Goal: Task Accomplishment & Management: Use online tool/utility

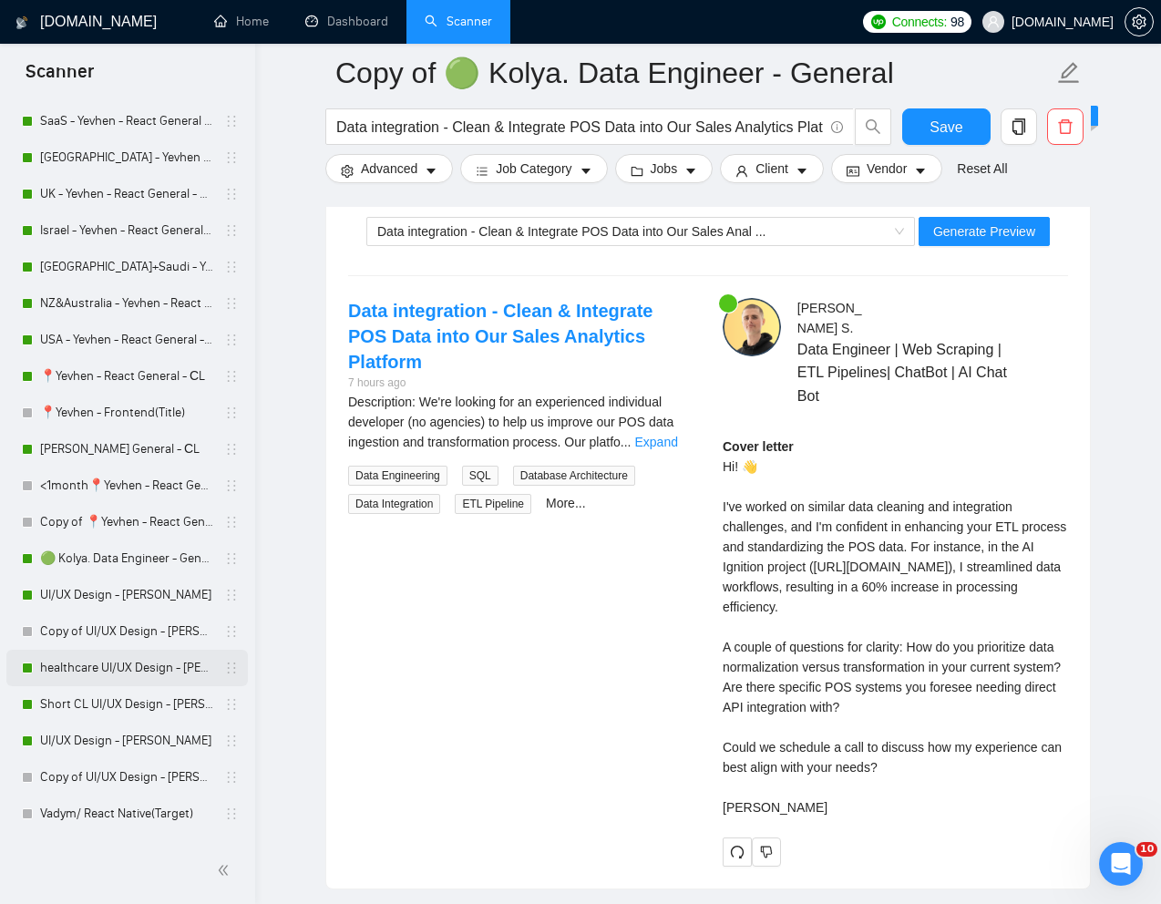
scroll to position [568, 0]
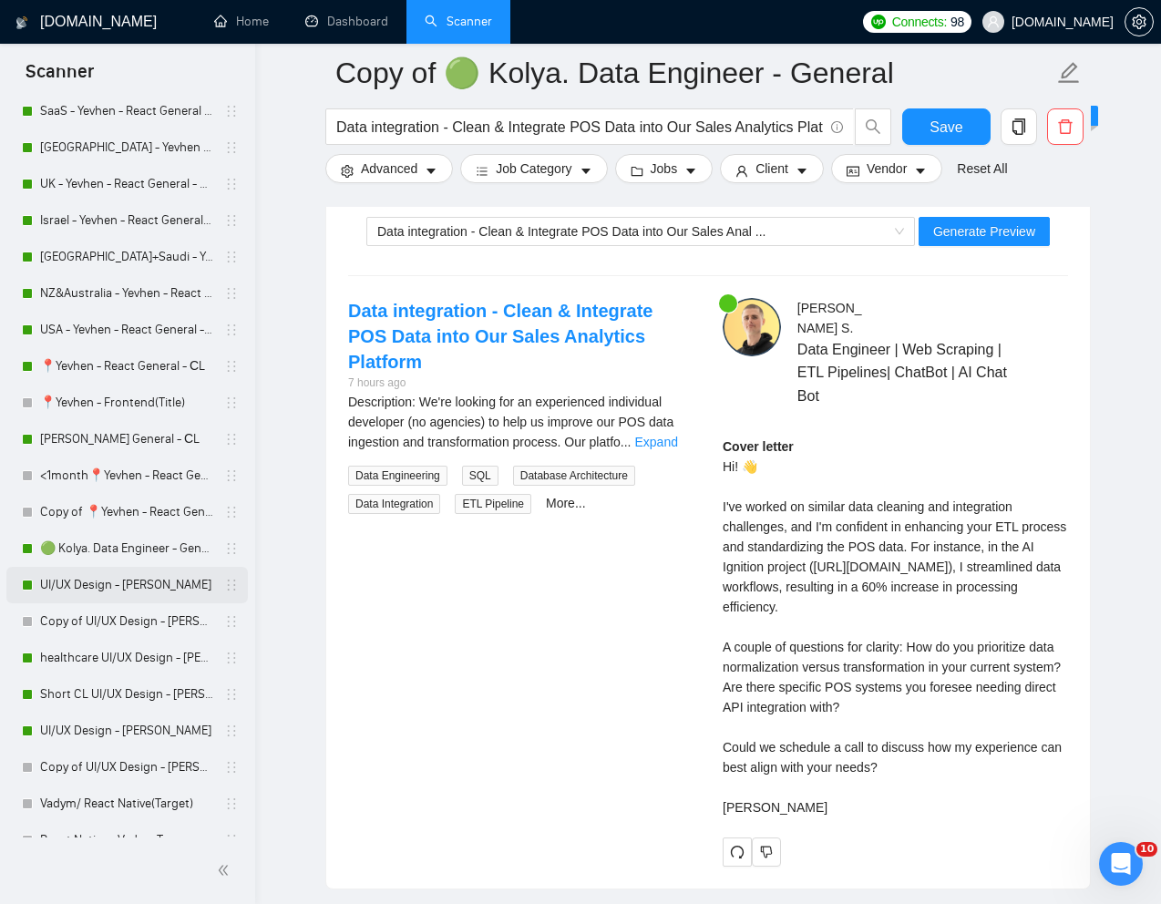
click at [104, 591] on link "UI/UX Design - [PERSON_NAME]" at bounding box center [126, 585] width 173 height 36
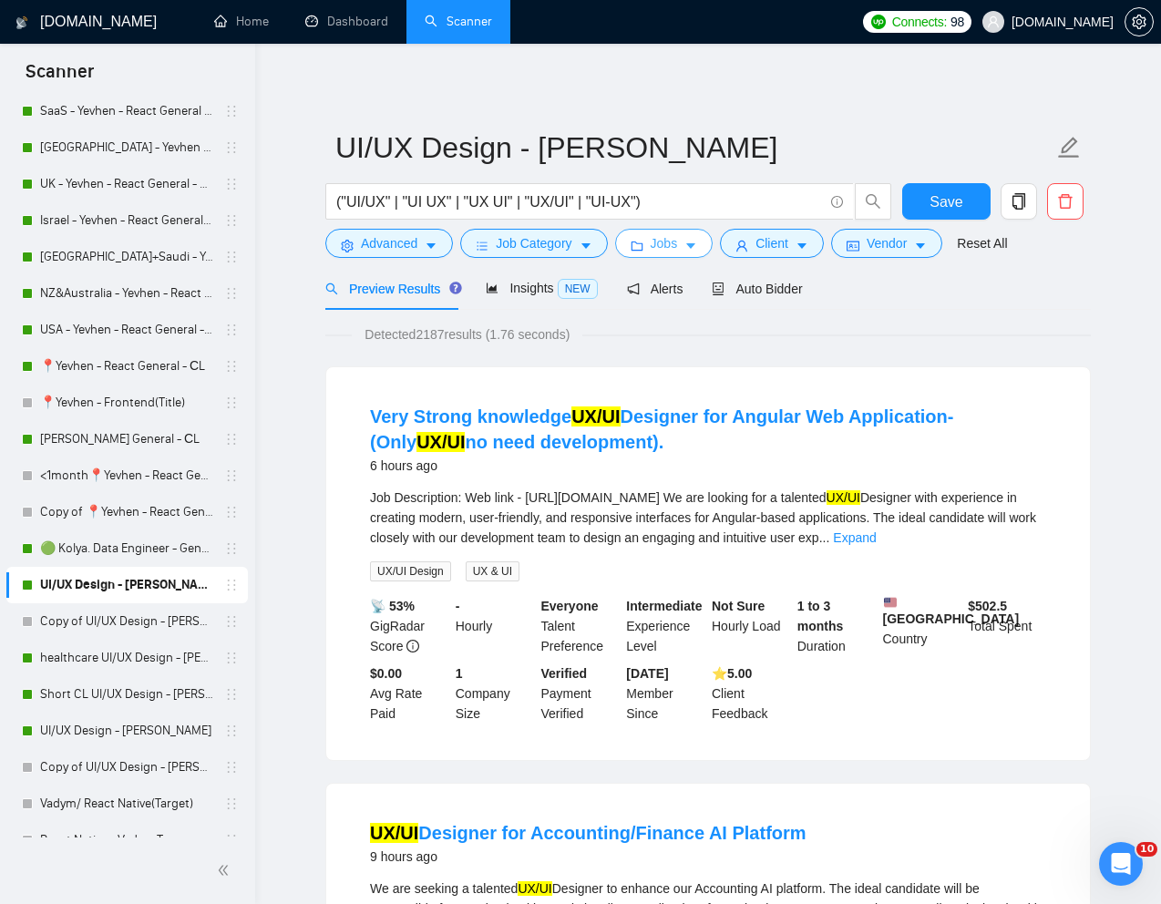
click at [678, 248] on span "Jobs" at bounding box center [664, 243] width 27 height 20
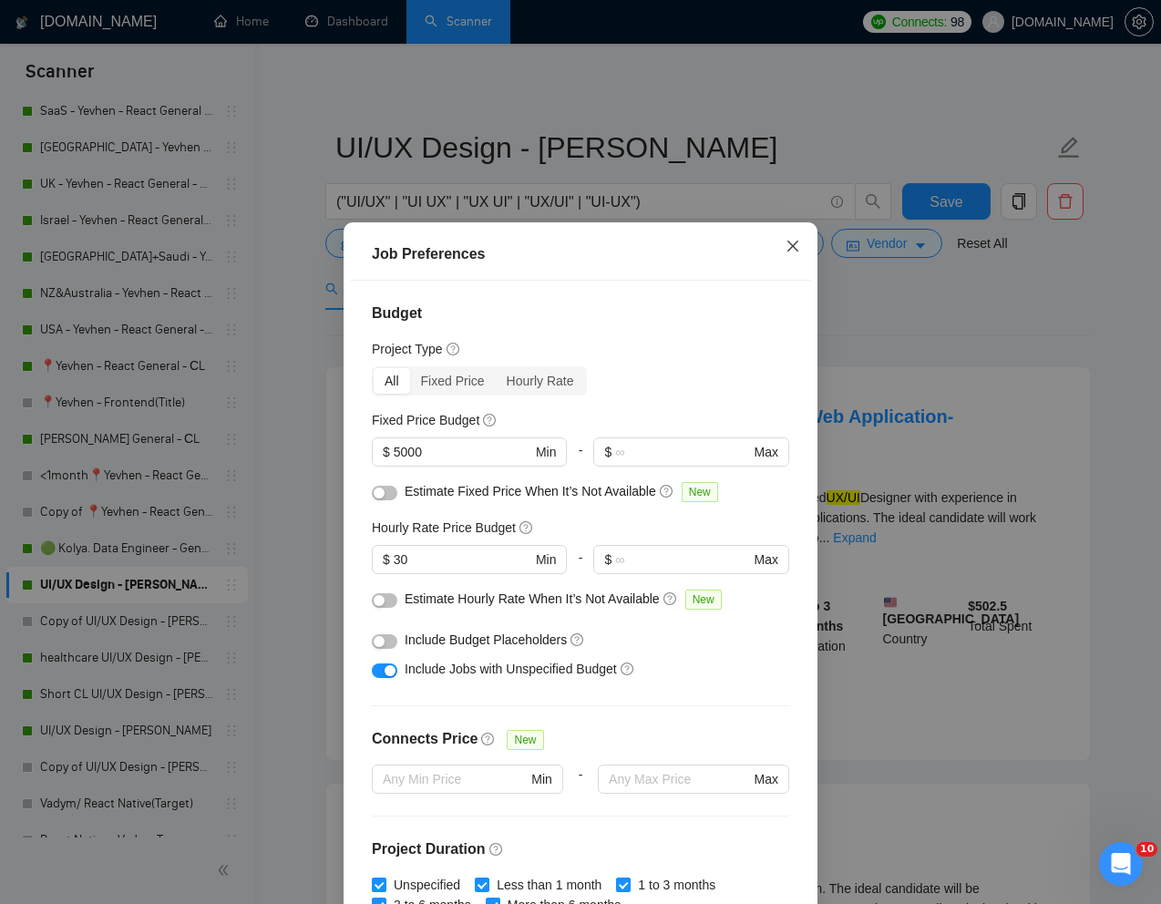
click at [790, 244] on icon "close" at bounding box center [793, 246] width 11 height 11
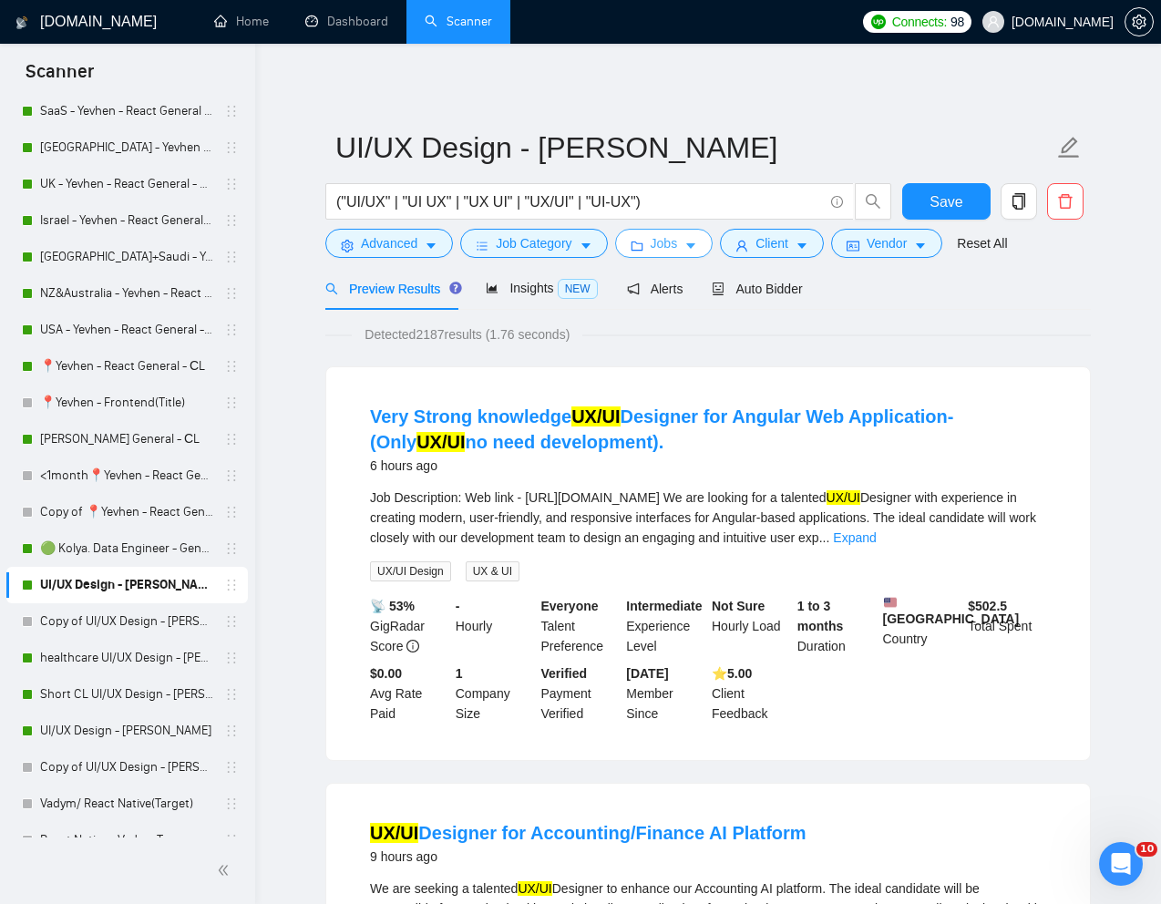
click at [659, 246] on span "Jobs" at bounding box center [664, 243] width 27 height 20
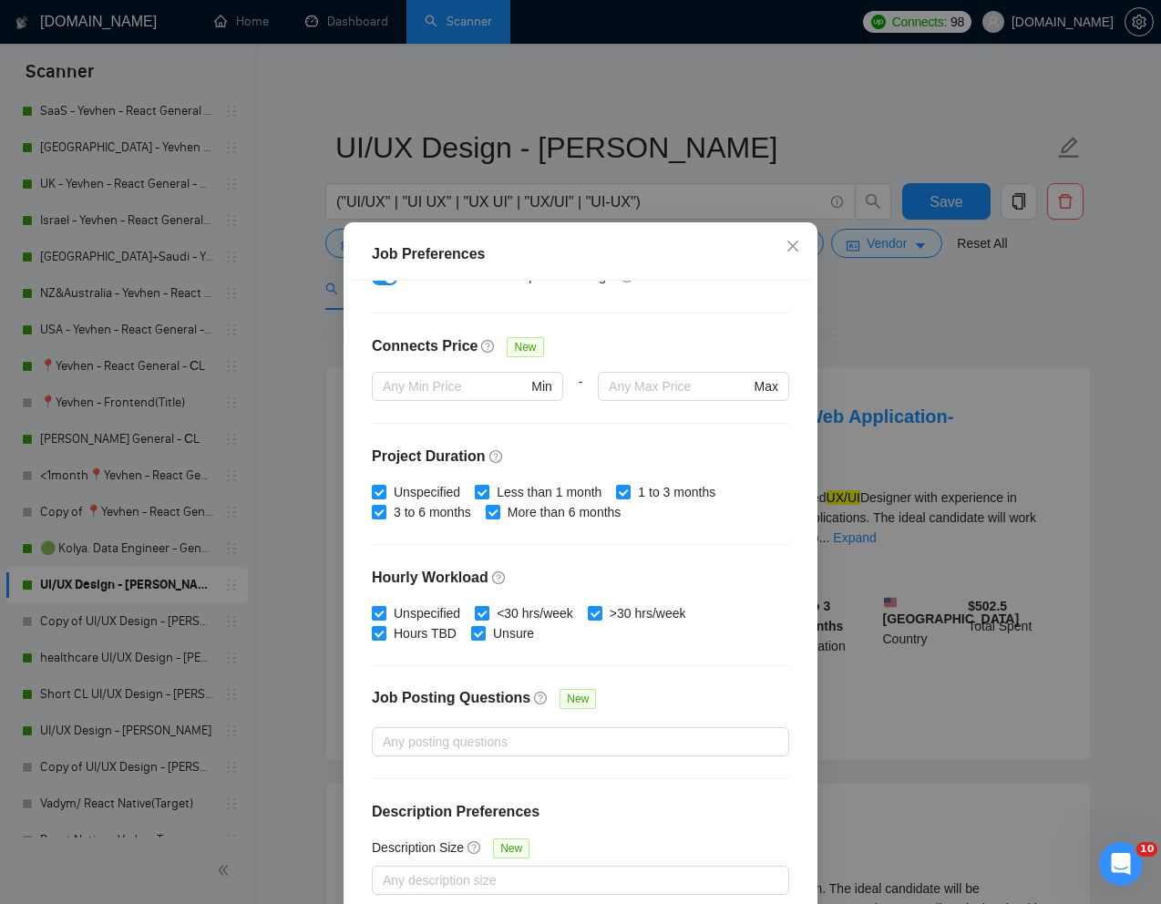
scroll to position [395, 0]
click at [786, 249] on icon "close" at bounding box center [793, 246] width 15 height 15
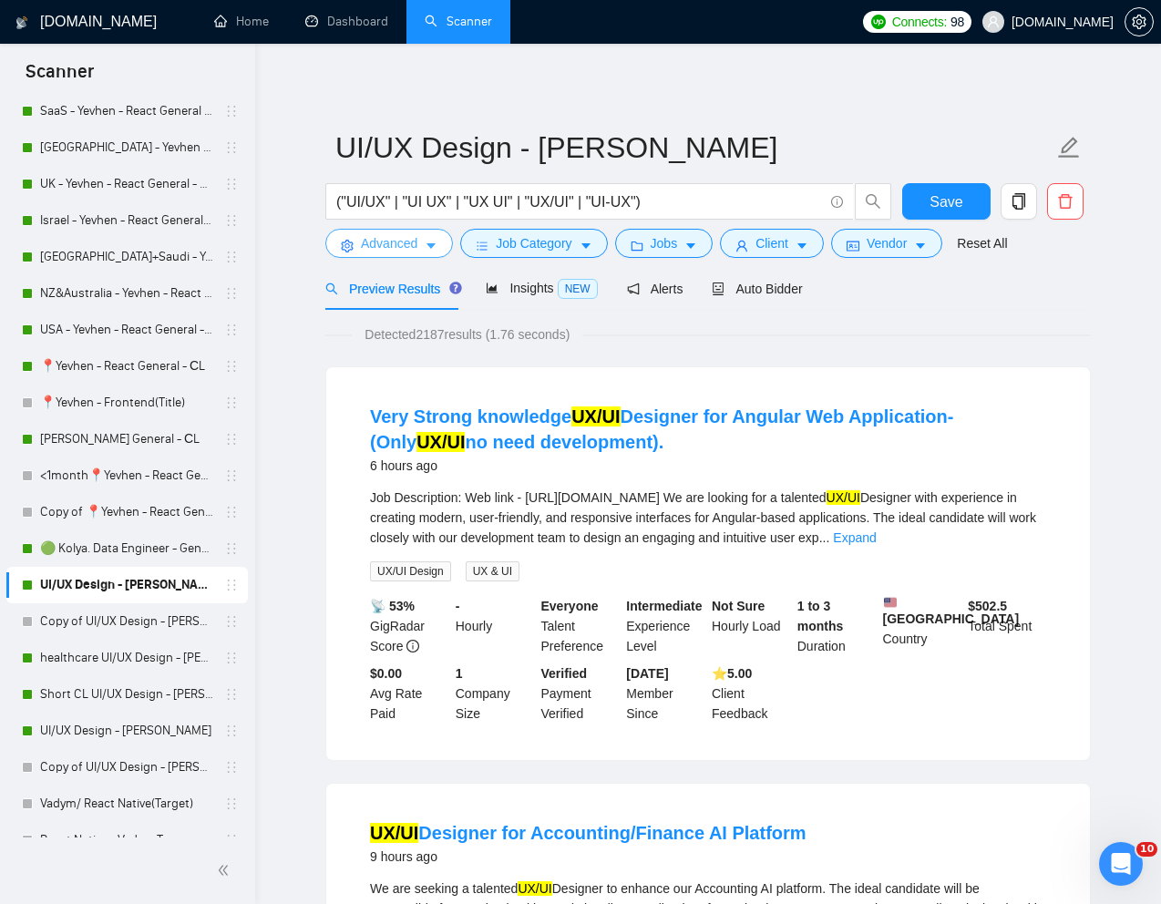
click at [402, 254] on button "Advanced" at bounding box center [389, 243] width 128 height 29
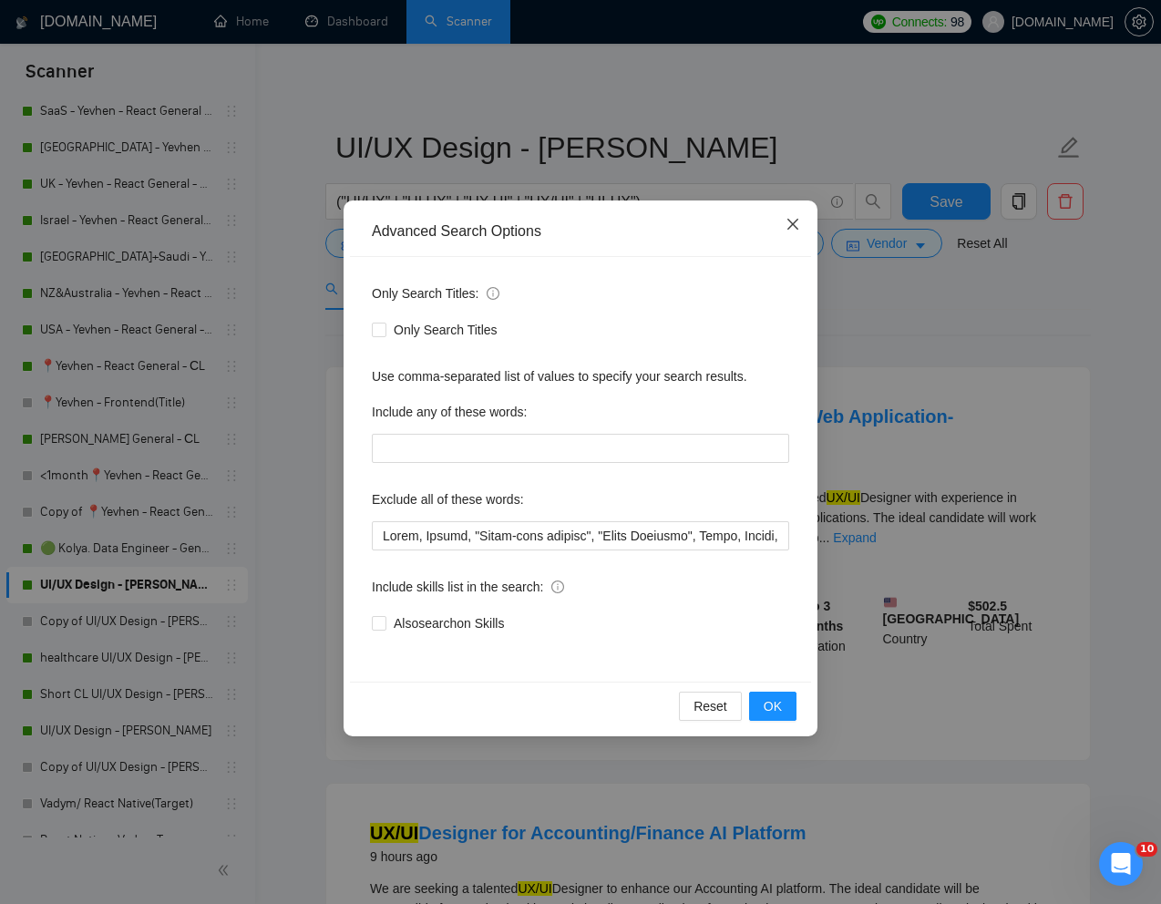
click at [793, 222] on icon "close" at bounding box center [793, 224] width 15 height 15
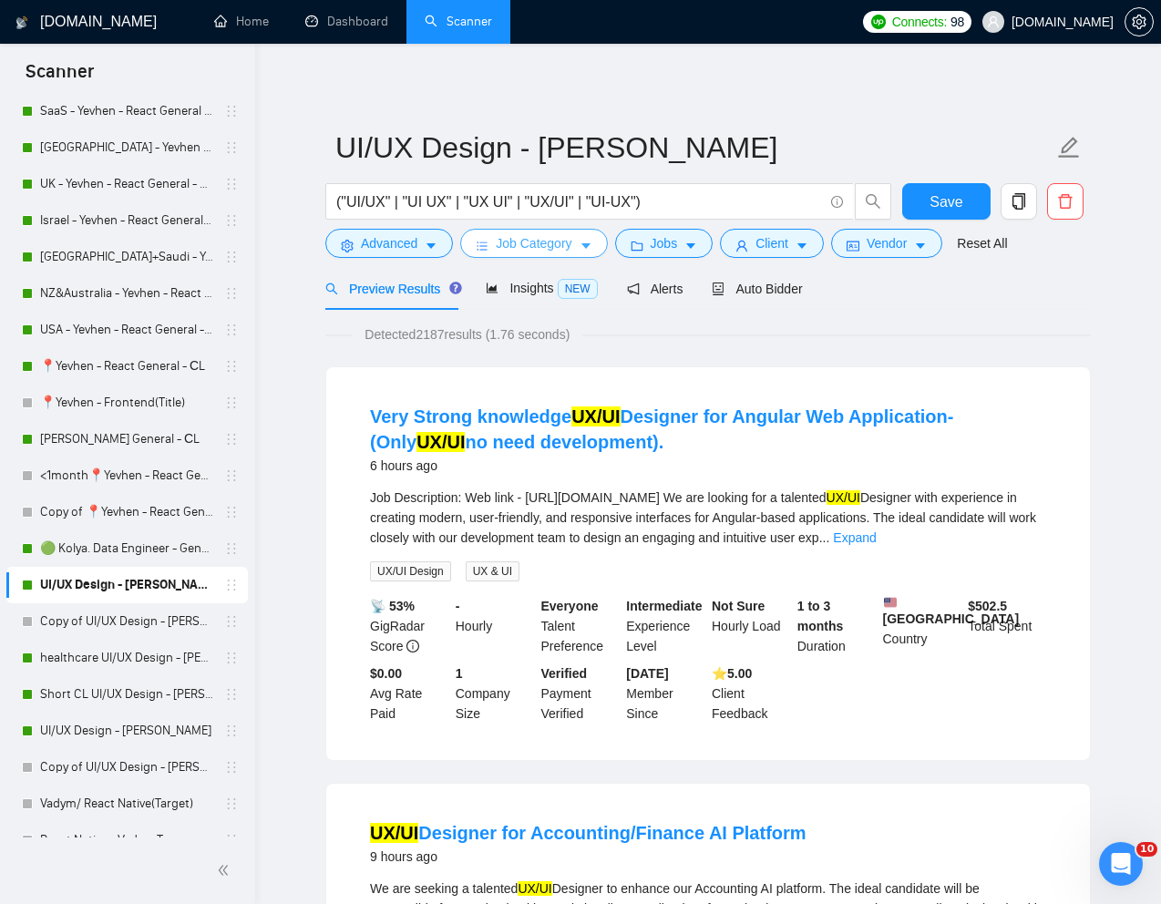
click at [556, 245] on span "Job Category" at bounding box center [534, 243] width 76 height 20
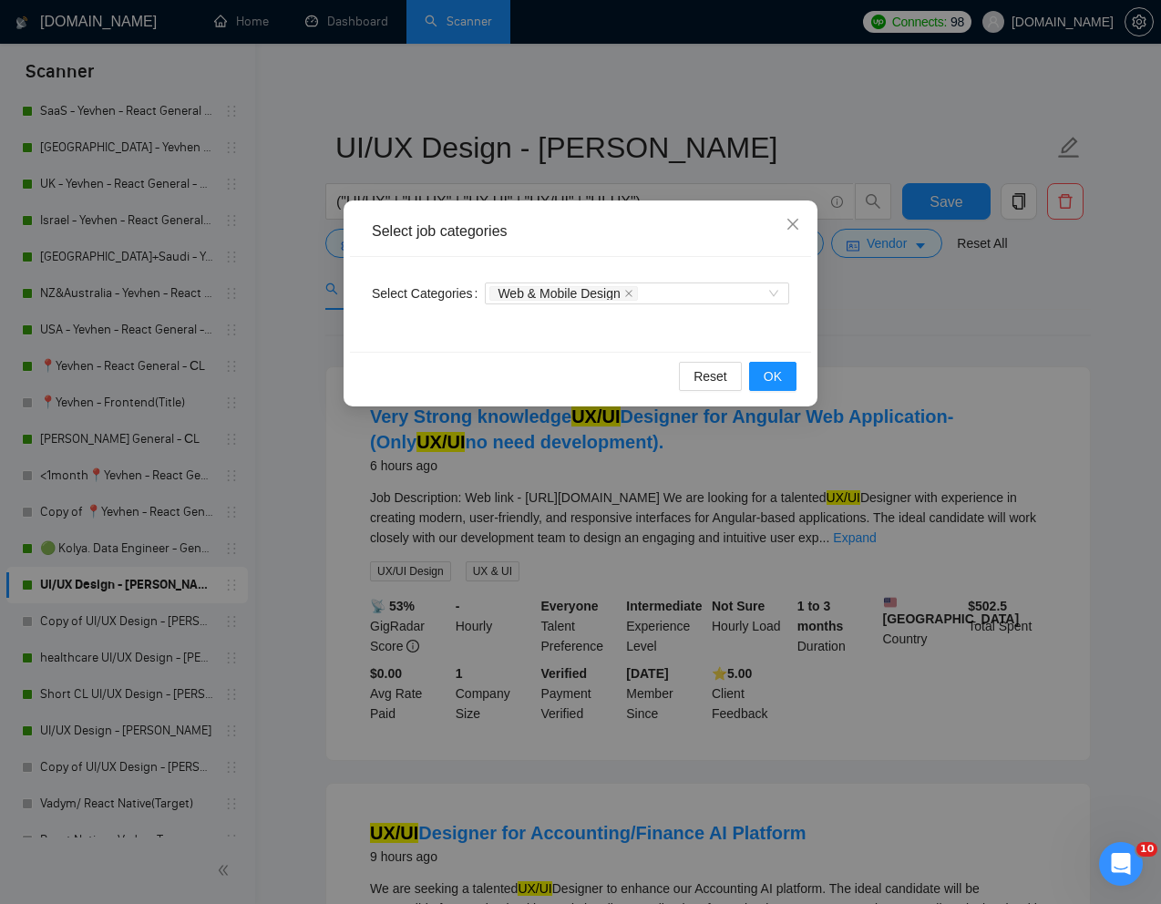
click at [896, 334] on div "Select job categories Select Categories Web & Mobile Design Reset OK" at bounding box center [580, 452] width 1161 height 904
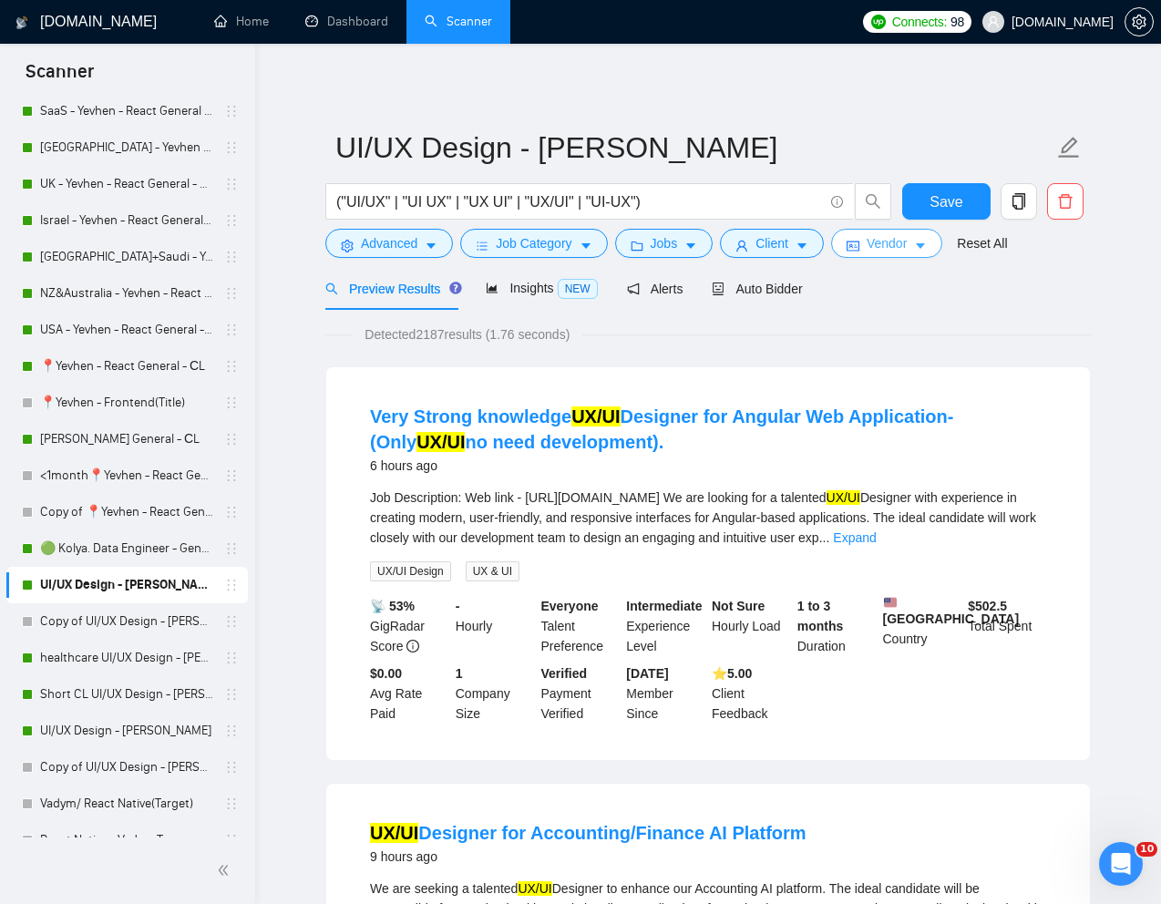
click at [880, 242] on span "Vendor" at bounding box center [887, 243] width 40 height 20
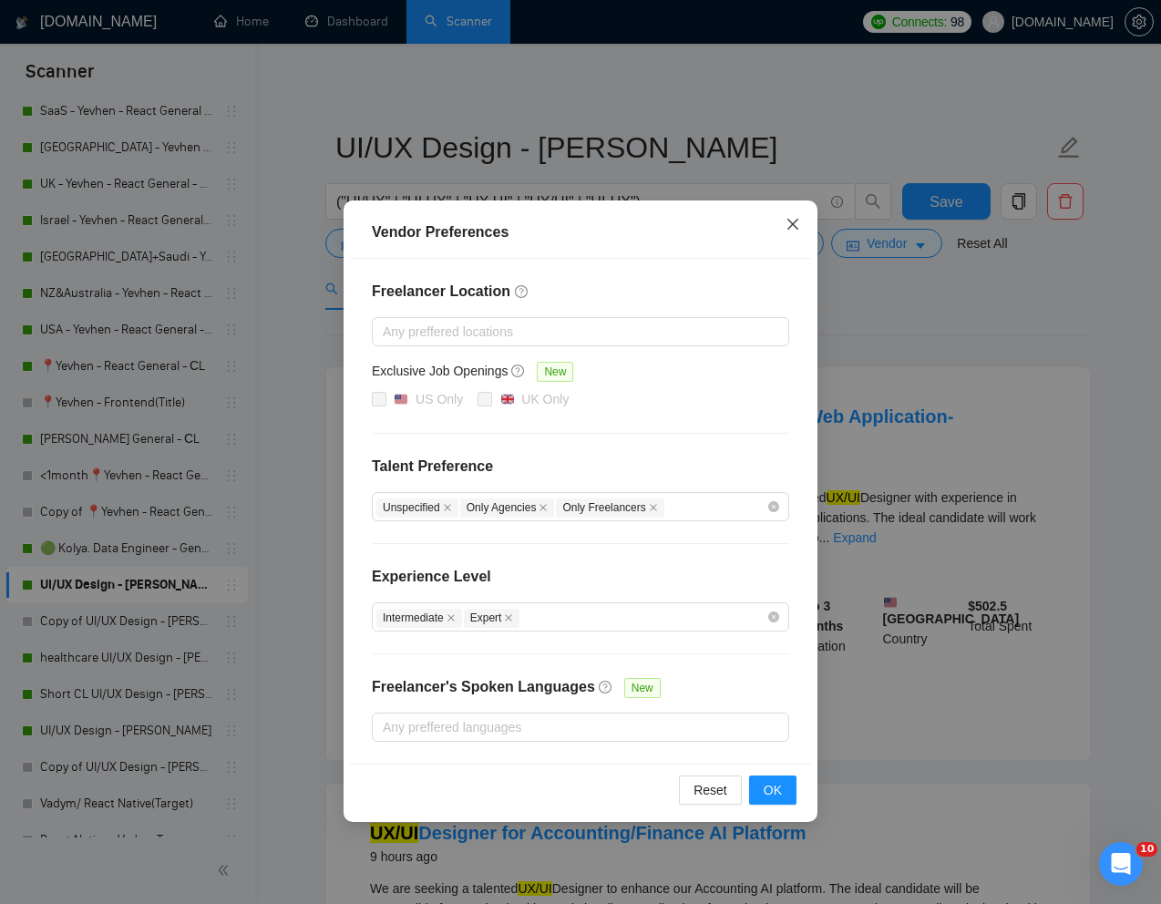
click at [793, 226] on icon "close" at bounding box center [793, 224] width 11 height 11
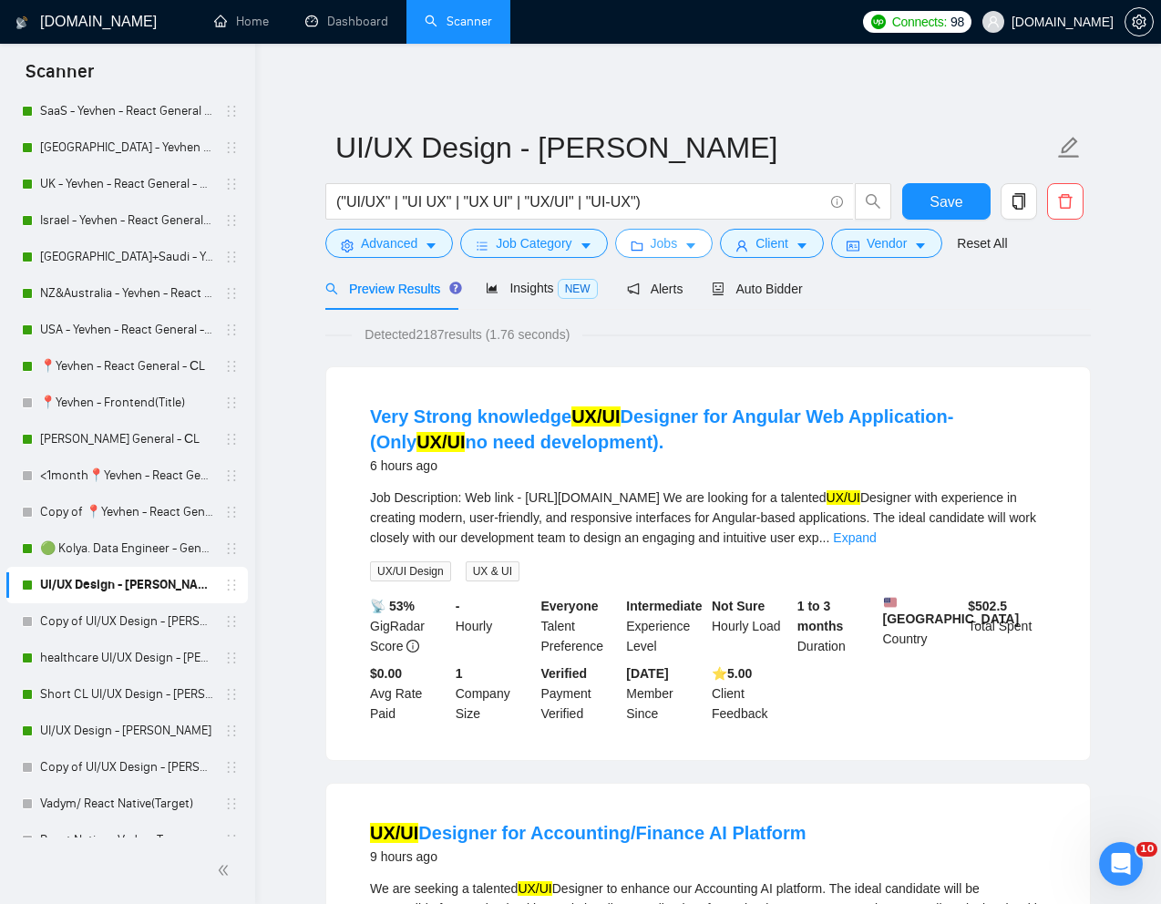
click at [670, 243] on span "Jobs" at bounding box center [664, 243] width 27 height 20
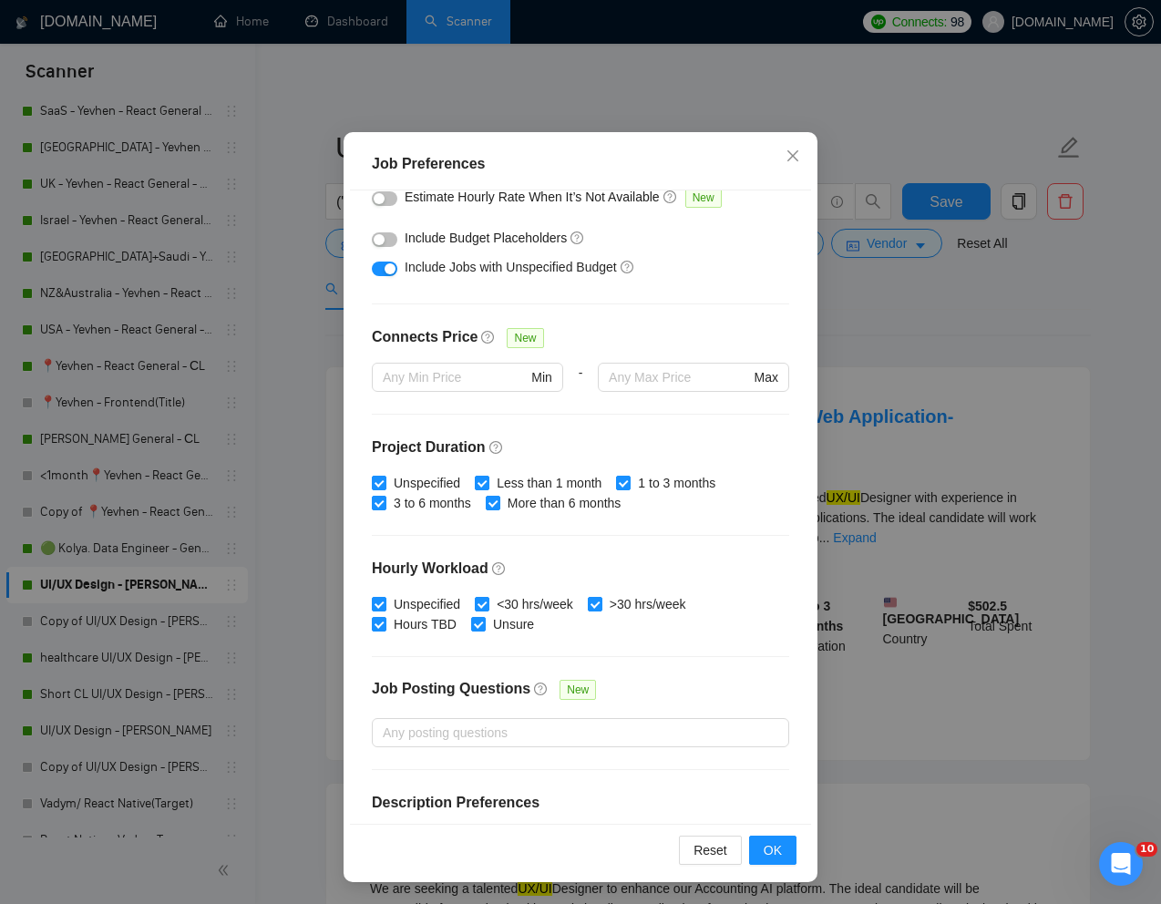
scroll to position [304, 0]
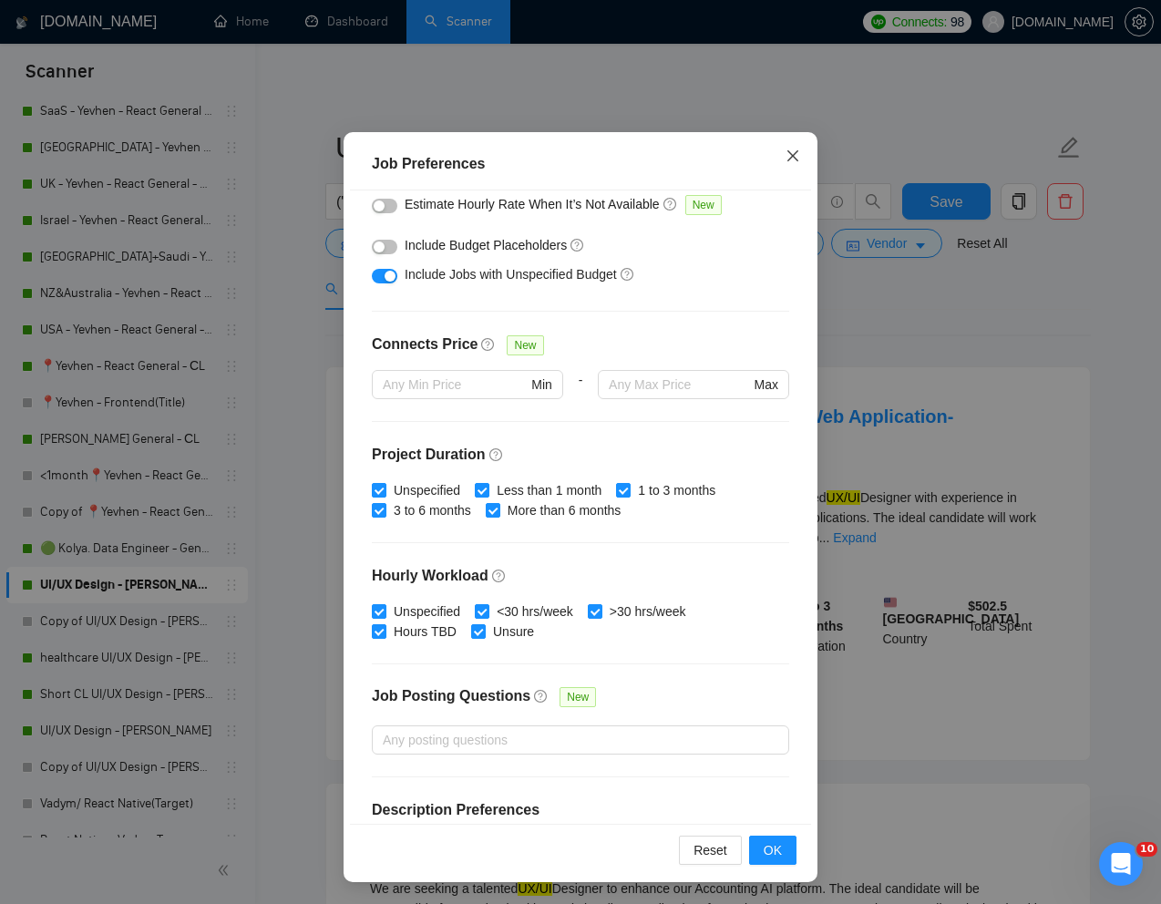
click at [792, 158] on icon "close" at bounding box center [793, 155] width 11 height 11
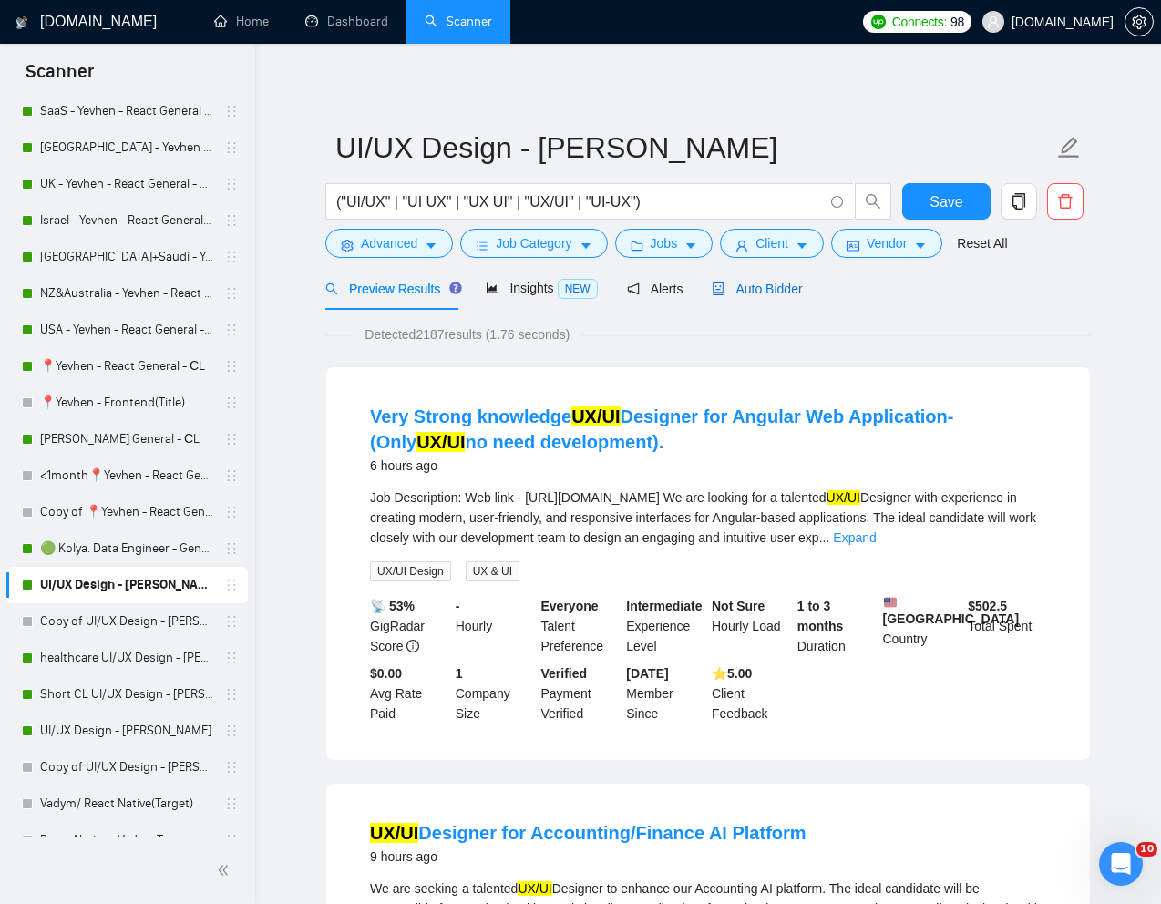
click at [761, 291] on span "Auto Bidder" at bounding box center [757, 289] width 90 height 15
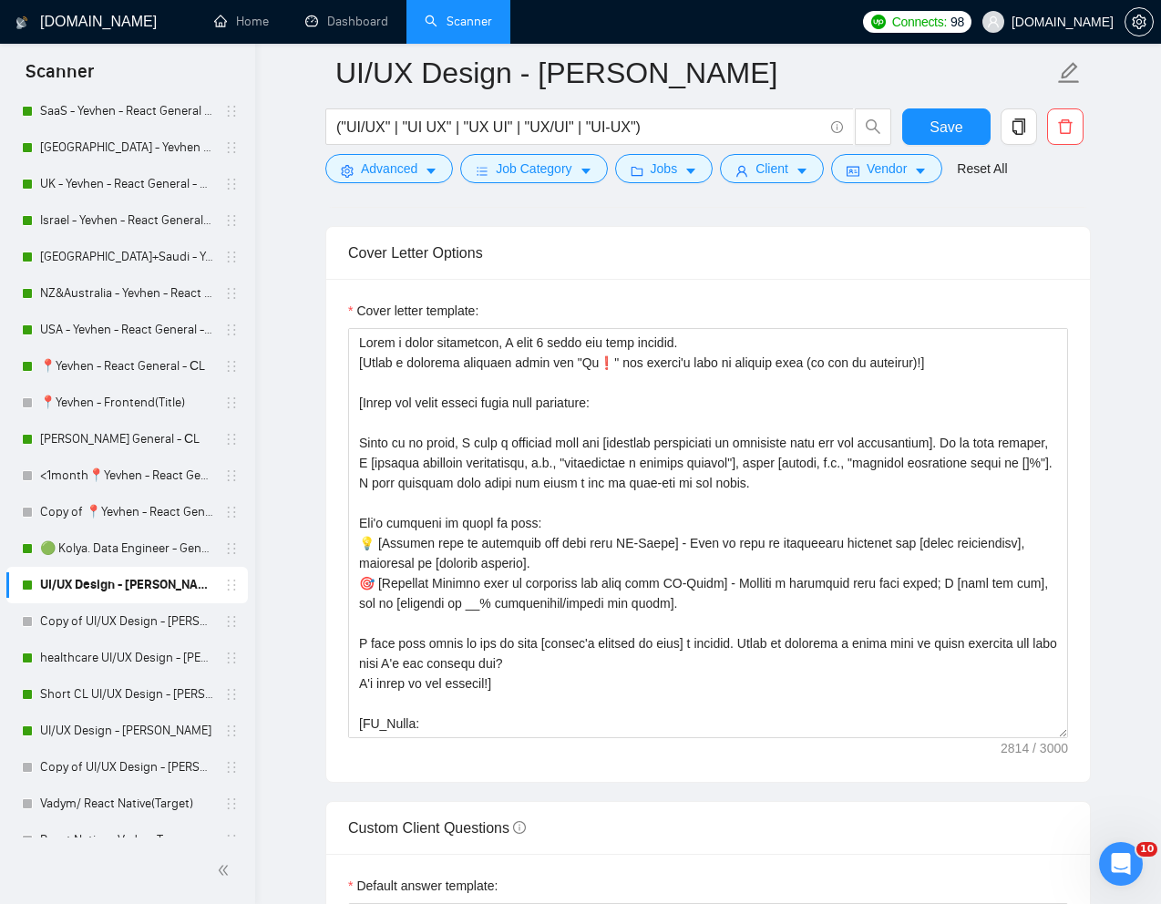
scroll to position [1853, 0]
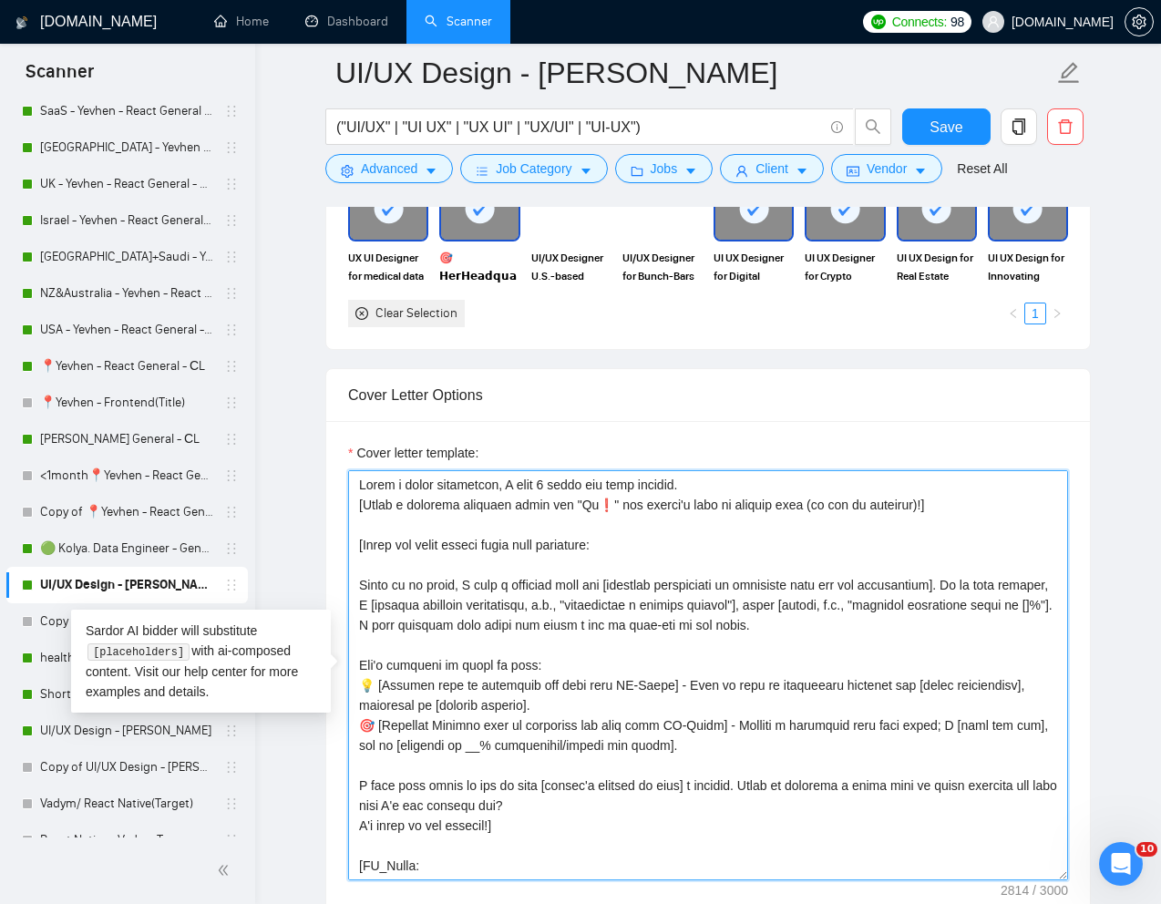
drag, startPoint x: 360, startPoint y: 490, endPoint x: 515, endPoint y: 822, distance: 366.2
click at [515, 822] on textarea "Cover letter template:" at bounding box center [708, 675] width 720 height 410
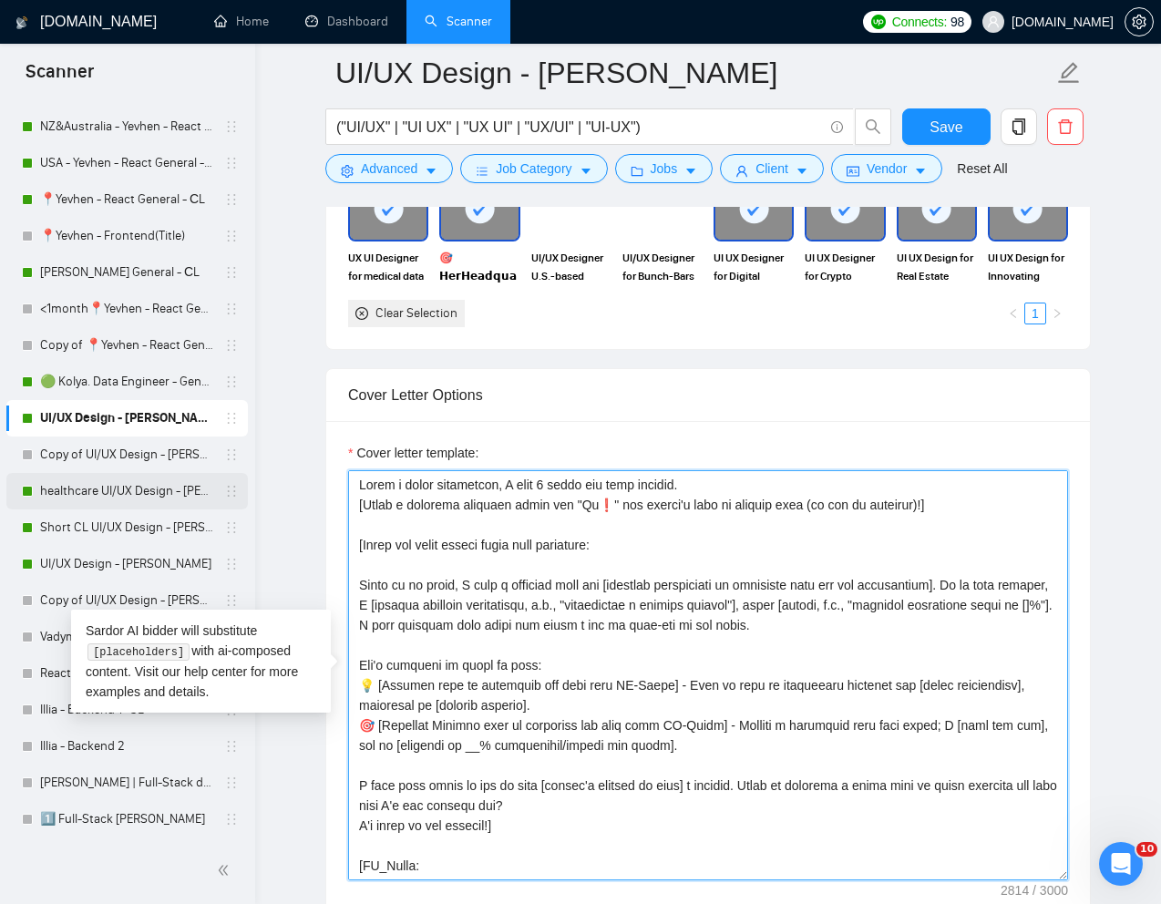
scroll to position [737, 0]
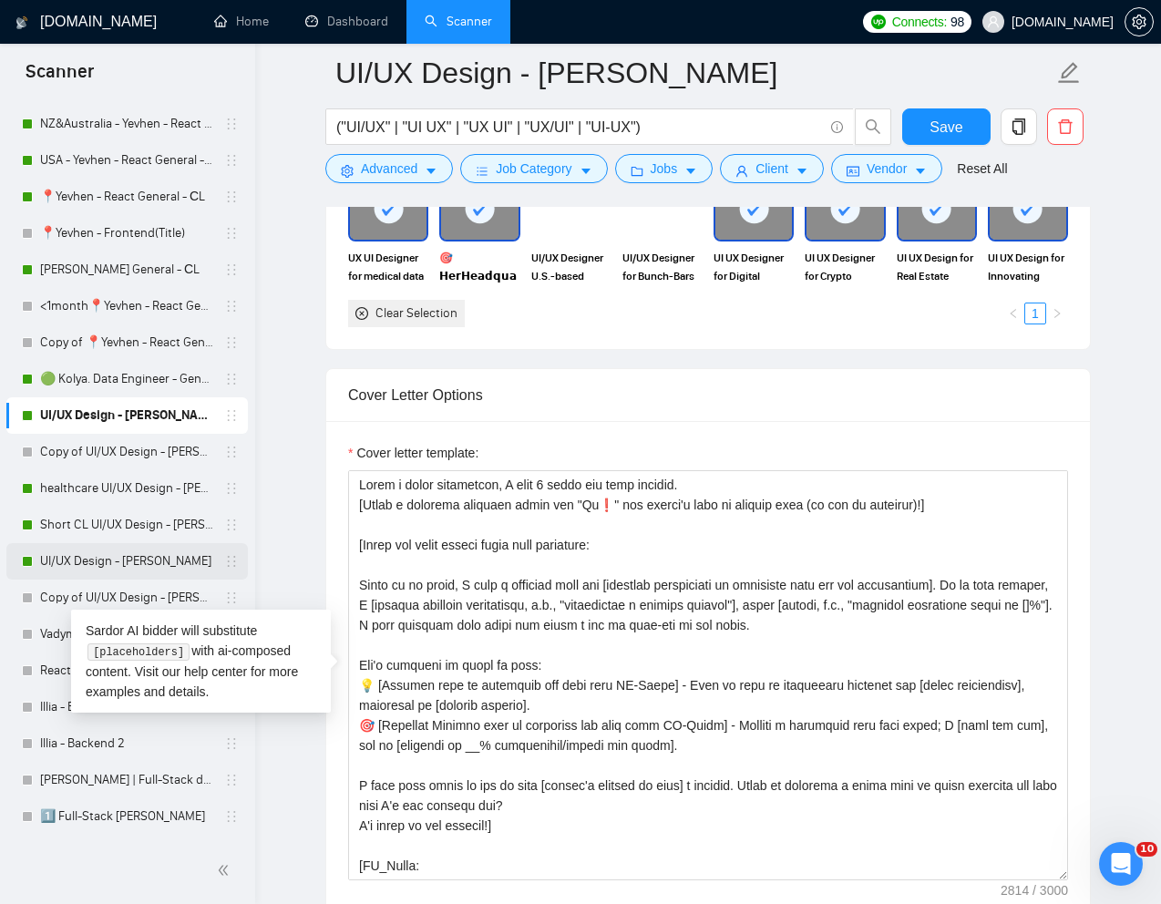
click at [109, 559] on link "UI/UX Design - [PERSON_NAME]" at bounding box center [126, 561] width 173 height 36
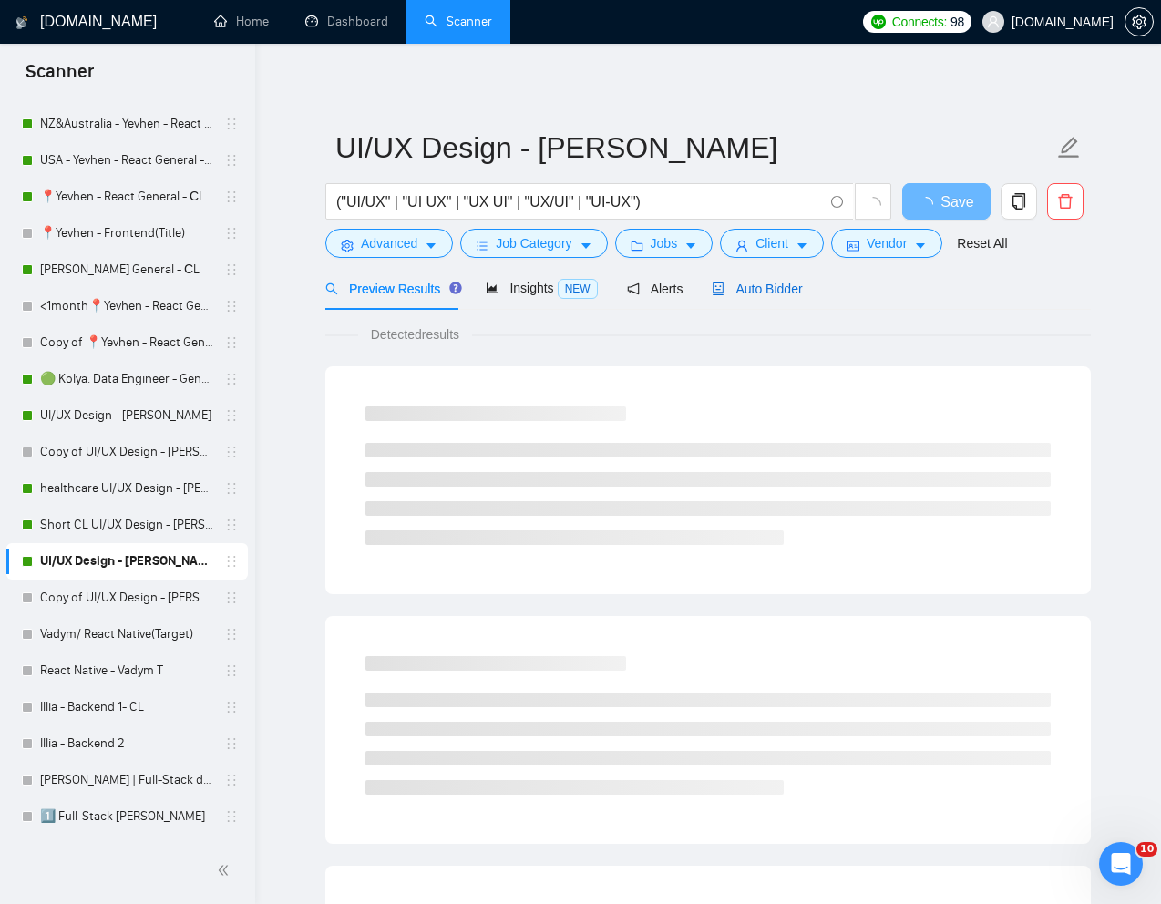
click at [784, 293] on span "Auto Bidder" at bounding box center [757, 289] width 90 height 15
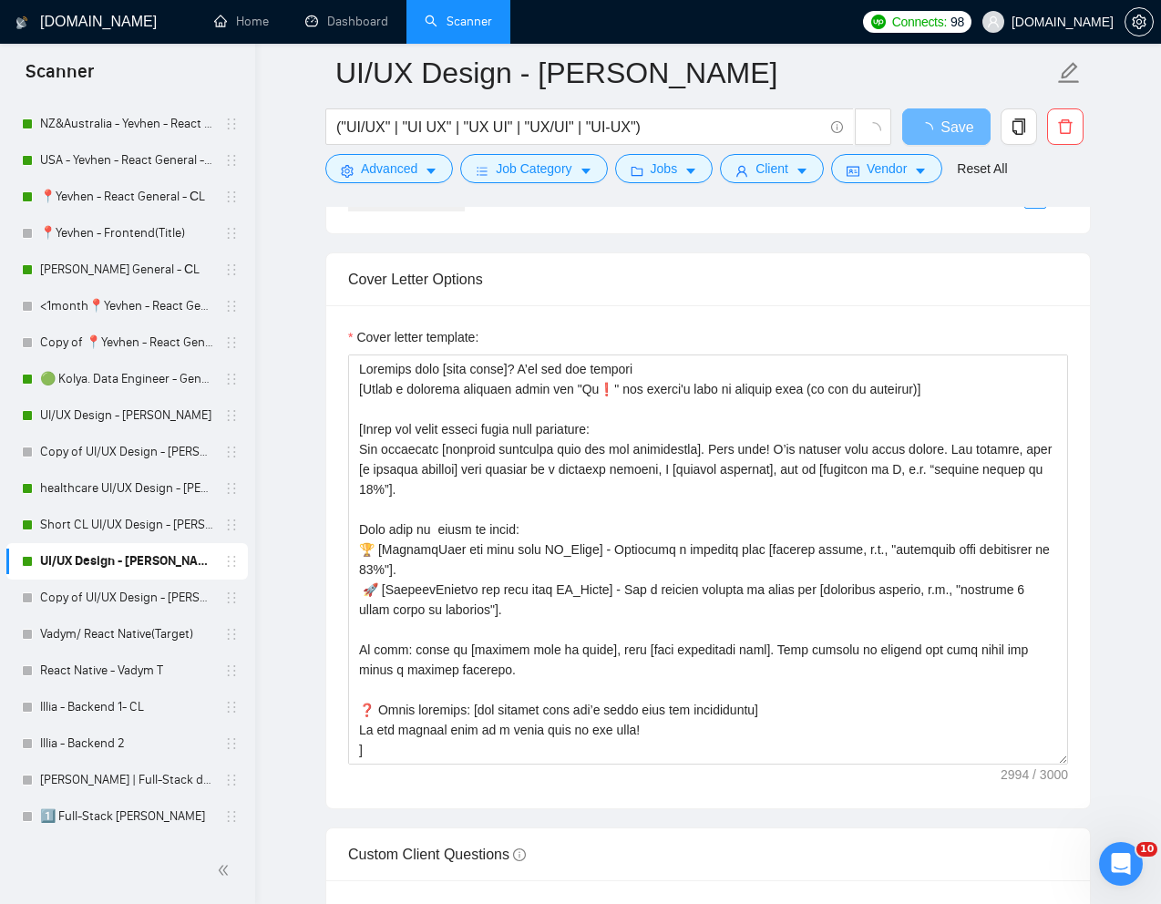
scroll to position [1992, 0]
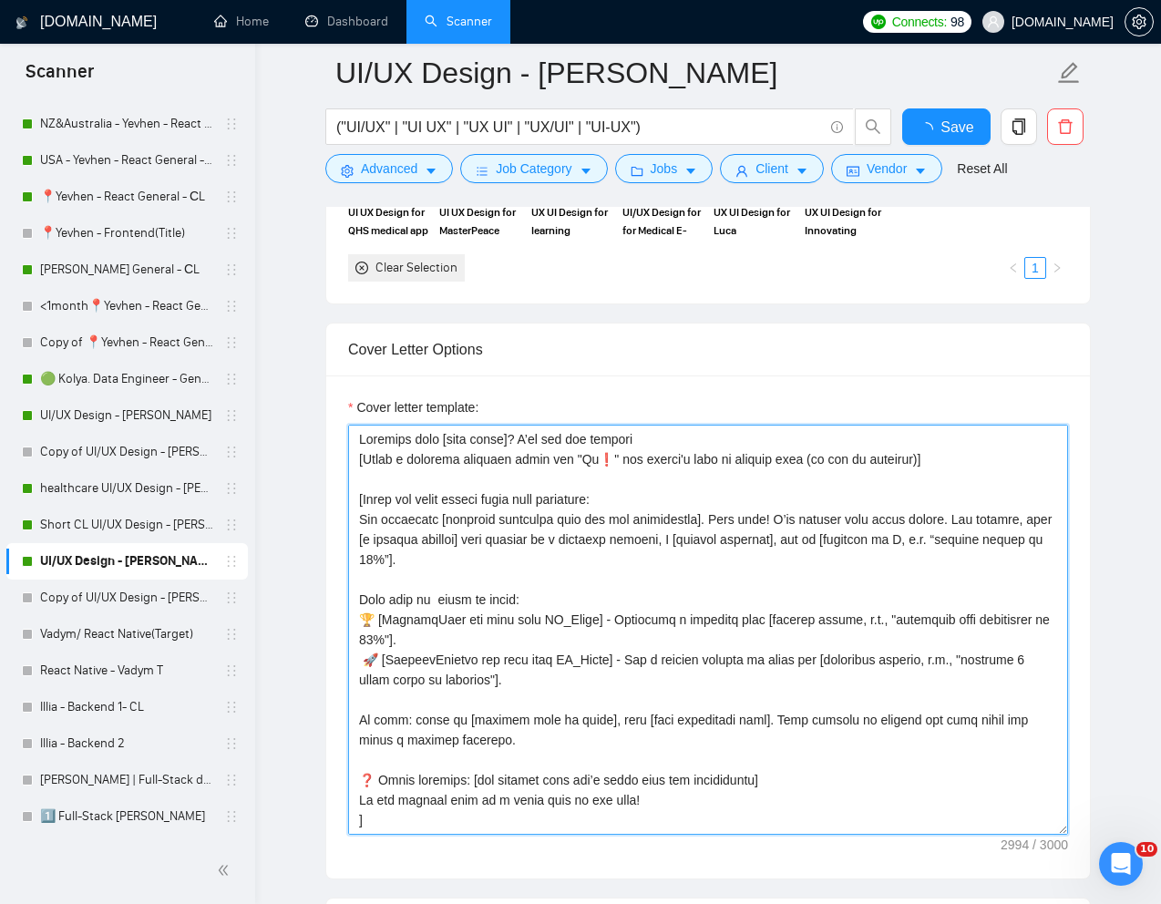
click at [648, 524] on textarea "Cover letter template:" at bounding box center [708, 630] width 720 height 410
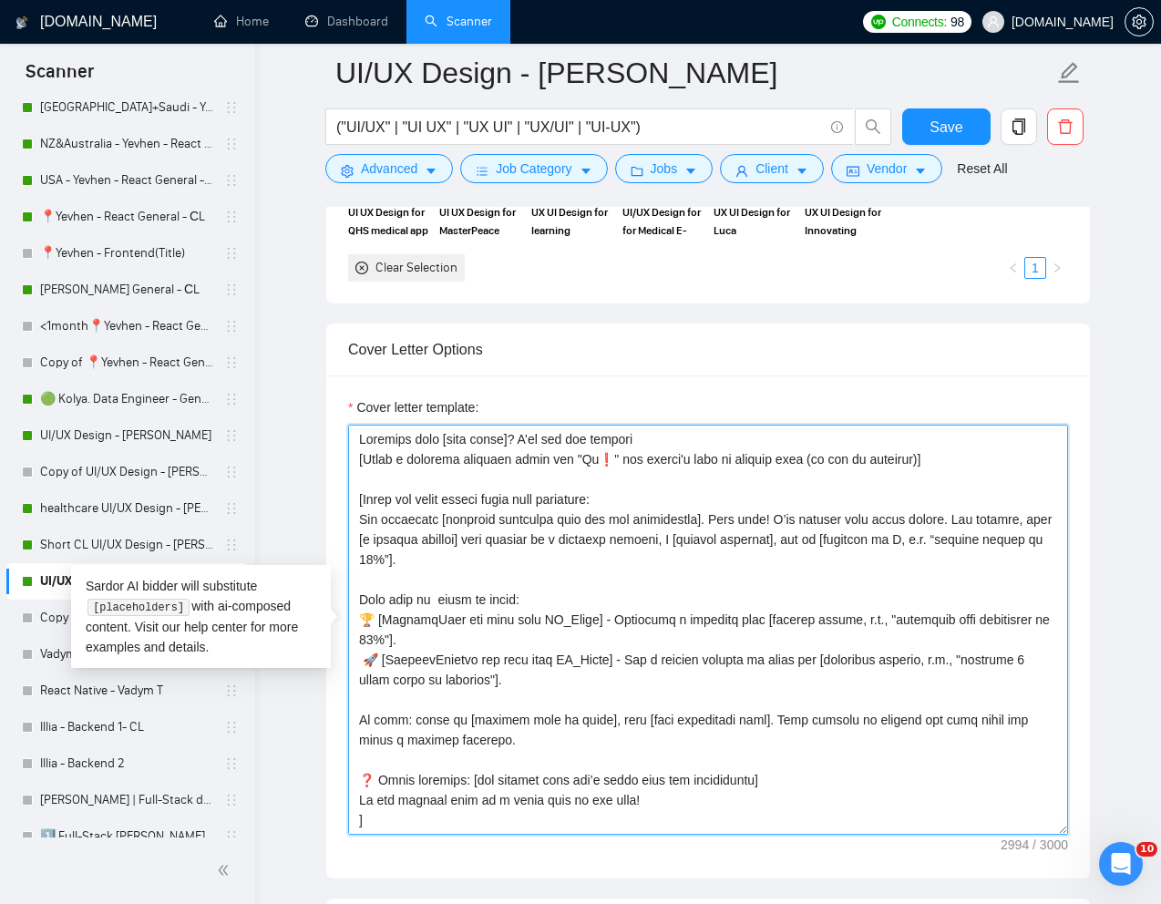
scroll to position [645, 0]
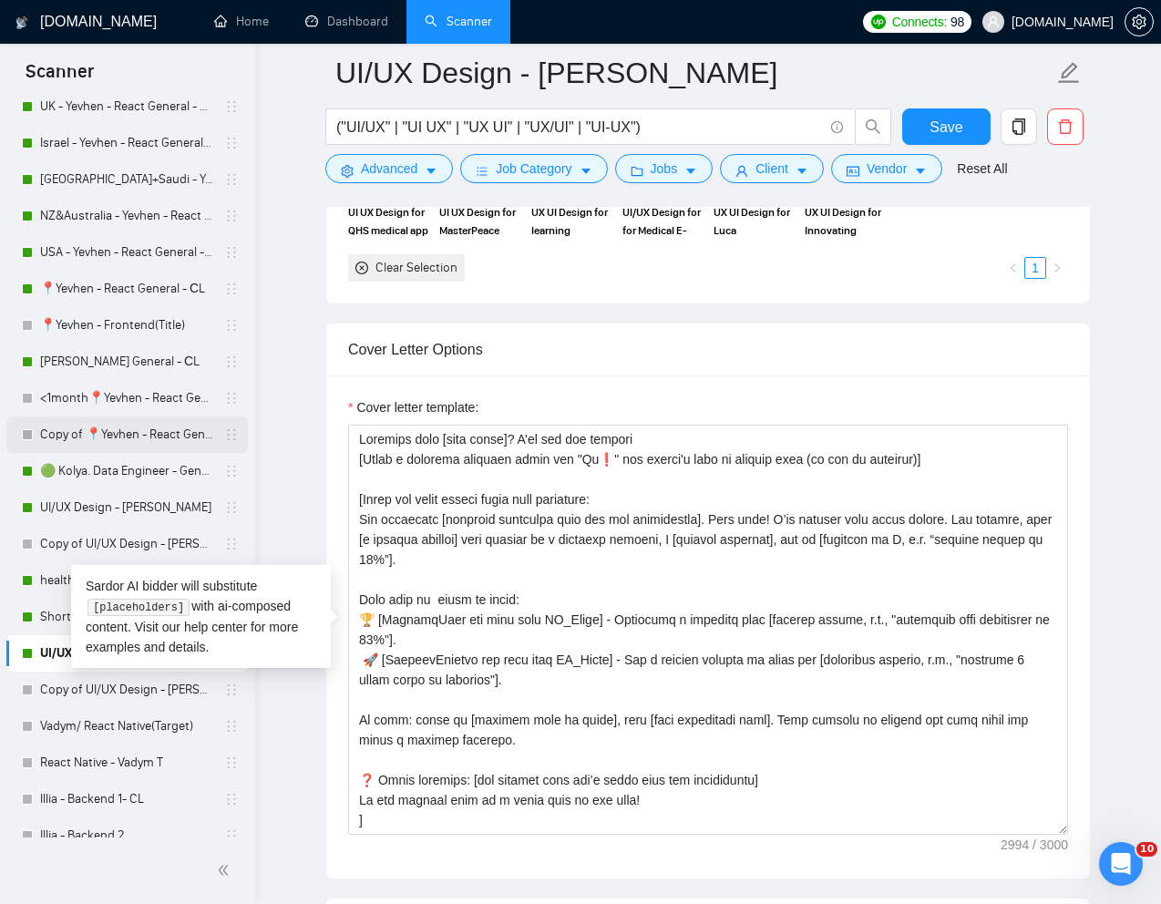
click at [125, 439] on link "Copy of 📍Yevhen - React General - СL" at bounding box center [126, 435] width 173 height 36
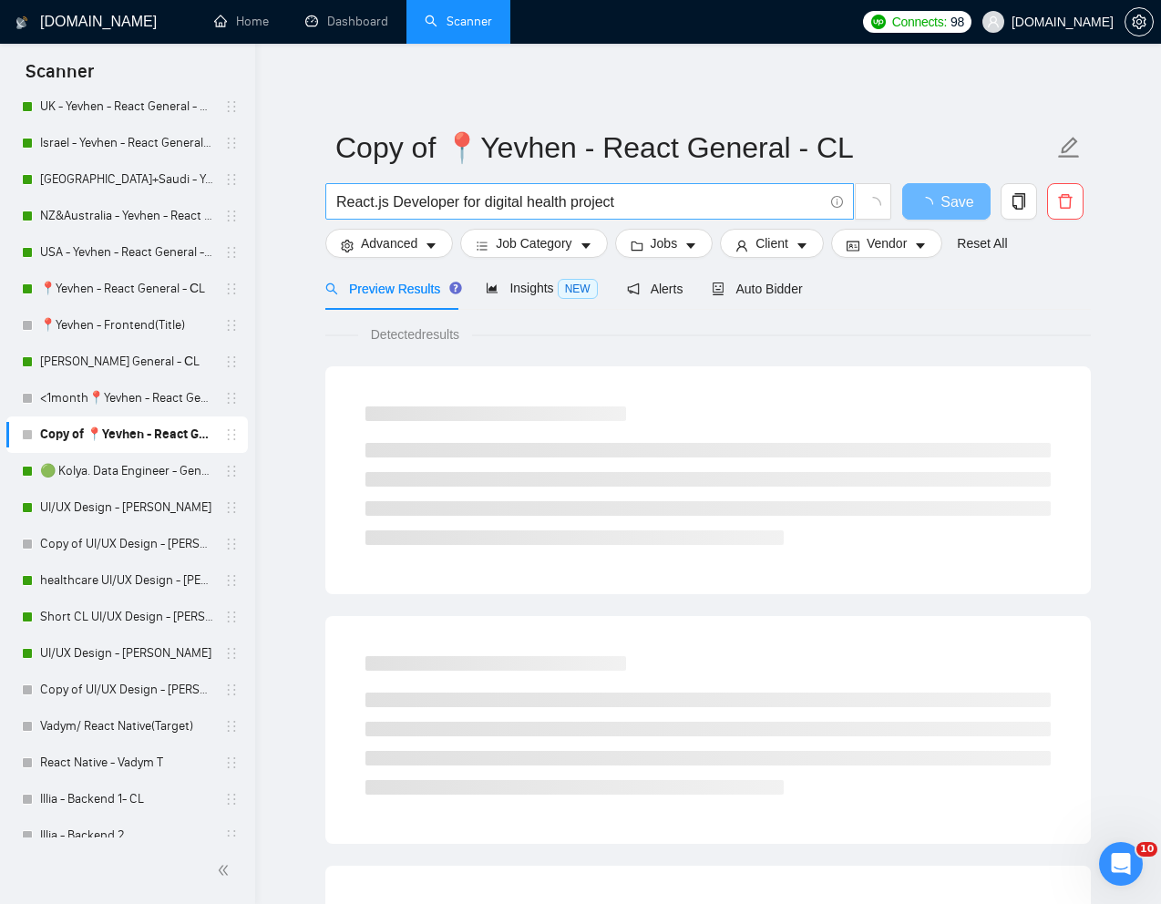
click at [557, 191] on input "React.js Developer for digital health project" at bounding box center [579, 202] width 487 height 23
paste input "Senior Frontend Developer – React (Remote – CET ±3) (m/f/d)"
click at [696, 204] on input "Senior Frontend Developer – React (Remote – CET ±3) (m/f/d)" at bounding box center [579, 202] width 487 height 23
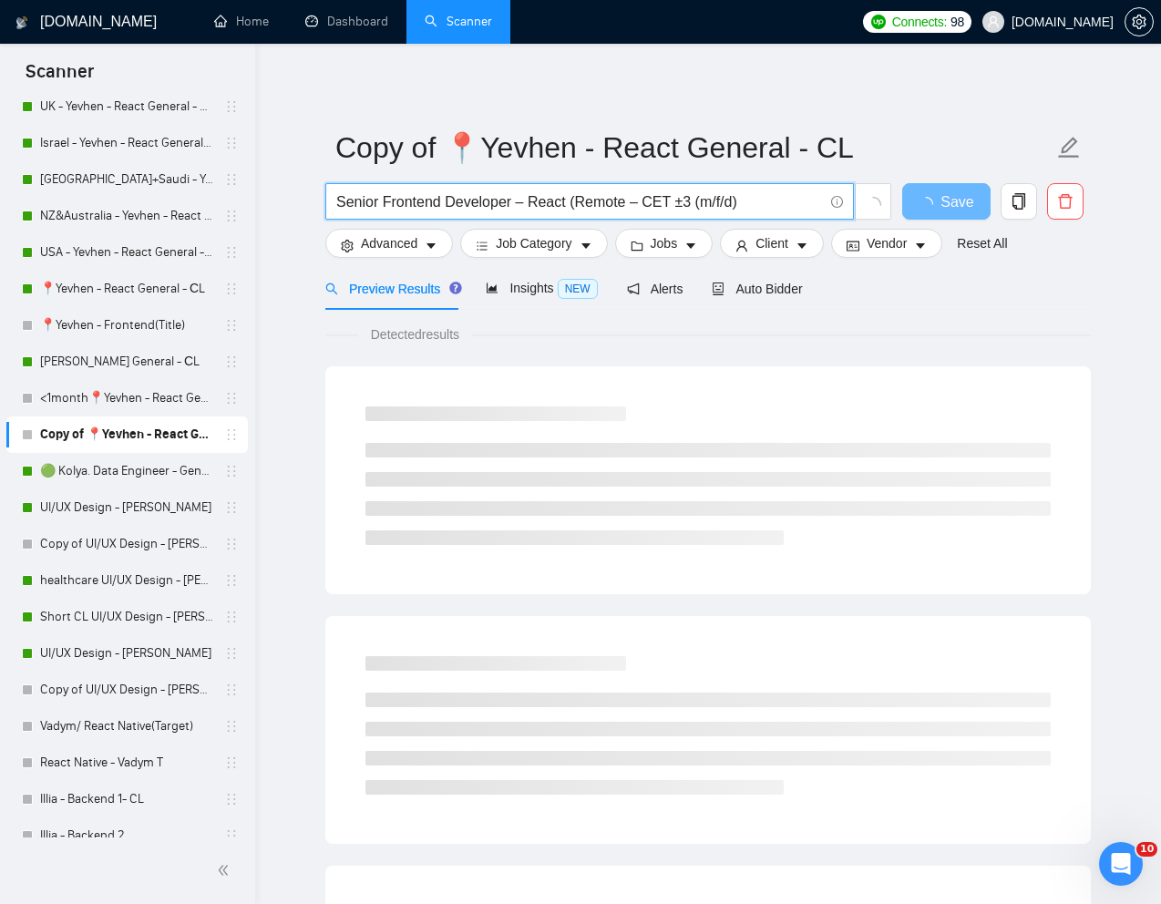
click at [573, 207] on input "Senior Frontend Developer – React (Remote – CET ±3 (m/f/d)" at bounding box center [579, 202] width 487 height 23
drag, startPoint x: 749, startPoint y: 209, endPoint x: 692, endPoint y: 205, distance: 57.5
click at [692, 205] on input "Senior Frontend Developer – React Remote – CET ±3 (m/f/d)" at bounding box center [579, 202] width 487 height 23
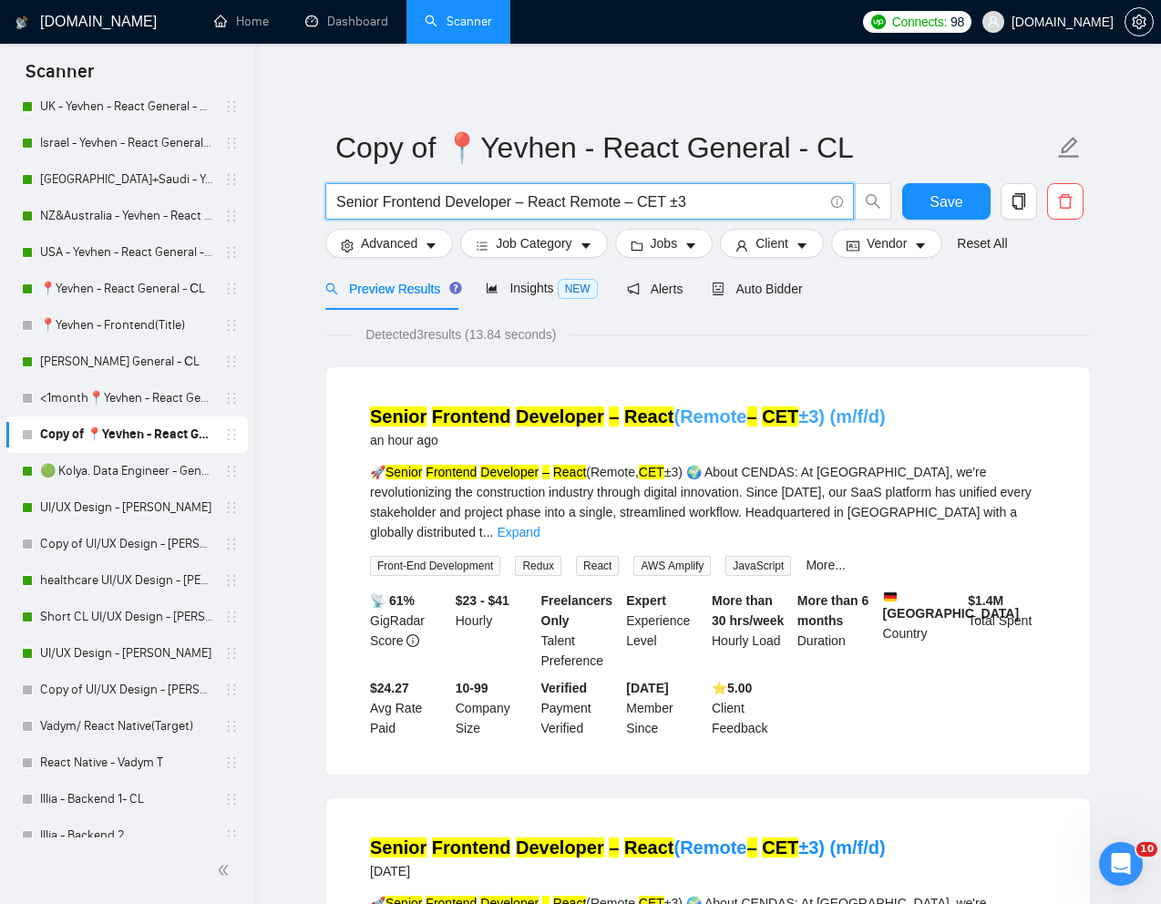
type input "Senior Frontend Developer – React Remote – CET ±3"
click at [830, 410] on link "Senior Frontend Developer – React (Remote – CET ±3) (m/f/d)" at bounding box center [628, 417] width 516 height 20
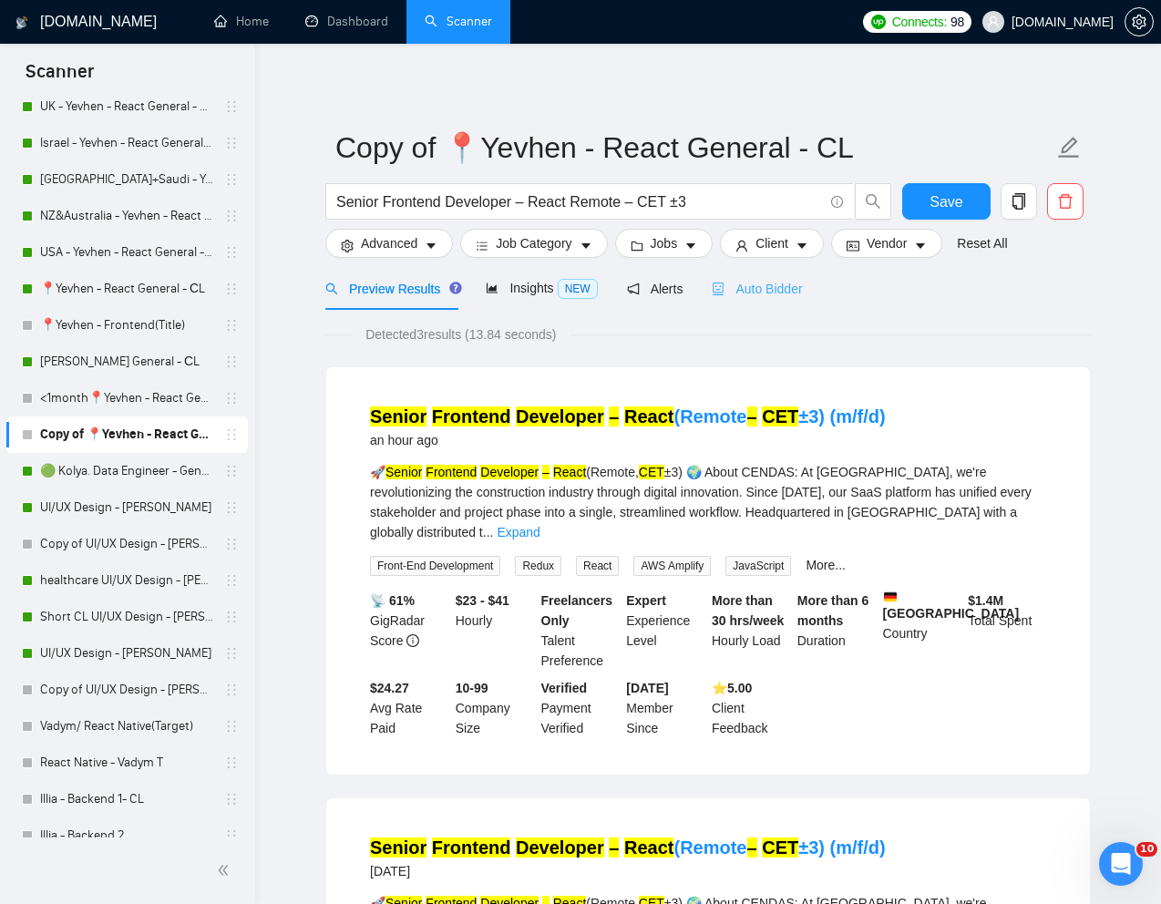
click at [755, 303] on div "Auto Bidder" at bounding box center [757, 288] width 90 height 43
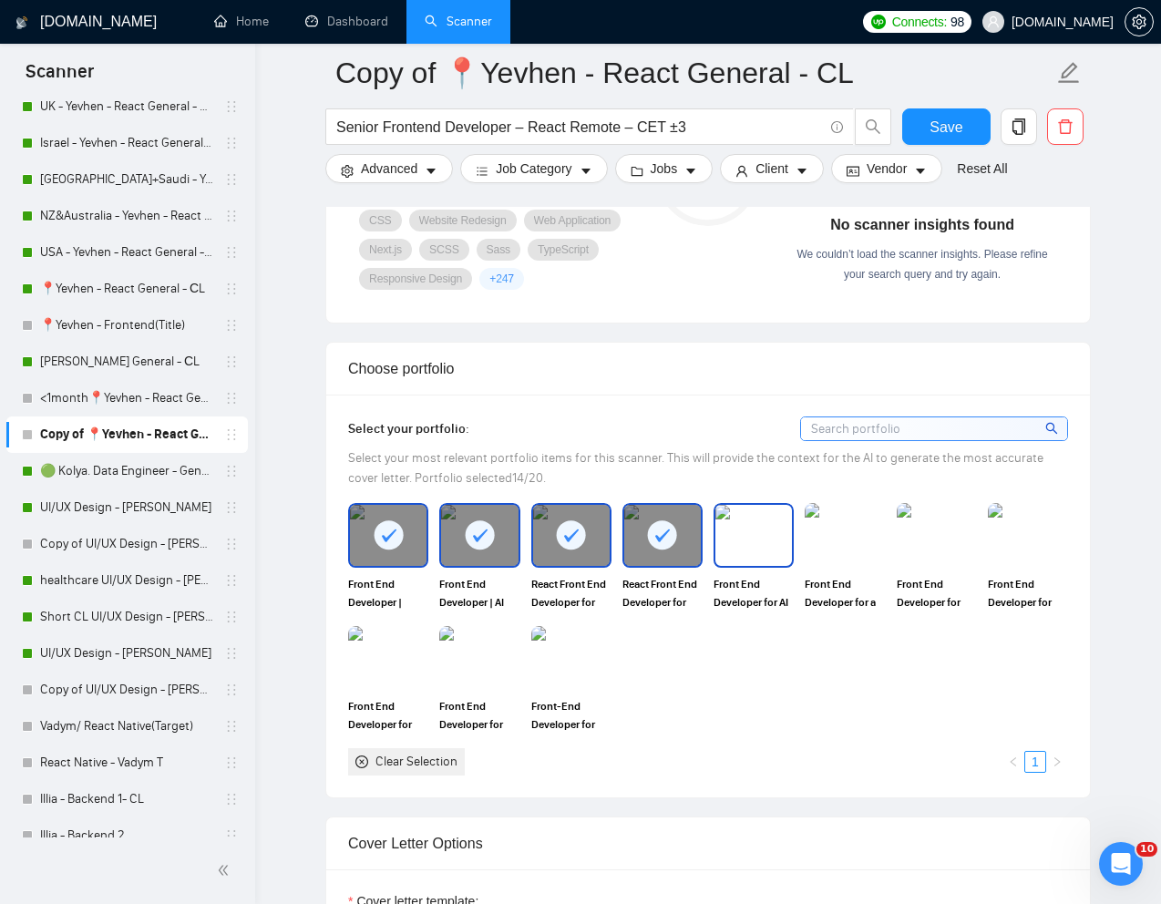
scroll to position [1411, 0]
click at [764, 564] on img at bounding box center [754, 534] width 77 height 60
click at [836, 564] on img at bounding box center [845, 534] width 77 height 60
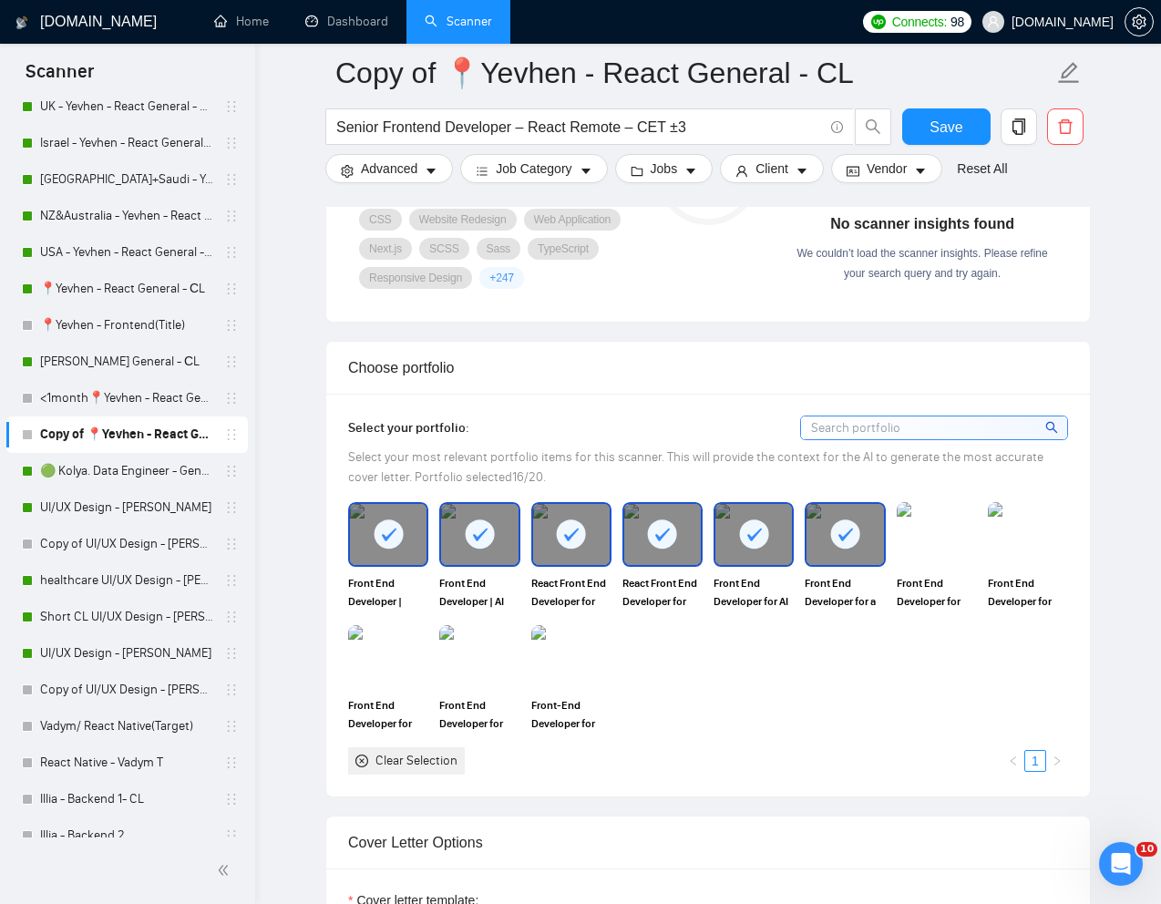
click at [933, 566] on img at bounding box center [937, 534] width 80 height 64
click at [1019, 564] on img at bounding box center [1028, 534] width 77 height 60
click at [575, 640] on div "Front End Developer | SigNoz:Open-Source Platform for App Monitoring Front End …" at bounding box center [708, 638] width 731 height 273
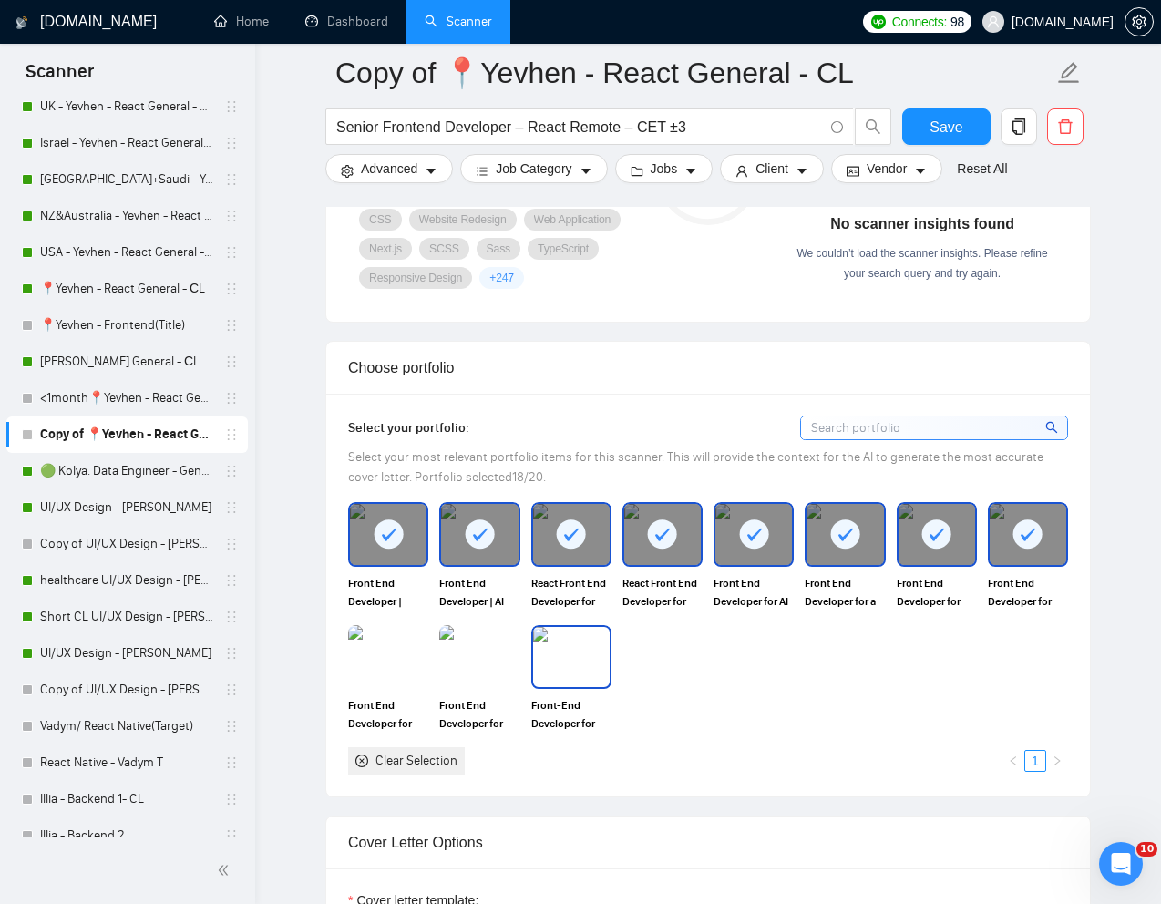
click at [565, 687] on img at bounding box center [571, 657] width 77 height 60
click at [496, 687] on img at bounding box center [479, 657] width 77 height 60
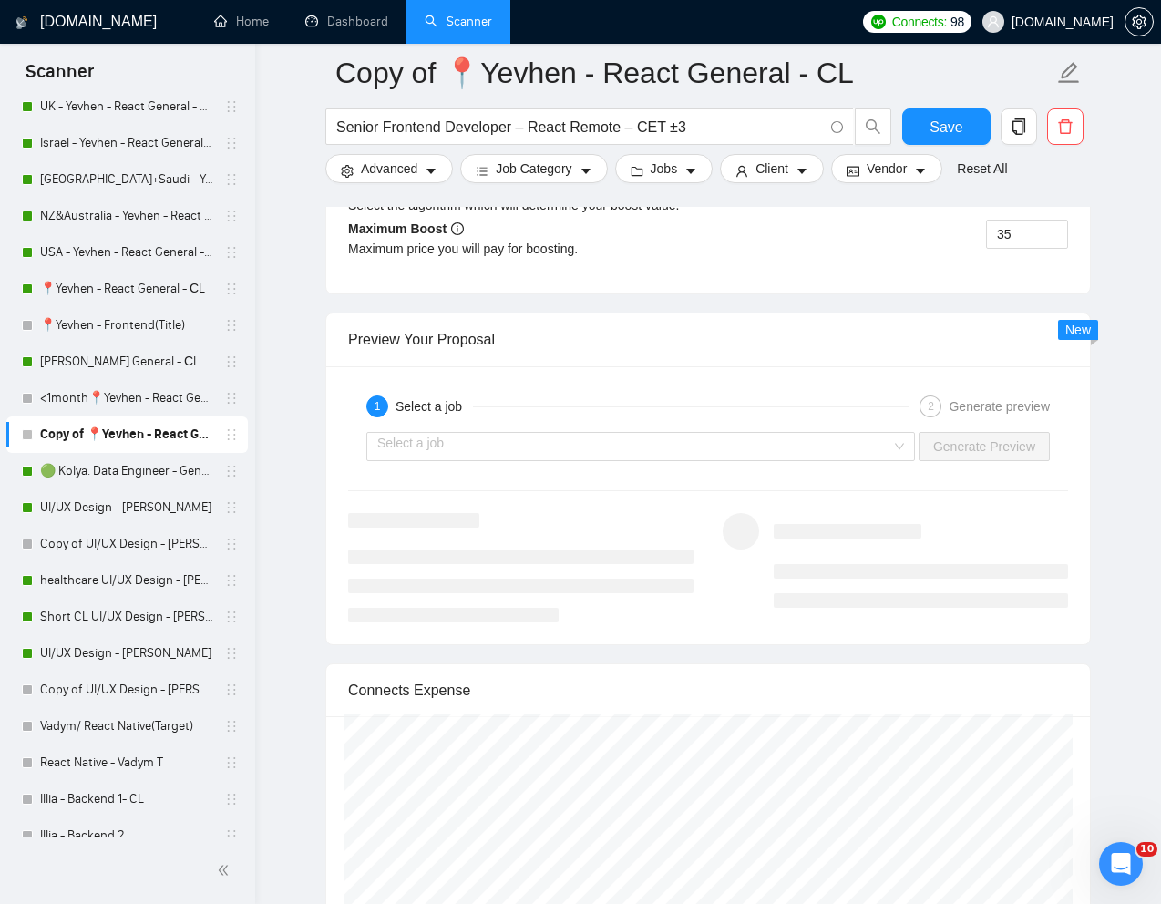
scroll to position [3539, 0]
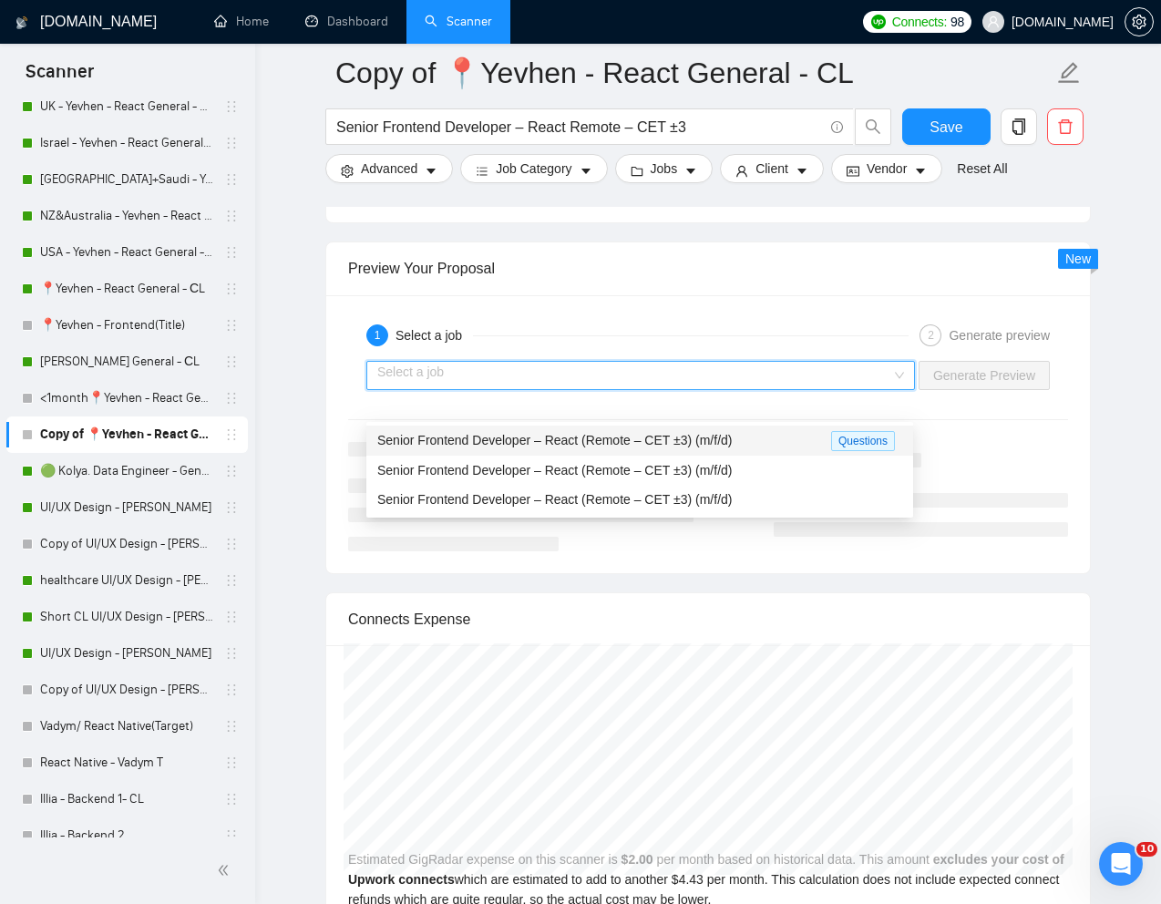
click at [763, 389] on input "search" at bounding box center [634, 375] width 514 height 27
click at [604, 439] on span "Senior Frontend Developer – React (Remote – CET ±3) (m/f/d)" at bounding box center [554, 440] width 355 height 15
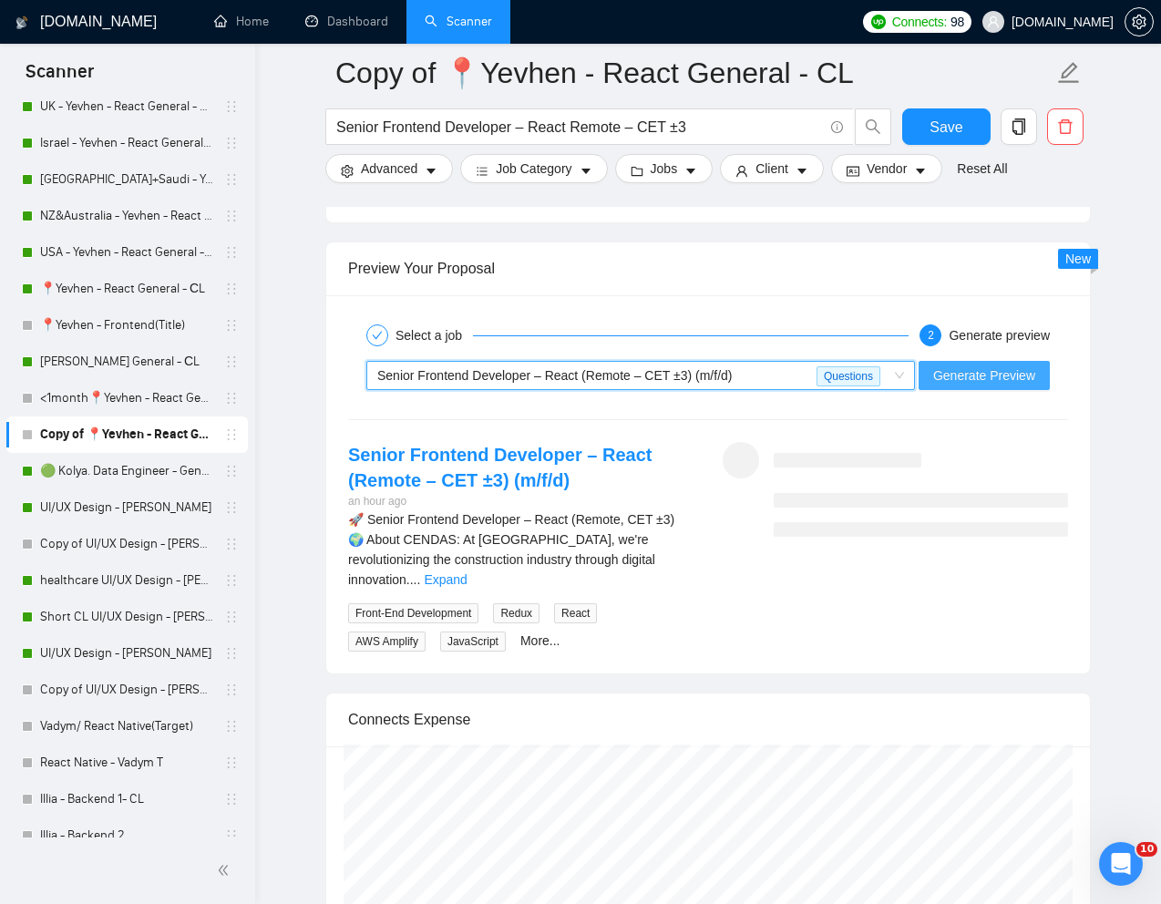
click at [1005, 386] on span "Generate Preview" at bounding box center [984, 376] width 102 height 20
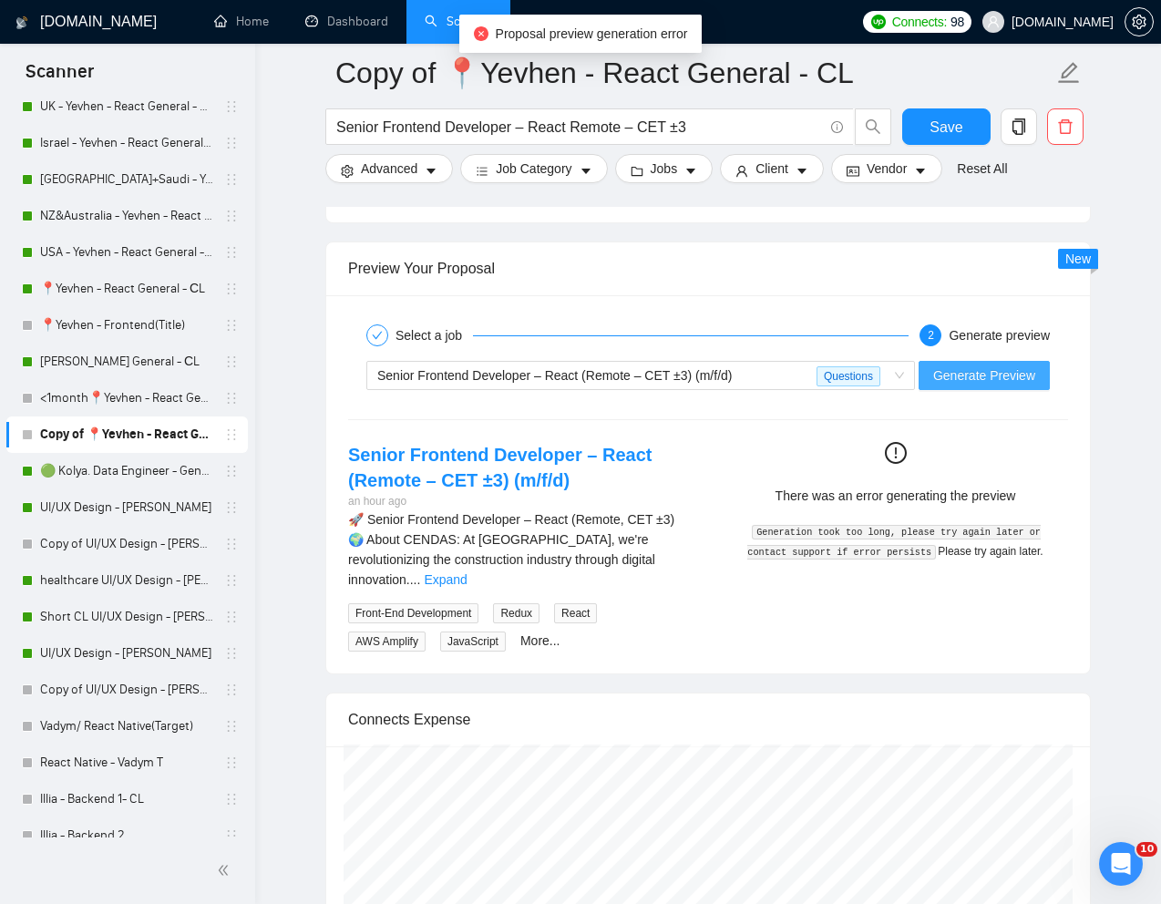
click at [1003, 386] on span "Generate Preview" at bounding box center [984, 376] width 102 height 20
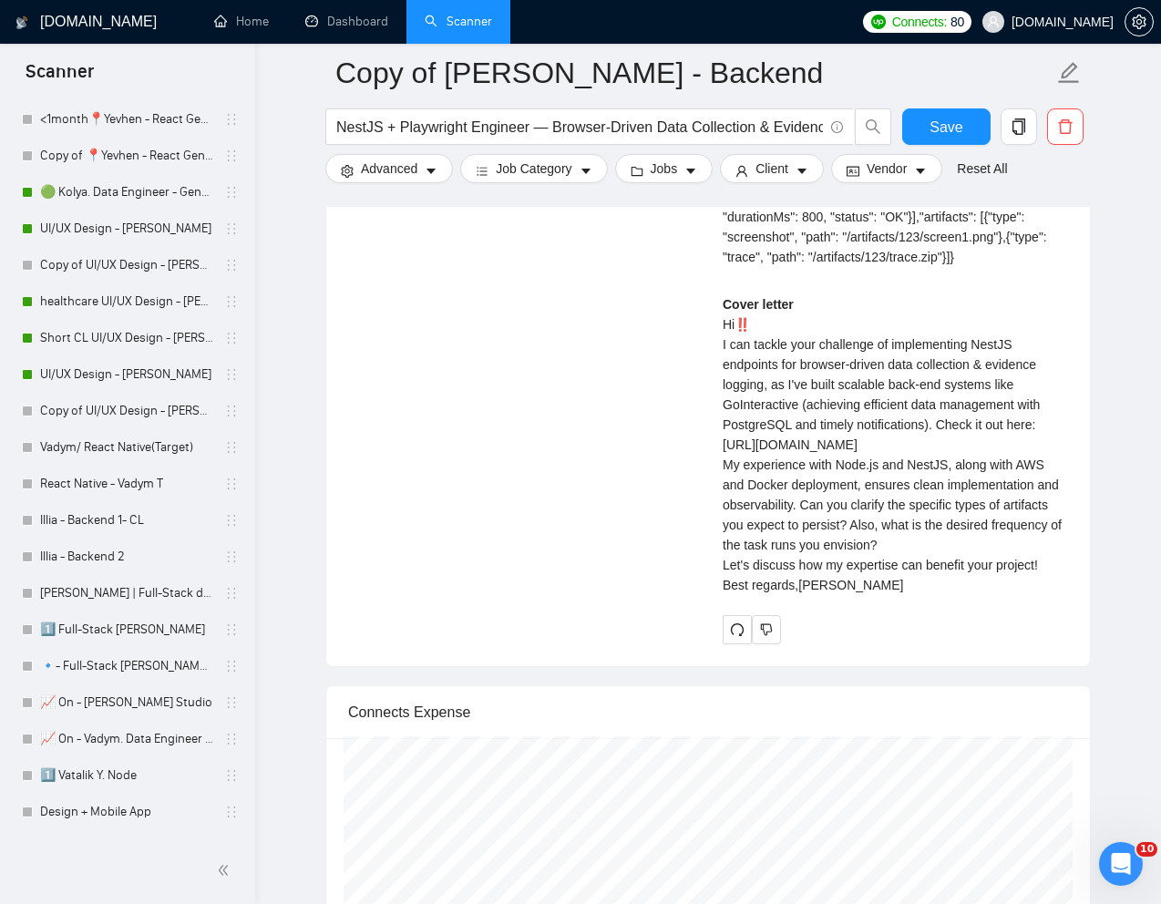
scroll to position [809, 0]
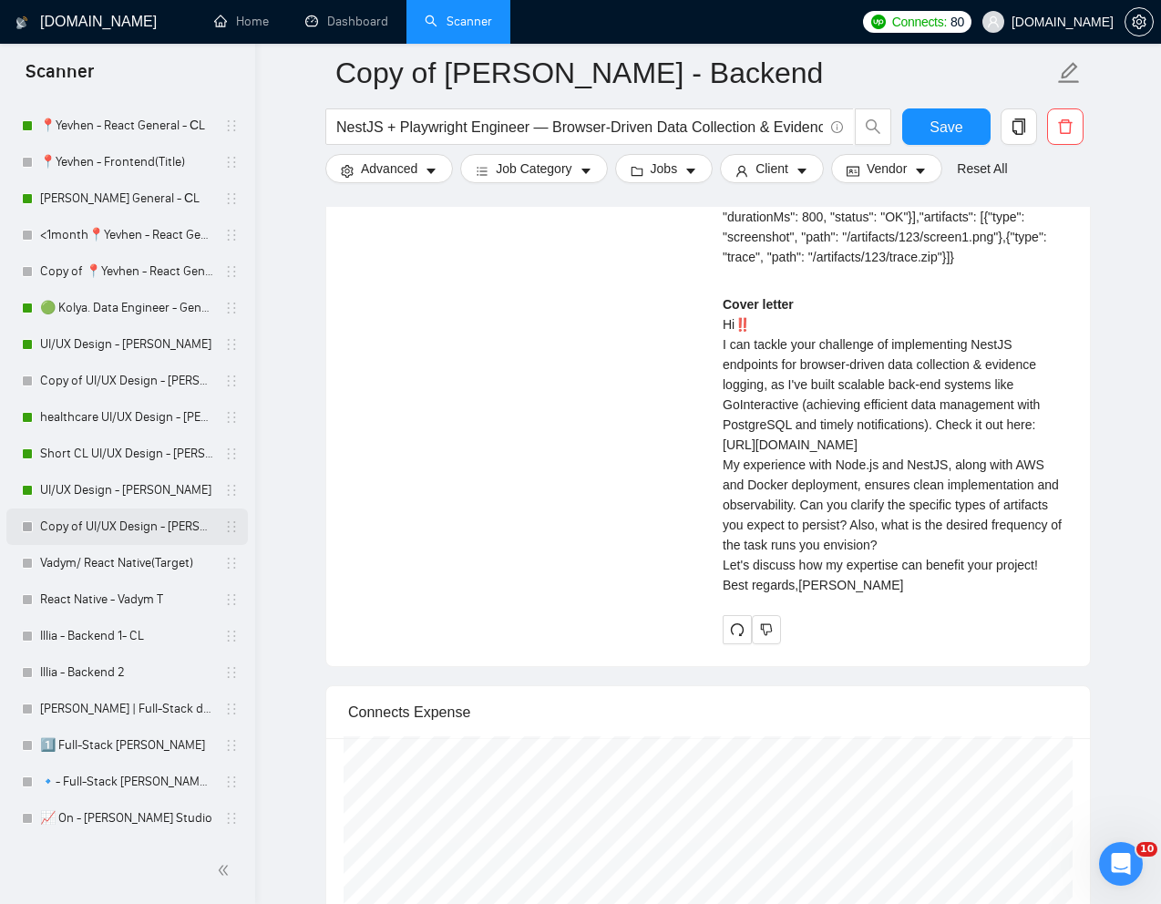
click at [109, 528] on link "Copy of UI/UX Design - [PERSON_NAME]" at bounding box center [126, 527] width 173 height 36
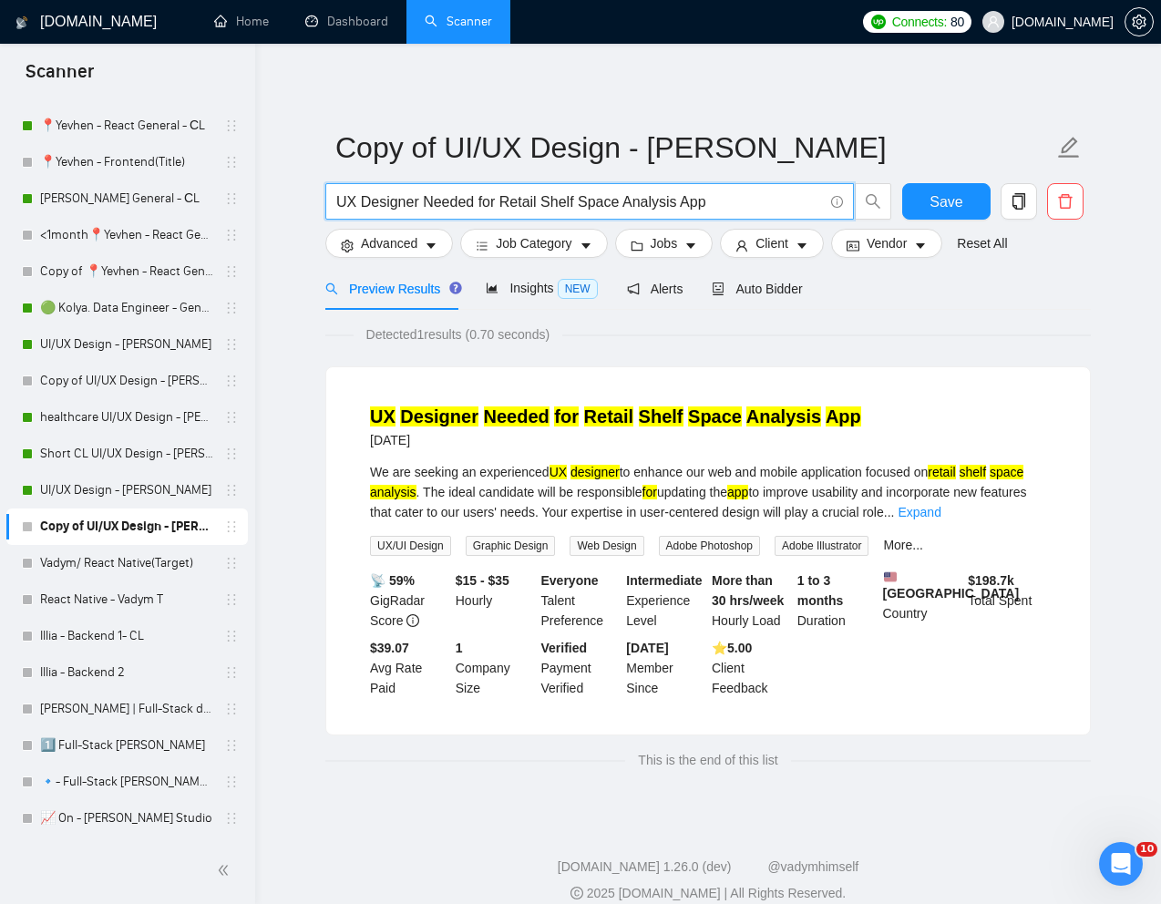
click at [606, 201] on input "UX Designer Needed for Retail Shelf Space Analysis App" at bounding box center [579, 202] width 487 height 23
click at [721, 196] on input "UX Designer Needed for Retail Shelf Space Analysis App" at bounding box center [579, 202] width 487 height 23
paste input "/UI Designer for Accounting/Finance AI Platform"
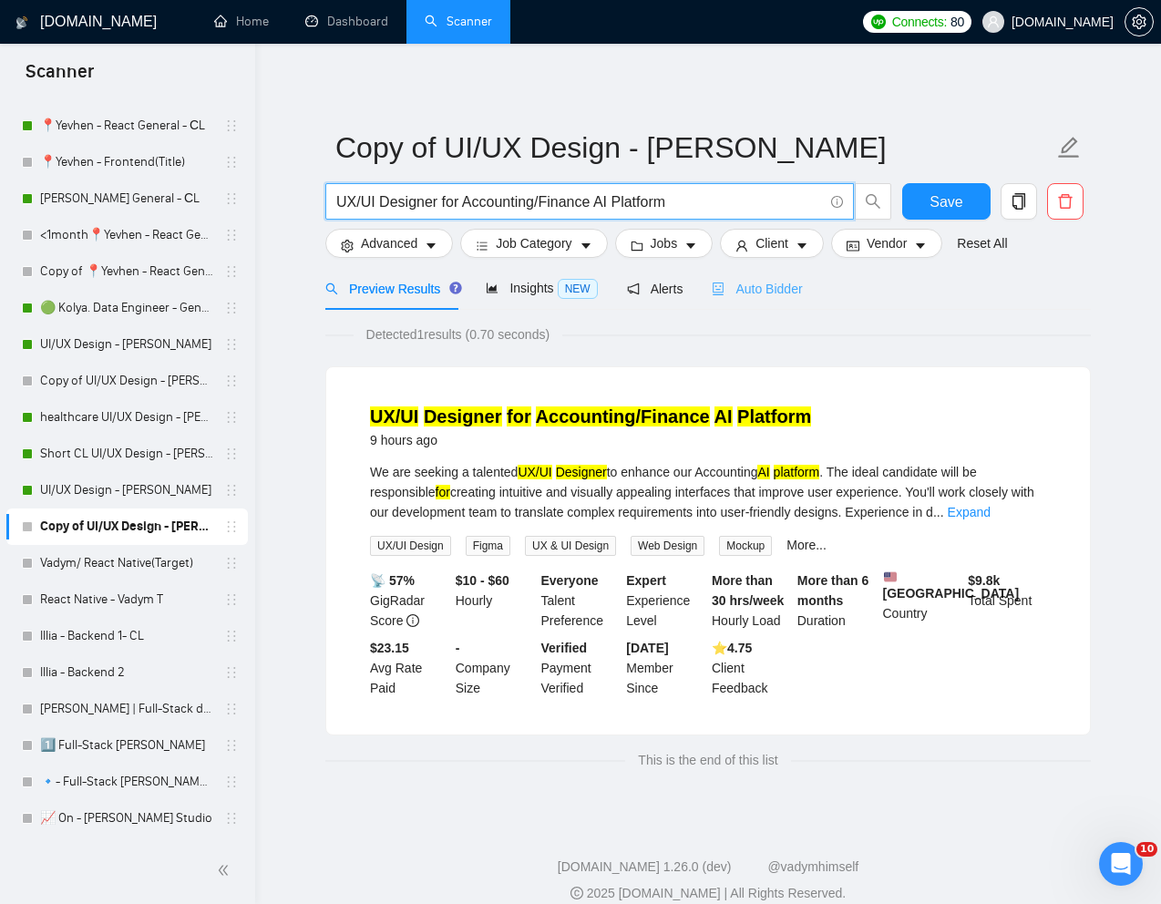
type input "UX/UI Designer for Accounting/Finance AI Platform"
click at [793, 294] on span "Auto Bidder" at bounding box center [757, 289] width 90 height 15
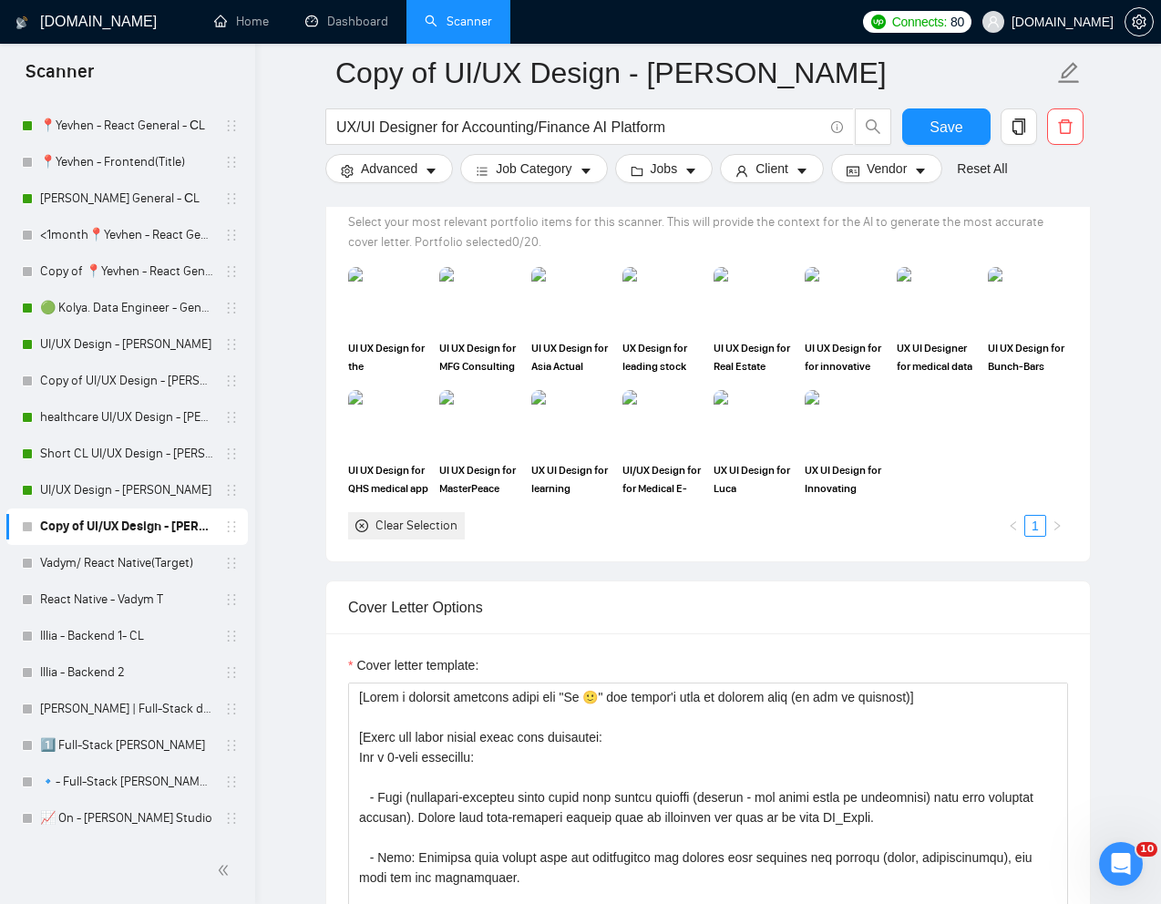
scroll to position [1622, 0]
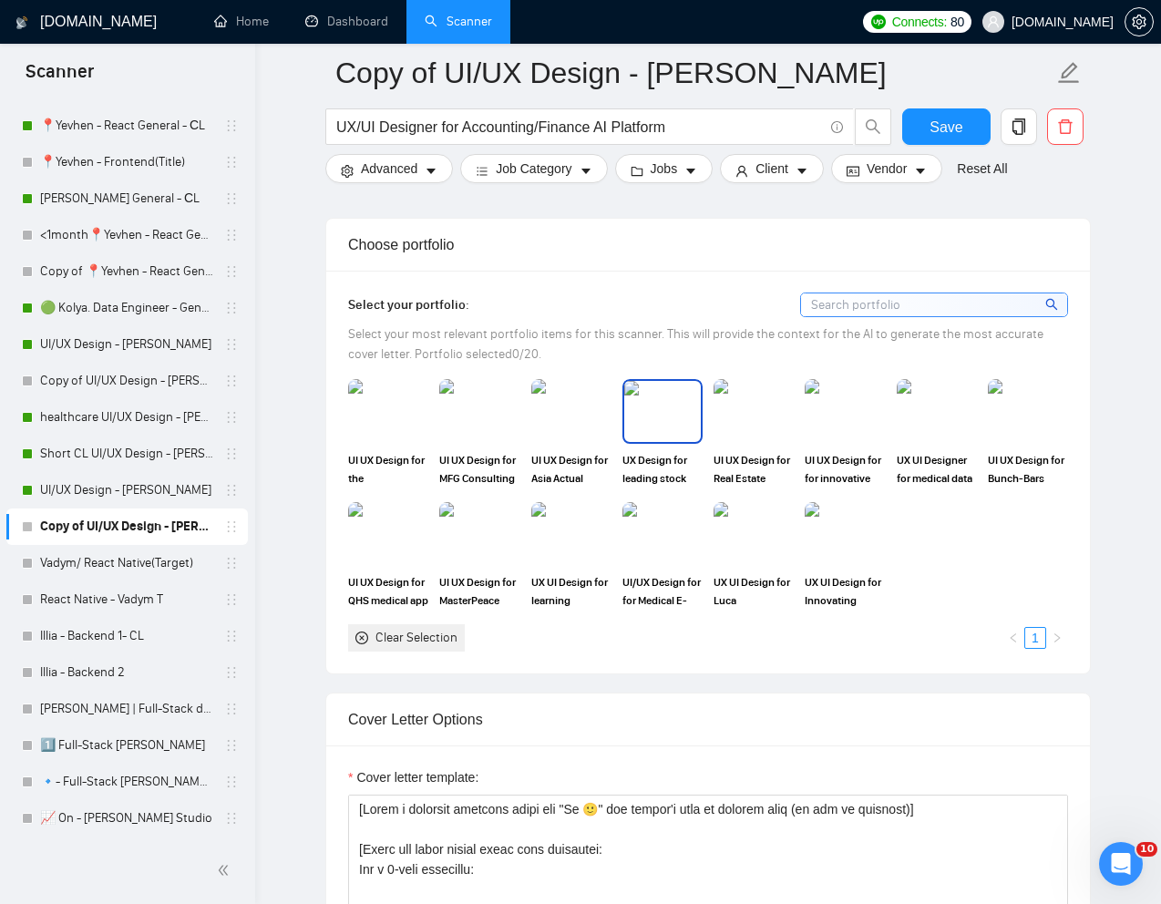
click at [677, 416] on img at bounding box center [662, 411] width 77 height 60
click at [739, 416] on img at bounding box center [754, 411] width 77 height 60
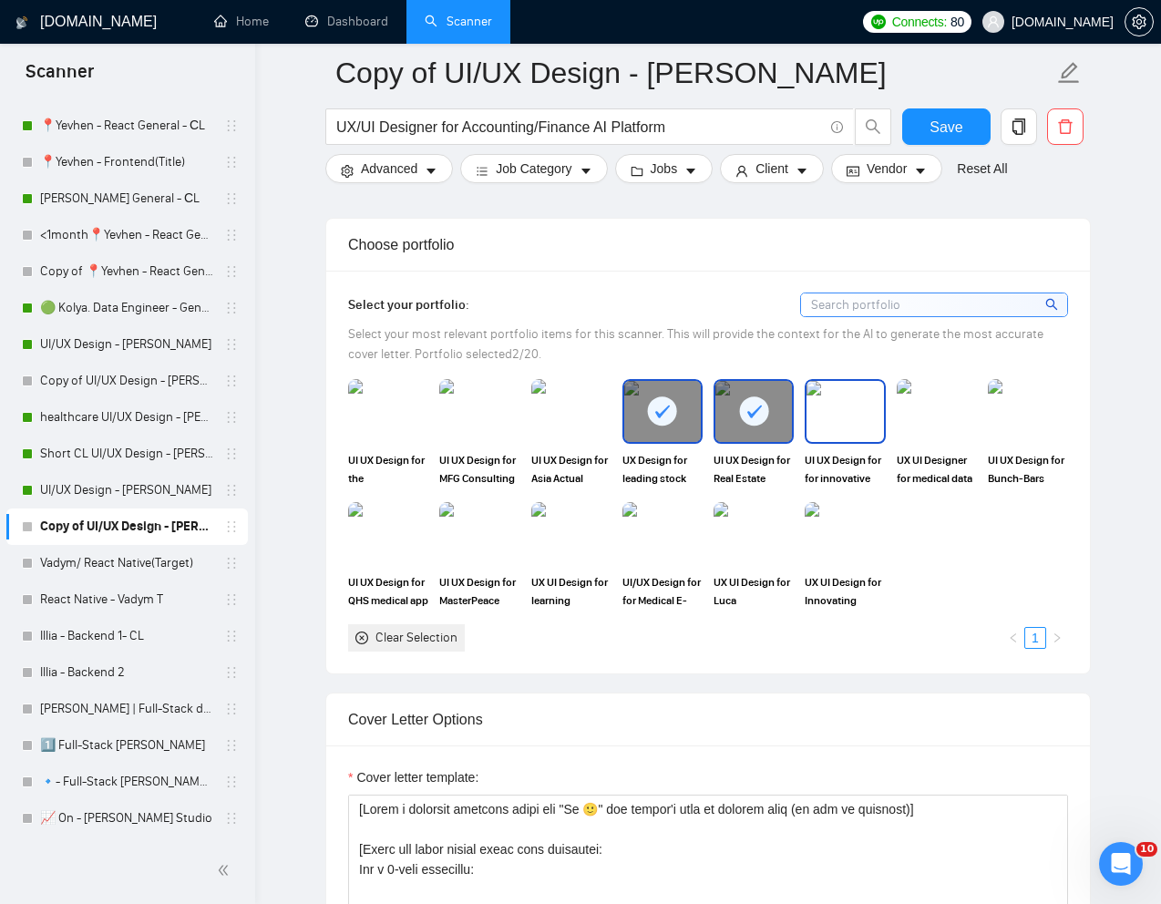
click at [817, 416] on img at bounding box center [845, 411] width 77 height 60
click at [824, 433] on div at bounding box center [845, 411] width 77 height 60
click at [988, 426] on img at bounding box center [1028, 411] width 80 height 64
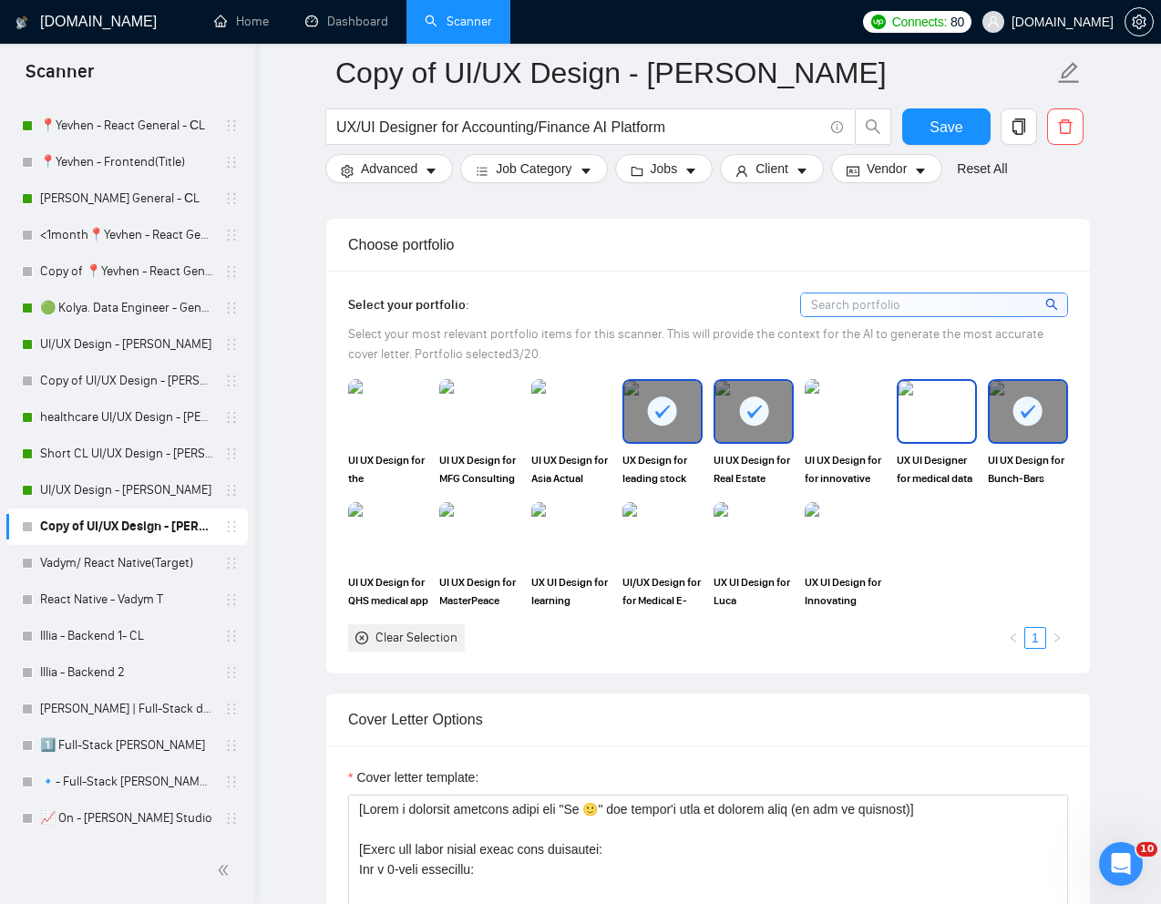
click at [931, 418] on img at bounding box center [937, 411] width 77 height 60
click at [850, 513] on img at bounding box center [845, 534] width 77 height 60
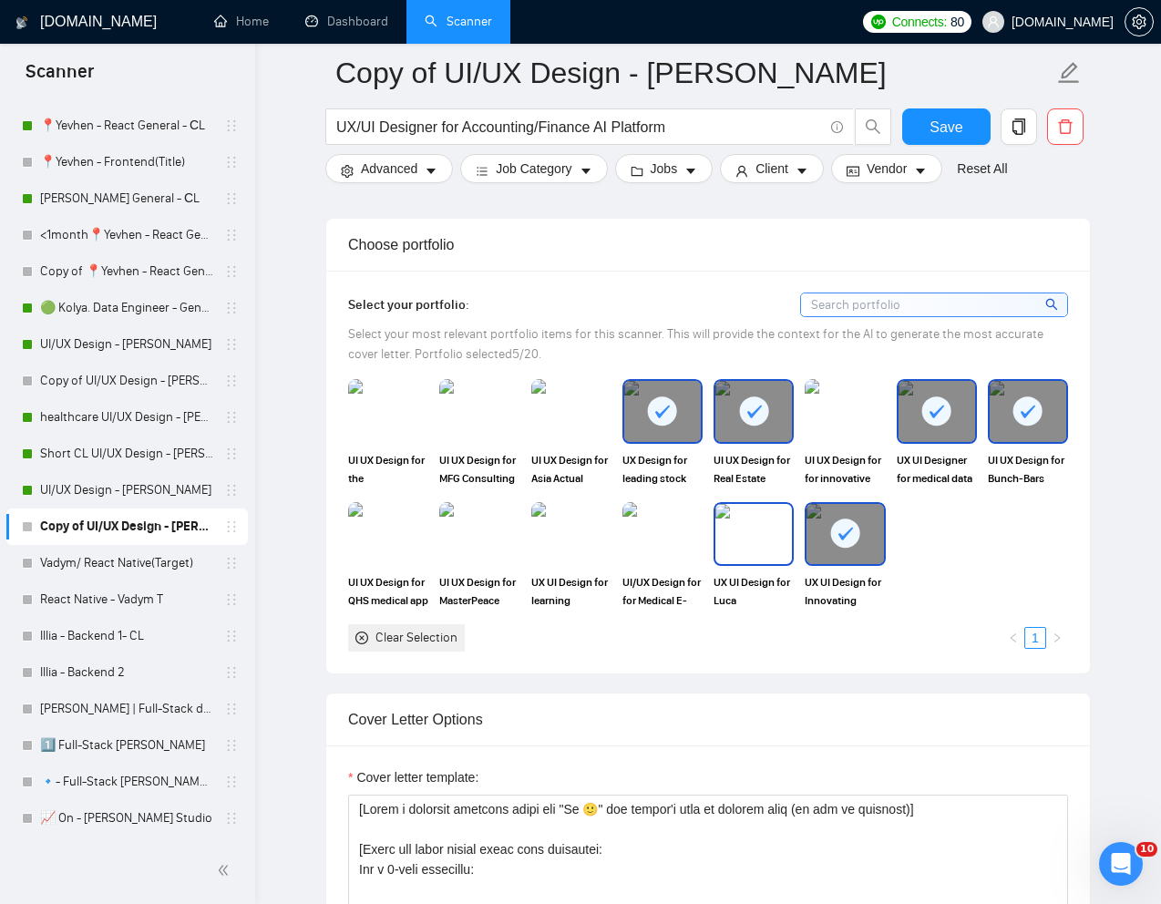
click at [776, 513] on img at bounding box center [754, 534] width 77 height 60
click at [662, 522] on img at bounding box center [662, 534] width 77 height 60
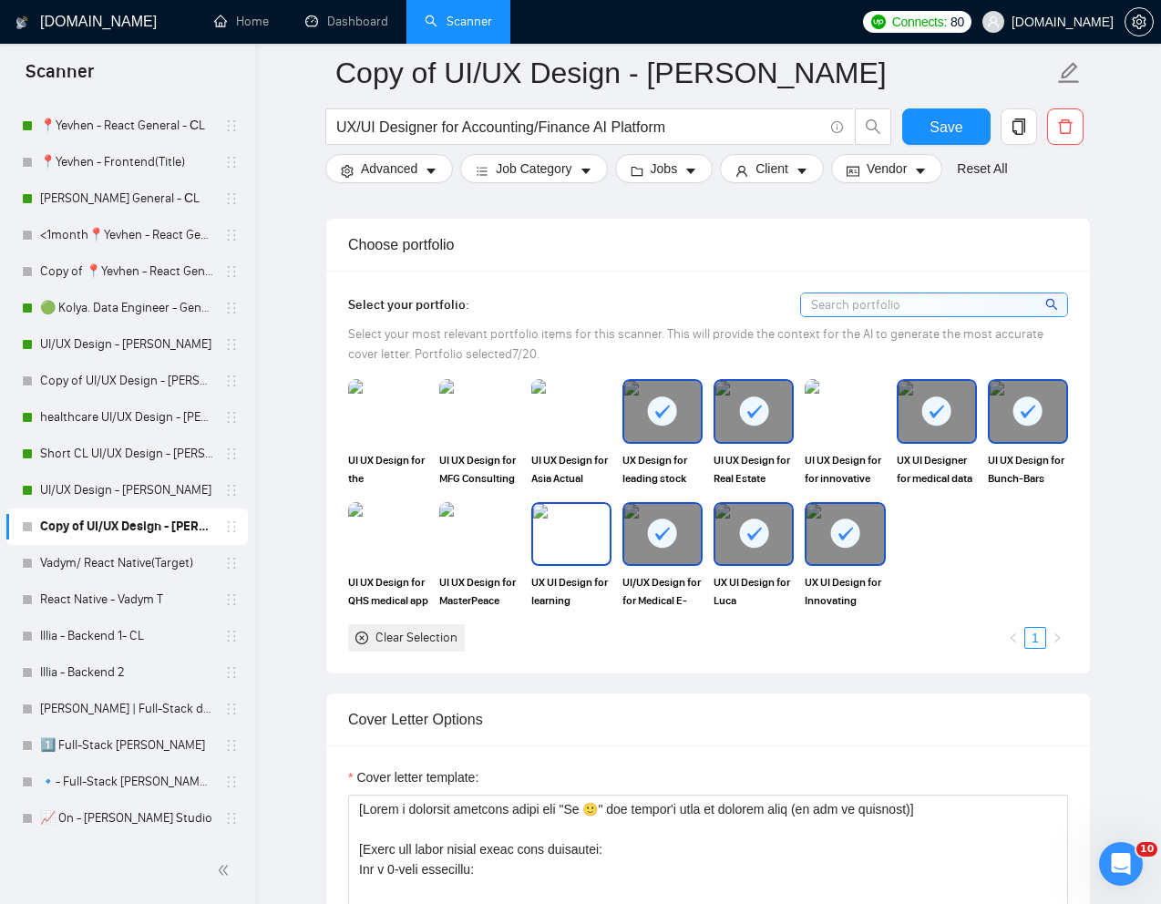
click at [576, 522] on img at bounding box center [571, 534] width 77 height 60
click at [357, 545] on img at bounding box center [388, 534] width 77 height 60
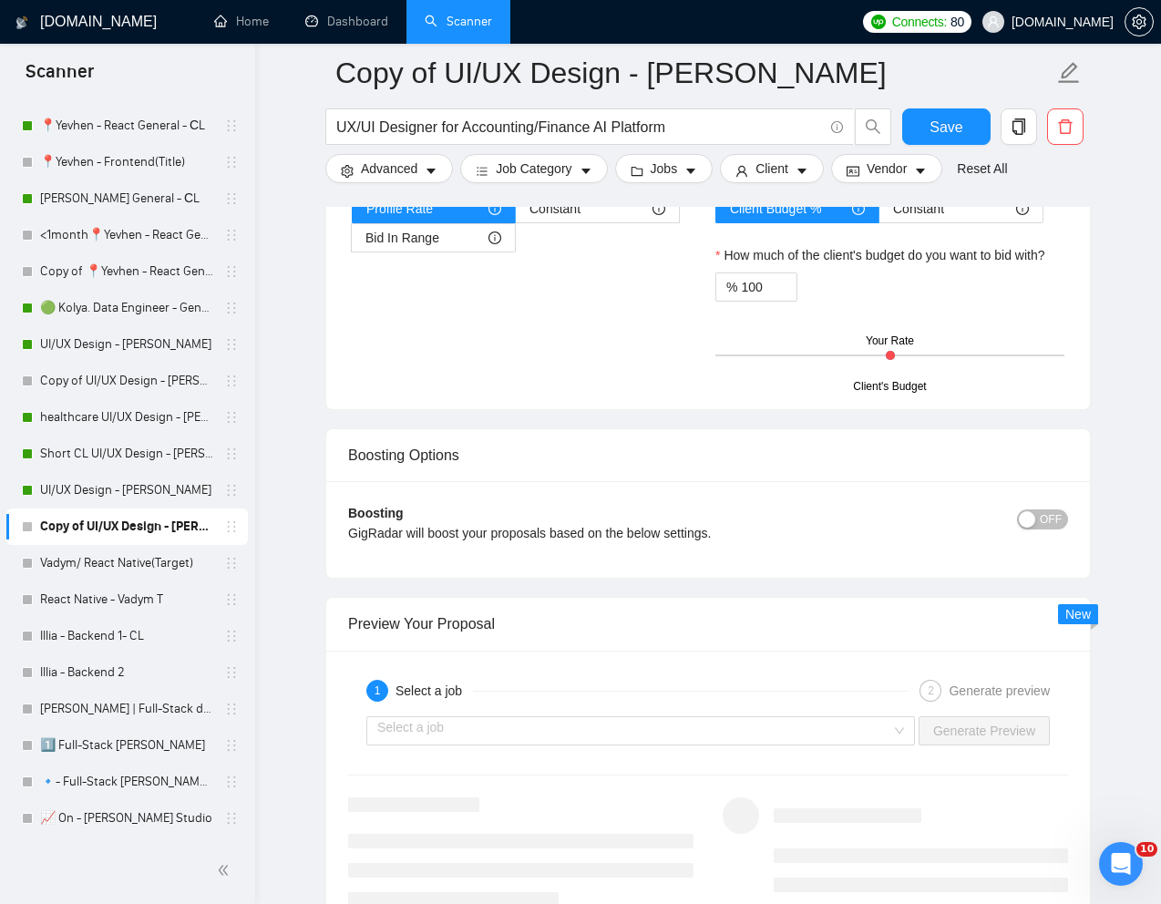
scroll to position [3198, 0]
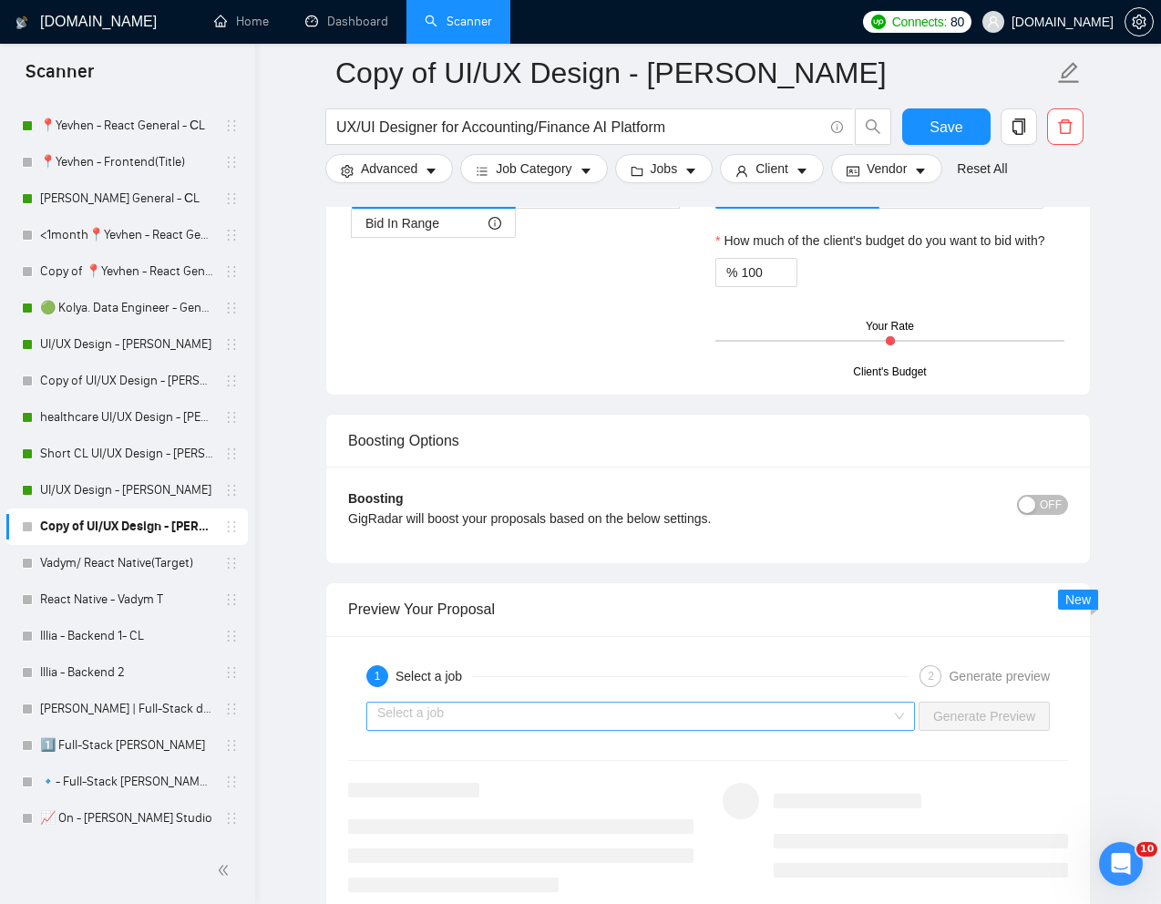
click at [542, 723] on input "search" at bounding box center [634, 716] width 514 height 27
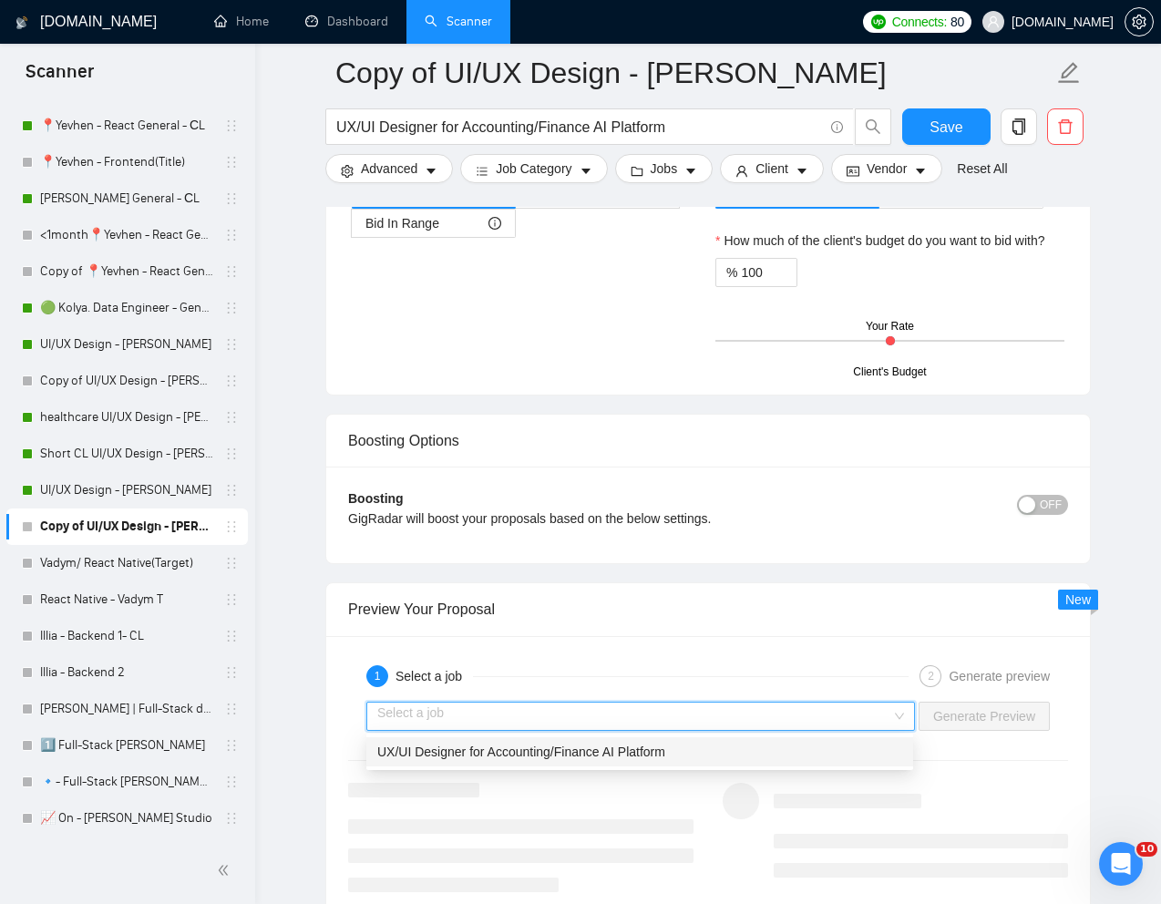
click at [477, 751] on span "UX/UI Designer for Accounting/Finance AI Platform" at bounding box center [521, 752] width 288 height 15
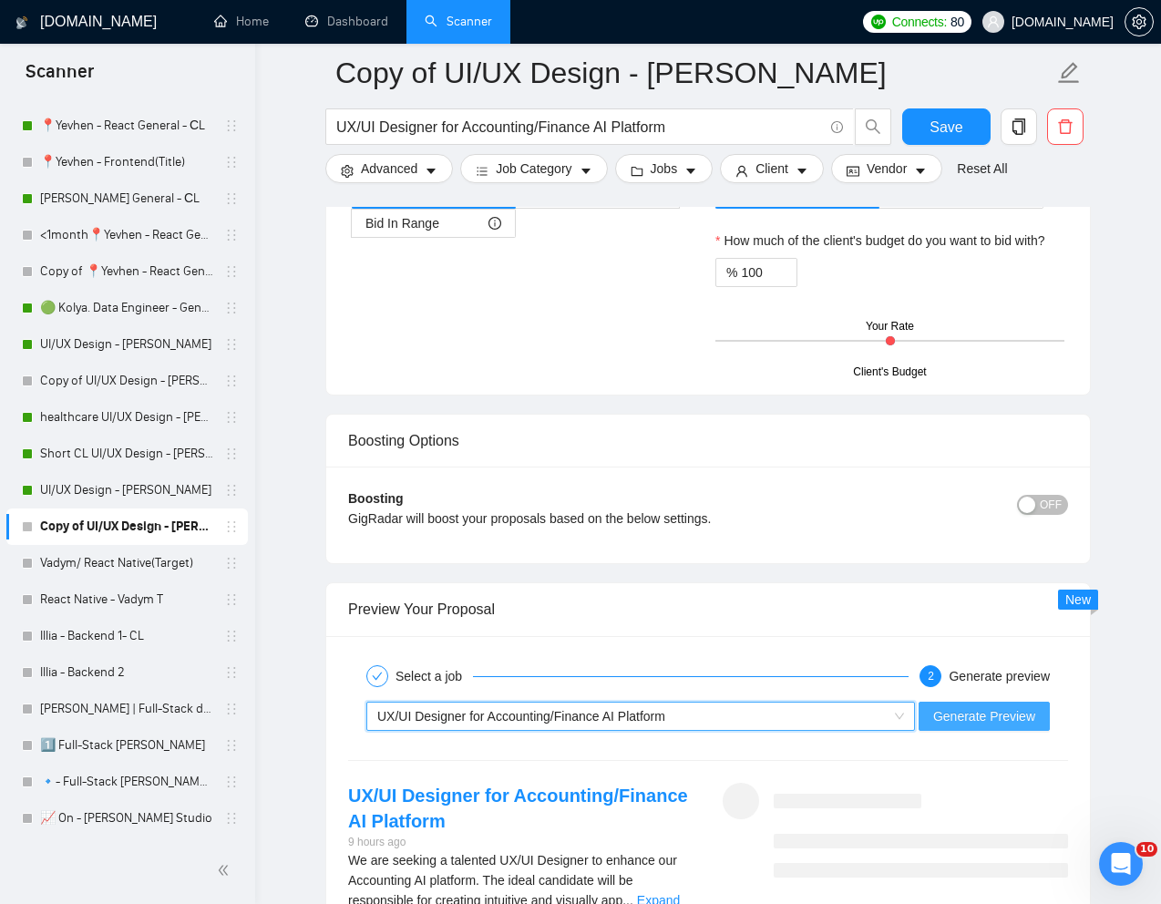
click at [945, 716] on span "Generate Preview" at bounding box center [984, 716] width 102 height 20
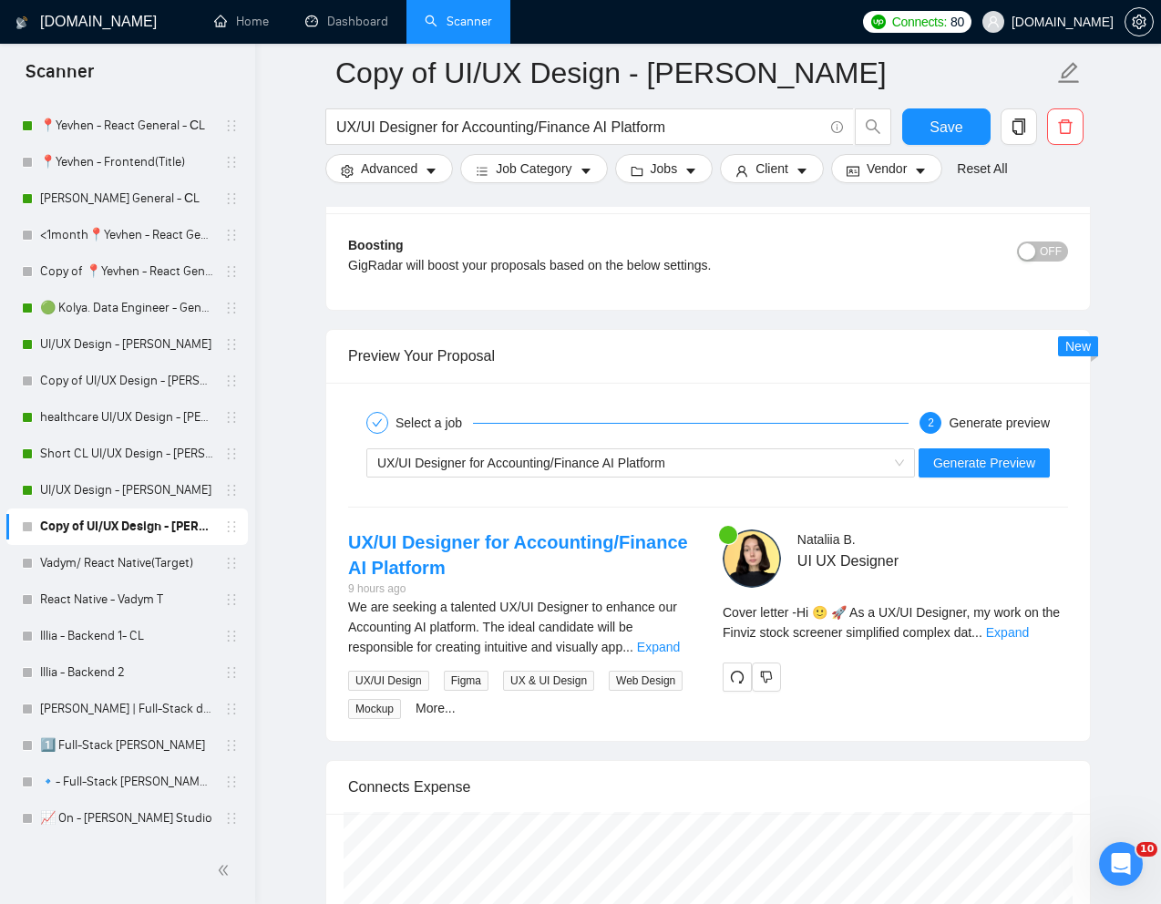
scroll to position [3458, 0]
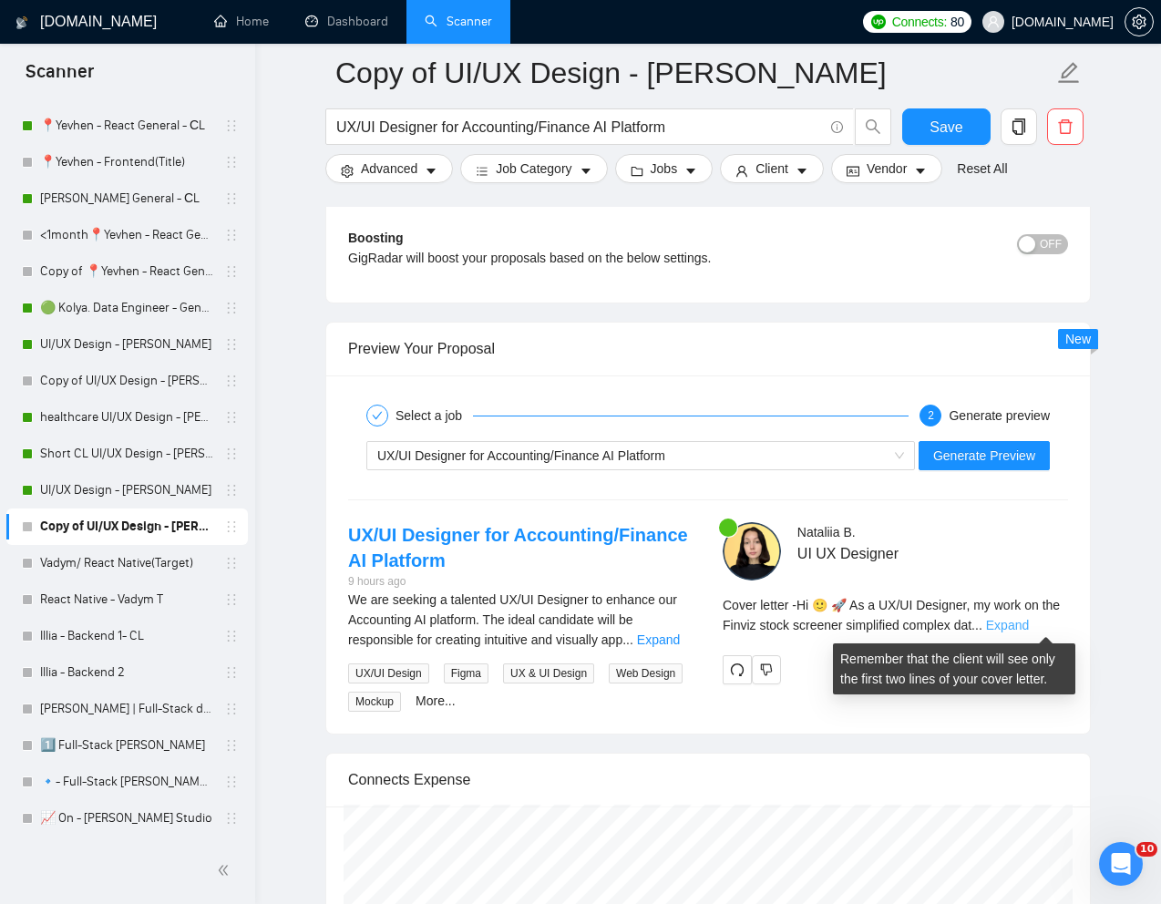
click at [1029, 625] on link "Expand" at bounding box center [1007, 625] width 43 height 15
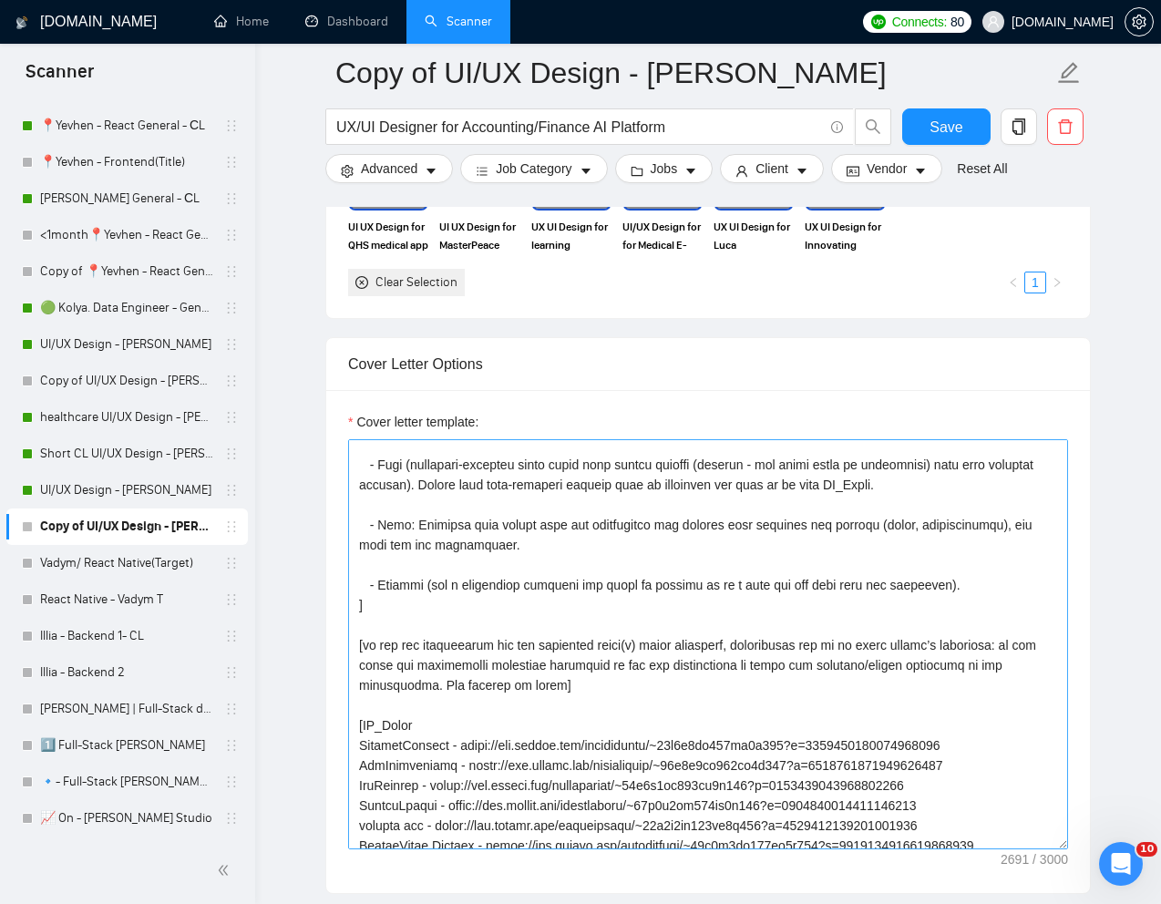
scroll to position [62, 0]
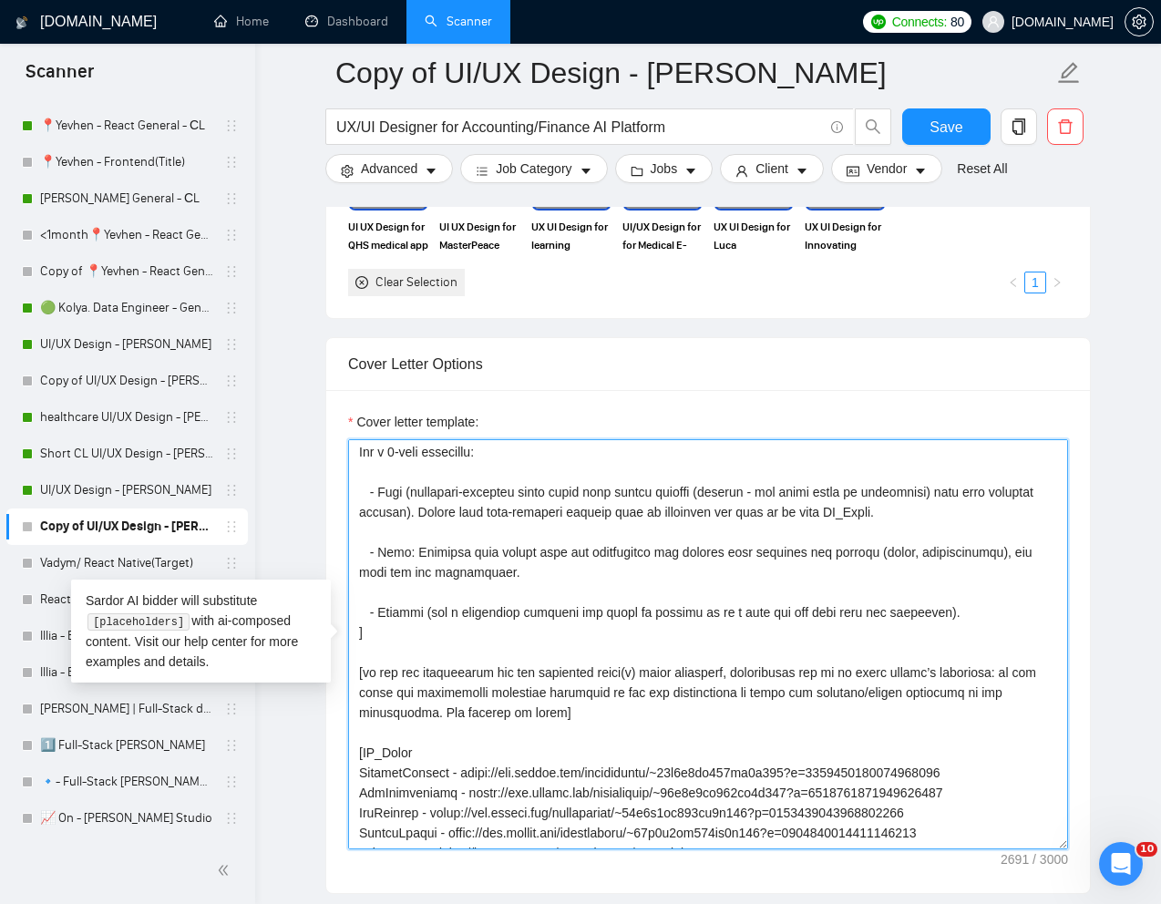
drag, startPoint x: 387, startPoint y: 643, endPoint x: 355, endPoint y: 496, distance: 150.4
click at [355, 496] on textarea "Cover letter template:" at bounding box center [708, 644] width 720 height 410
paste textarea
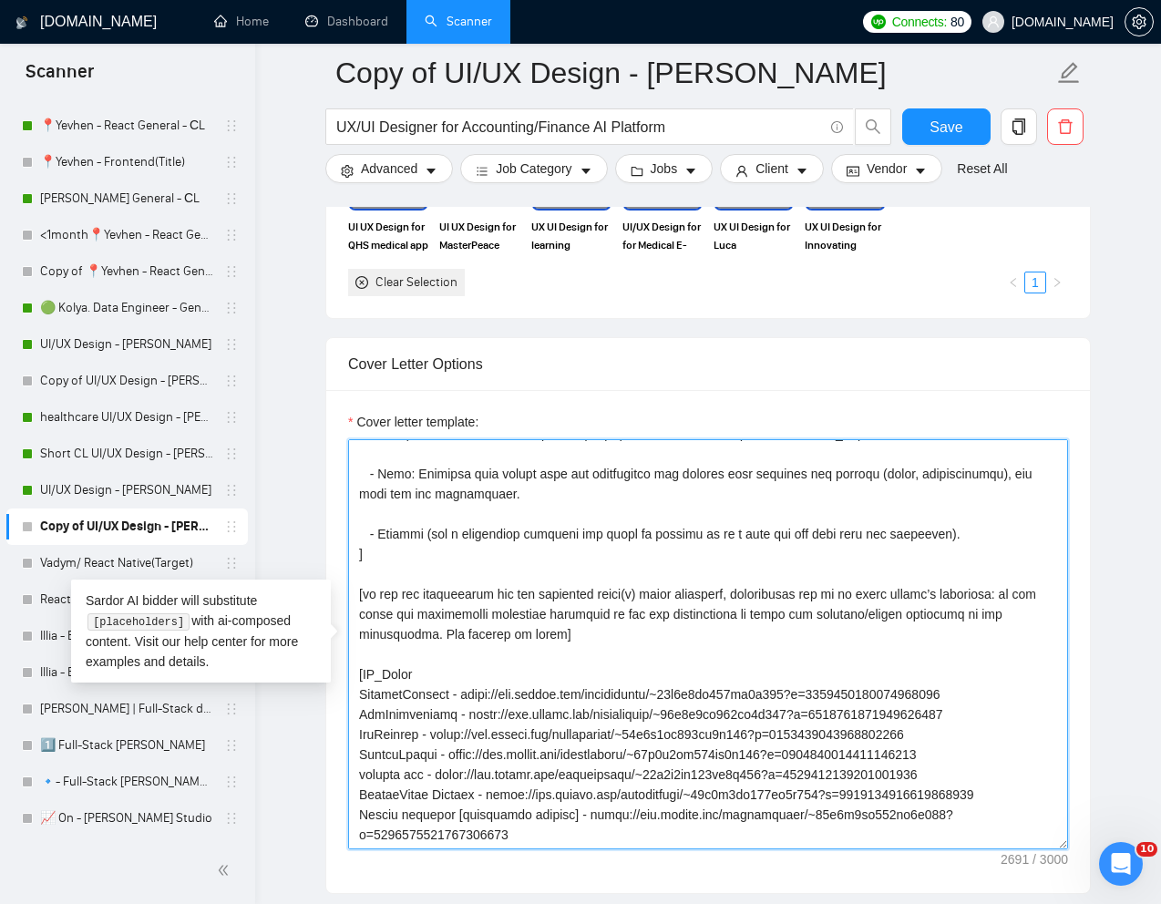
scroll to position [136, 0]
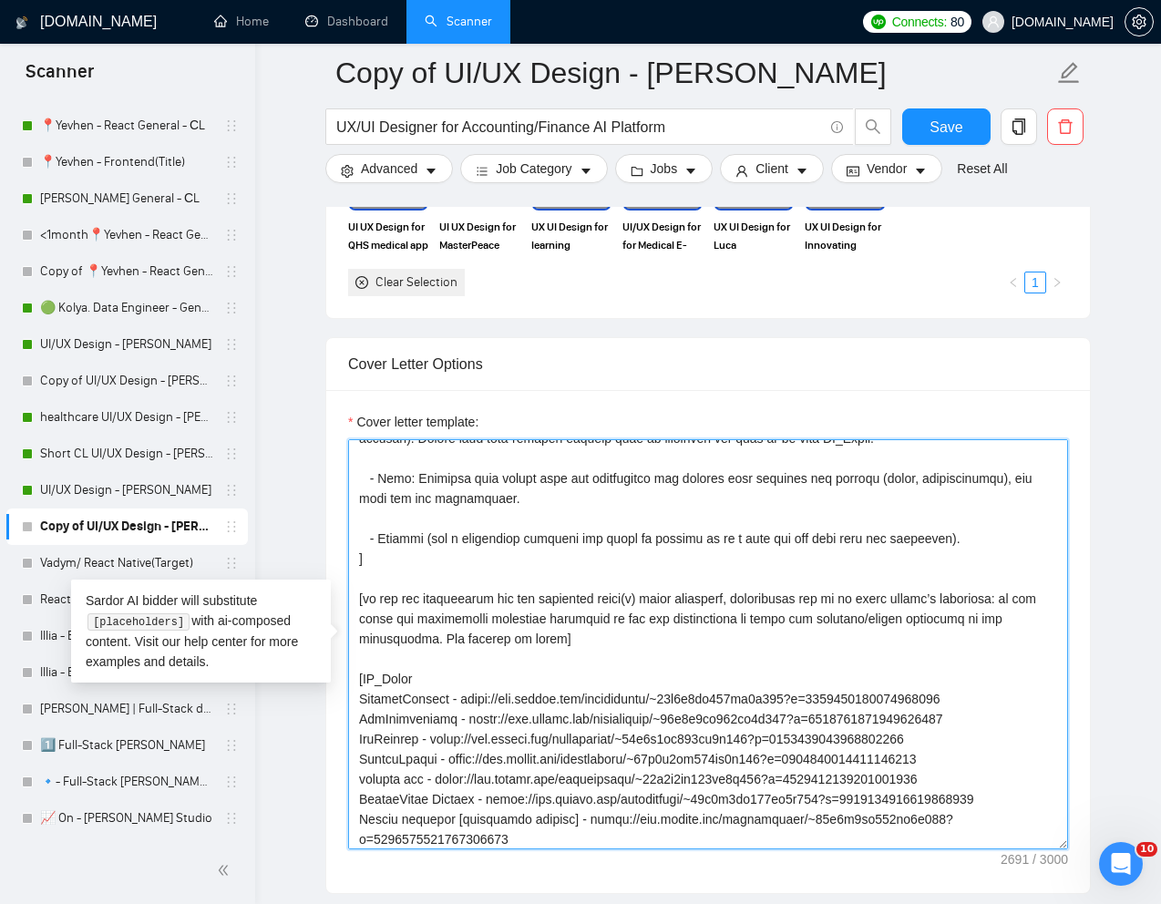
click at [562, 655] on textarea "Cover letter template:" at bounding box center [708, 644] width 720 height 410
paste textarea "Troubles with [pain point]? I’ve got you covered [Write a personal greeting usi…"
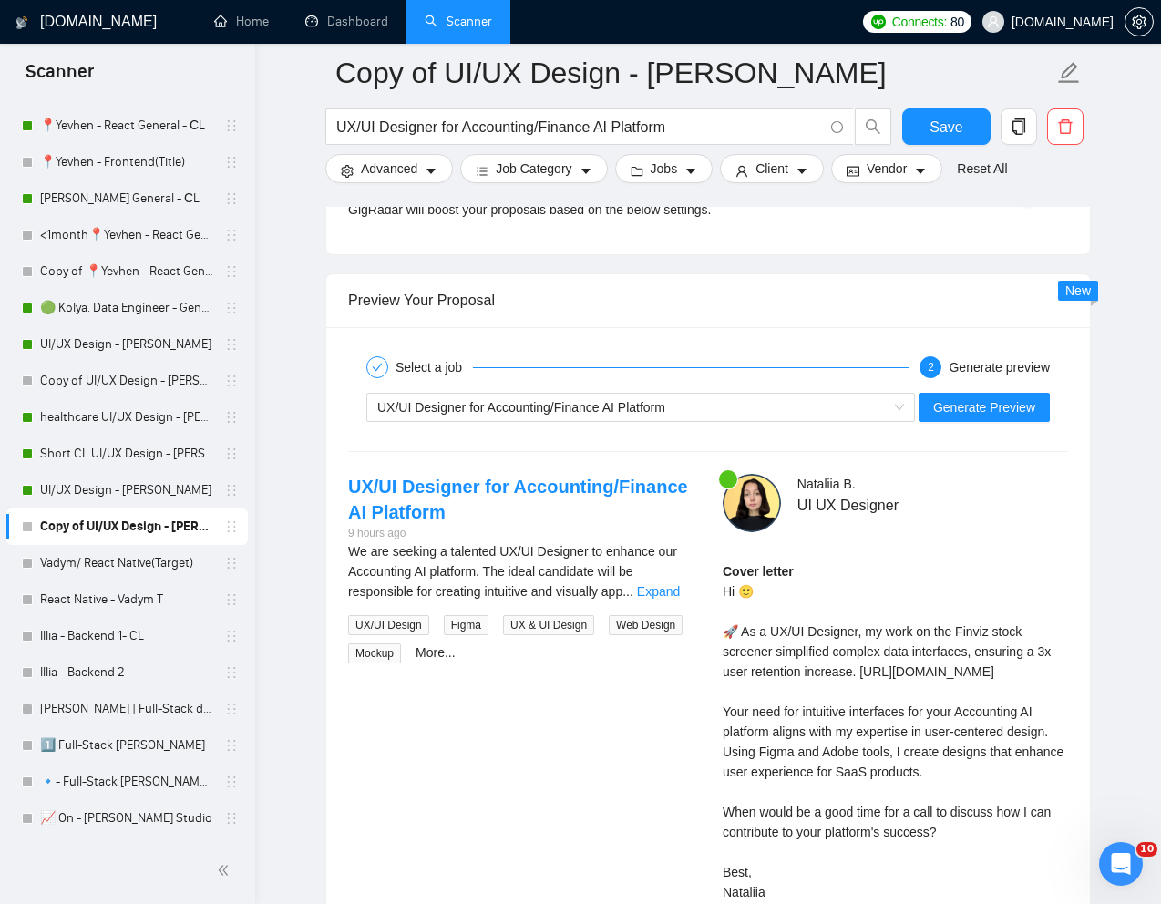
scroll to position [3515, 0]
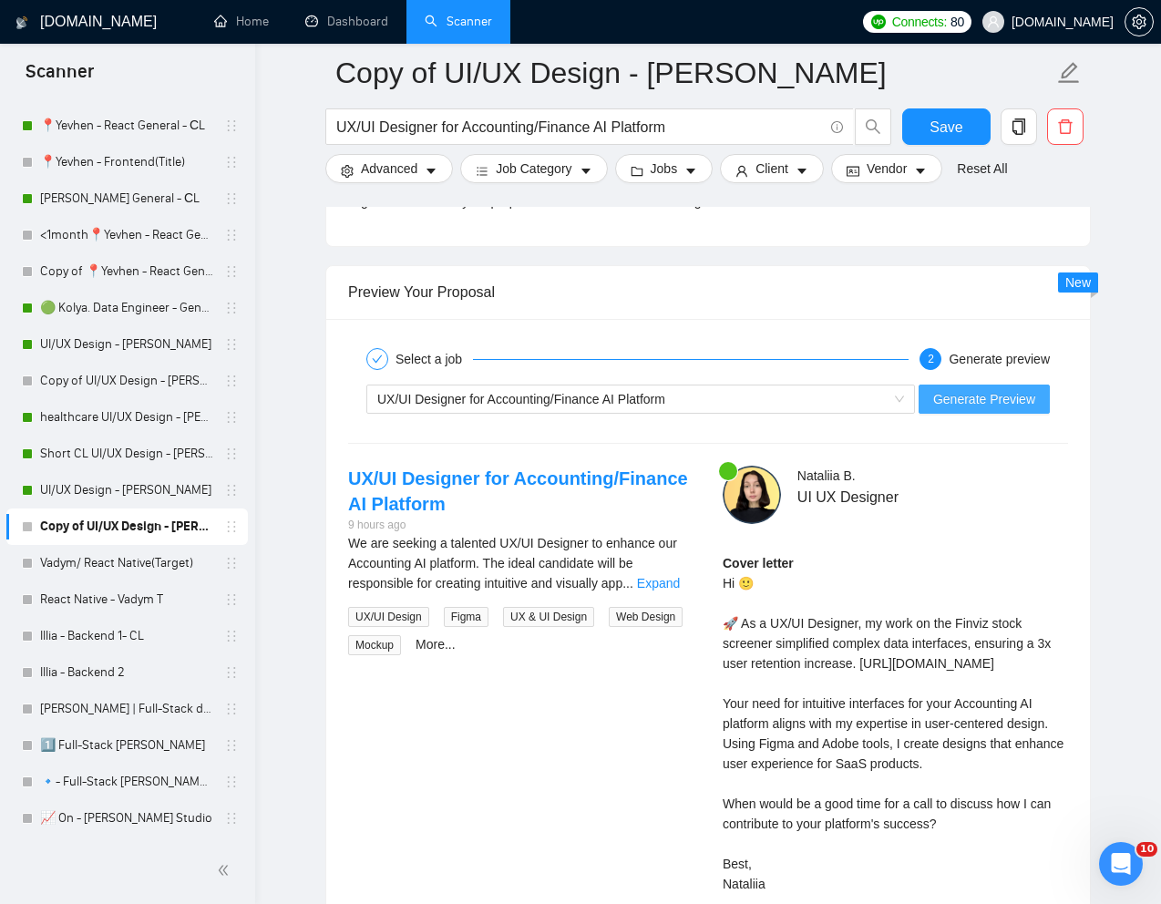
type textarea "Troubles with [pain point]? I’ve got you covered [Write a personal greeting usi…"
click at [989, 406] on span "Generate Preview" at bounding box center [984, 399] width 102 height 20
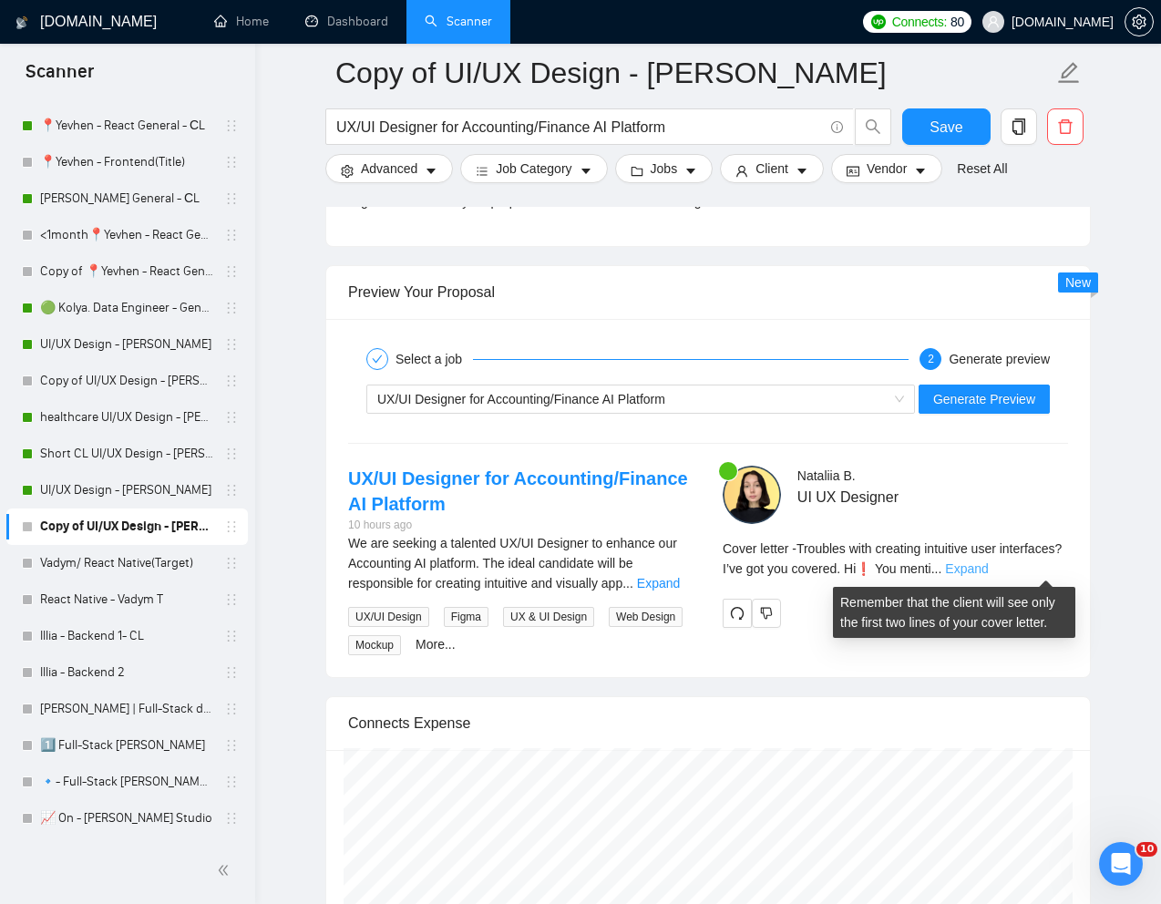
click at [988, 562] on link "Expand" at bounding box center [966, 569] width 43 height 15
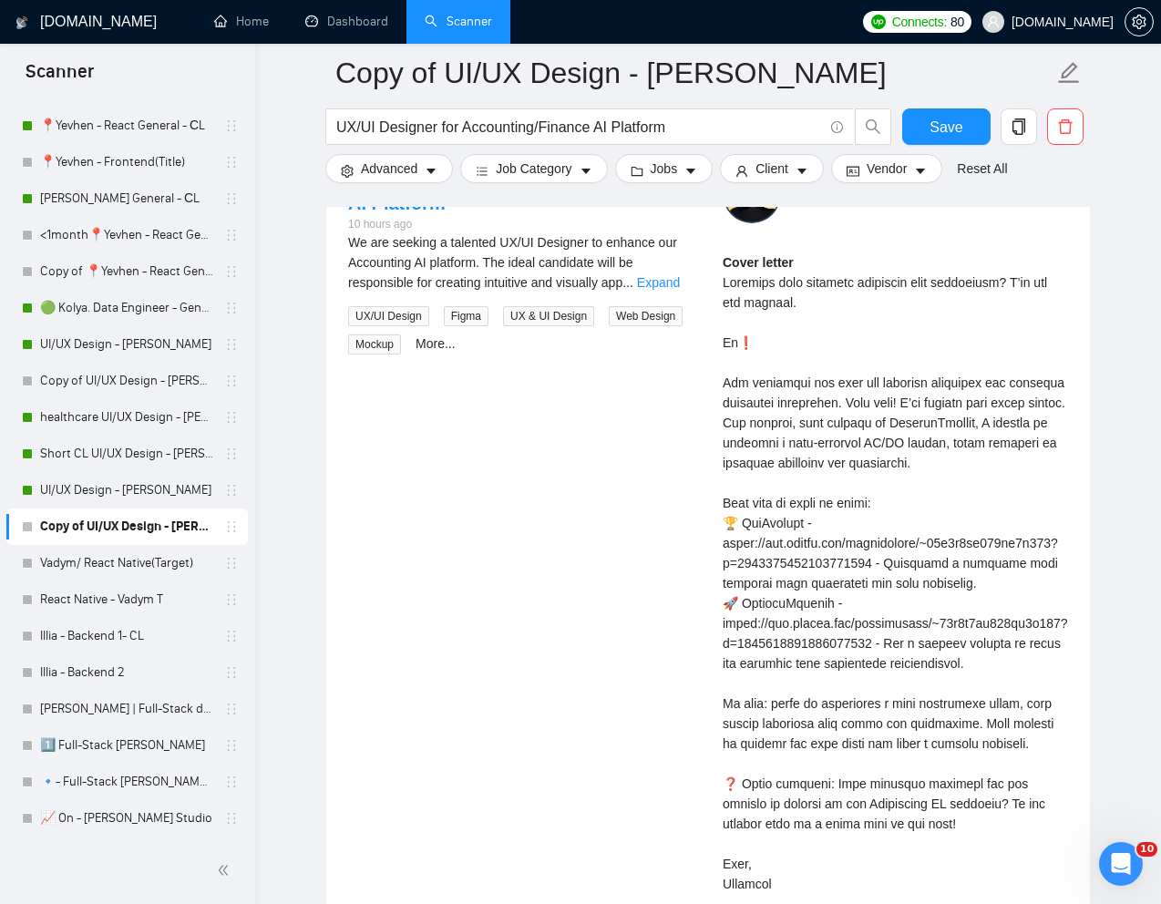
scroll to position [3827, 0]
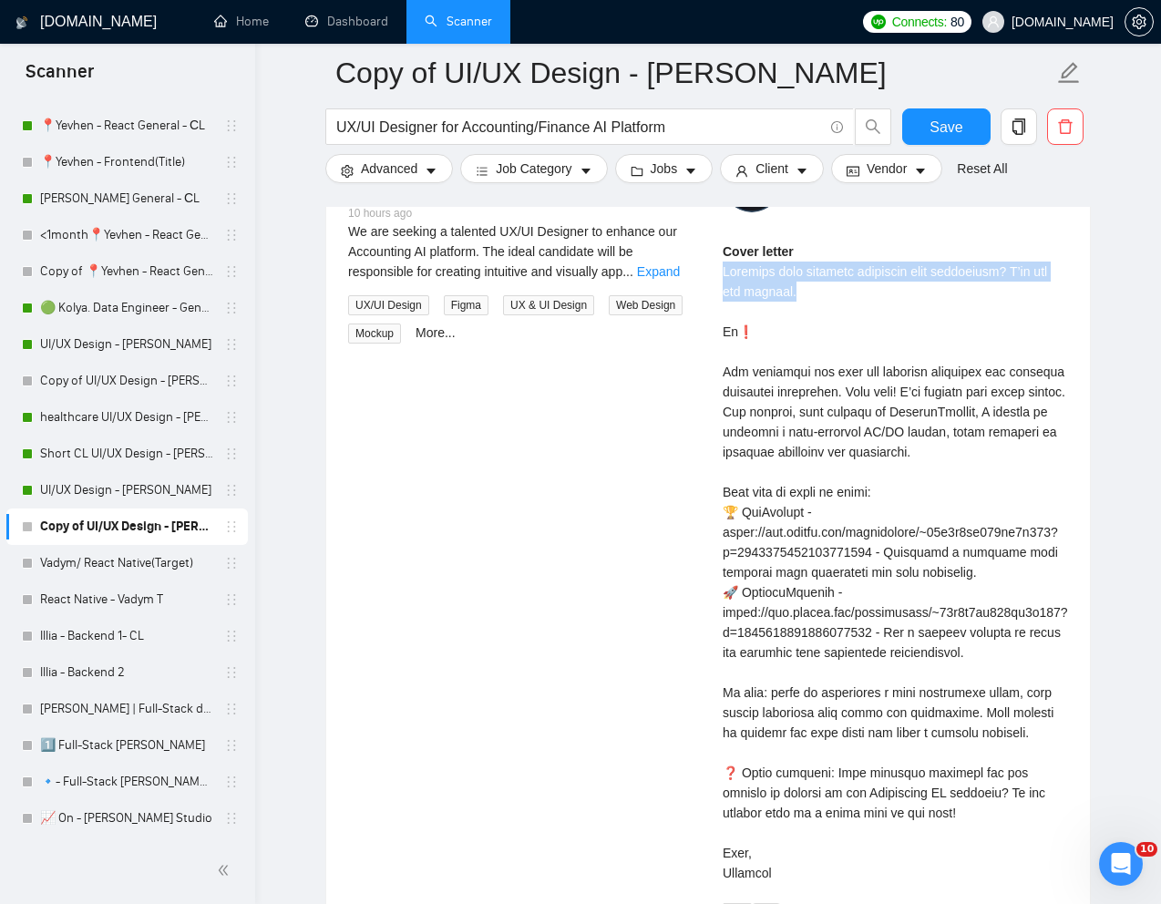
drag, startPoint x: 808, startPoint y: 298, endPoint x: 722, endPoint y: 277, distance: 88.2
click at [723, 277] on div "Cover letter" at bounding box center [895, 563] width 345 height 642
copy div "Troubles with creating intuitive user interfaces? I’ve got you covered."
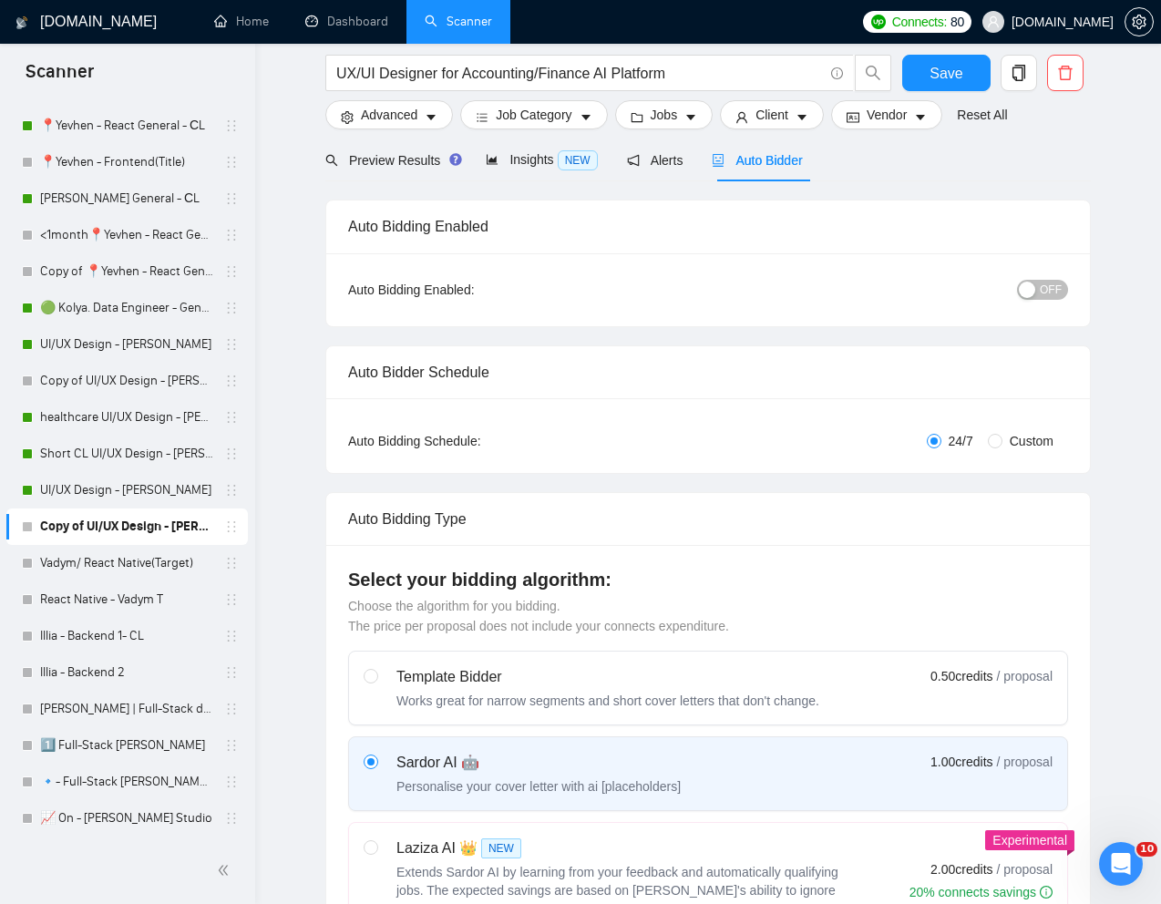
scroll to position [0, 0]
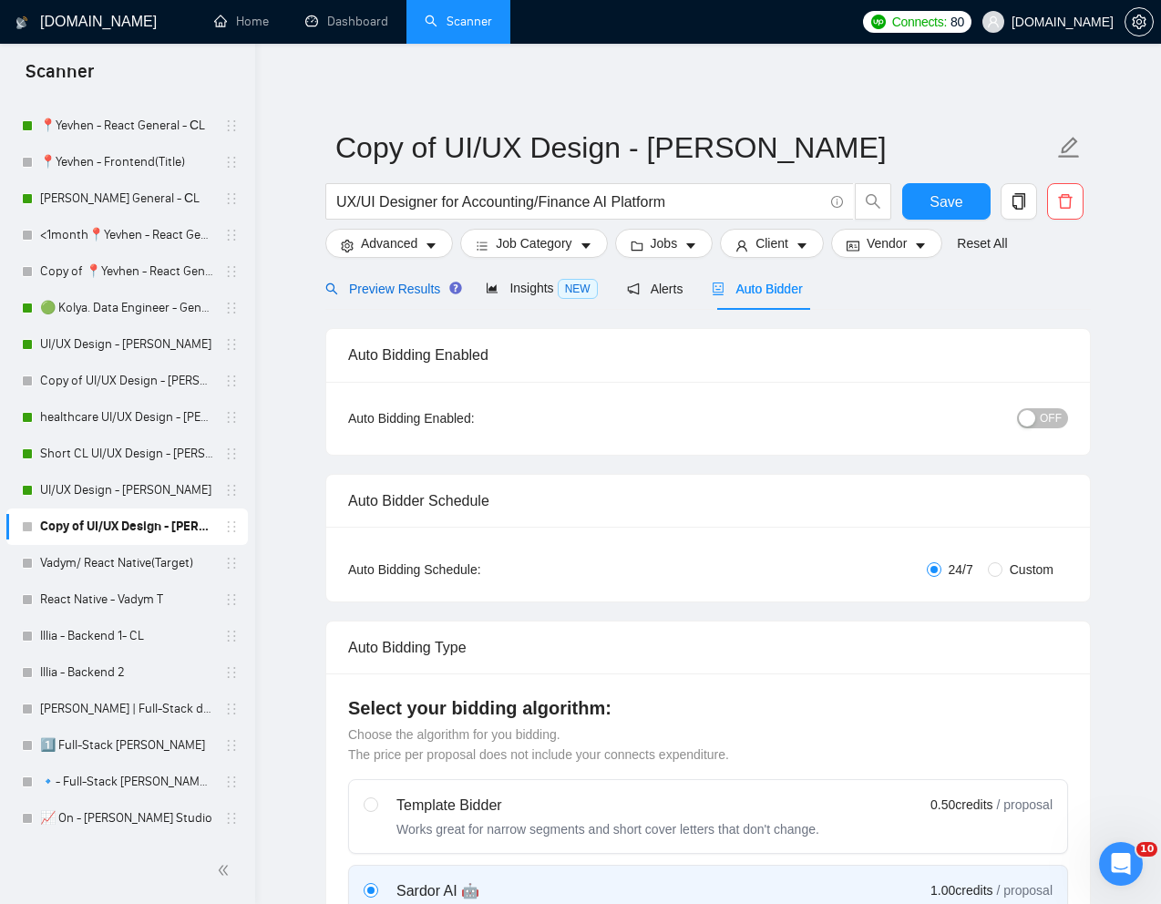
click at [397, 286] on span "Preview Results" at bounding box center [390, 289] width 131 height 15
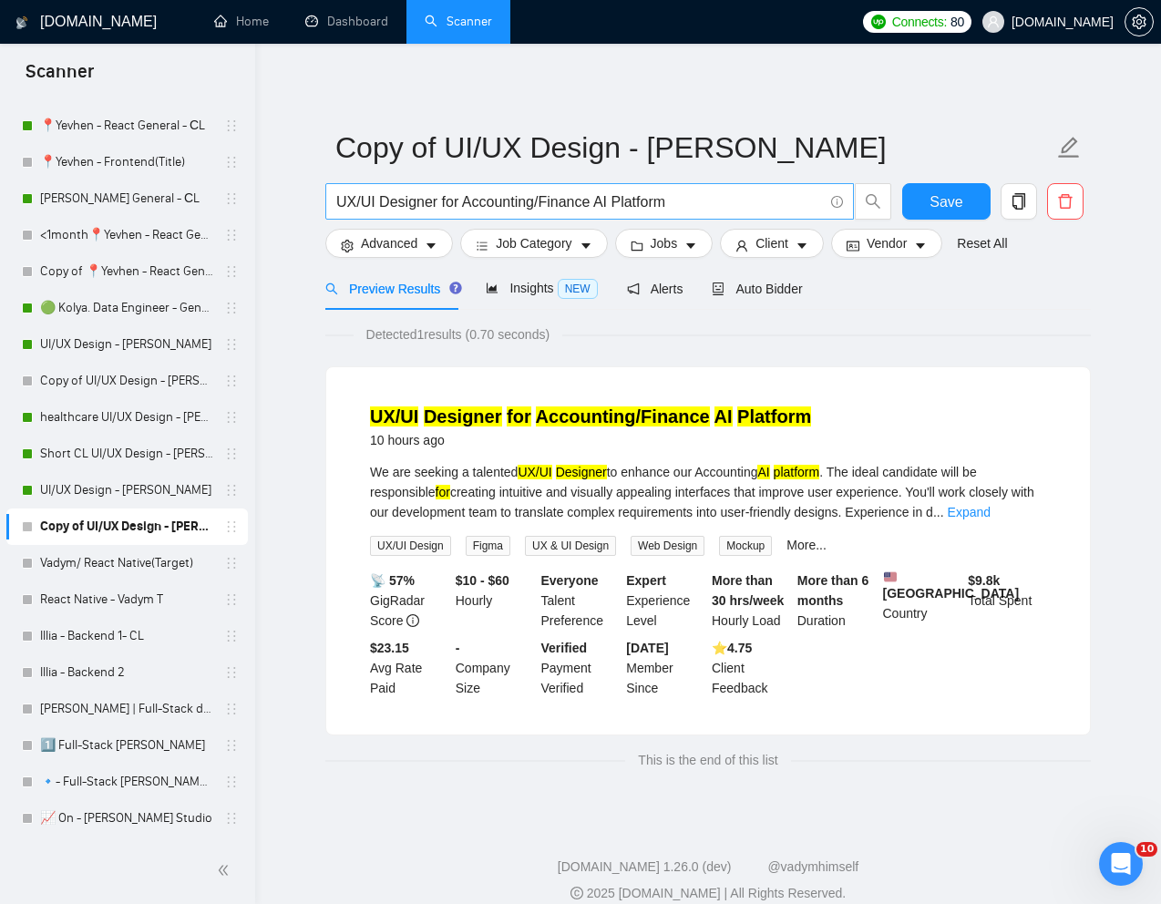
click at [529, 211] on input "UX/UI Designer for Accounting/Finance AI Platform" at bounding box center [579, 202] width 487 height 23
paste input "Designer Needed to Create Wireframes & UI Functional Design Document"
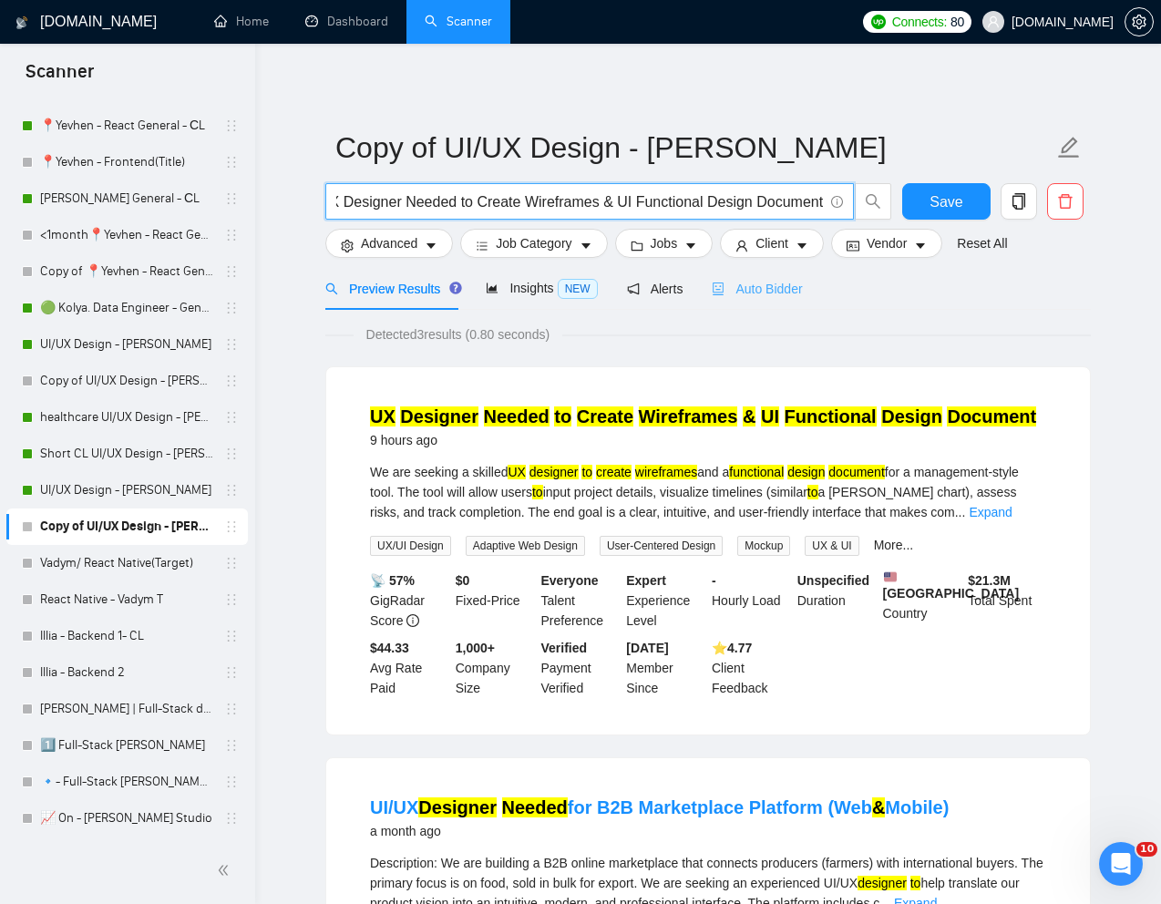
type input "UX Designer Needed to Create Wireframes & UI Functional Design Document"
click at [765, 294] on span "Auto Bidder" at bounding box center [757, 289] width 90 height 15
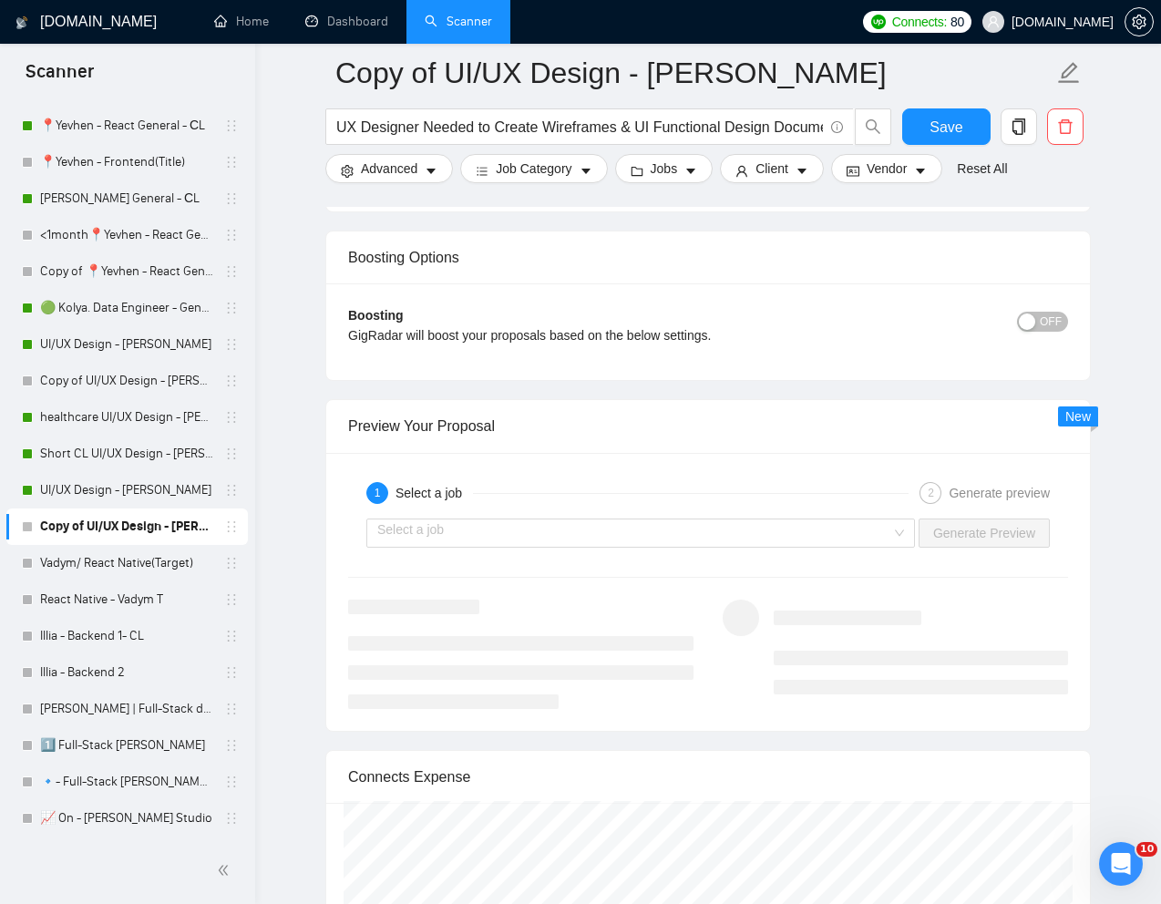
scroll to position [3388, 0]
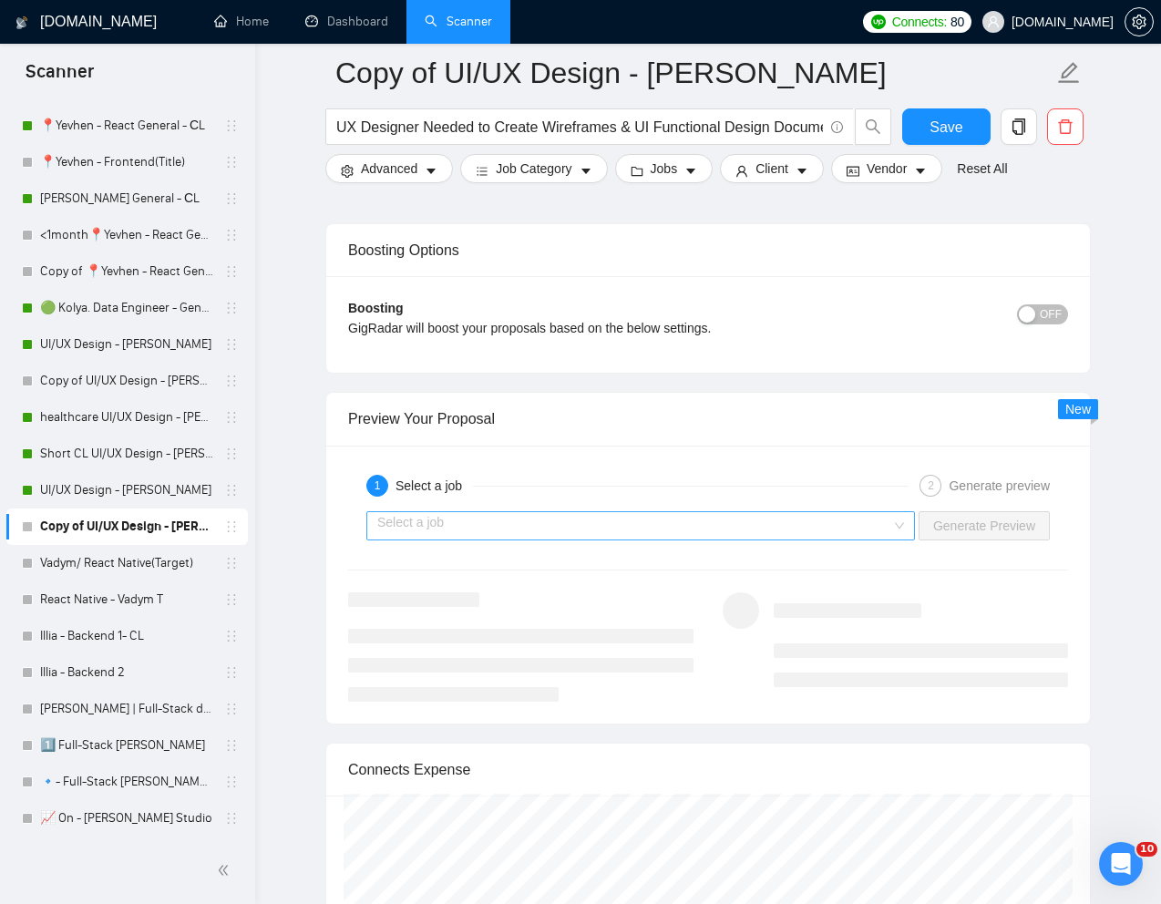
click at [665, 526] on input "search" at bounding box center [634, 525] width 514 height 27
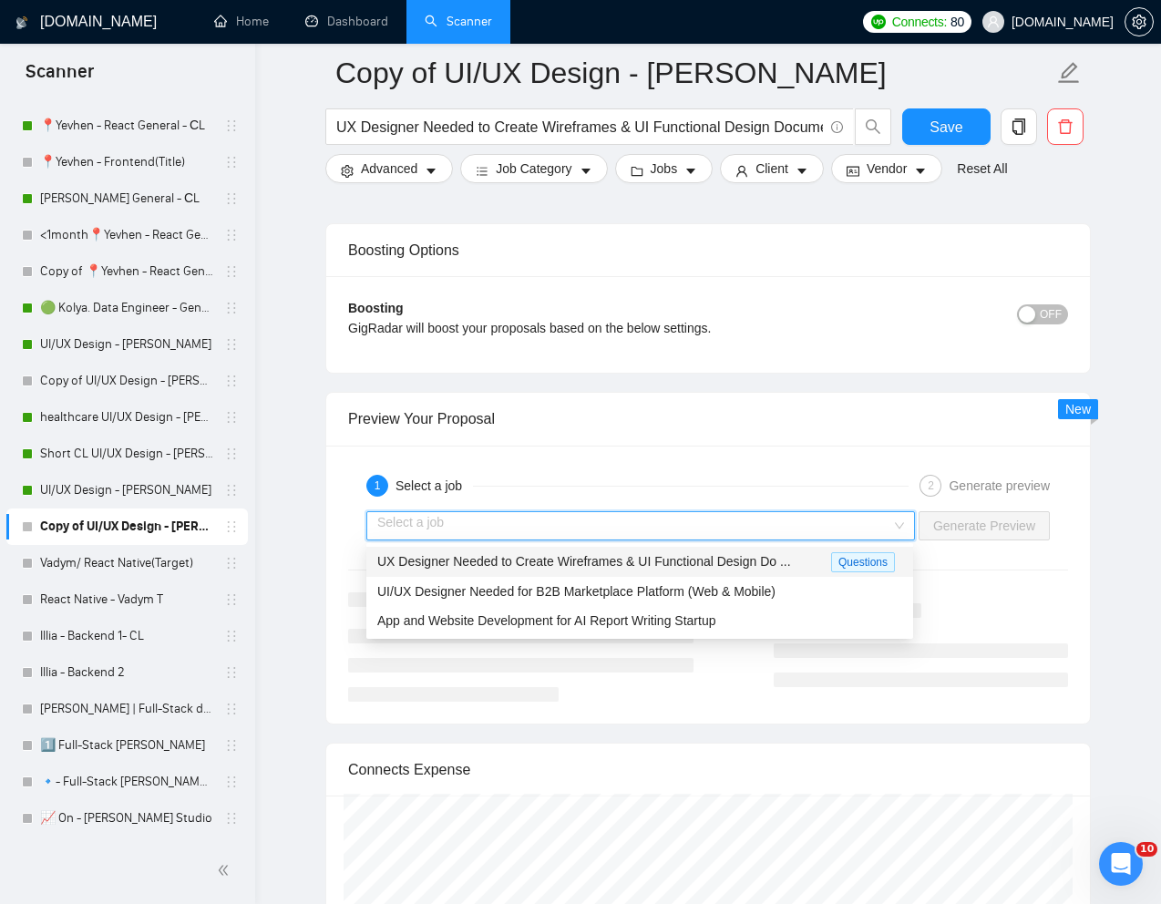
click at [584, 563] on span "UX Designer Needed to Create Wireframes & UI Functional Design Do ..." at bounding box center [584, 561] width 414 height 15
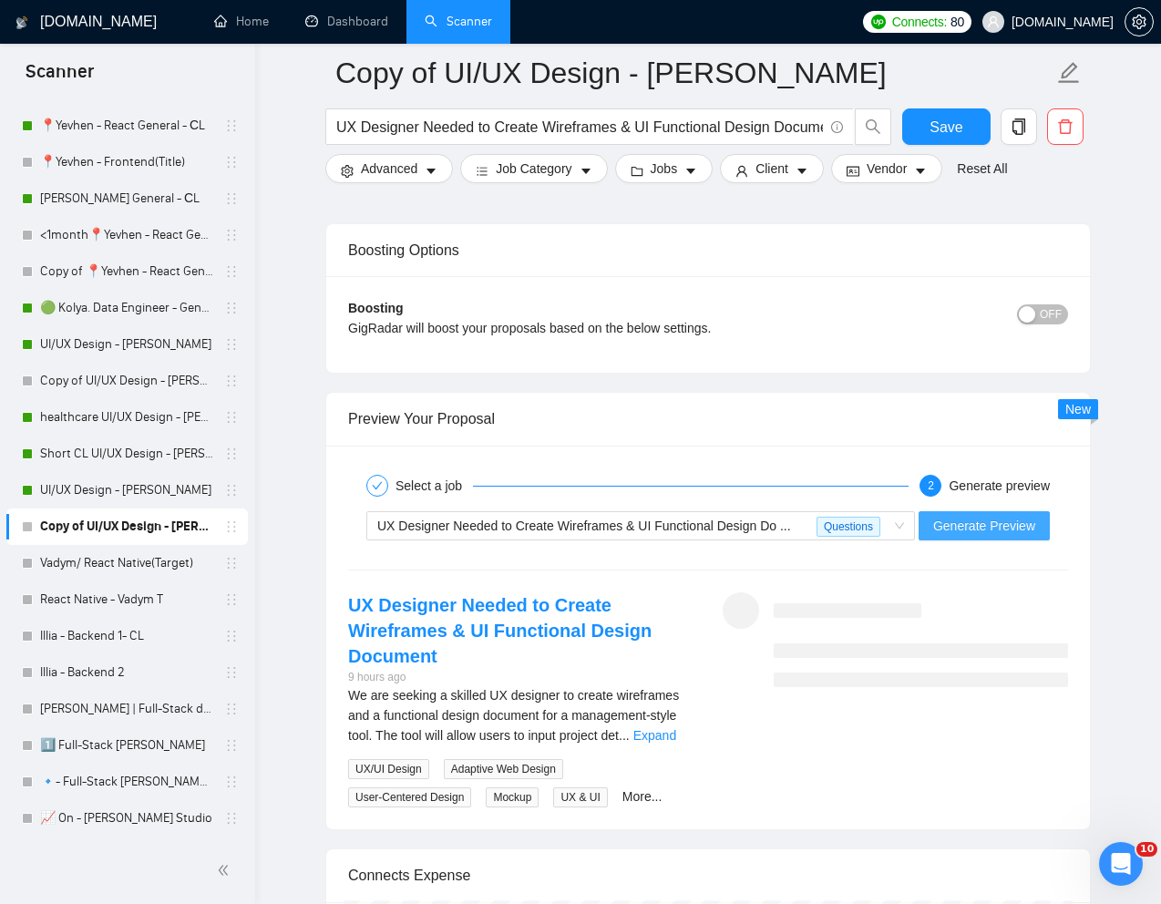
click at [948, 530] on span "Generate Preview" at bounding box center [984, 526] width 102 height 20
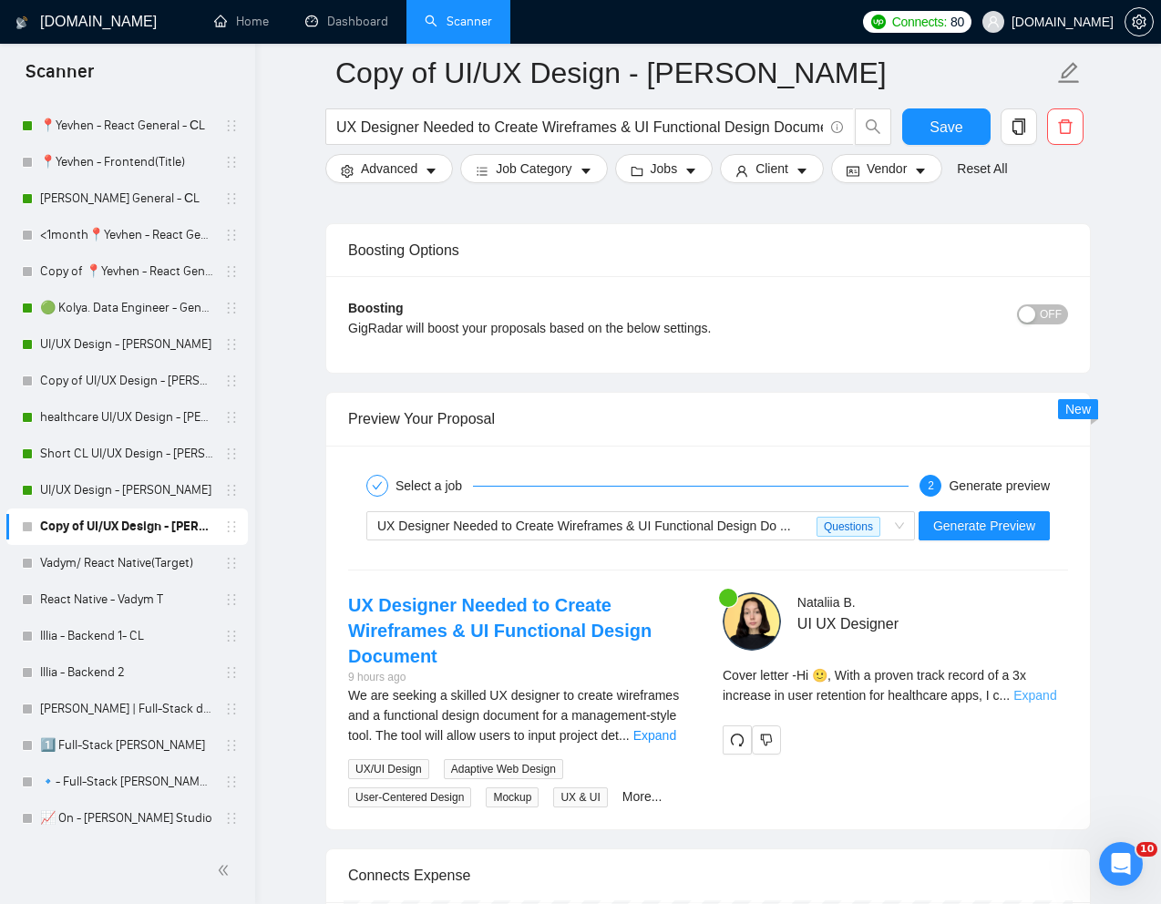
click at [1045, 696] on link "Expand" at bounding box center [1035, 695] width 43 height 15
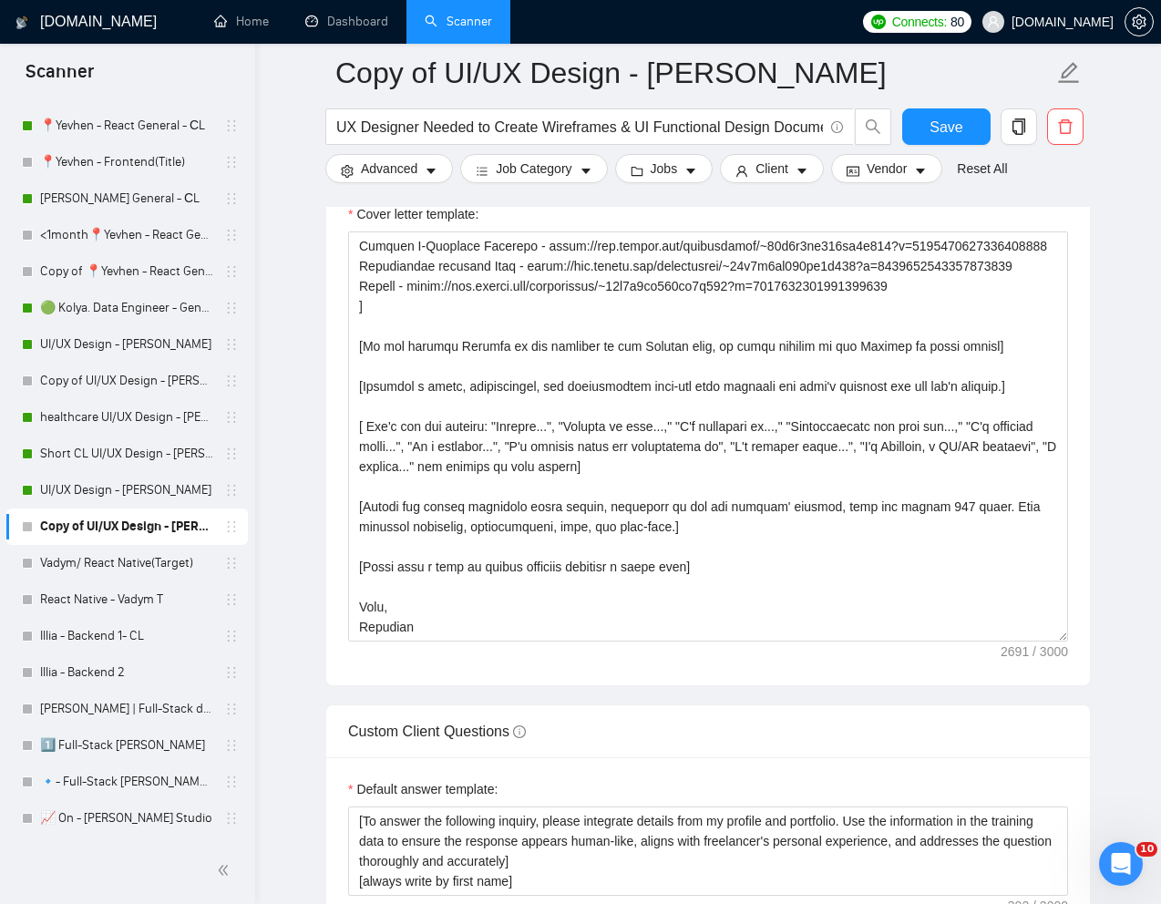
scroll to position [2092, 0]
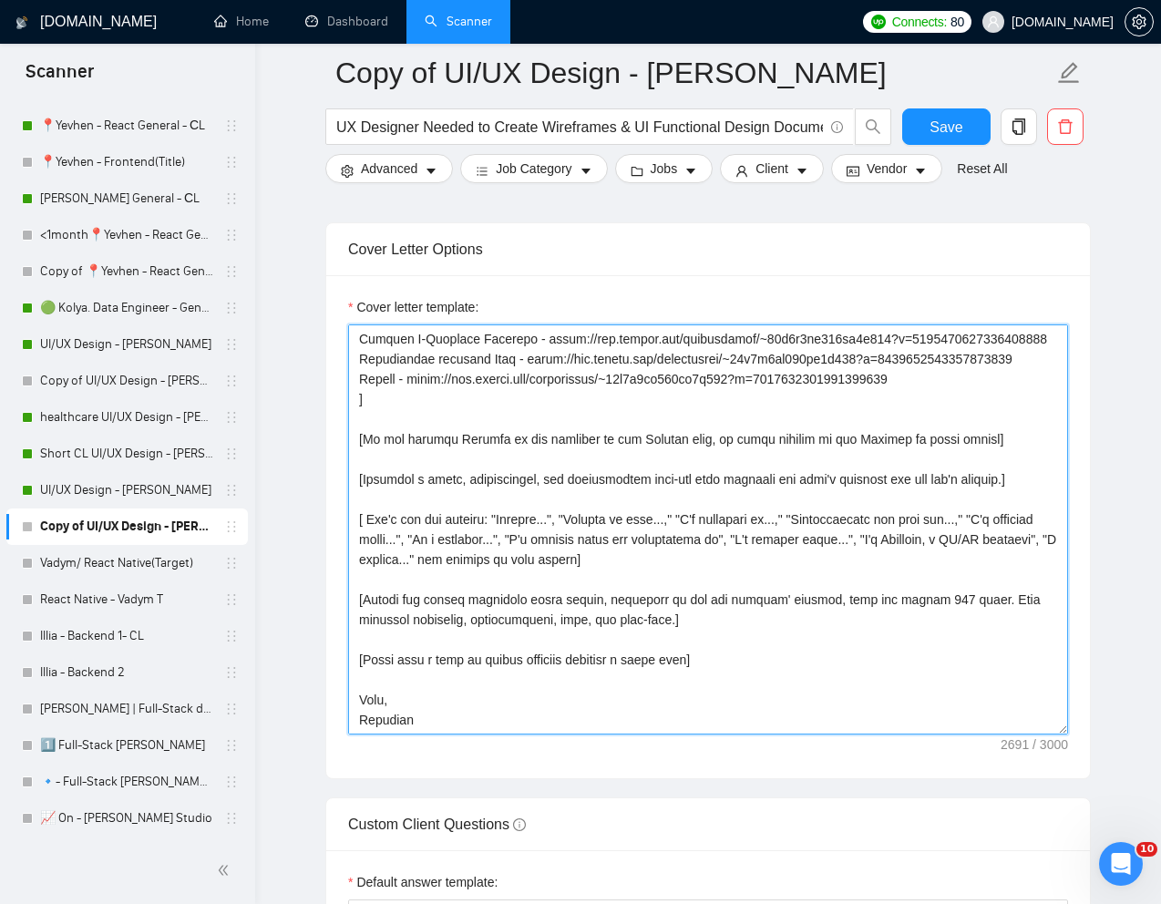
click at [515, 480] on textarea "Cover letter template:" at bounding box center [708, 530] width 720 height 410
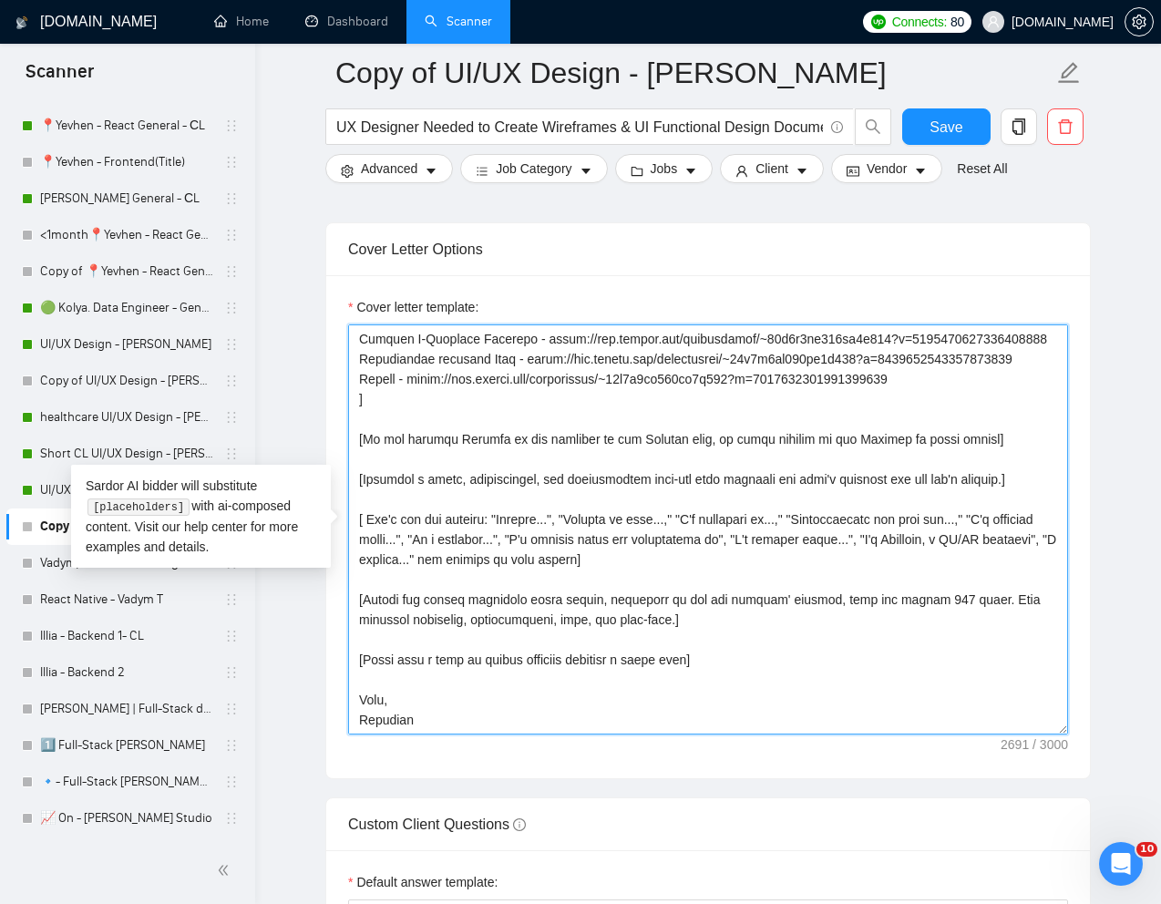
paste textarea "Troubles with [pain point]? I’ve got you covered [Write a personal greeting usi…"
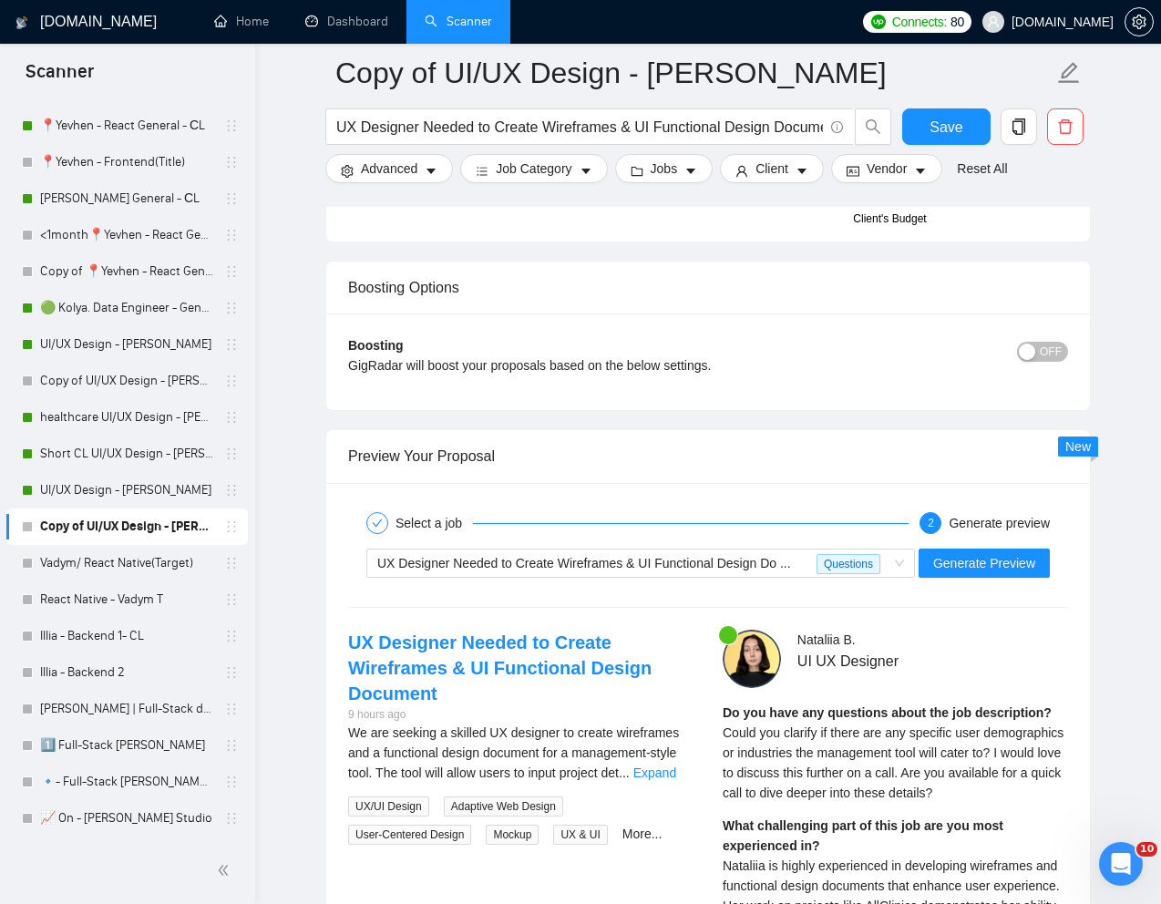
scroll to position [3357, 0]
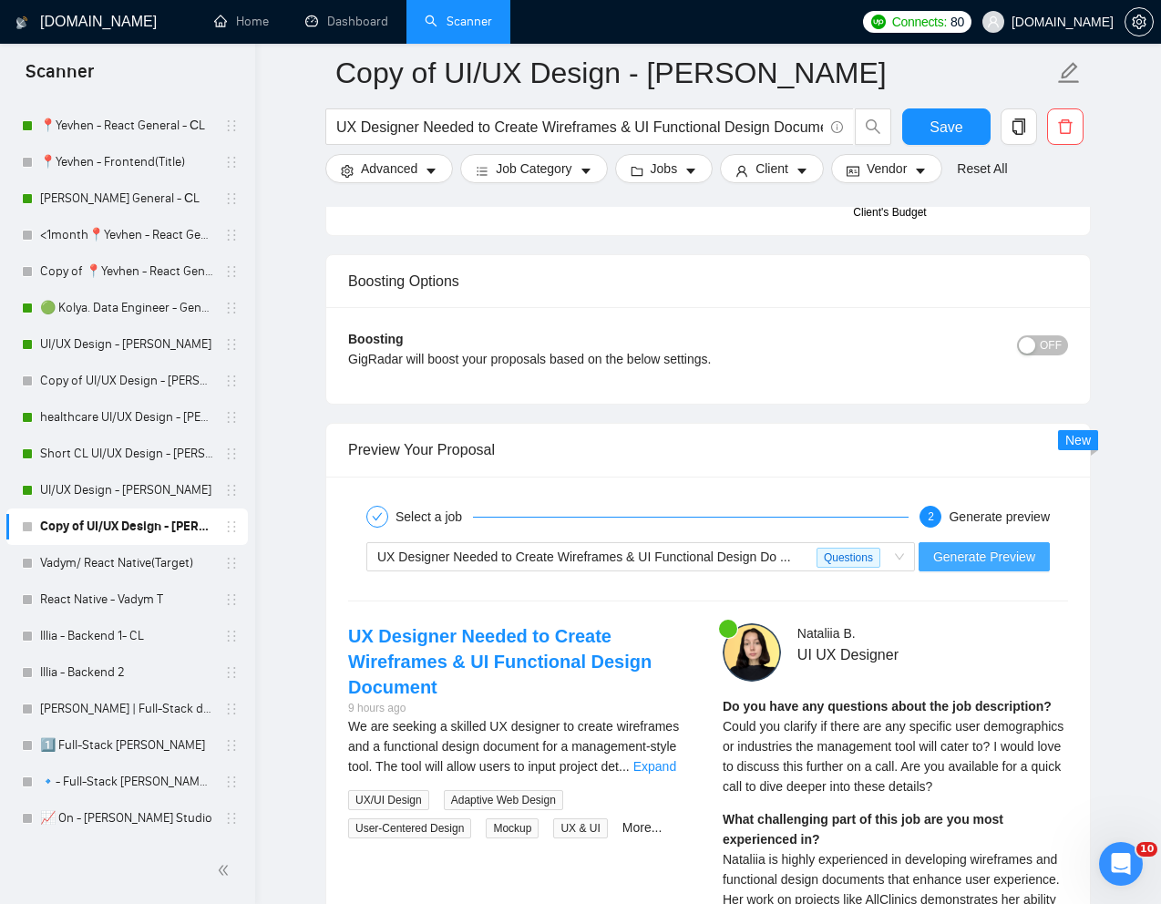
click at [969, 553] on span "Generate Preview" at bounding box center [984, 557] width 102 height 20
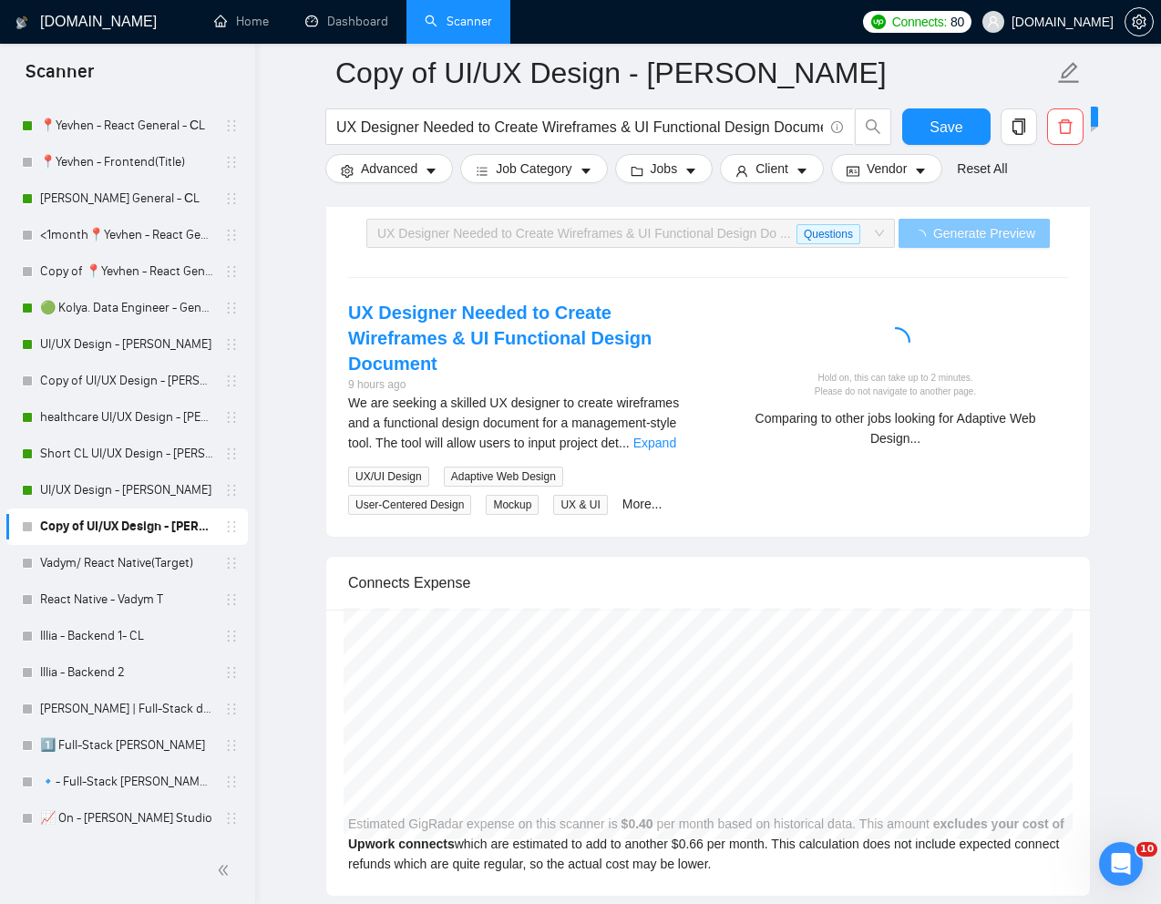
scroll to position [3684, 0]
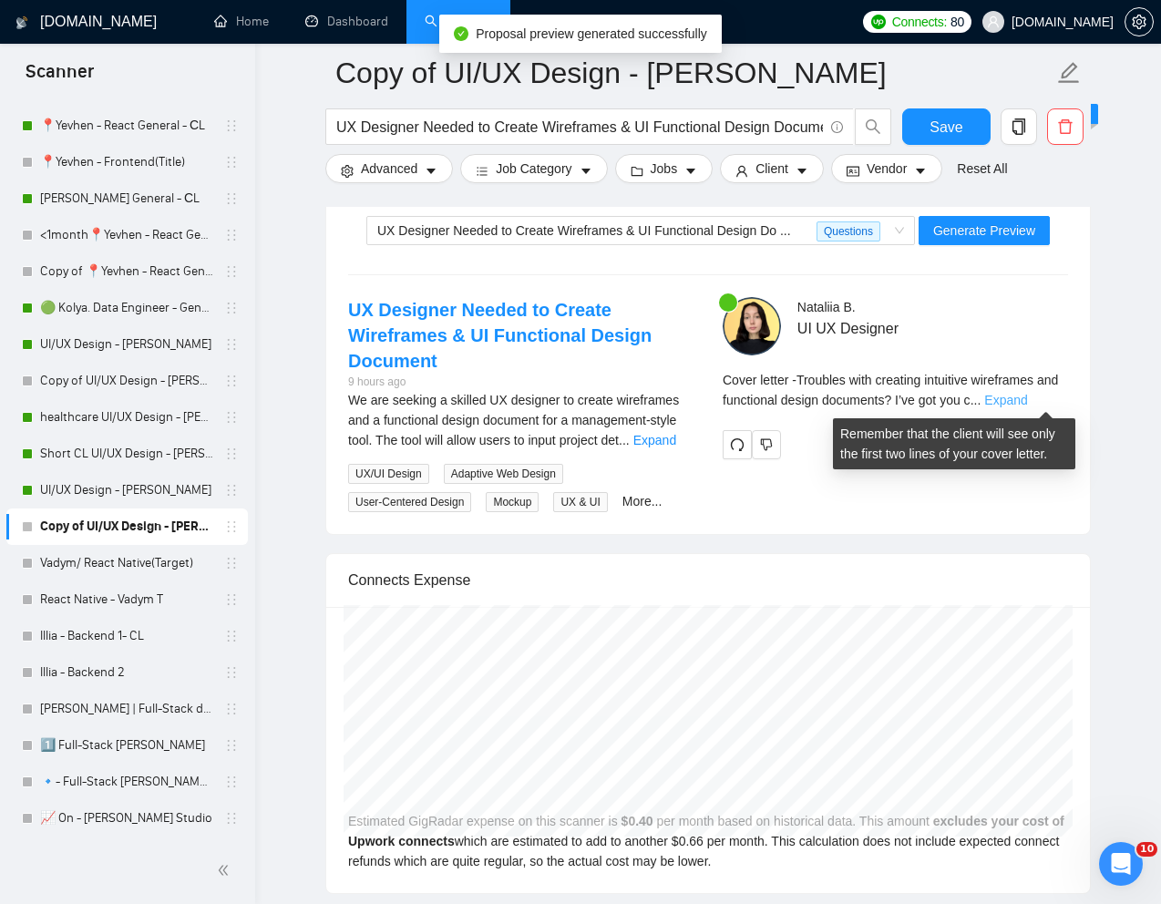
click at [1027, 399] on link "Expand" at bounding box center [1005, 400] width 43 height 15
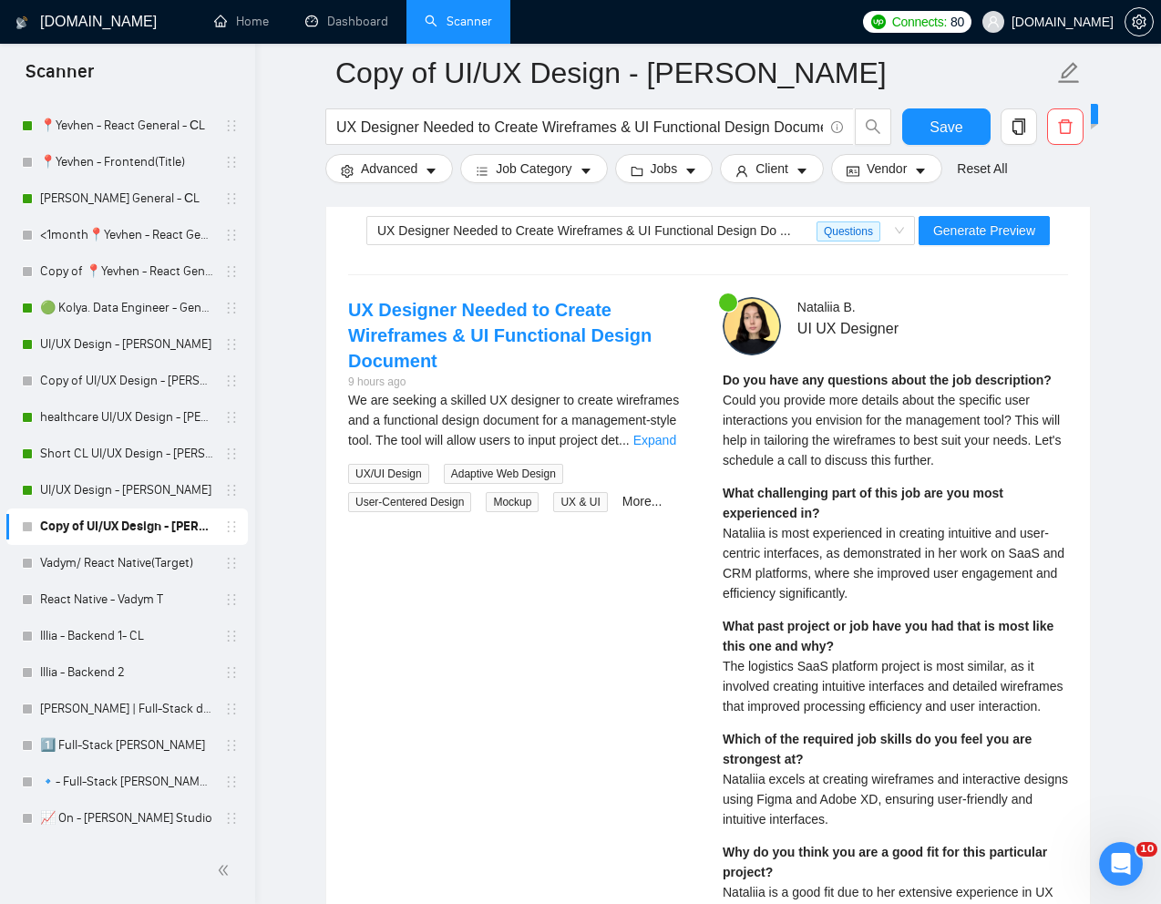
click at [876, 601] on div "What challenging part of this job are you most experienced in? Nataliia is most…" at bounding box center [895, 543] width 345 height 120
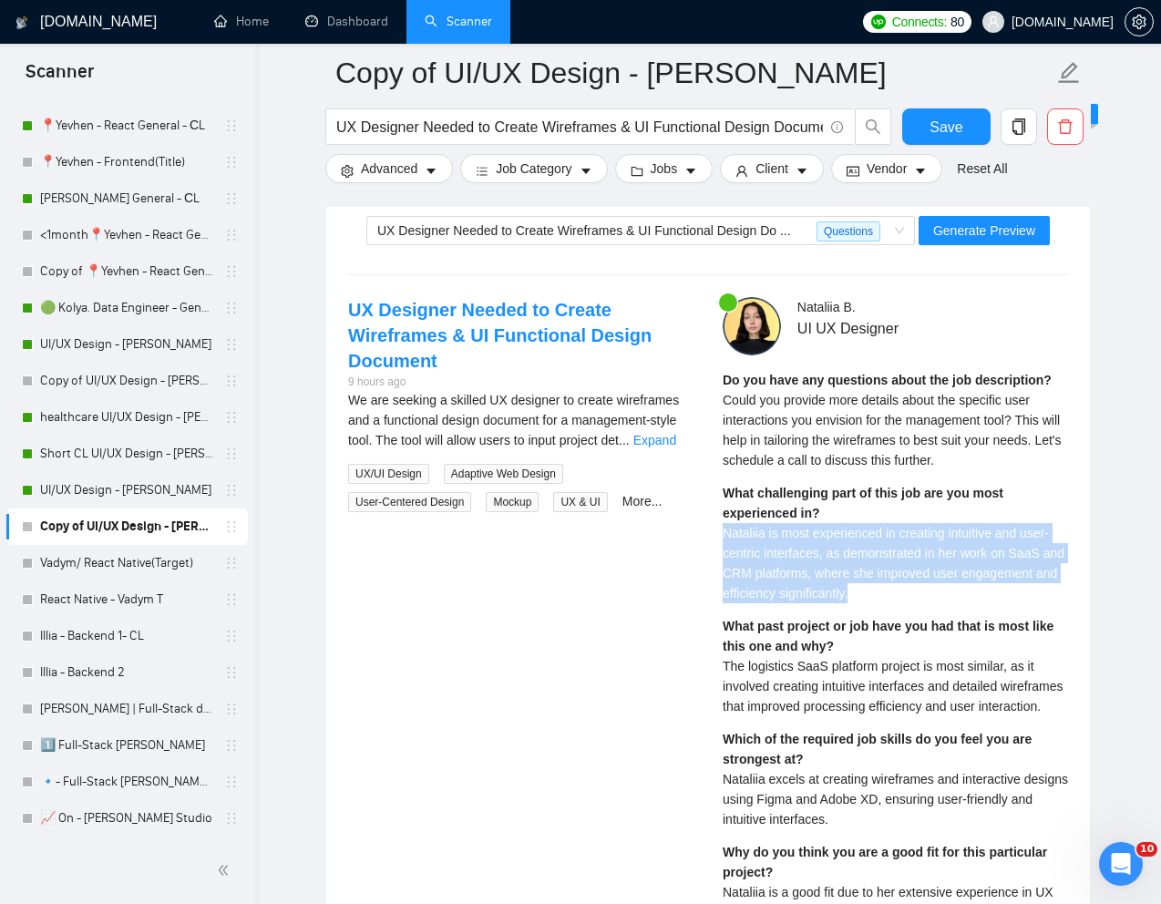
drag, startPoint x: 894, startPoint y: 601, endPoint x: 715, endPoint y: 540, distance: 189.7
copy span "Nataliia is most experienced in creating intuitive and user-centric interfaces,…"
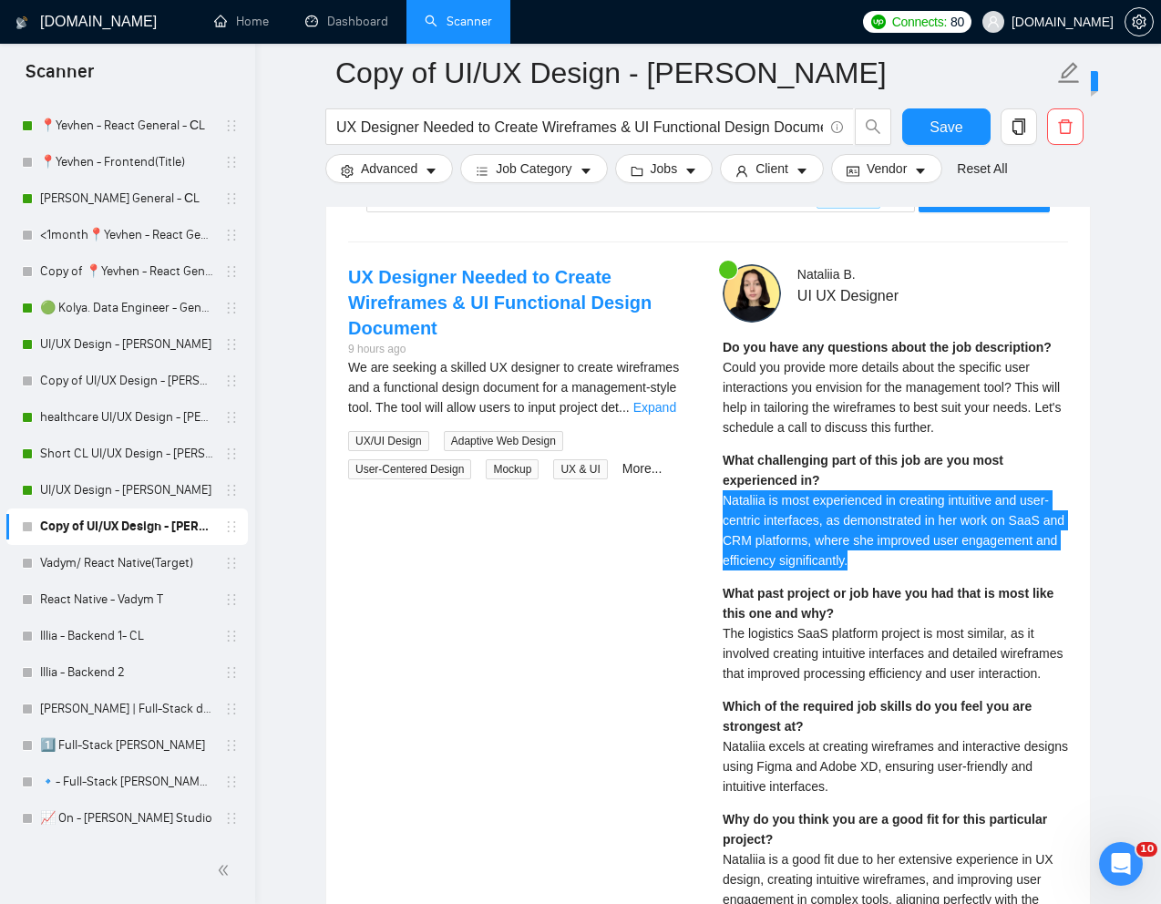
scroll to position [3718, 0]
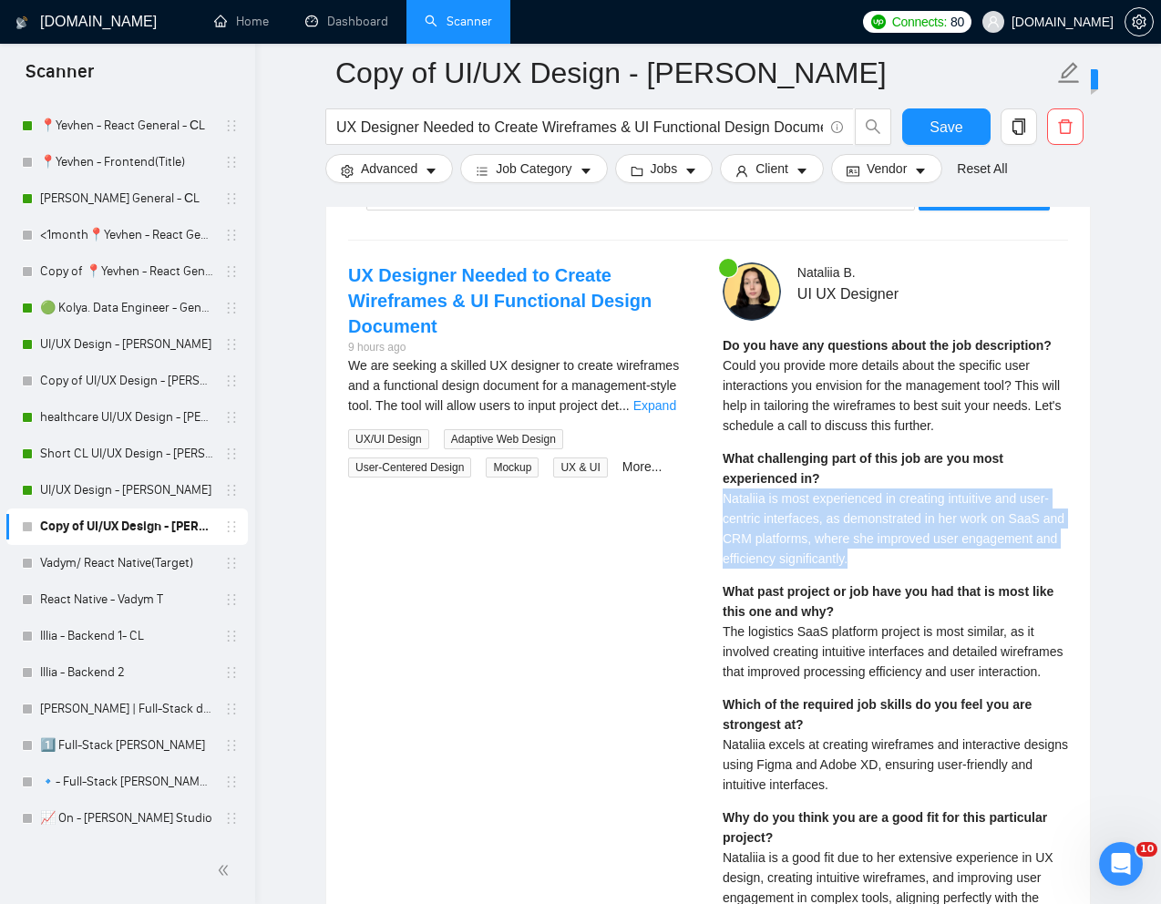
click at [797, 682] on div "What past project or job have you had that is most like this one and why? The l…" at bounding box center [895, 632] width 345 height 100
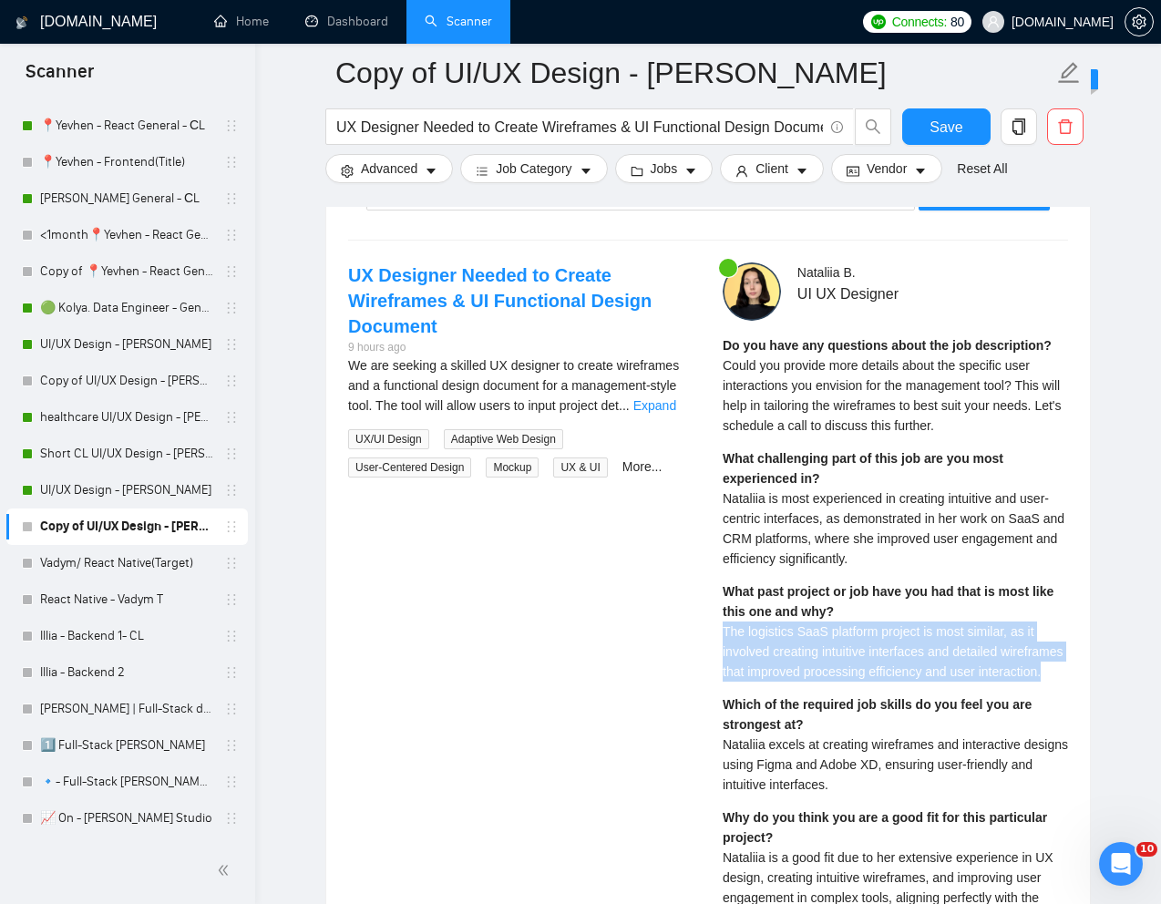
drag, startPoint x: 797, startPoint y: 694, endPoint x: 718, endPoint y: 640, distance: 95.1
copy span "The logistics SaaS platform project is most similar, as it involved creating in…"
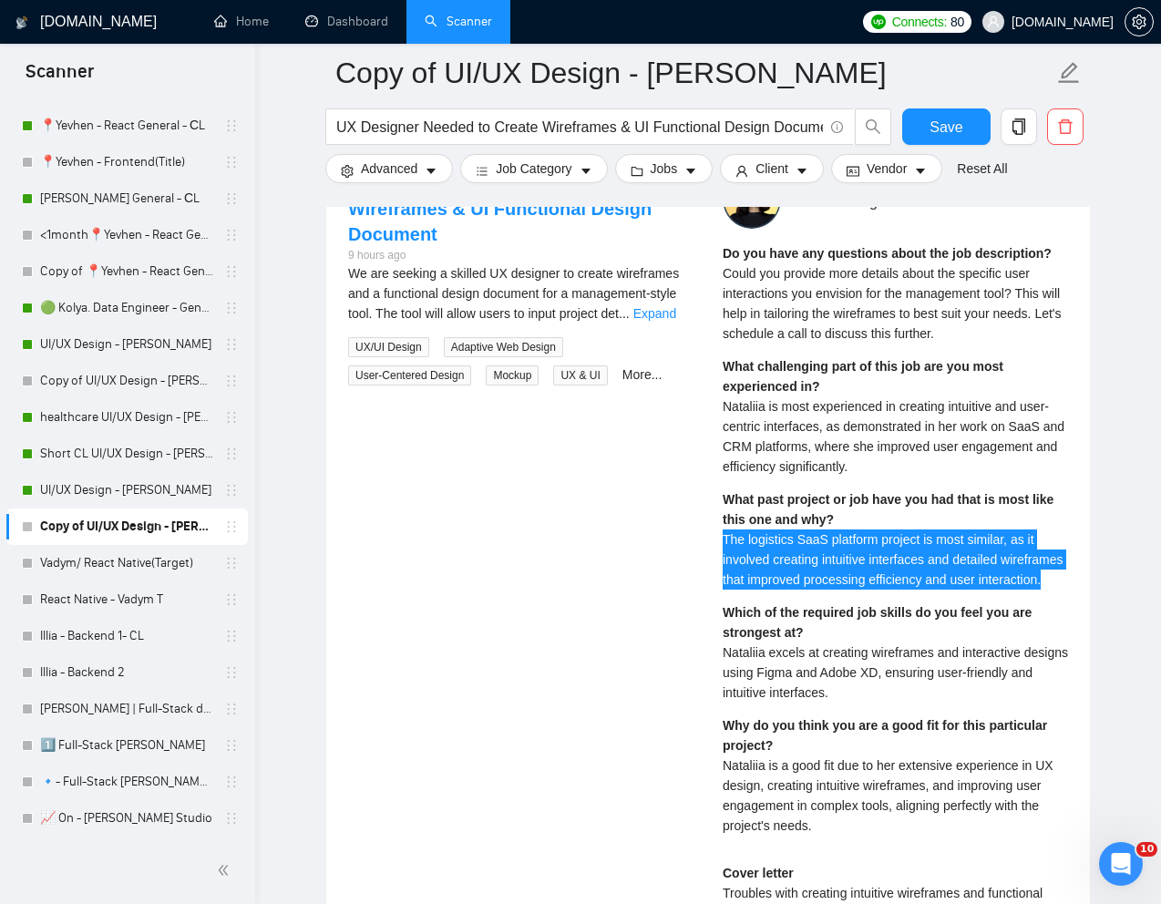
scroll to position [3822, 0]
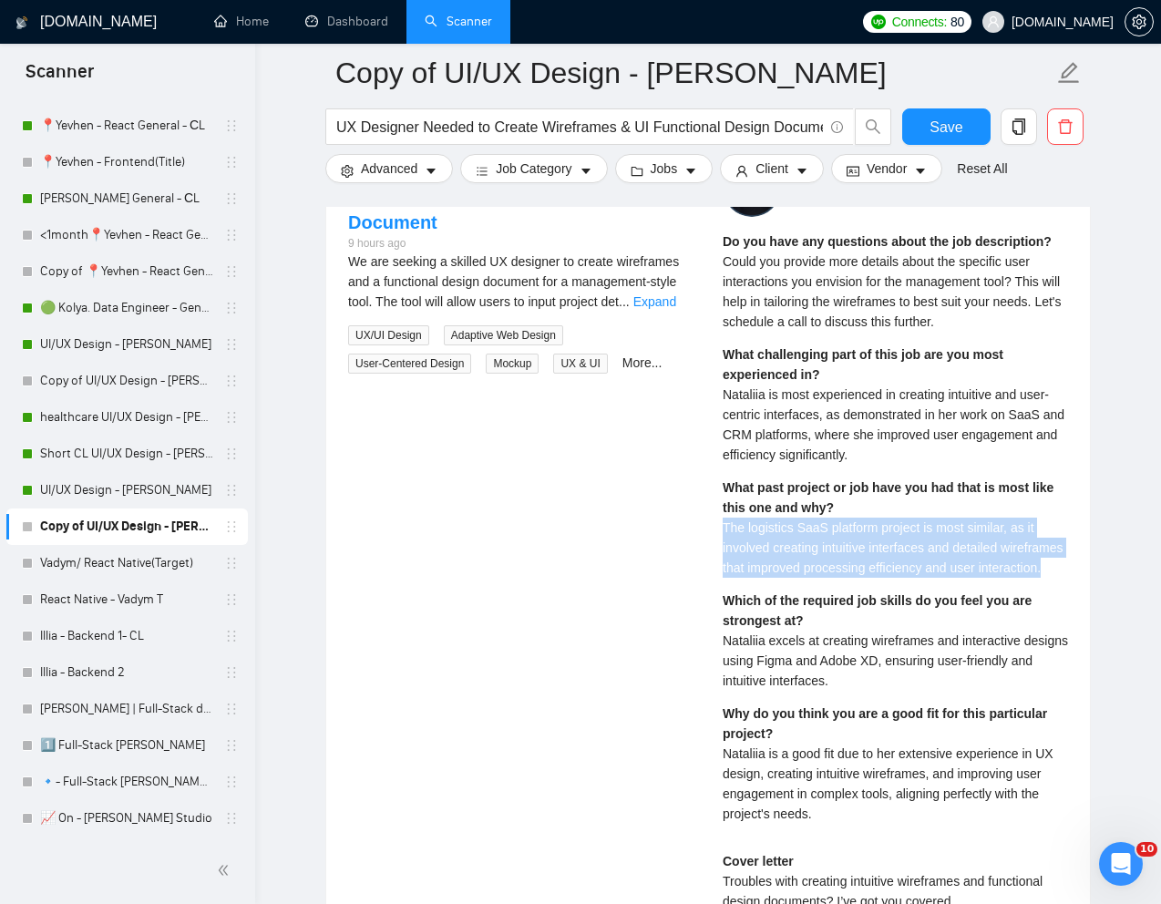
click at [869, 691] on div "Which of the required job skills do you feel you are strongest at? Nataliia exc…" at bounding box center [895, 641] width 345 height 100
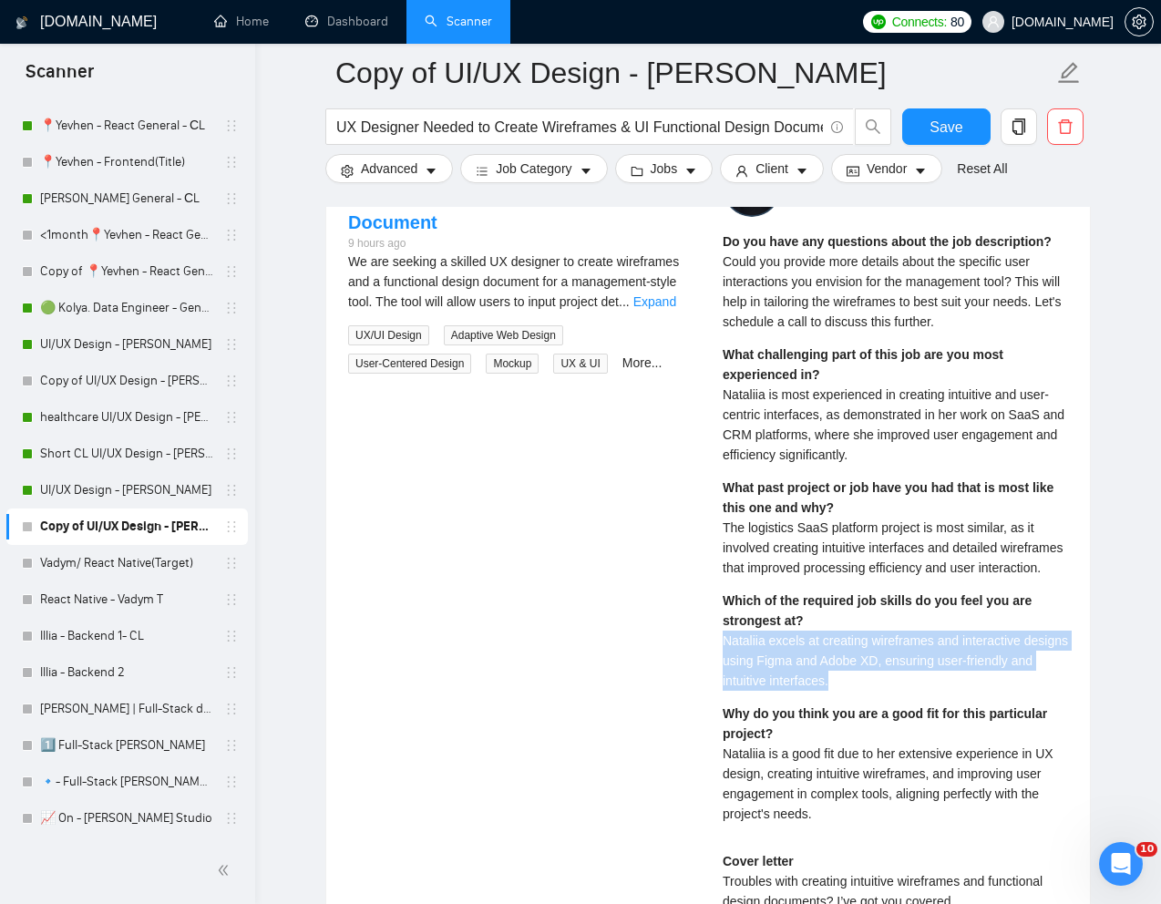
drag, startPoint x: 869, startPoint y: 698, endPoint x: 733, endPoint y: 663, distance: 140.4
click at [733, 663] on div "Which of the required job skills do you feel you are strongest at? Nataliia exc…" at bounding box center [895, 641] width 345 height 100
copy span "Nataliia excels at creating wireframes and interactive designs using Figma and …"
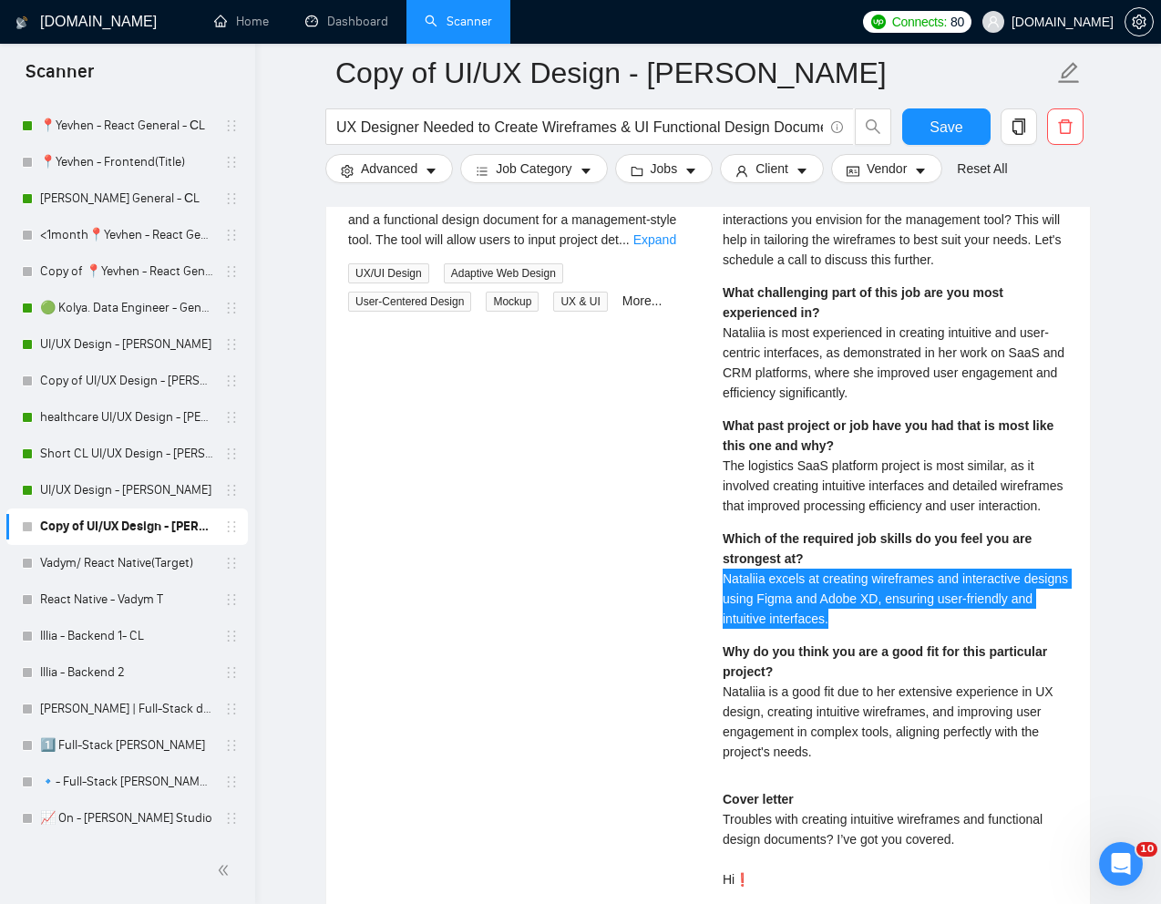
scroll to position [3891, 0]
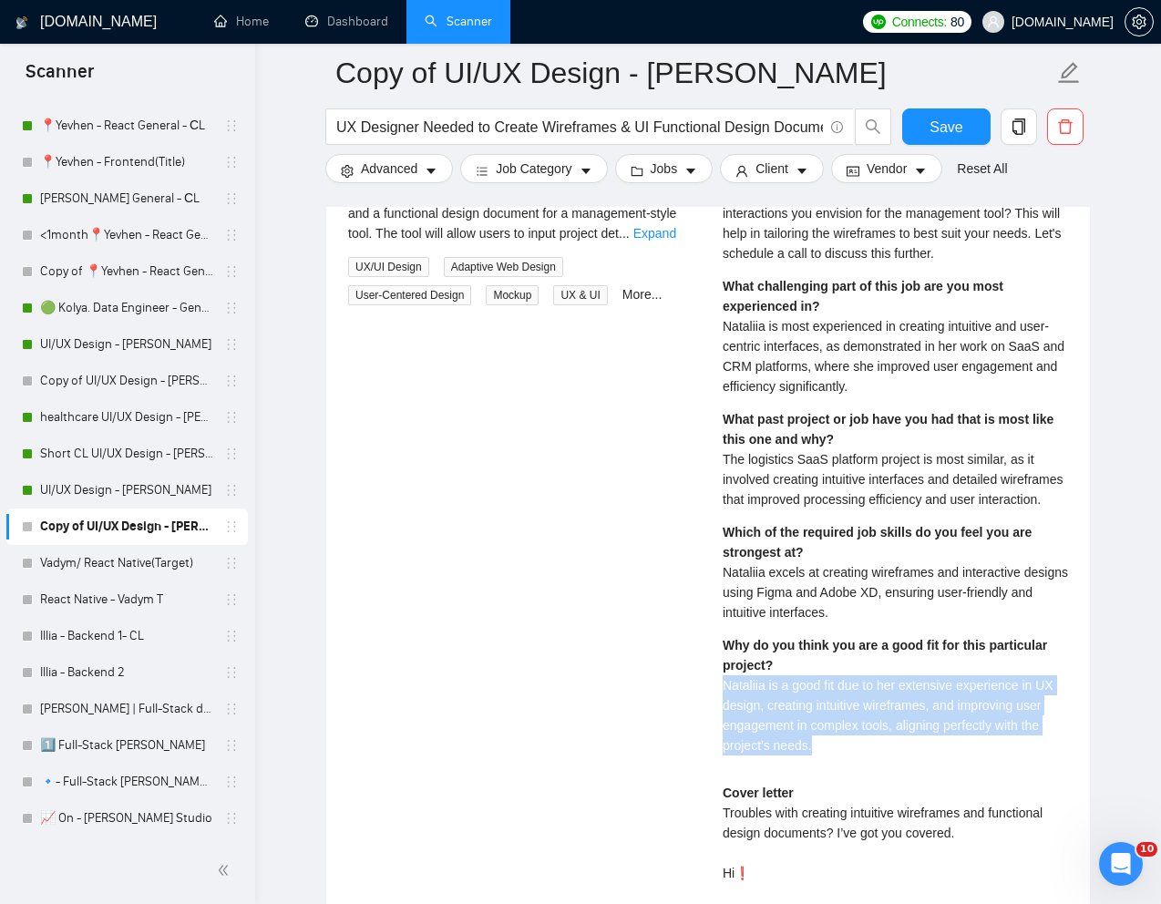
drag, startPoint x: 816, startPoint y: 771, endPoint x: 710, endPoint y: 706, distance: 124.0
click at [710, 706] on div "Nataliia B . UI UX Designer Do you have any questions about the job description…" at bounding box center [895, 752] width 375 height 1324
copy span "Nataliia is a good fit due to her extensive experience in UX design, creating i…"
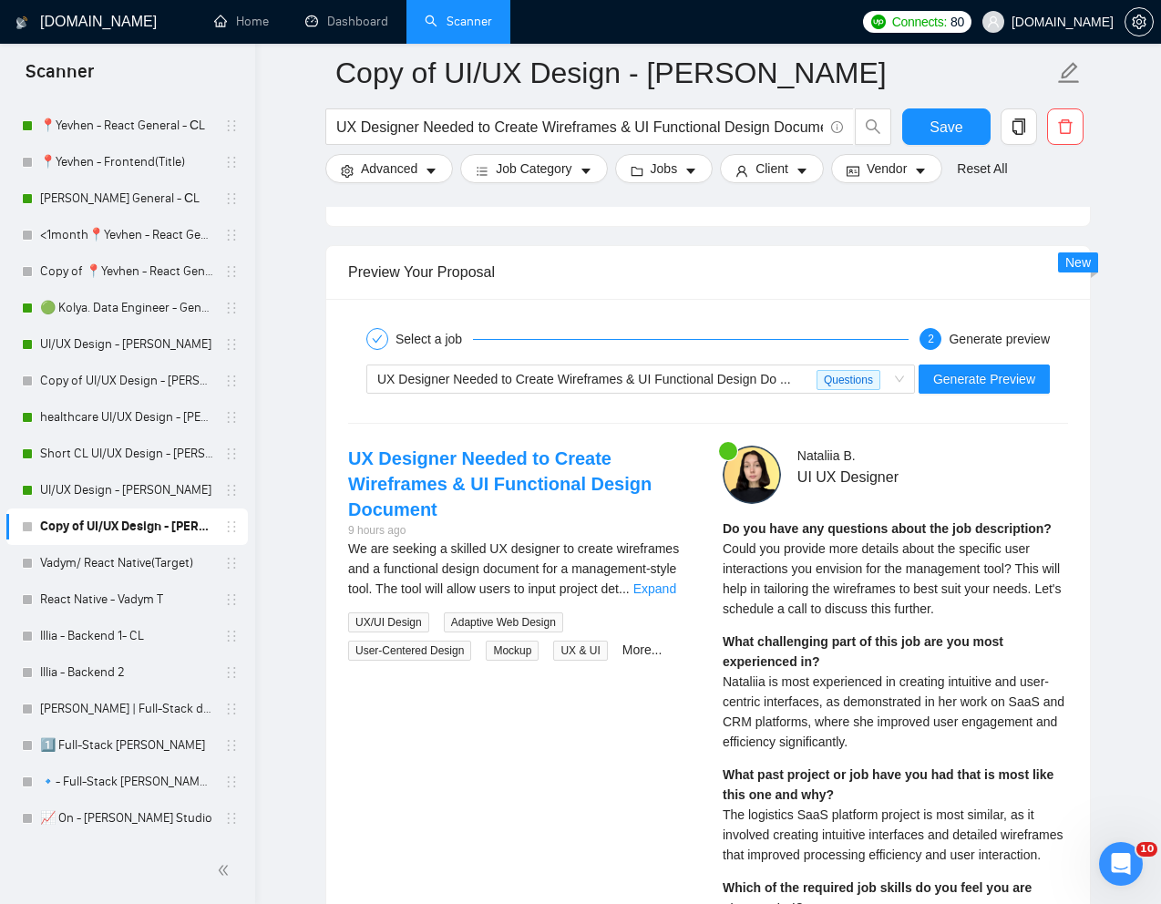
scroll to position [3520, 0]
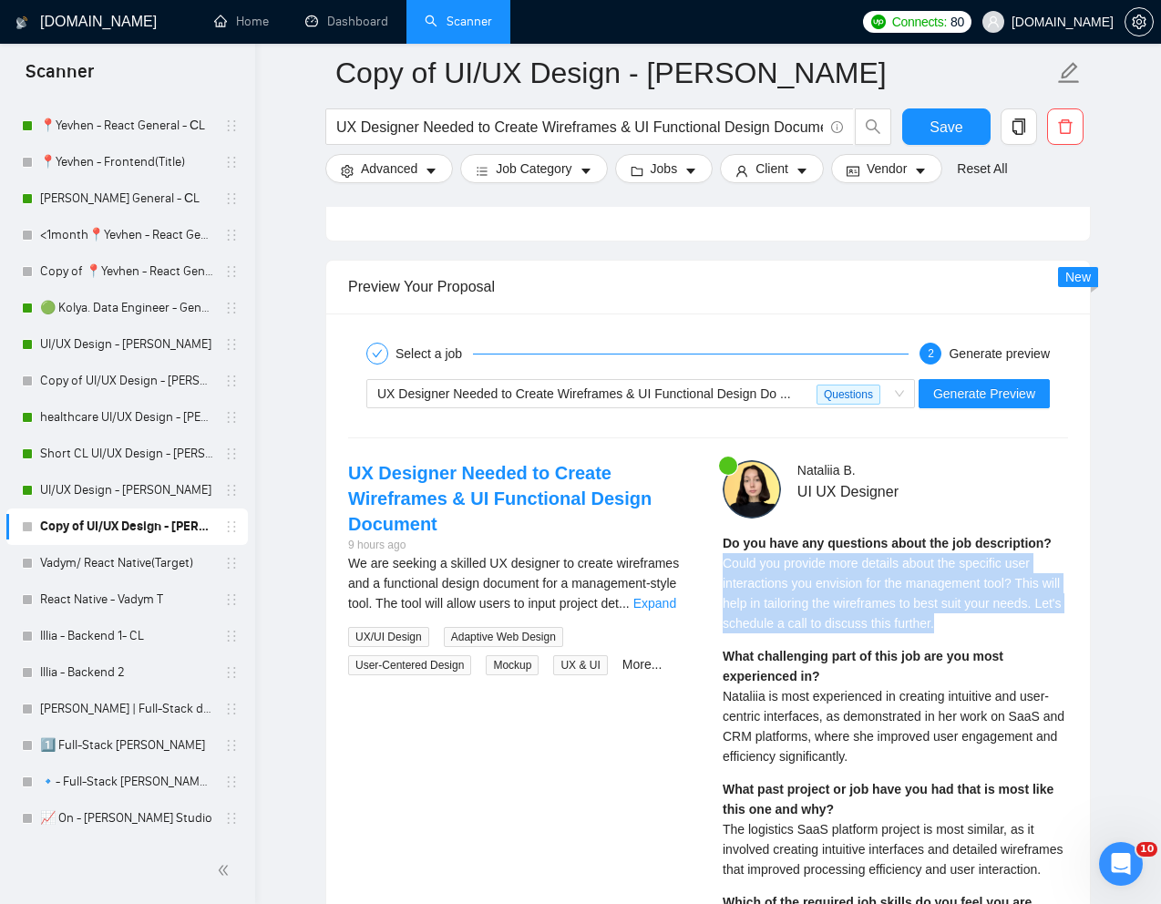
drag, startPoint x: 716, startPoint y: 564, endPoint x: 1021, endPoint y: 635, distance: 312.7
copy span "Could you provide more details about the specific user interactions you envisio…"
click at [1003, 631] on div "Do you have any questions about the job description? Could you provide more det…" at bounding box center [895, 583] width 345 height 100
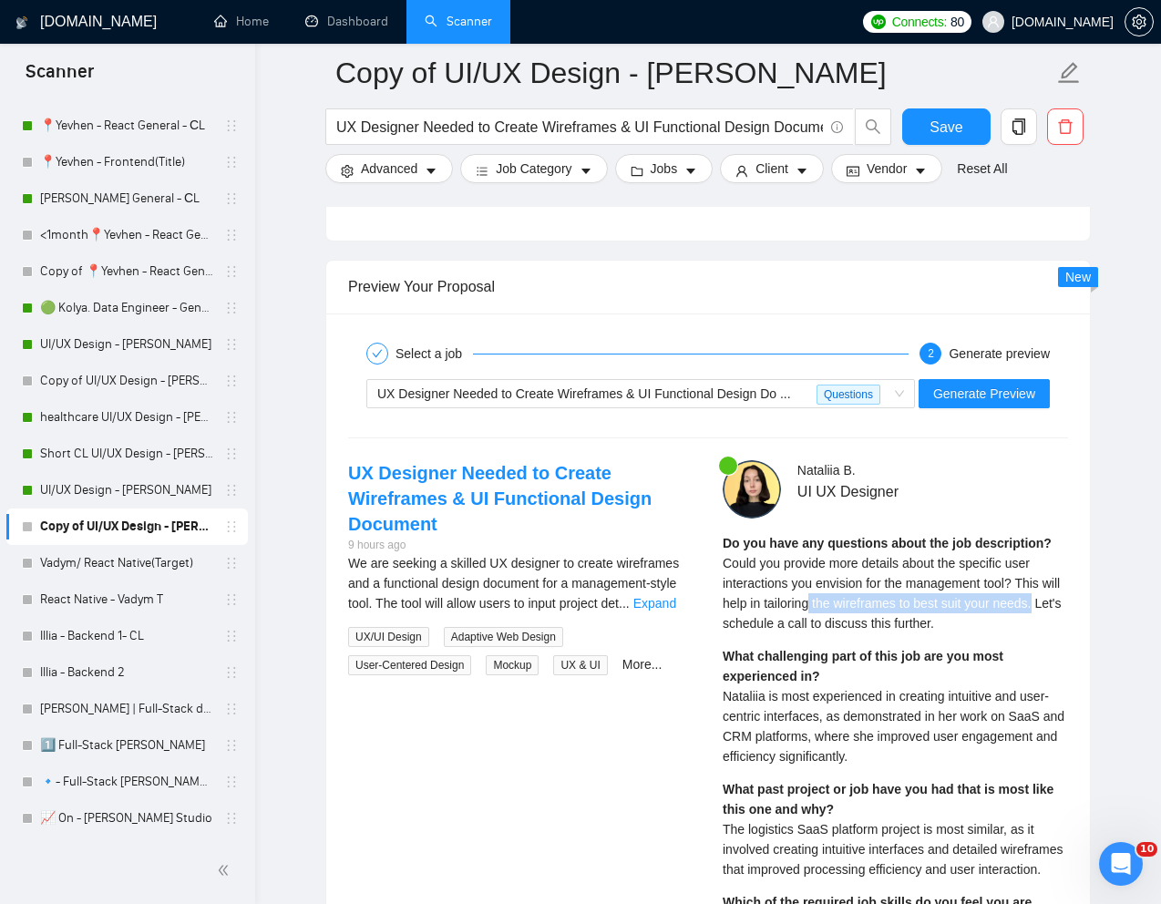
drag, startPoint x: 1072, startPoint y: 608, endPoint x: 832, endPoint y: 606, distance: 239.7
click at [929, 635] on div "Do you have any questions about the job description? Could you provide more det…" at bounding box center [895, 835] width 345 height 605
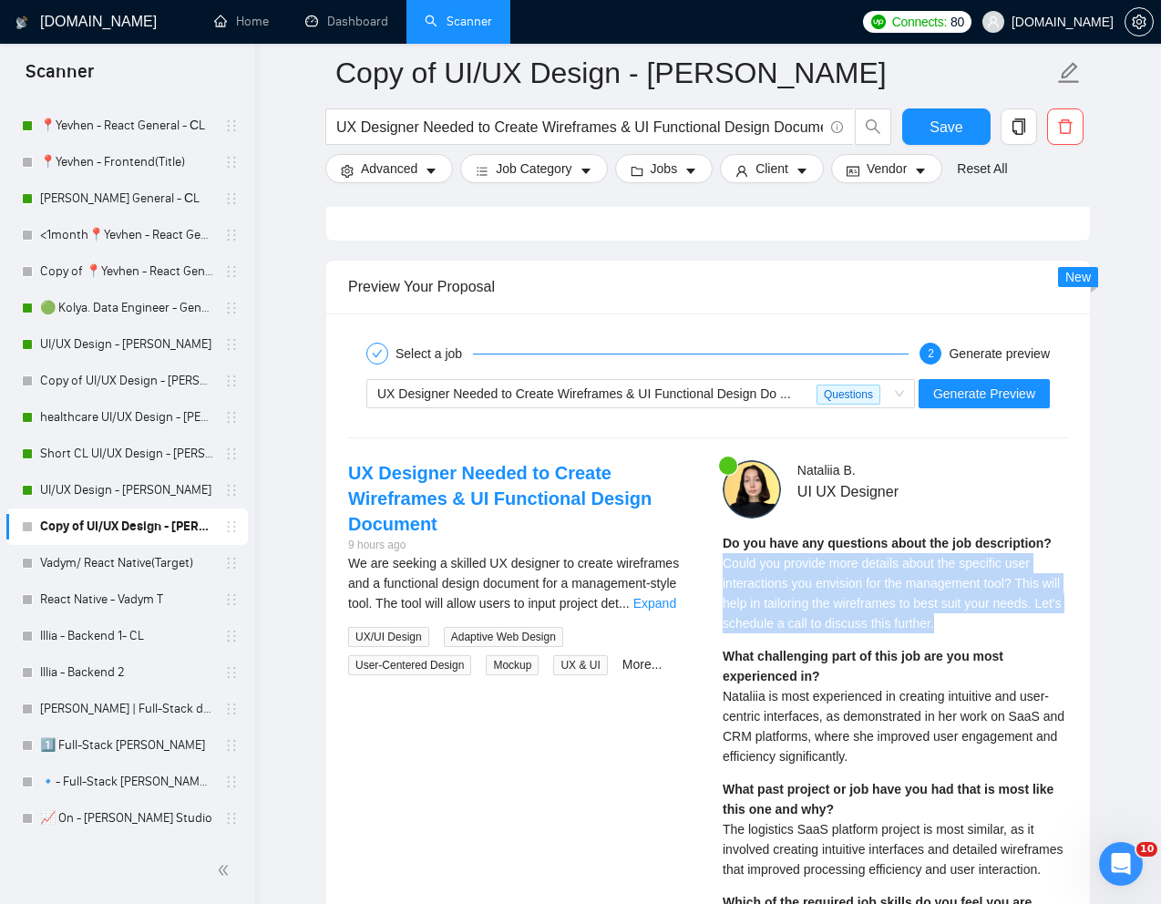
drag, startPoint x: 988, startPoint y: 634, endPoint x: 723, endPoint y: 564, distance: 274.2
click at [723, 564] on div "Do you have any questions about the job description? Could you provide more det…" at bounding box center [895, 835] width 345 height 605
copy span "Could you provide more details about the specific user interactions you envisio…"
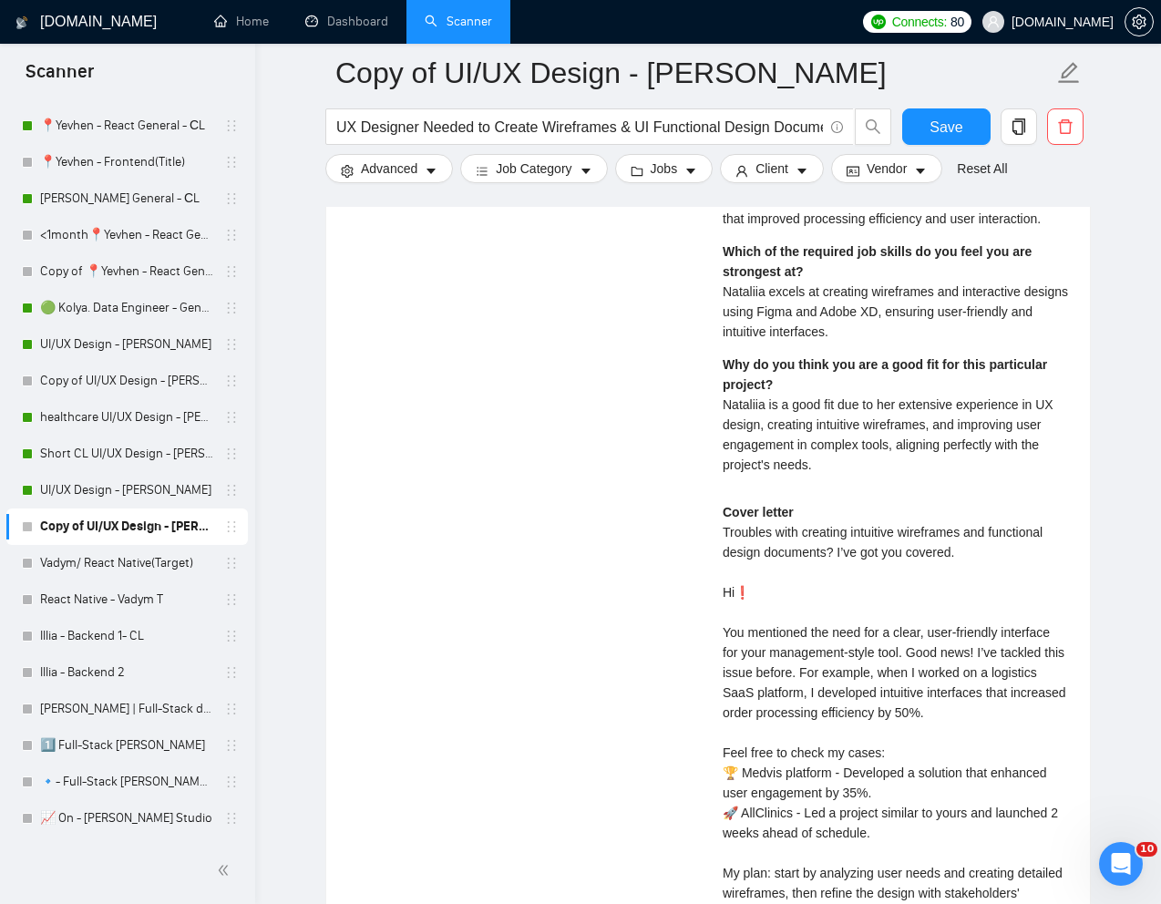
scroll to position [4176, 0]
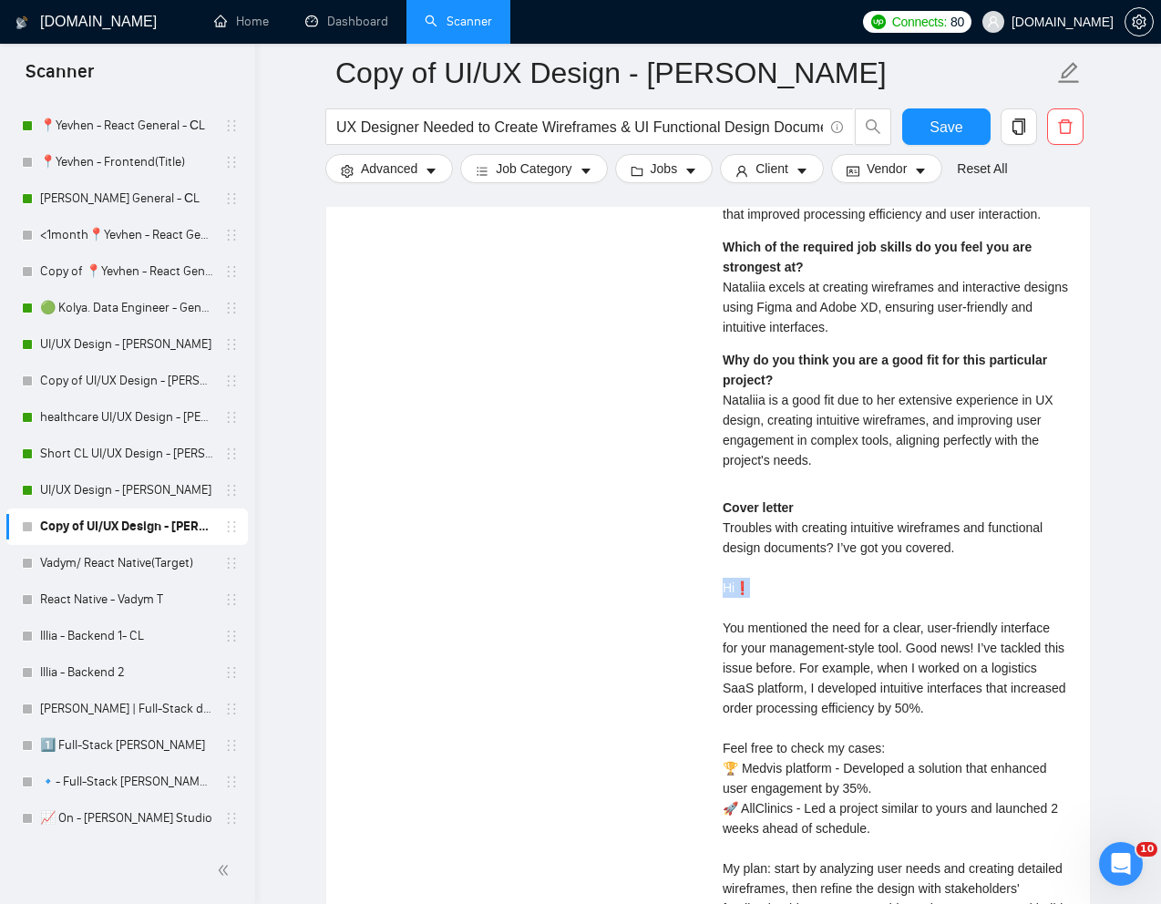
drag, startPoint x: 723, startPoint y: 605, endPoint x: 754, endPoint y: 605, distance: 31.0
click at [754, 605] on div "Cover letter Troubles with creating intuitive wireframes and functional design …" at bounding box center [895, 789] width 345 height 582
copy div "Hi❗"
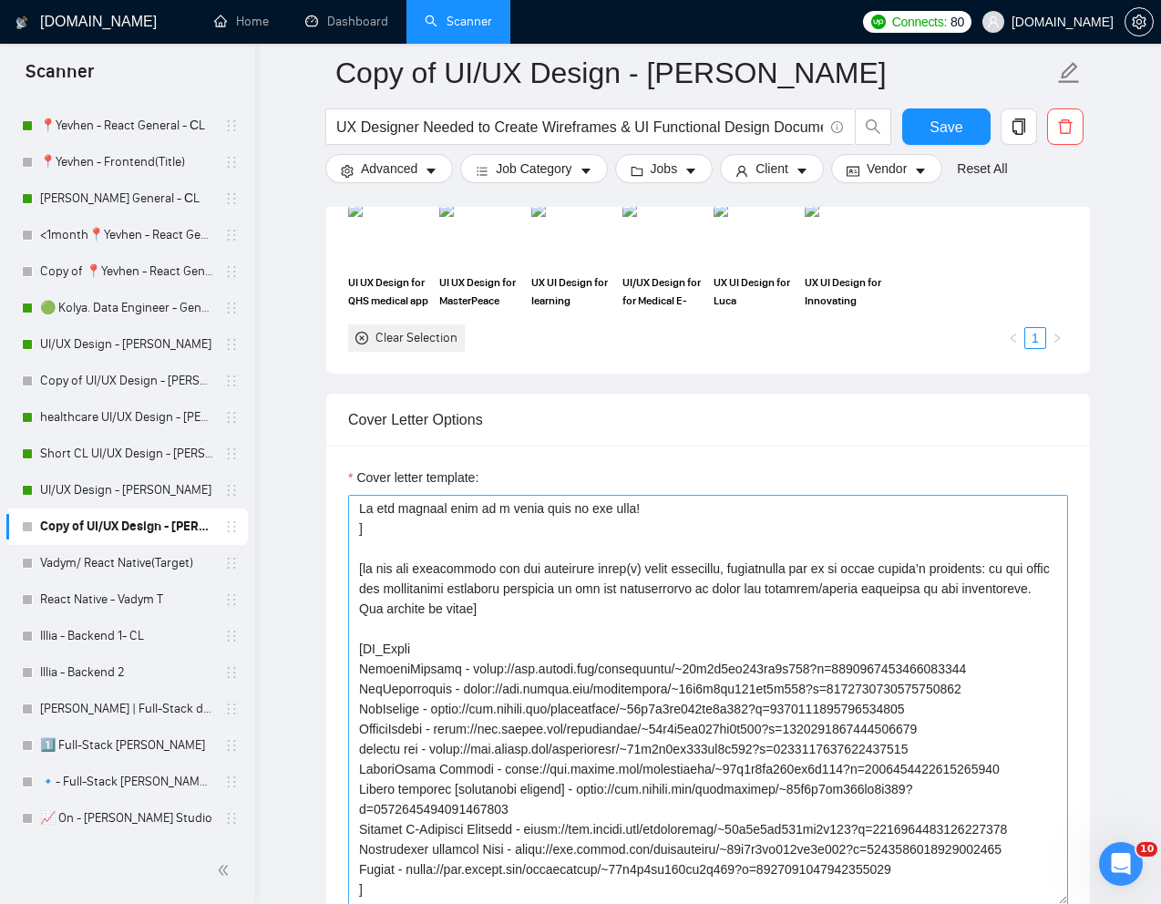
scroll to position [376, 0]
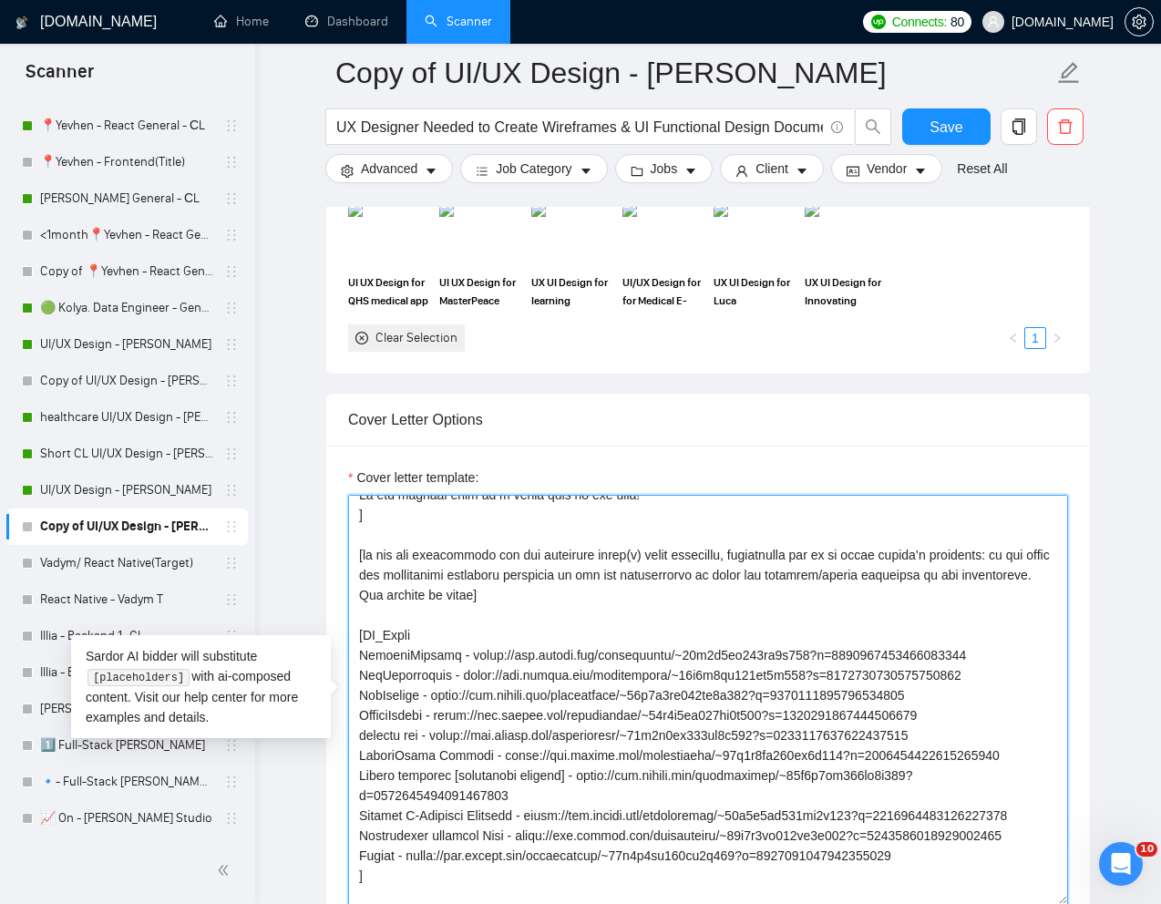
drag, startPoint x: 356, startPoint y: 677, endPoint x: 1006, endPoint y: 670, distance: 650.0
click at [1006, 670] on textarea "Cover letter template:" at bounding box center [708, 700] width 720 height 410
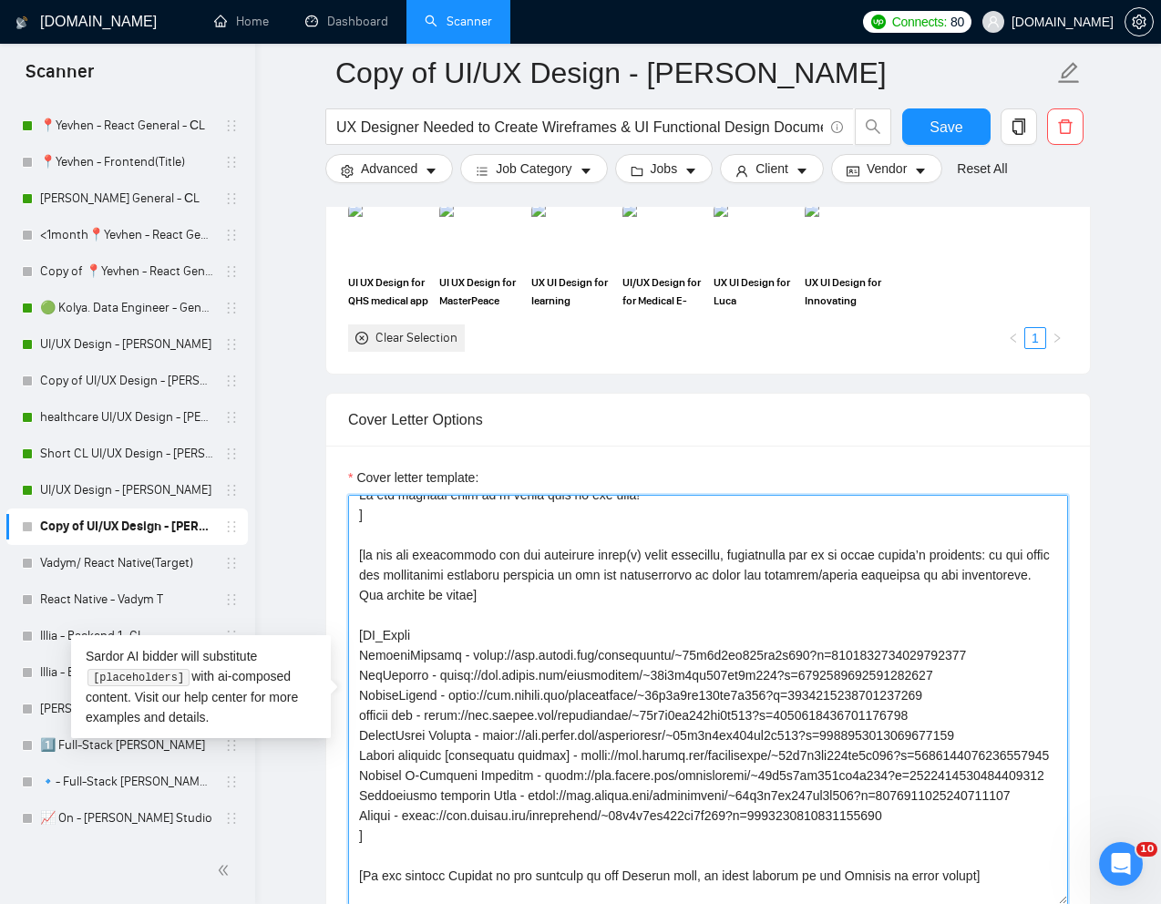
drag, startPoint x: 356, startPoint y: 677, endPoint x: 972, endPoint y: 675, distance: 615.3
click at [972, 675] on textarea "Cover letter template:" at bounding box center [708, 700] width 720 height 410
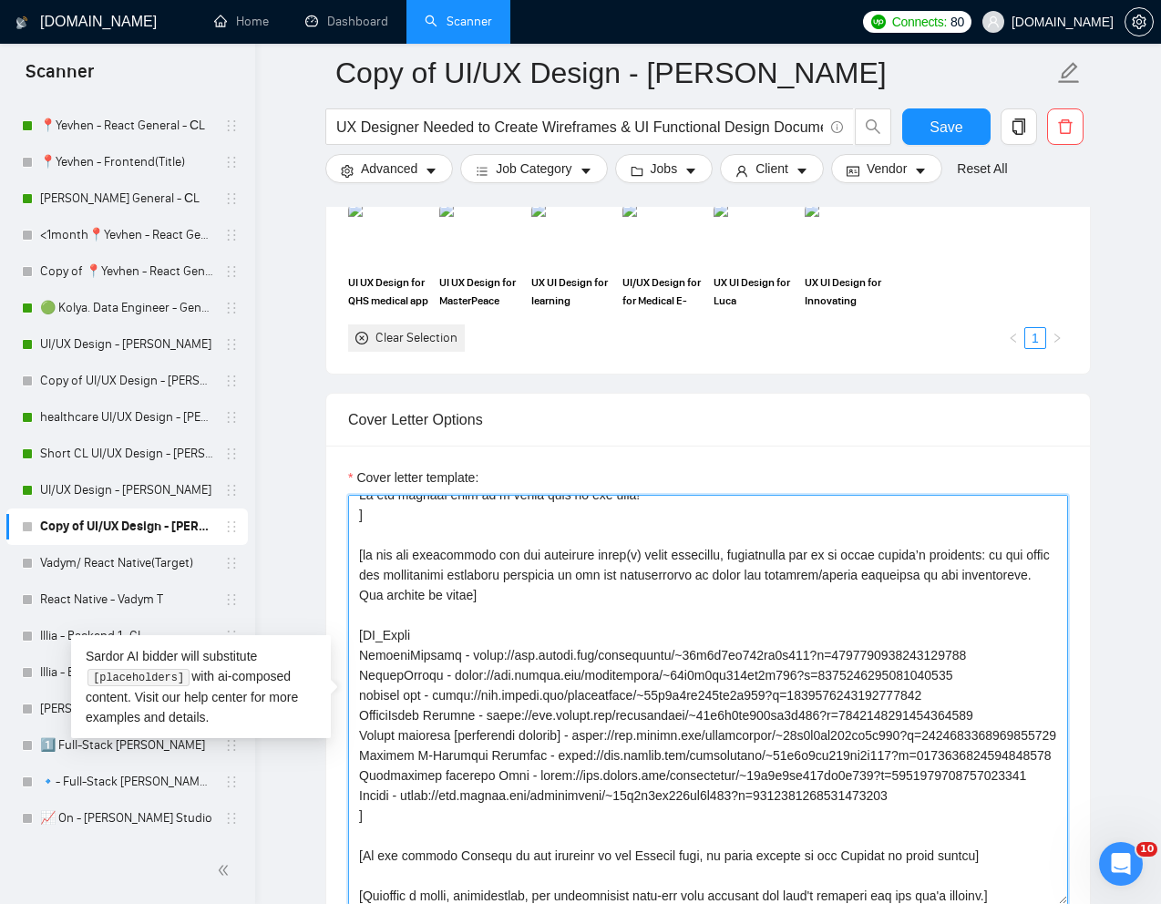
drag, startPoint x: 359, startPoint y: 699, endPoint x: 985, endPoint y: 830, distance: 639.7
click at [985, 830] on textarea "Cover letter template:" at bounding box center [708, 700] width 720 height 410
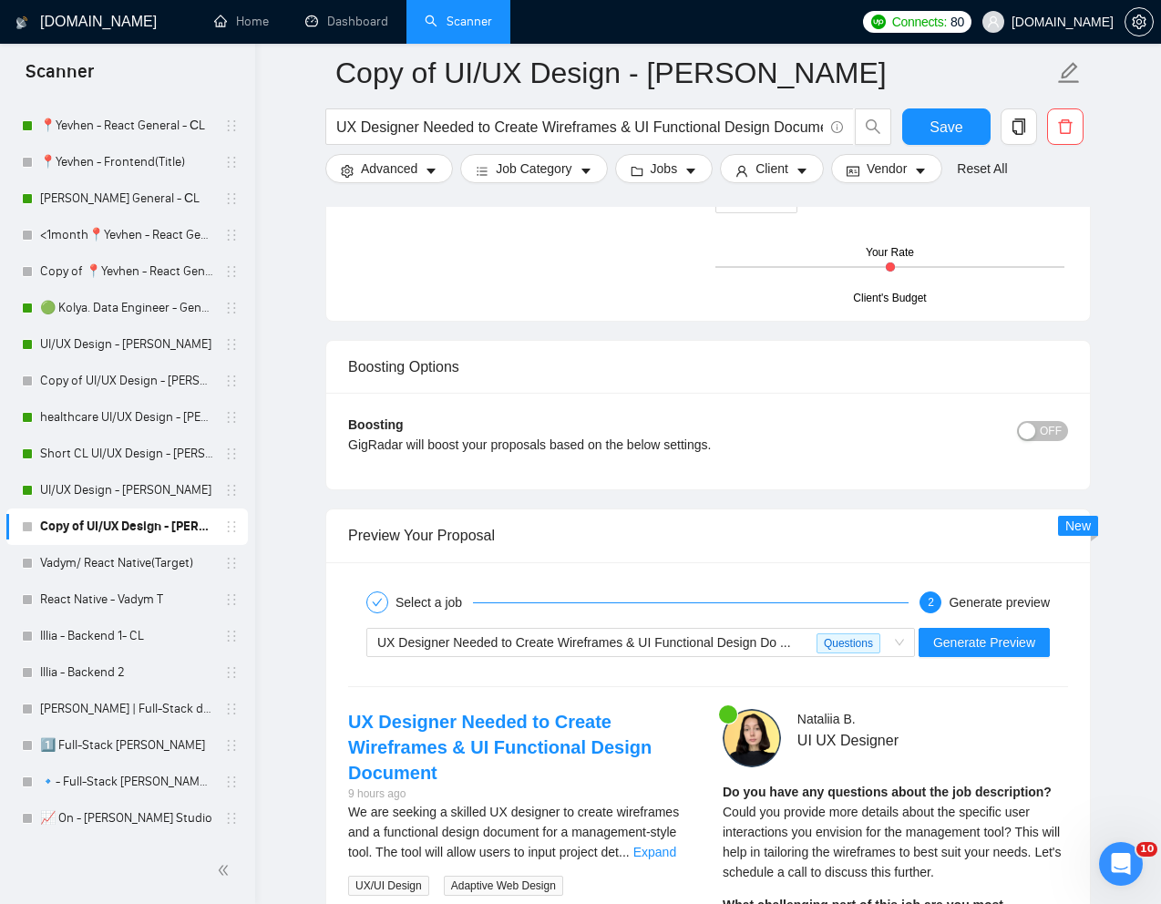
scroll to position [3375, 0]
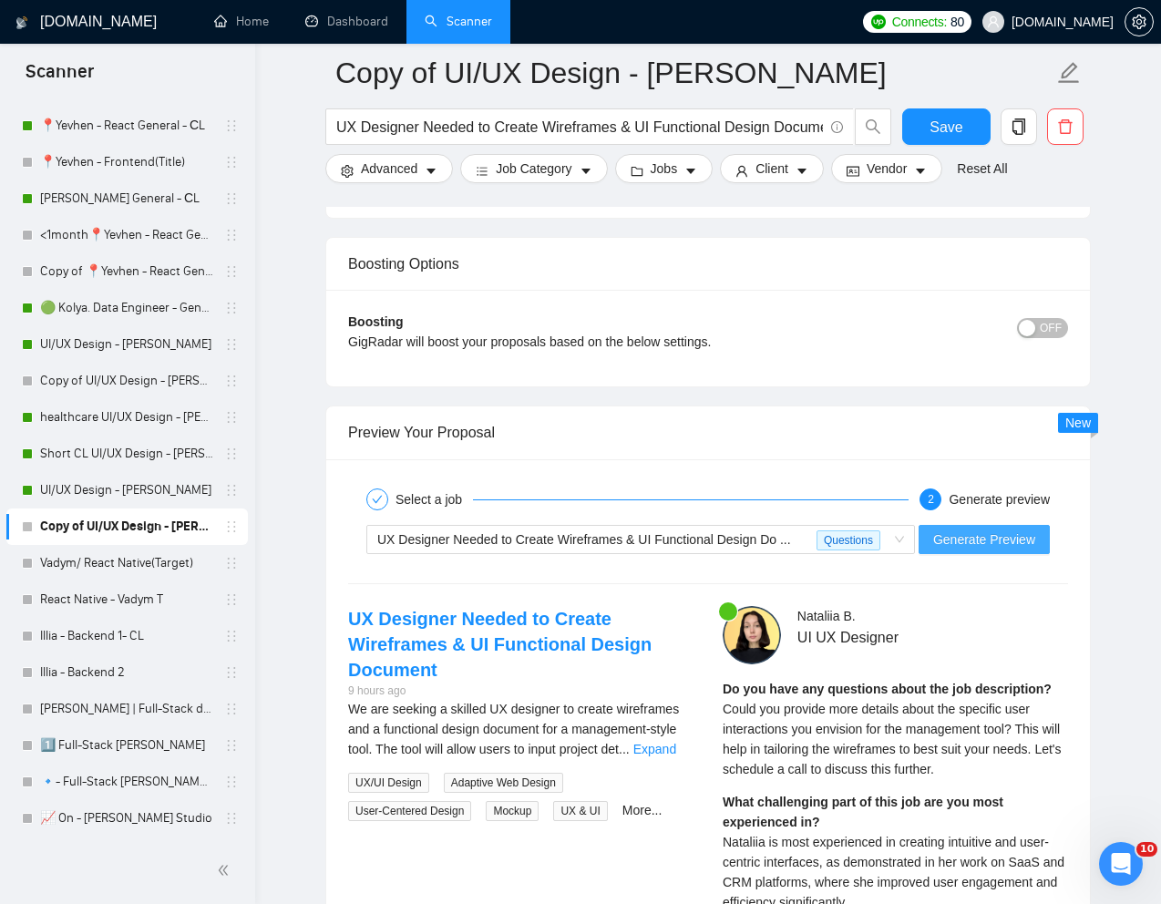
type textarea "Troubles with [pain point]? I’ve got you covered [Write a personal greeting usi…"
click at [1040, 540] on button "Generate Preview" at bounding box center [984, 539] width 131 height 29
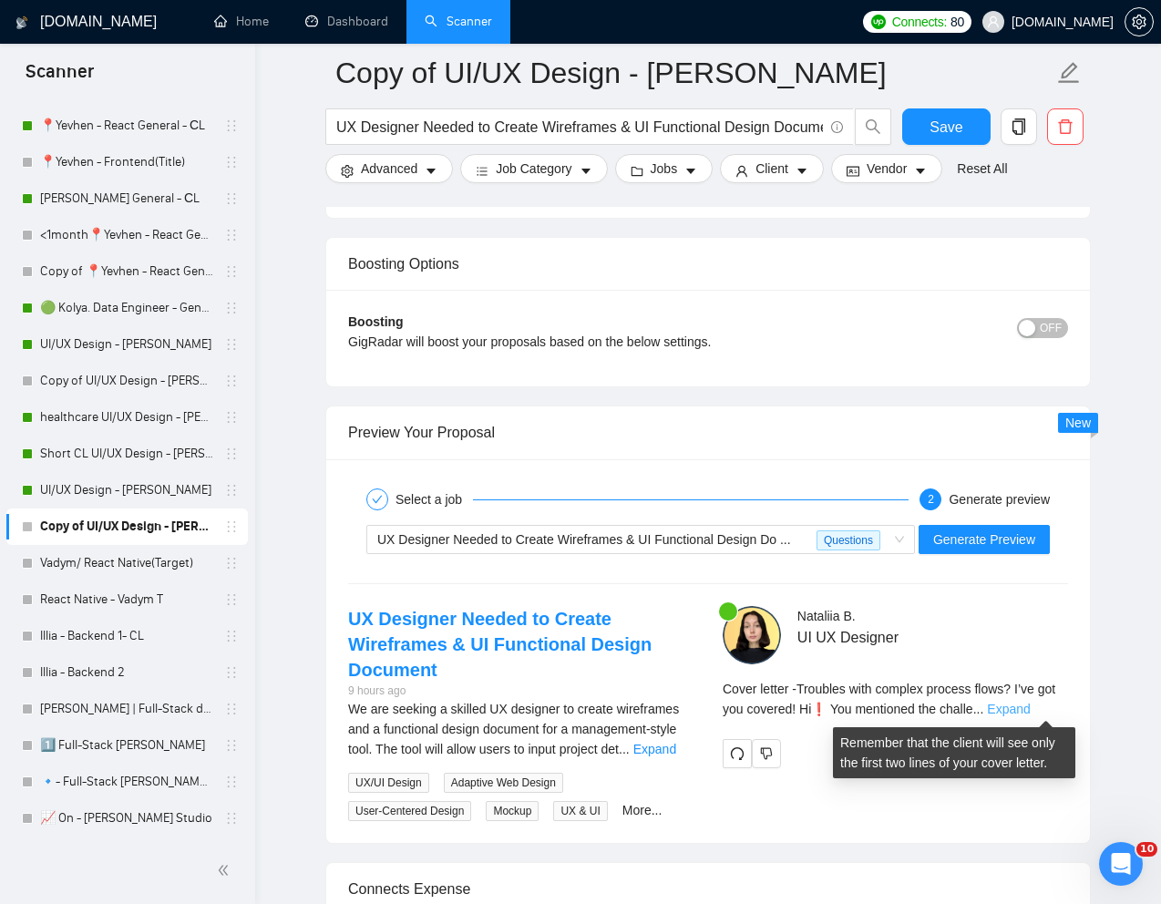
click at [1030, 713] on link "Expand" at bounding box center [1008, 709] width 43 height 15
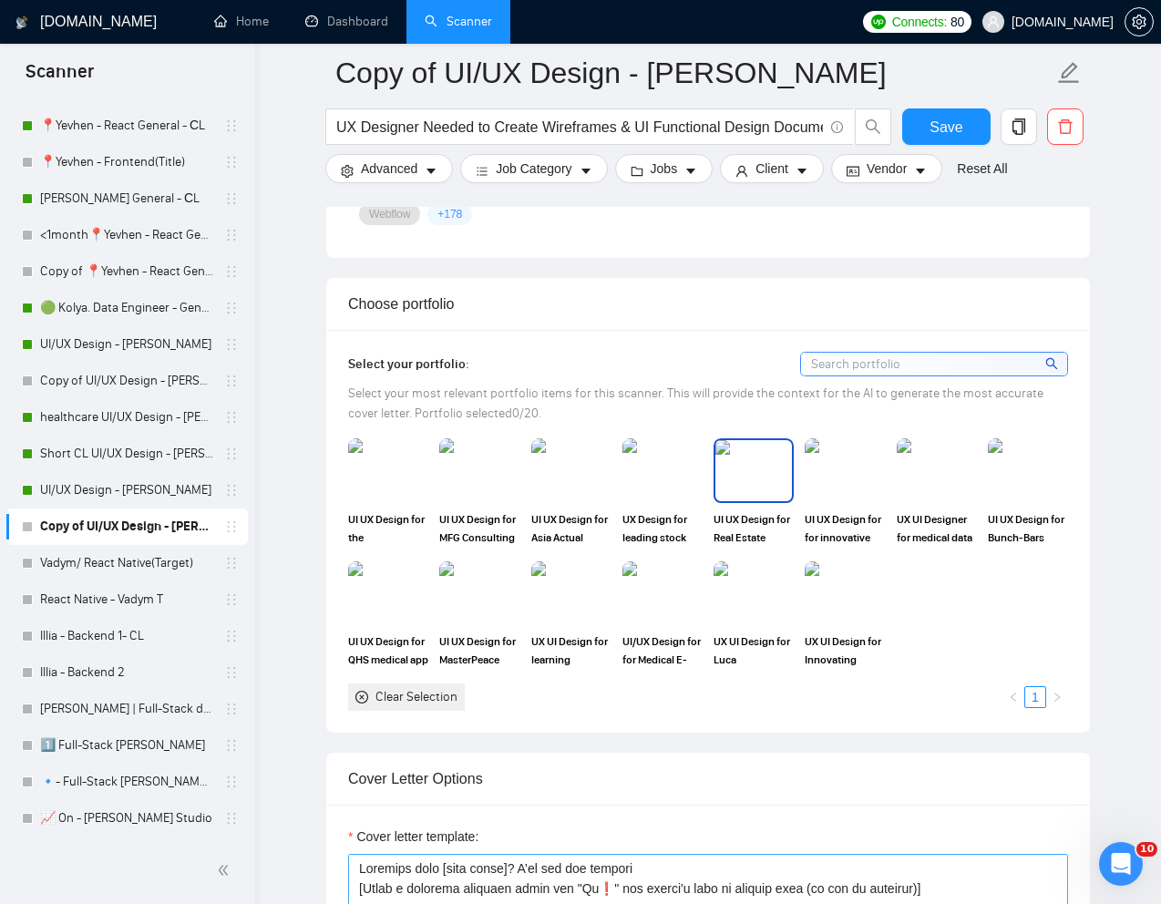
scroll to position [1567, 0]
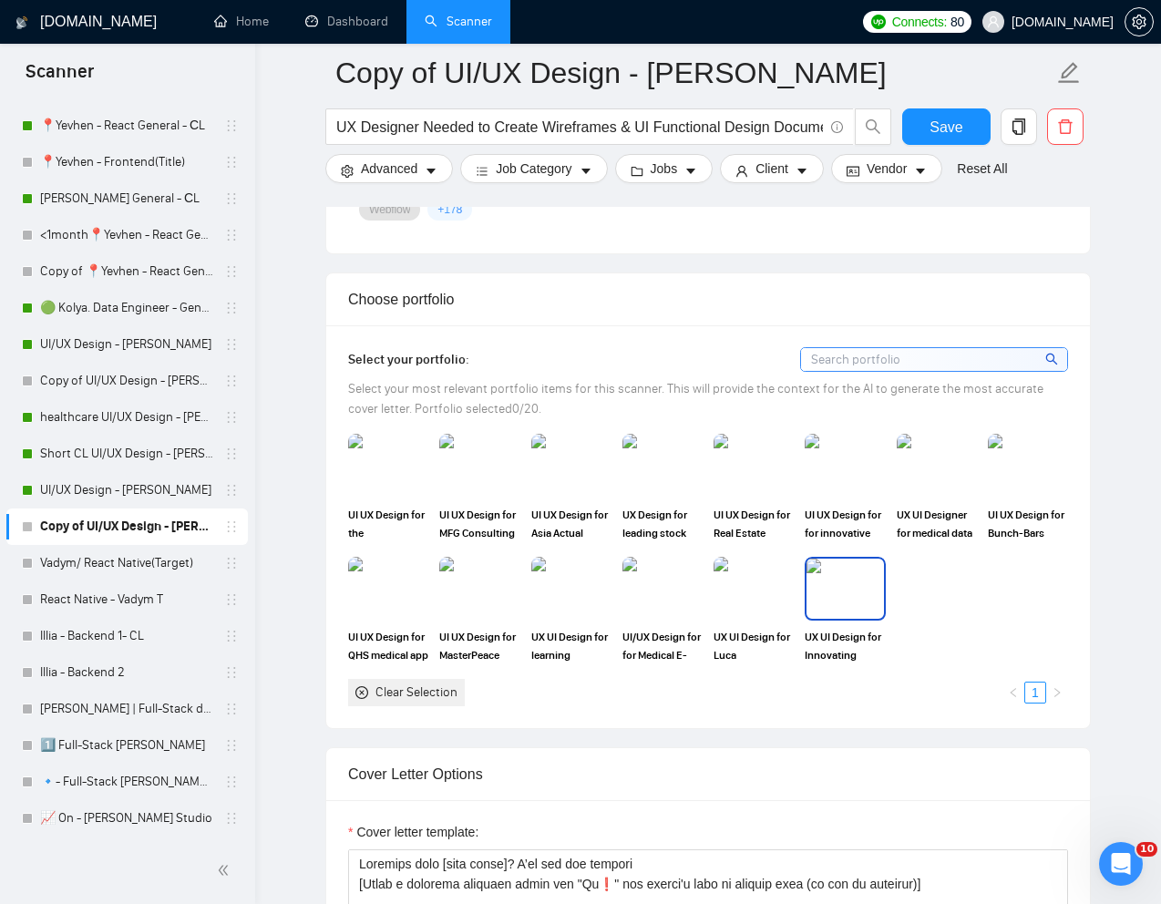
click at [839, 593] on img at bounding box center [845, 589] width 77 height 60
click at [761, 492] on img at bounding box center [754, 466] width 77 height 60
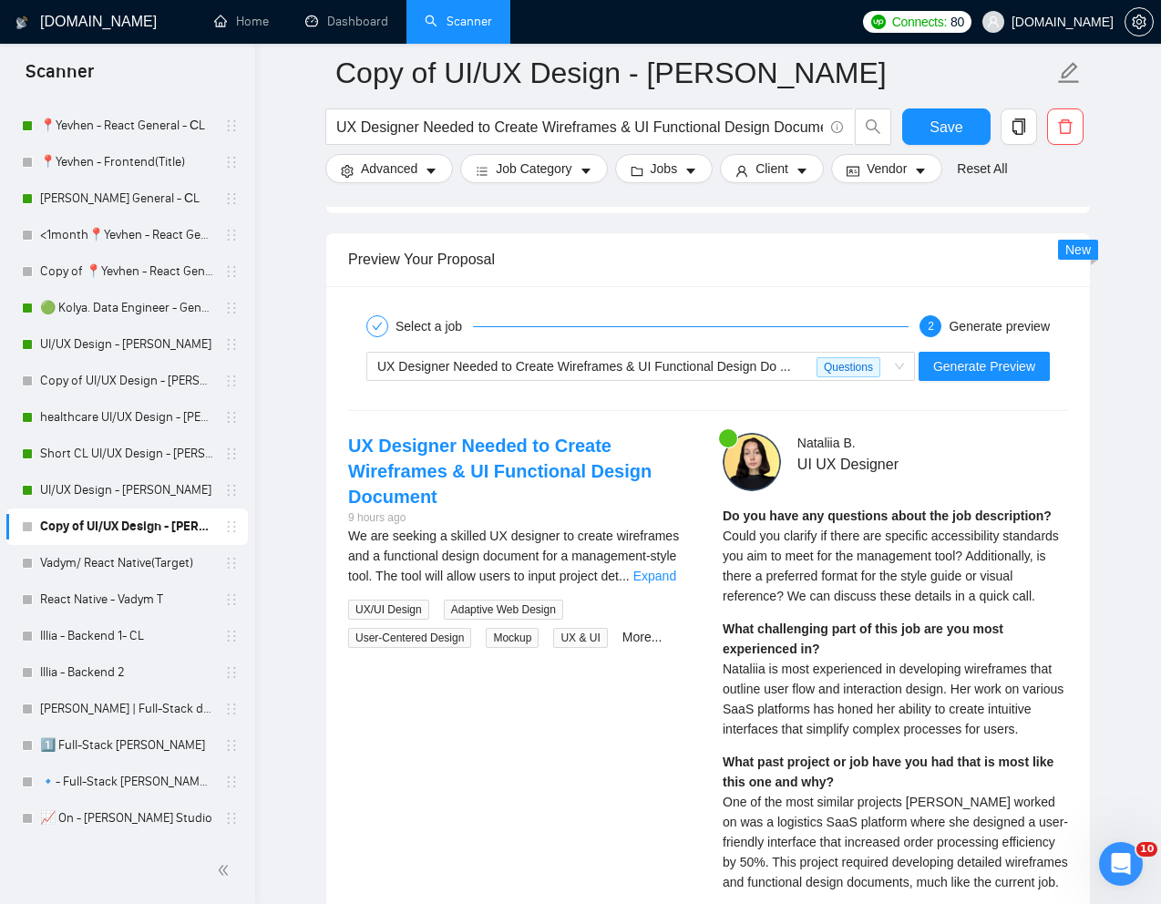
scroll to position [3553, 0]
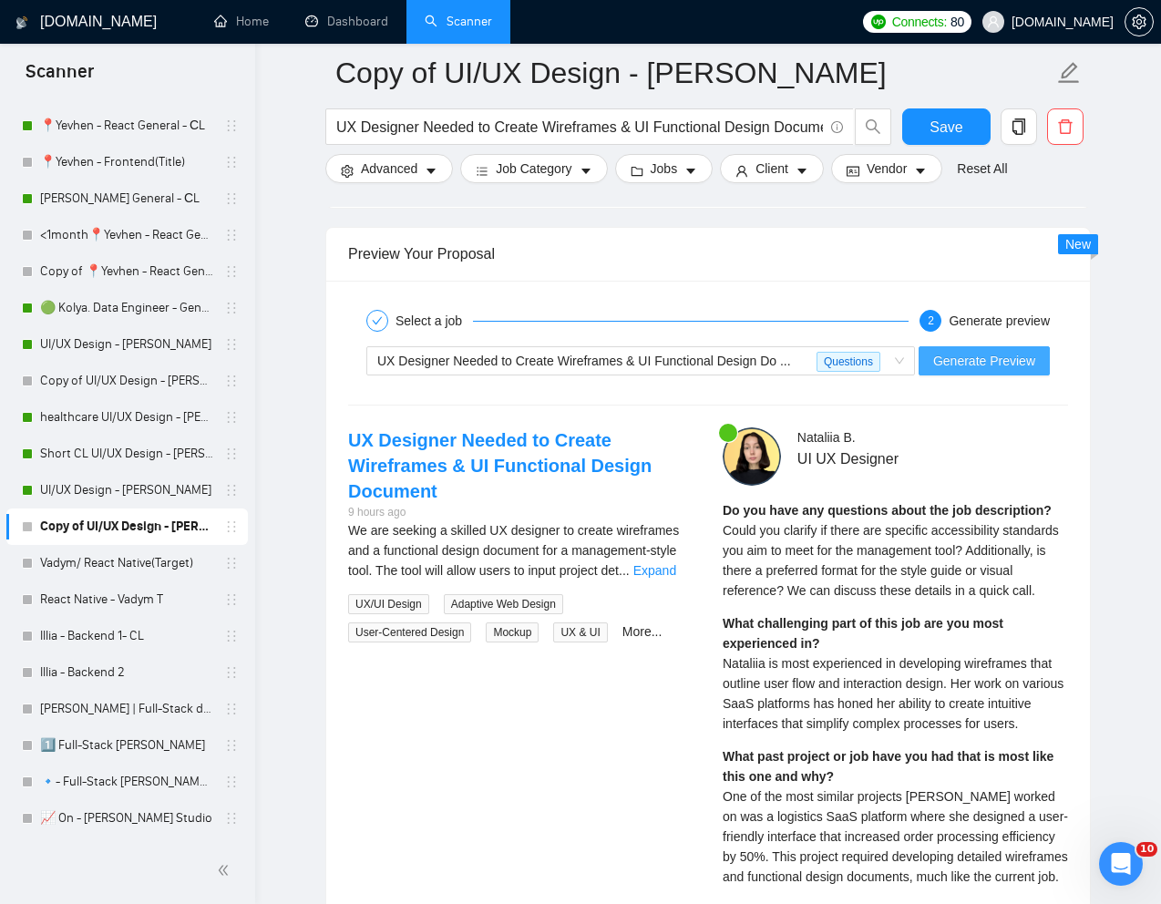
click at [998, 369] on span "Generate Preview" at bounding box center [984, 361] width 102 height 20
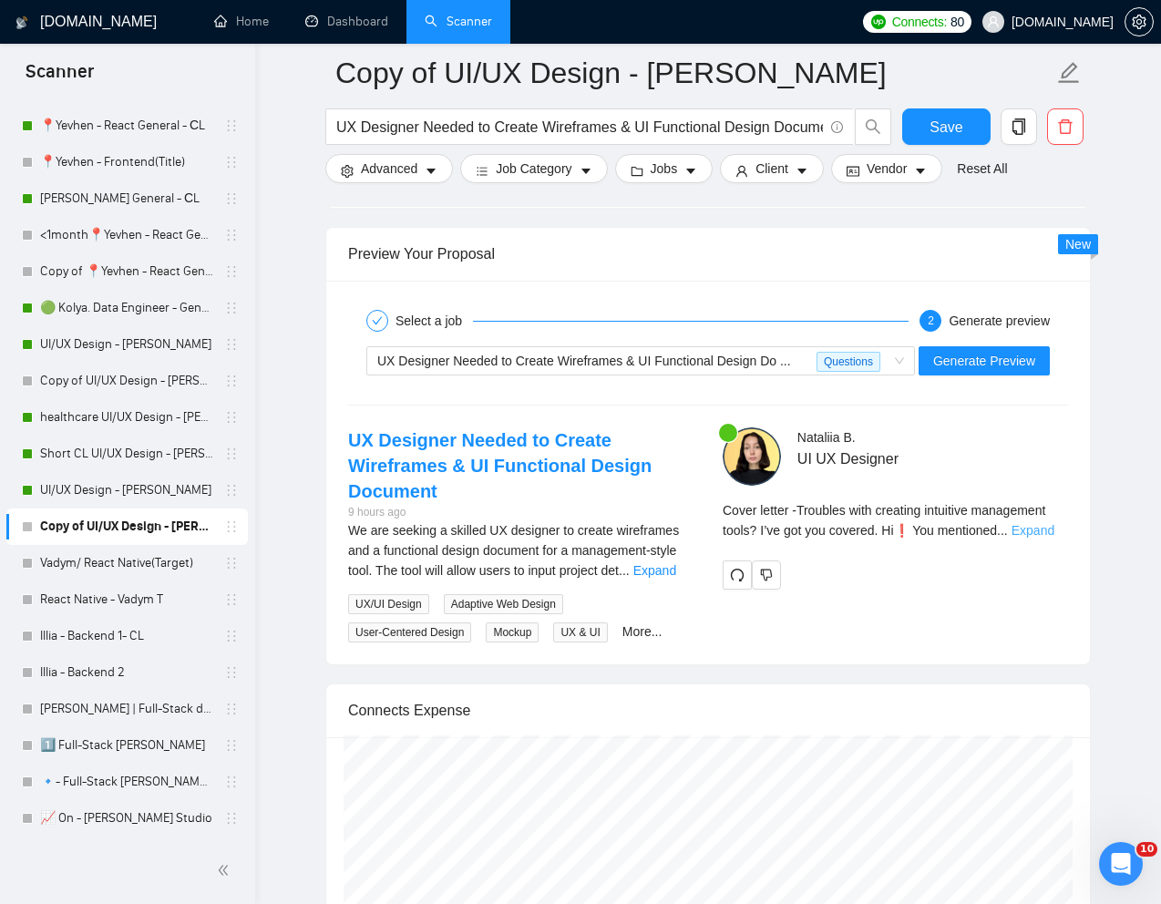
click at [1035, 528] on link "Expand" at bounding box center [1033, 530] width 43 height 15
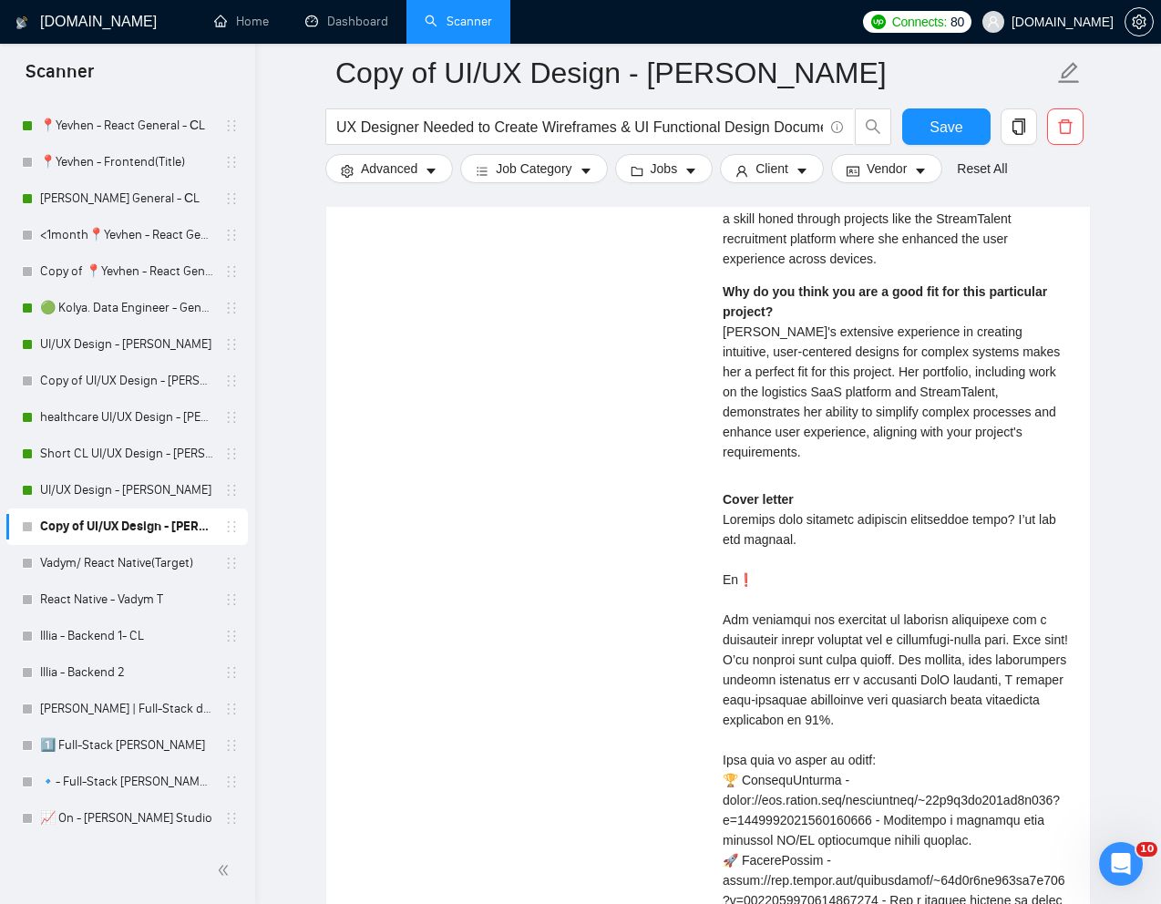
scroll to position [4414, 0]
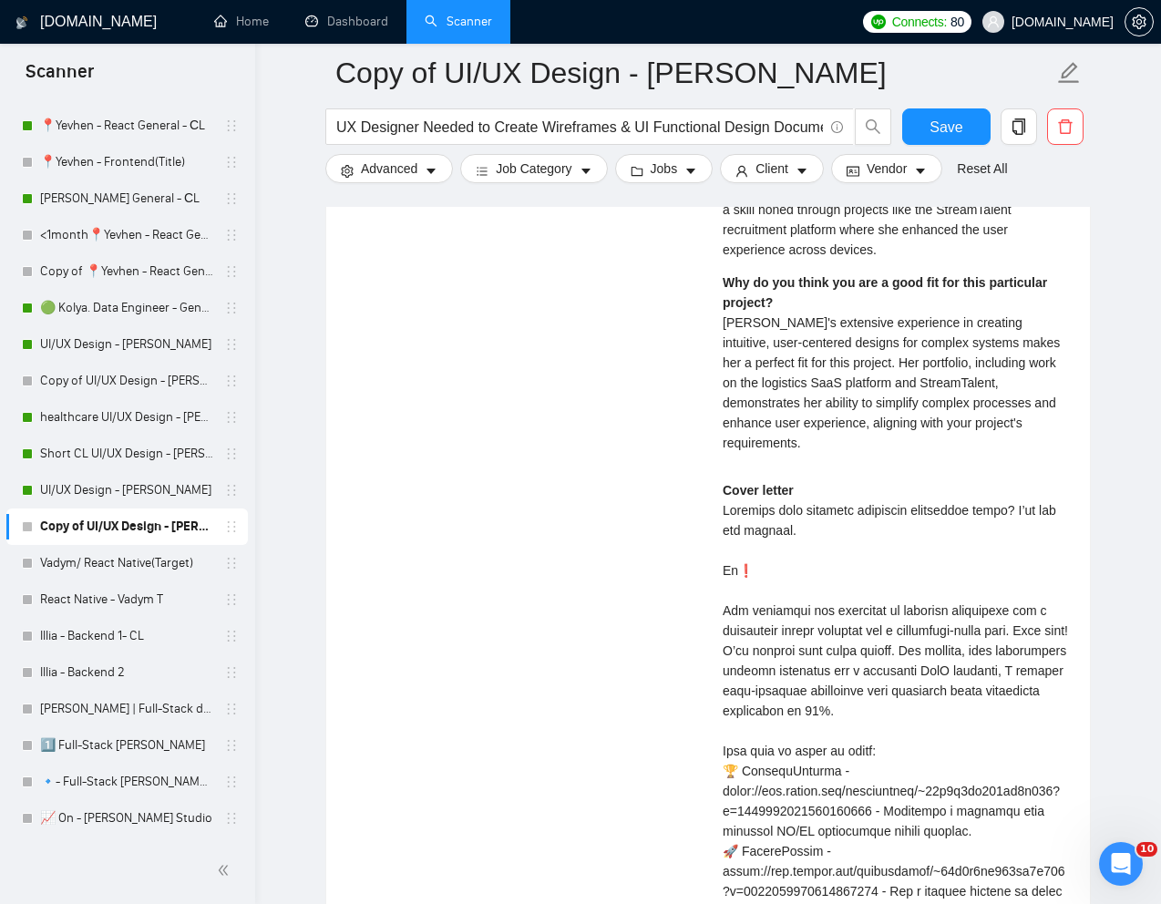
click at [726, 629] on div "Cover letter" at bounding box center [895, 821] width 345 height 682
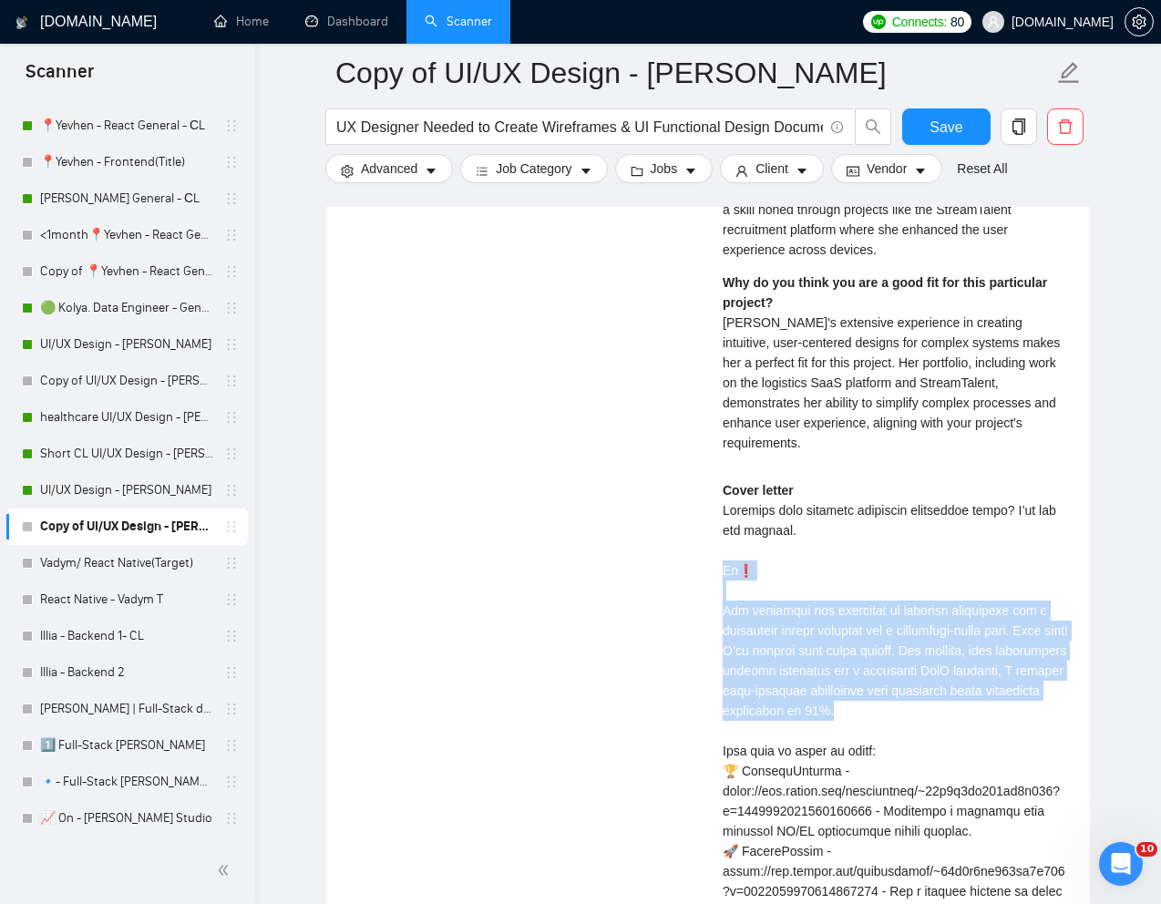
drag, startPoint x: 722, startPoint y: 589, endPoint x: 949, endPoint y: 730, distance: 267.4
click at [949, 730] on div "Cover letter" at bounding box center [895, 821] width 345 height 682
copy div "Hi❗ You mentioned the challenge of creating wireframes and a functional design …"
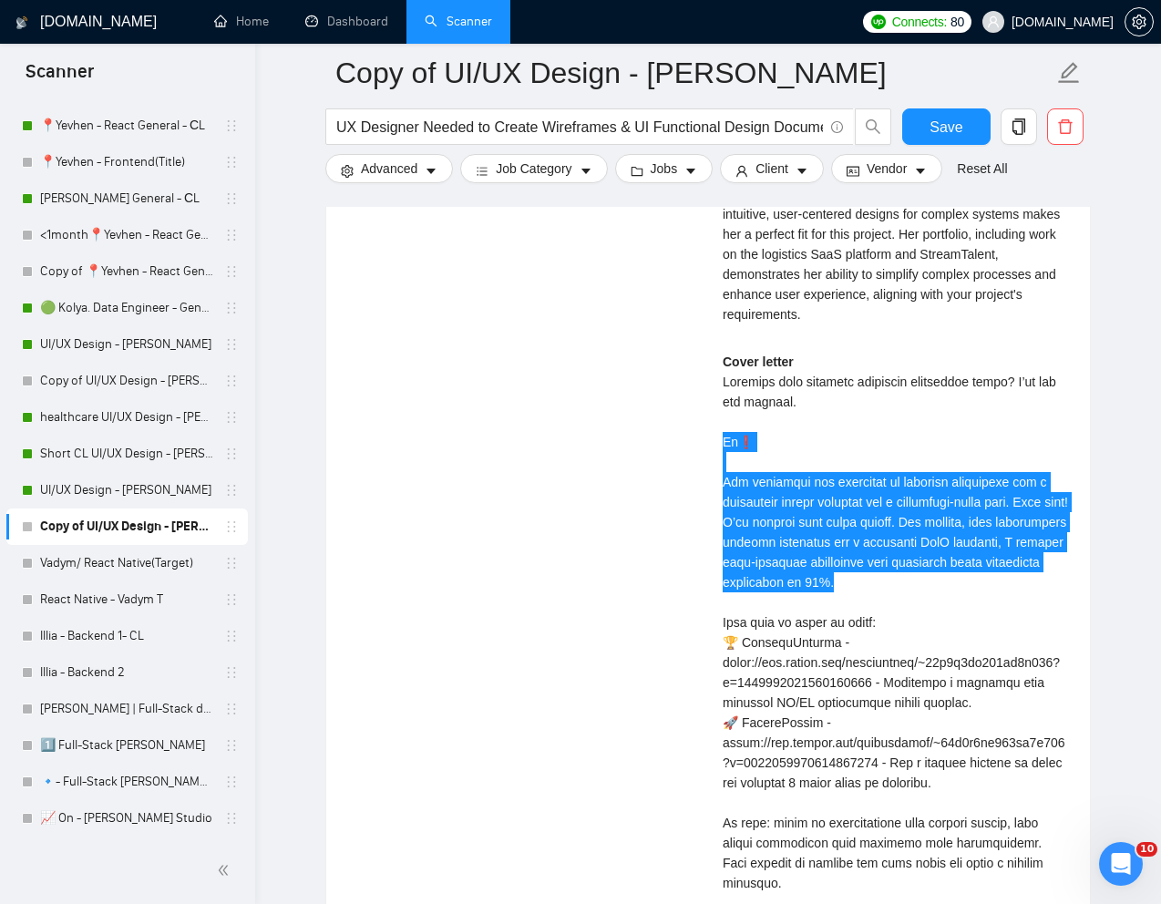
scroll to position [4552, 0]
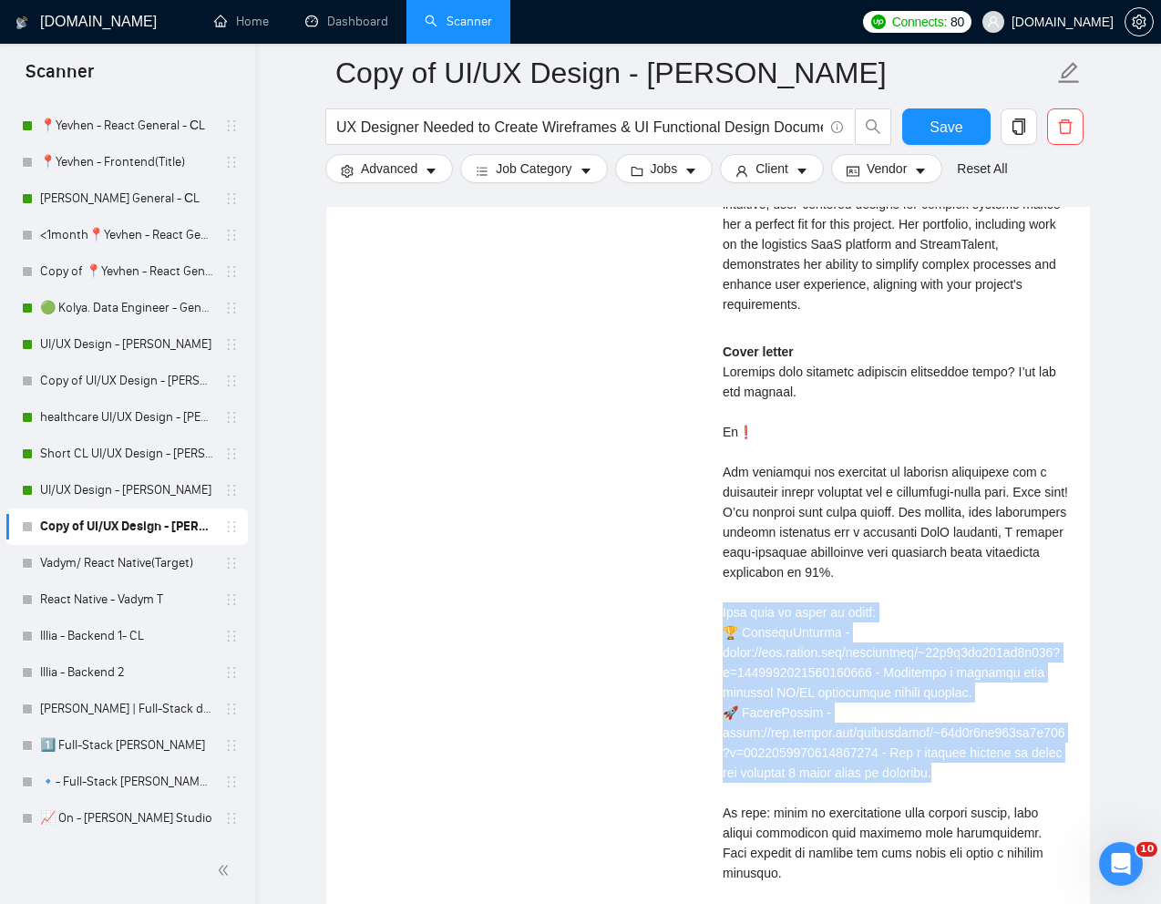
drag, startPoint x: 721, startPoint y: 634, endPoint x: 1007, endPoint y: 785, distance: 323.8
click at [1007, 785] on div "Nataliia B . UI UX Designer Do you have any questions about the job description…" at bounding box center [895, 250] width 375 height 1644
copy div "Feel free to check my cases: 🏆 SmarterContact - https://www.upwork.com/freelanc…"
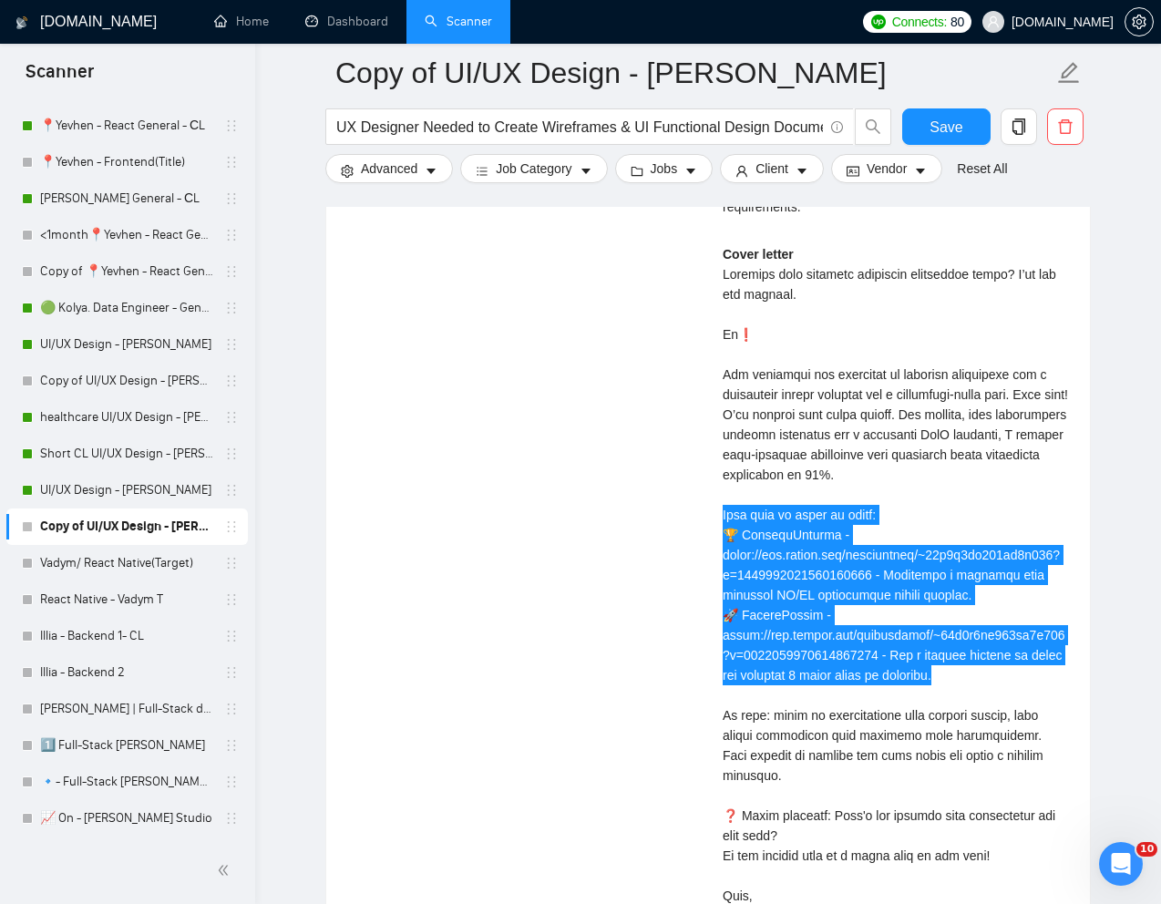
scroll to position [4668, 0]
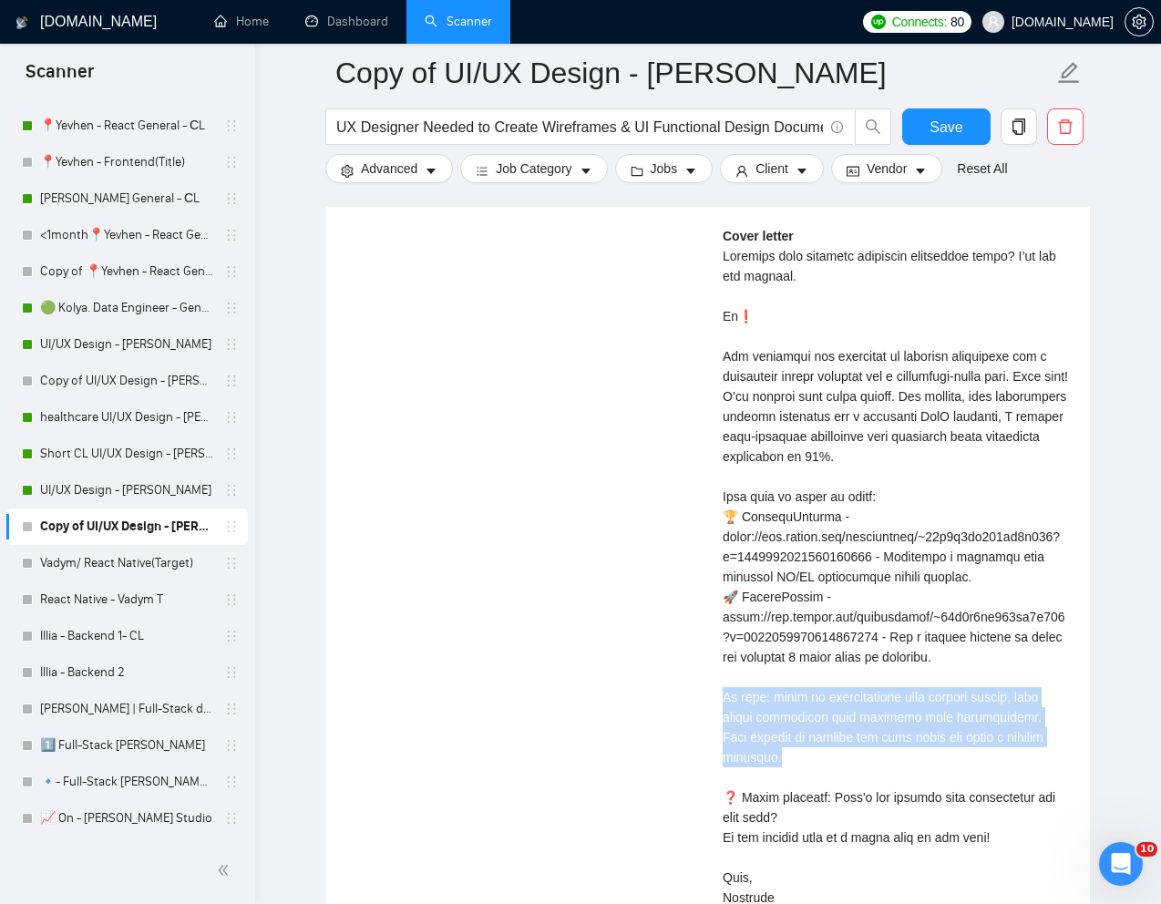
drag, startPoint x: 720, startPoint y: 714, endPoint x: 788, endPoint y: 770, distance: 88.7
click at [788, 770] on div "Nataliia B . UI UX Designer Do you have any questions about the job description…" at bounding box center [895, 135] width 375 height 1644
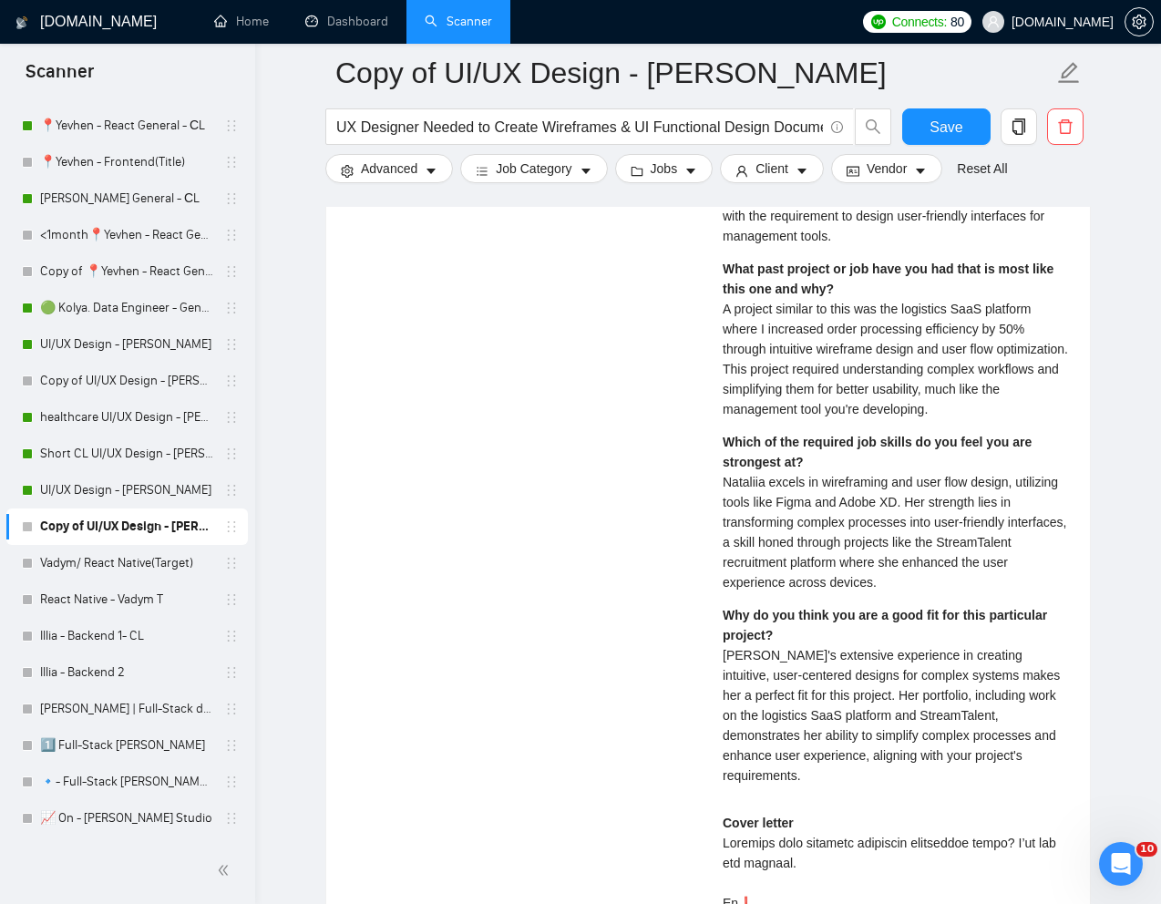
scroll to position [3861, 0]
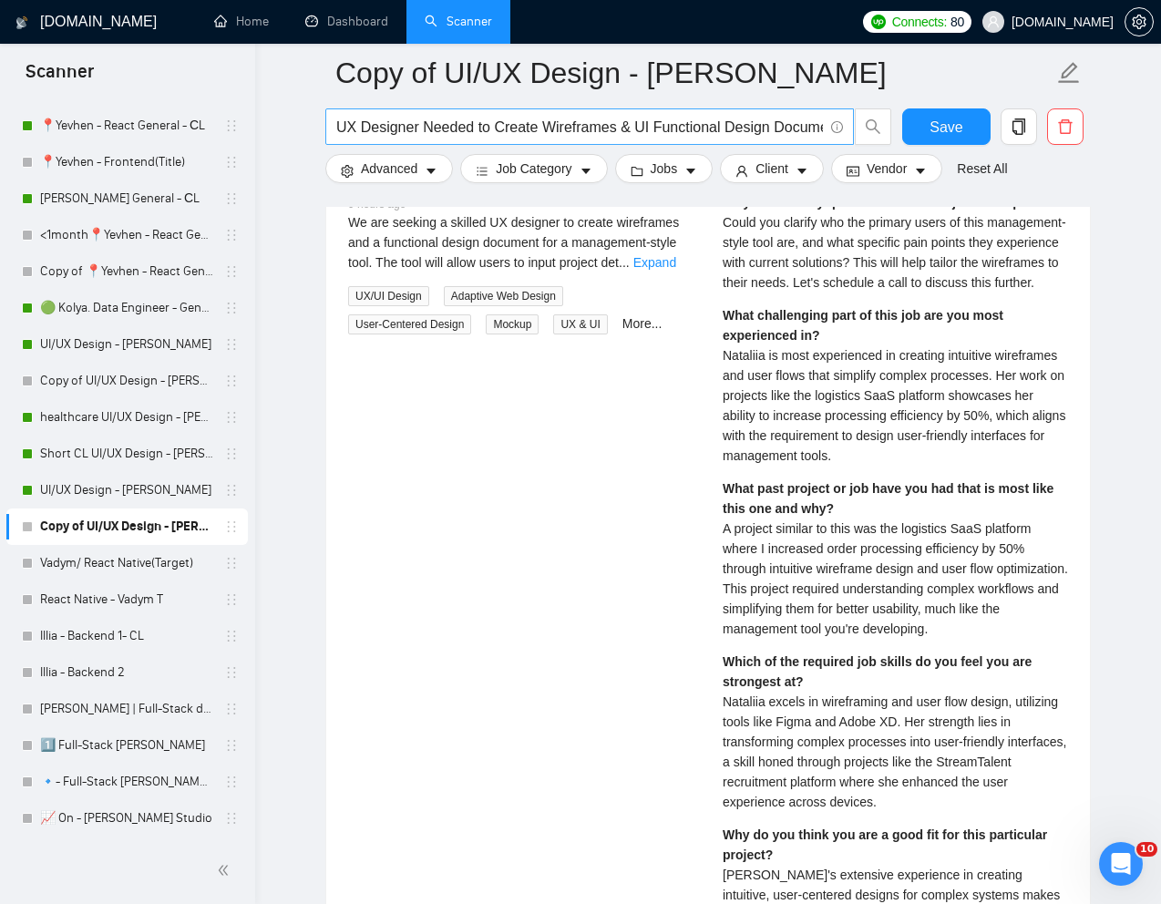
click at [579, 123] on input "UX Designer Needed to Create Wireframes & UI Functional Design Document" at bounding box center [579, 127] width 487 height 23
paste input "I/UX Designer for SaaS Dashboard & Marketing Website"
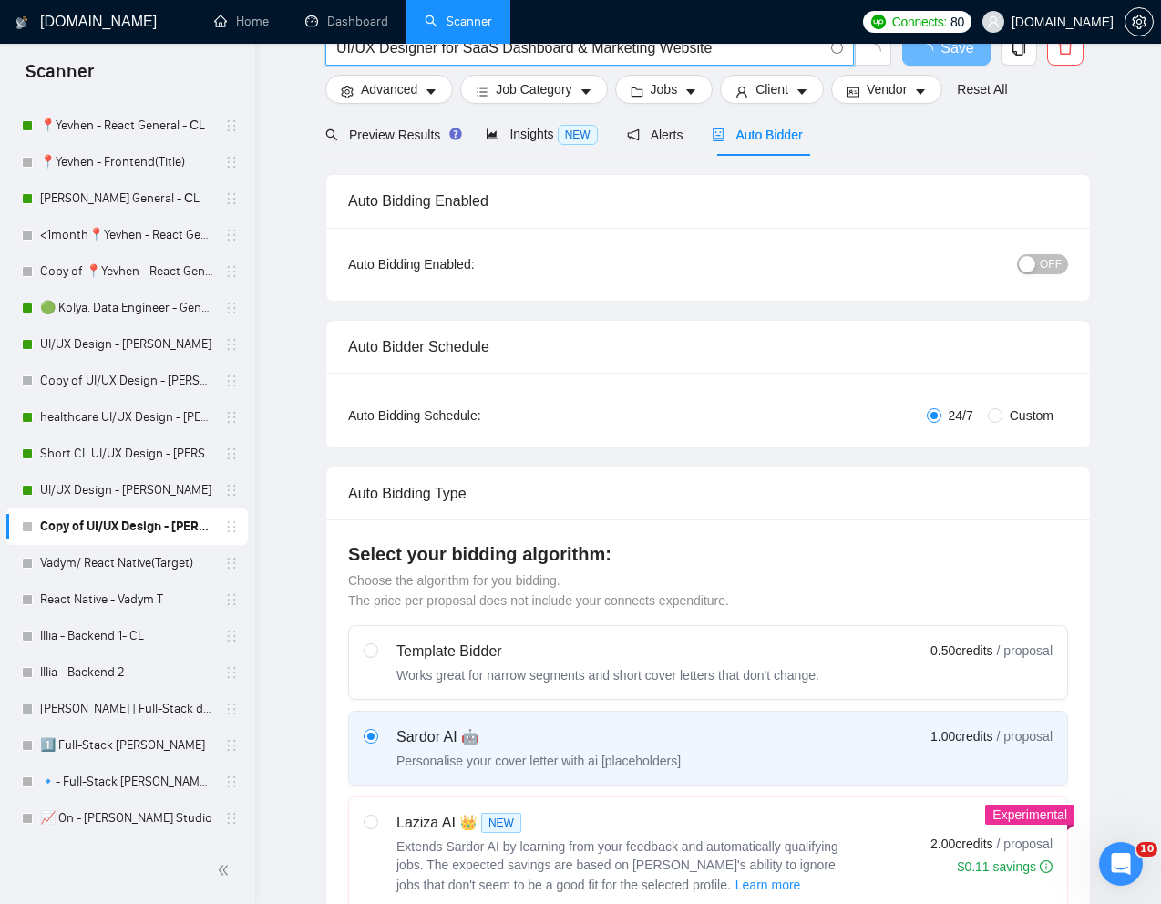
scroll to position [0, 0]
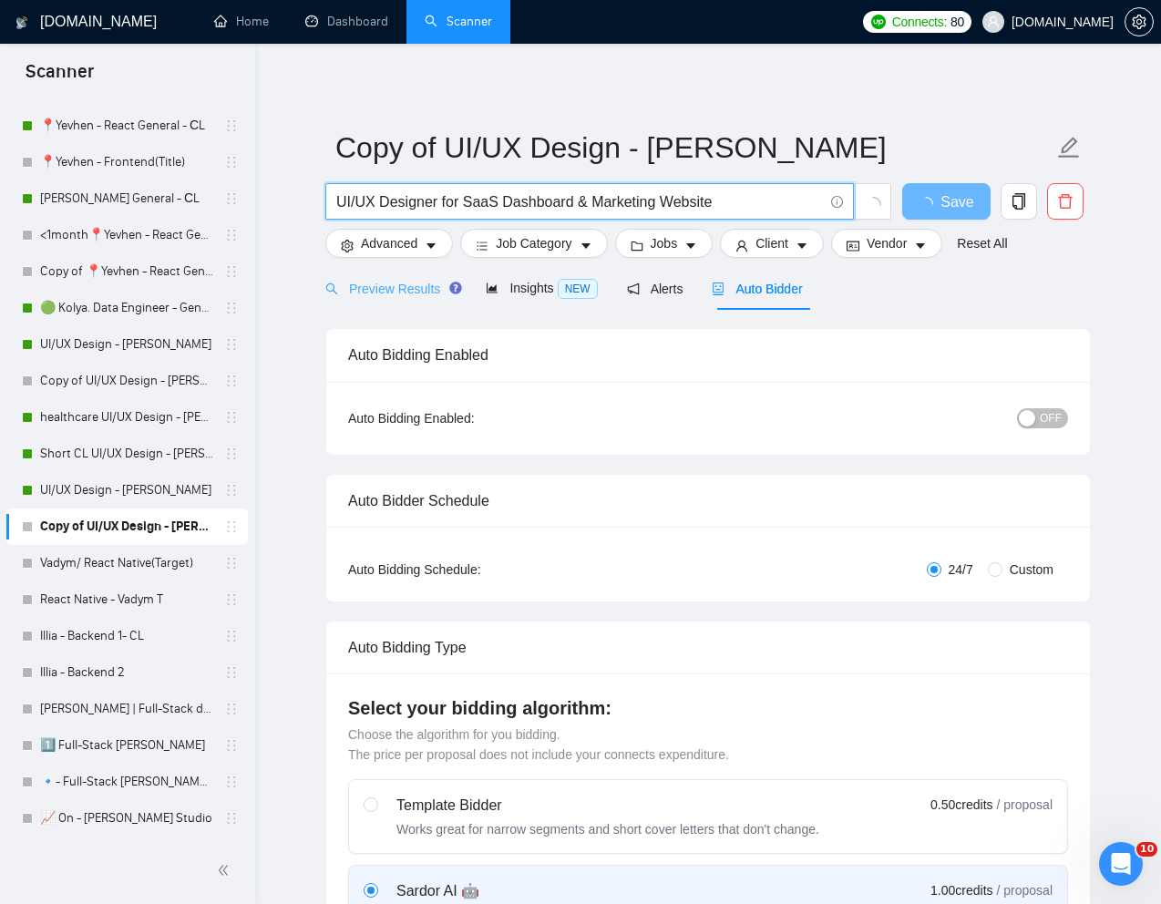
type input "UI/UX Designer for SaaS Dashboard & Marketing Website"
click at [382, 288] on span "Preview Results" at bounding box center [390, 289] width 131 height 15
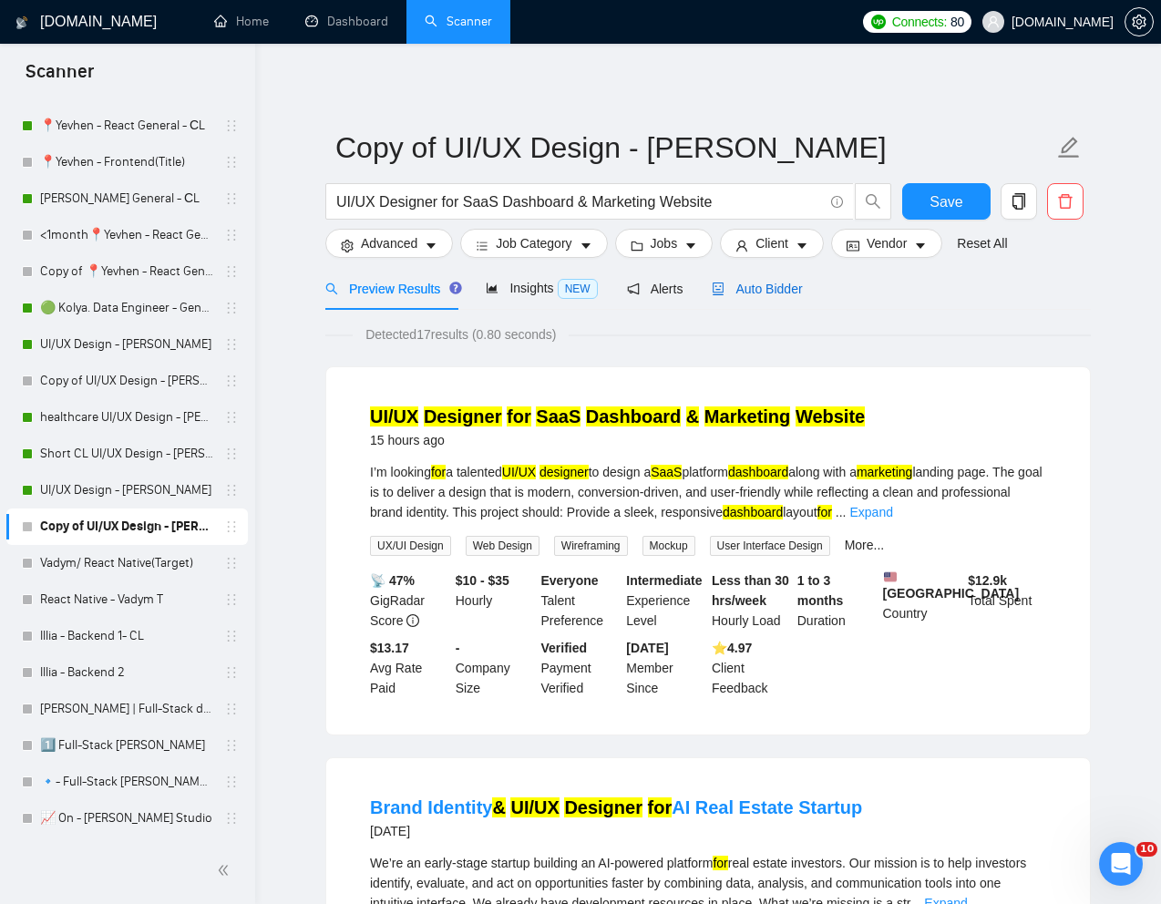
click at [767, 289] on span "Auto Bidder" at bounding box center [757, 289] width 90 height 15
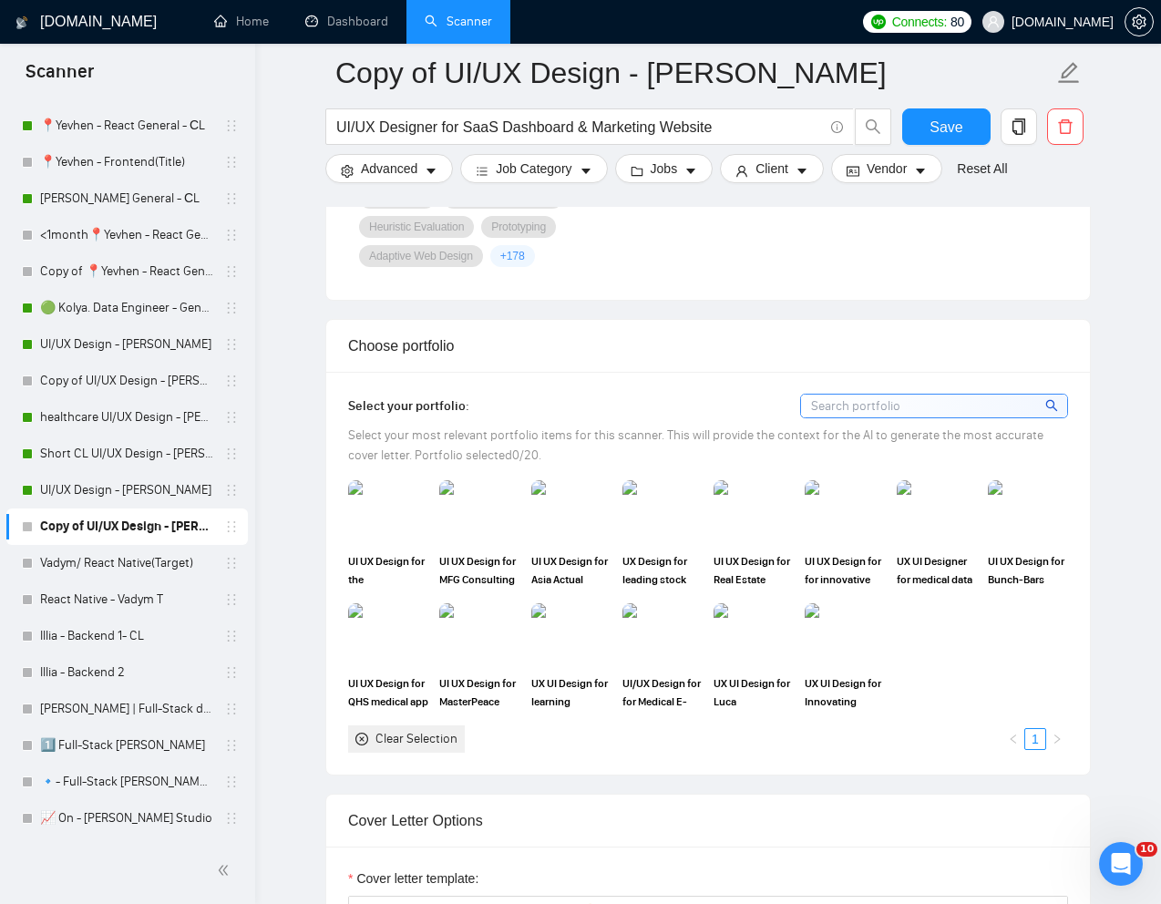
scroll to position [1752, 0]
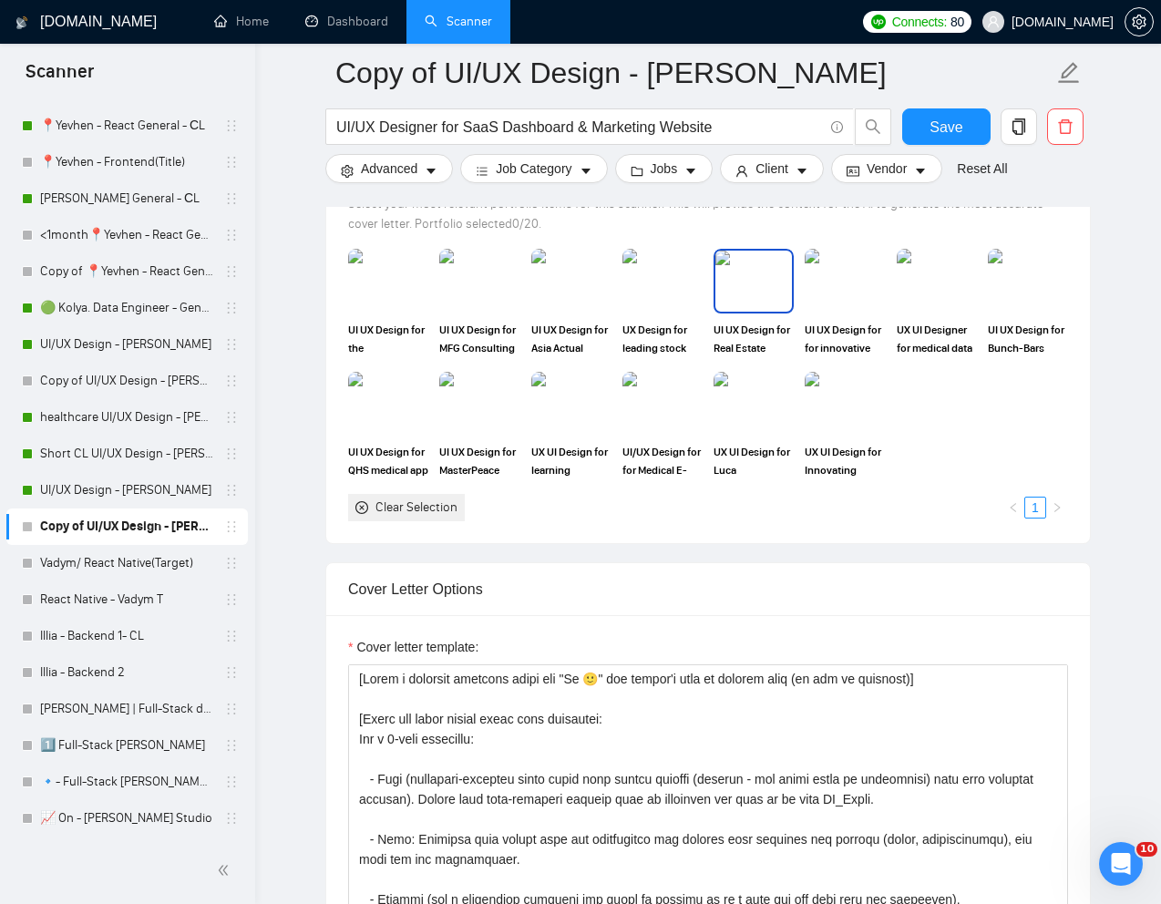
click at [765, 298] on img at bounding box center [754, 281] width 77 height 60
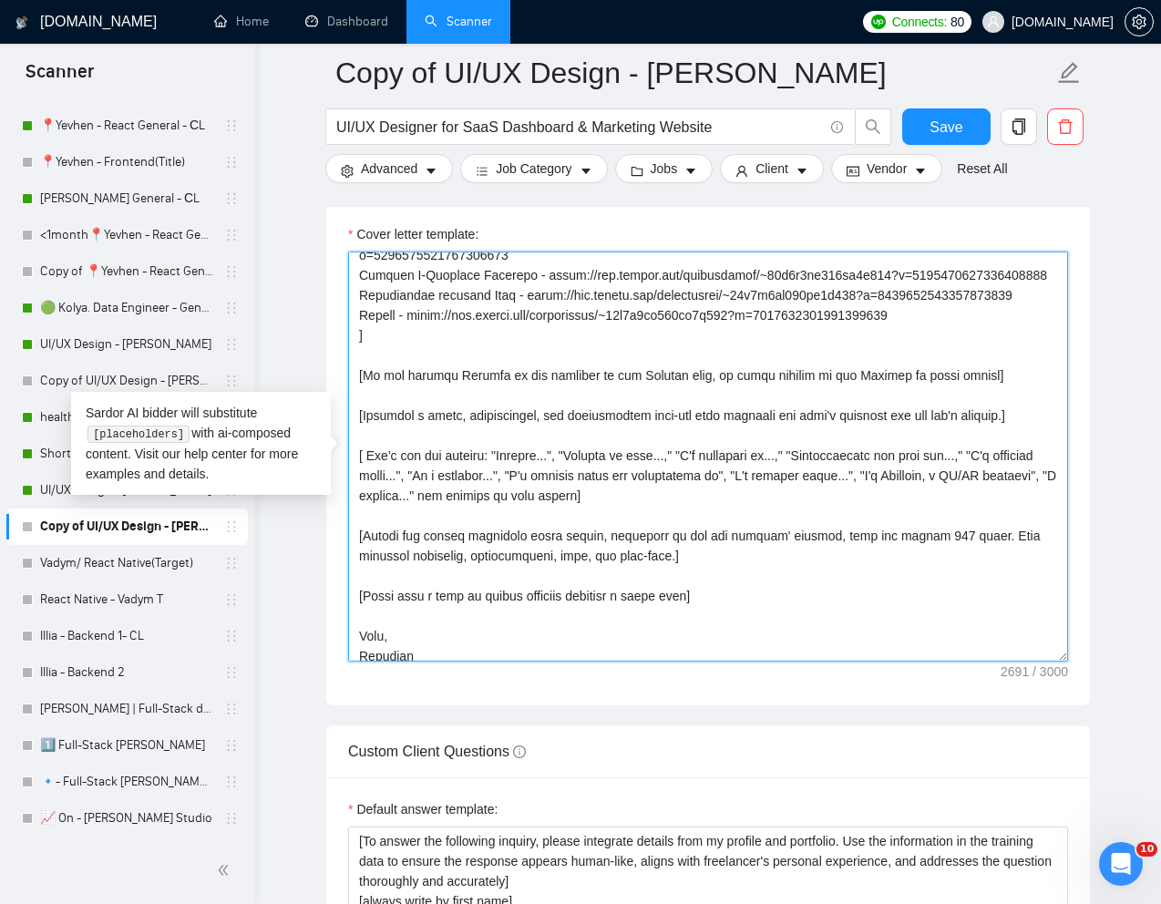
scroll to position [562, 0]
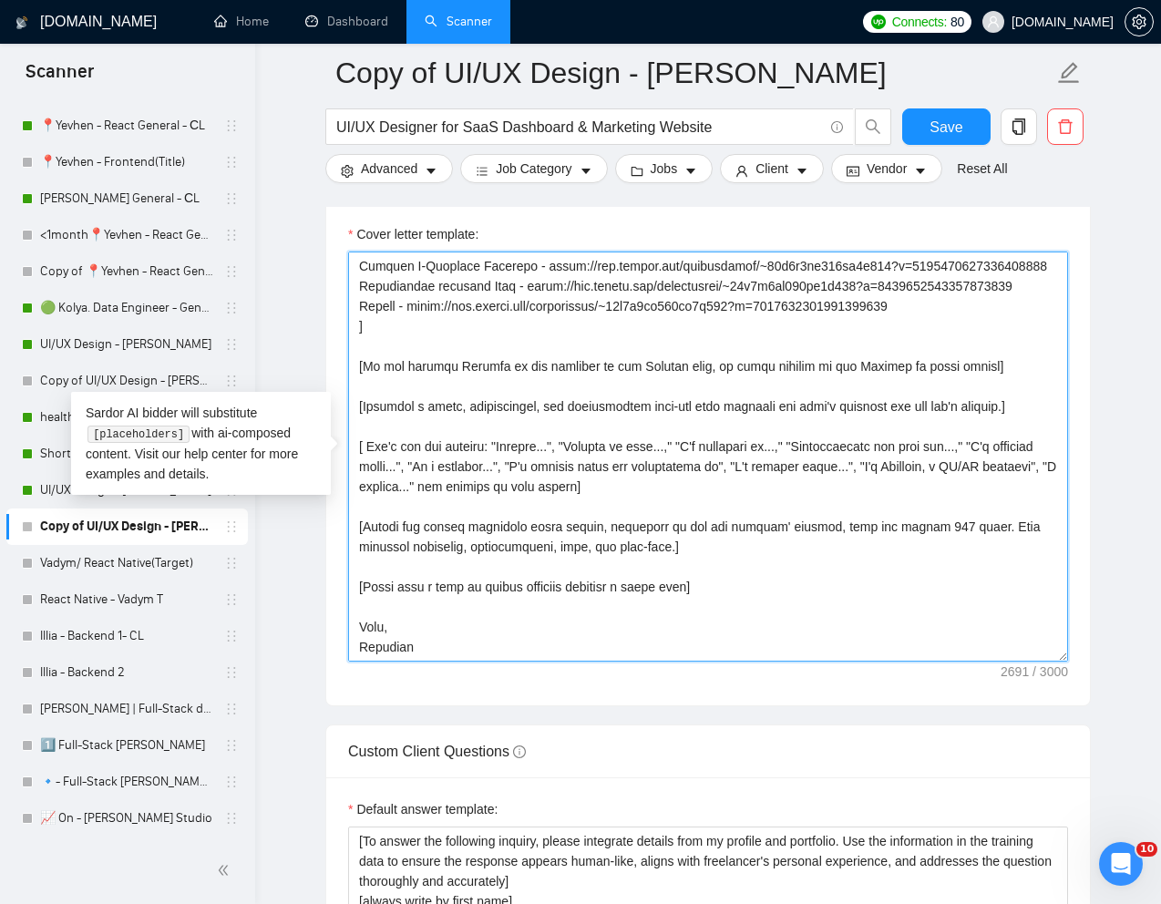
drag, startPoint x: 360, startPoint y: 552, endPoint x: 942, endPoint y: 306, distance: 631.5
click at [942, 306] on textarea "Cover letter template:" at bounding box center [708, 457] width 720 height 410
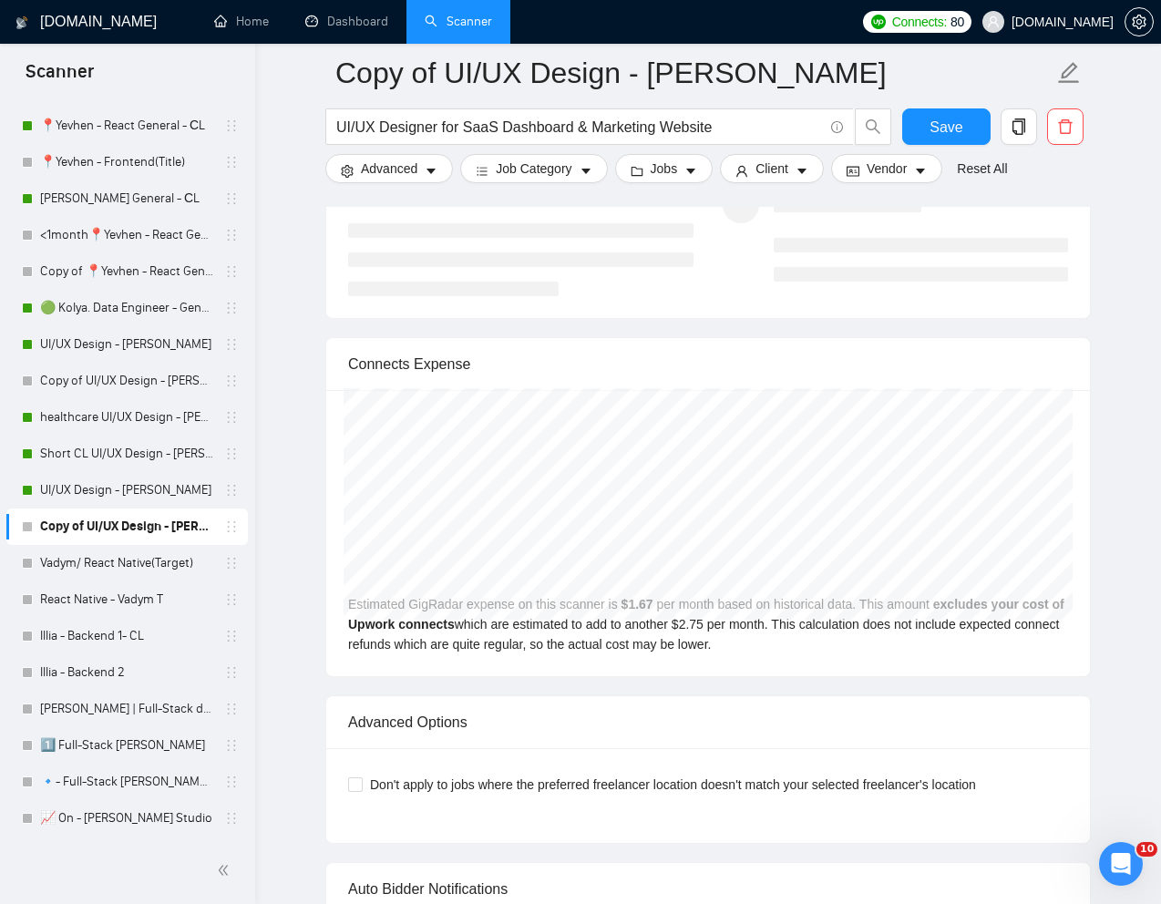
scroll to position [3606, 0]
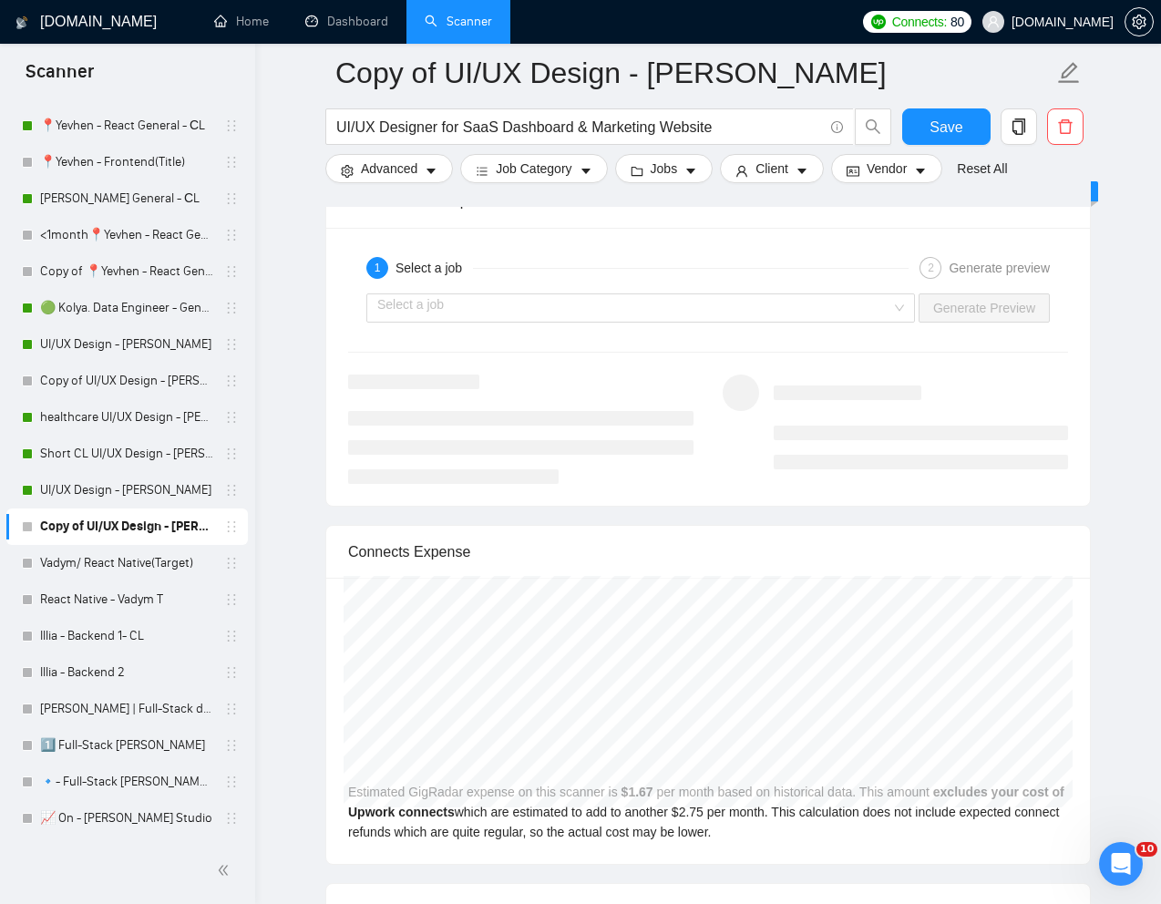
type textarea "[Write a personal greeting using the "Hi 🙂" and client's name or company name (…"
click at [874, 292] on div "Select a job Generate Preview" at bounding box center [708, 308] width 724 height 44
click at [871, 298] on input "search" at bounding box center [634, 307] width 514 height 27
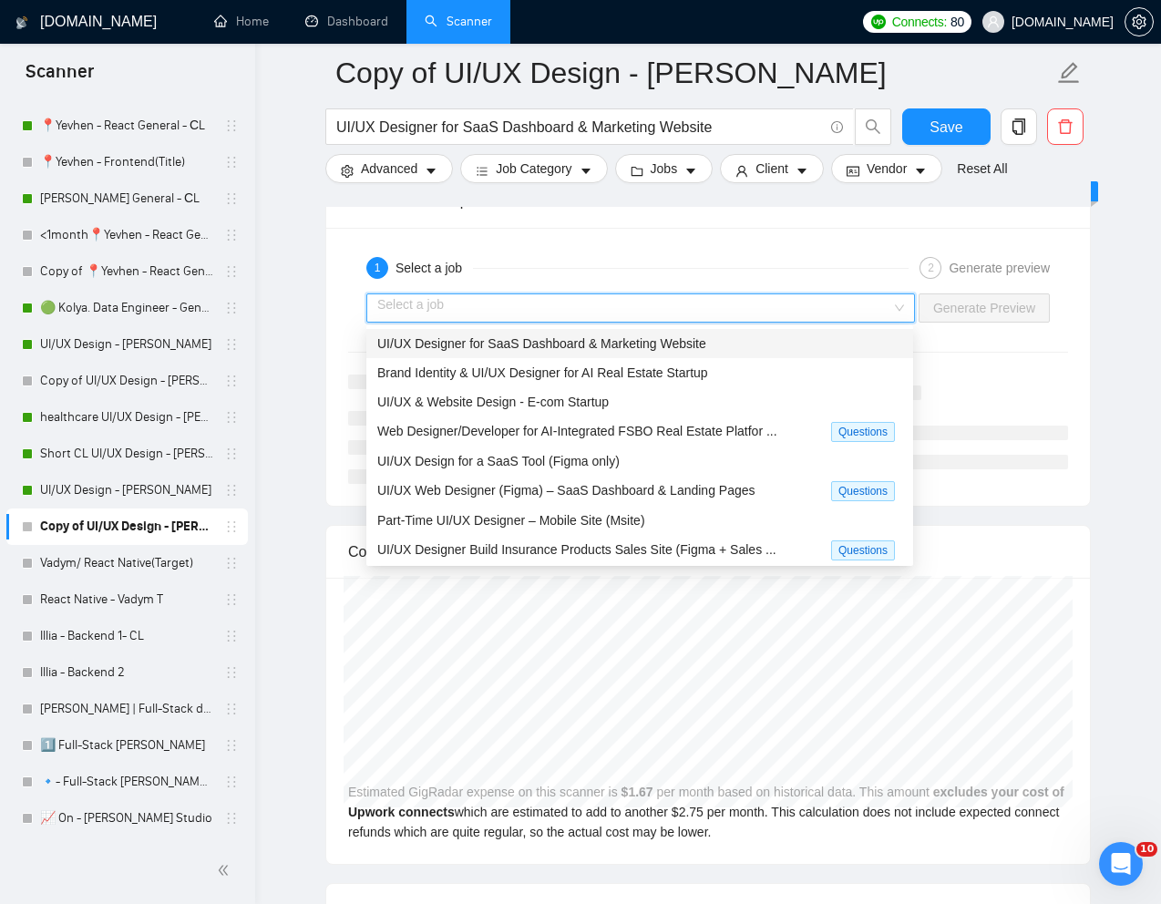
click at [763, 341] on div "UI/UX Designer for SaaS Dashboard & Marketing Website" at bounding box center [639, 344] width 525 height 20
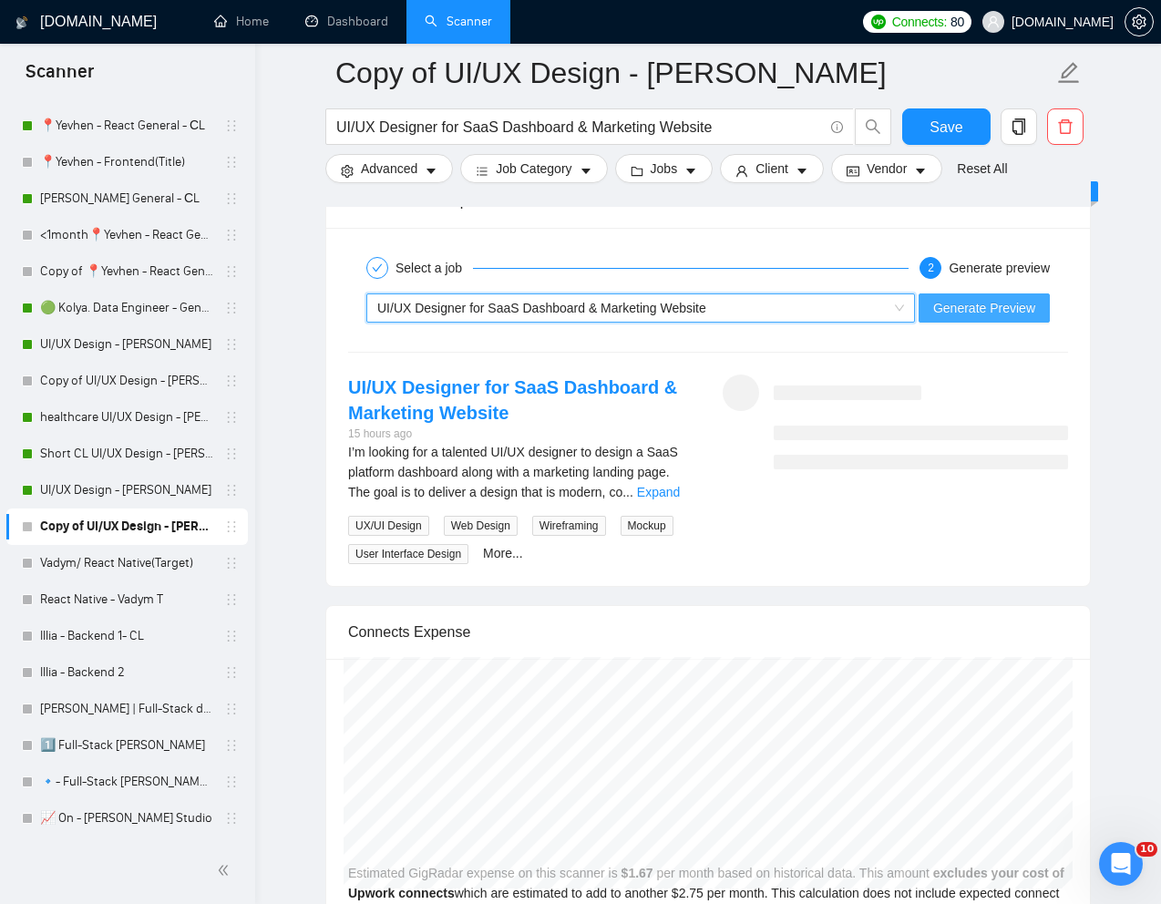
click at [980, 309] on span "Generate Preview" at bounding box center [984, 308] width 102 height 20
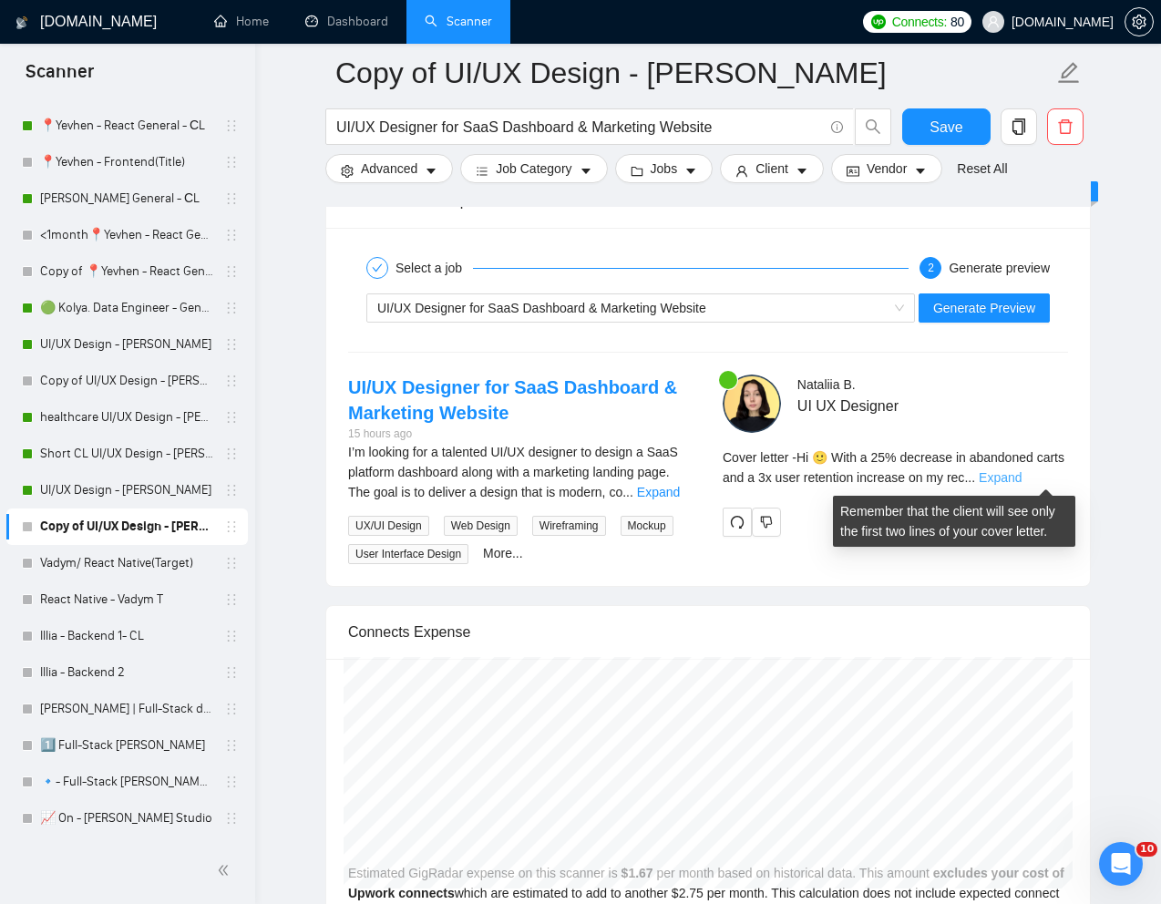
click at [1022, 478] on link "Expand" at bounding box center [1000, 477] width 43 height 15
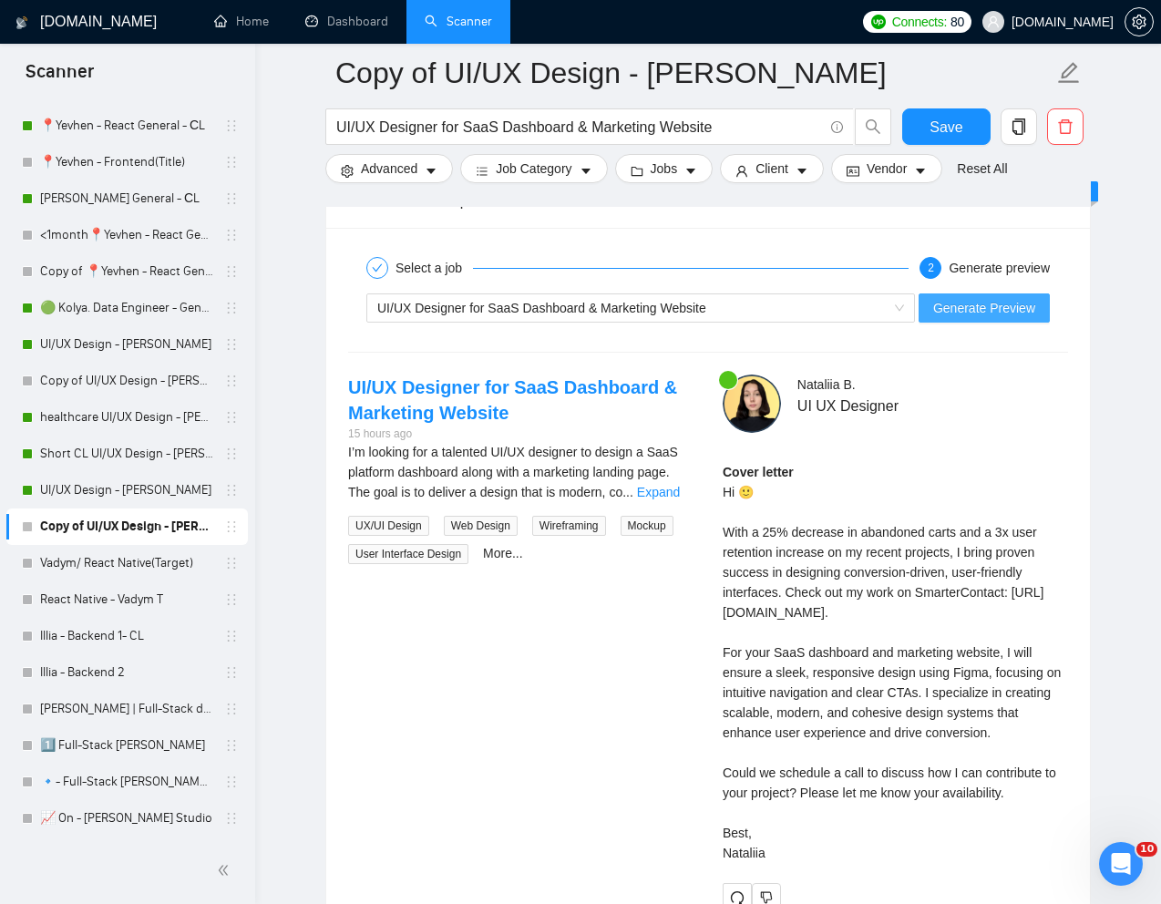
click at [987, 301] on span "Generate Preview" at bounding box center [984, 308] width 102 height 20
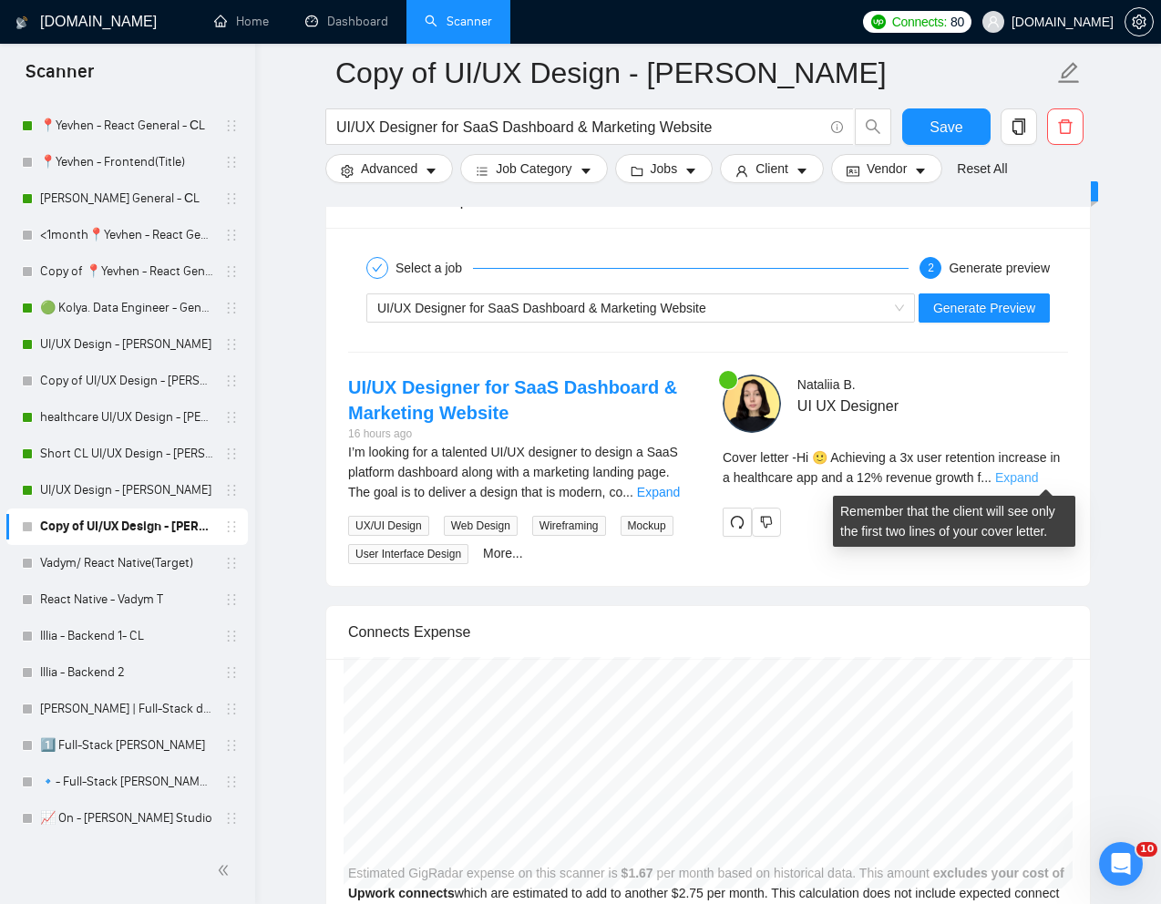
click at [1038, 478] on link "Expand" at bounding box center [1016, 477] width 43 height 15
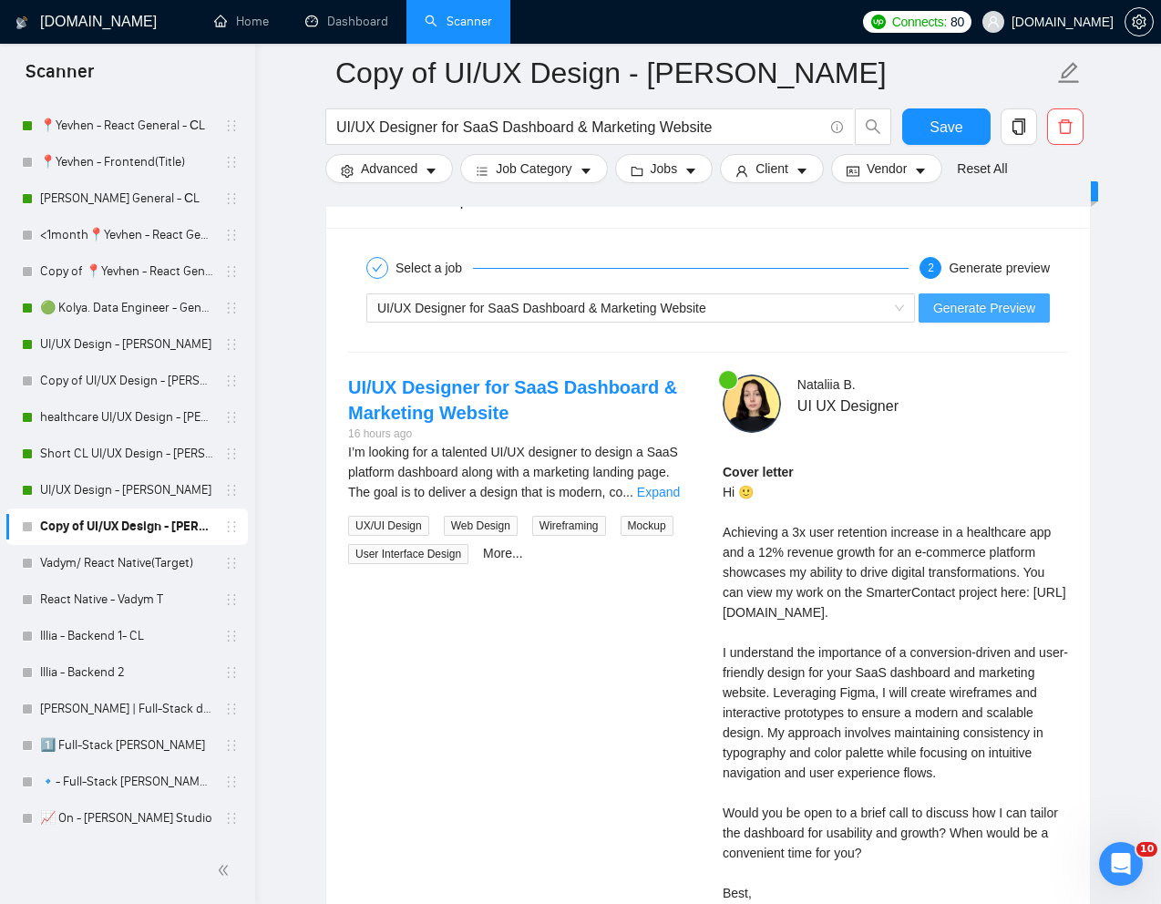
click at [973, 304] on span "Generate Preview" at bounding box center [984, 308] width 102 height 20
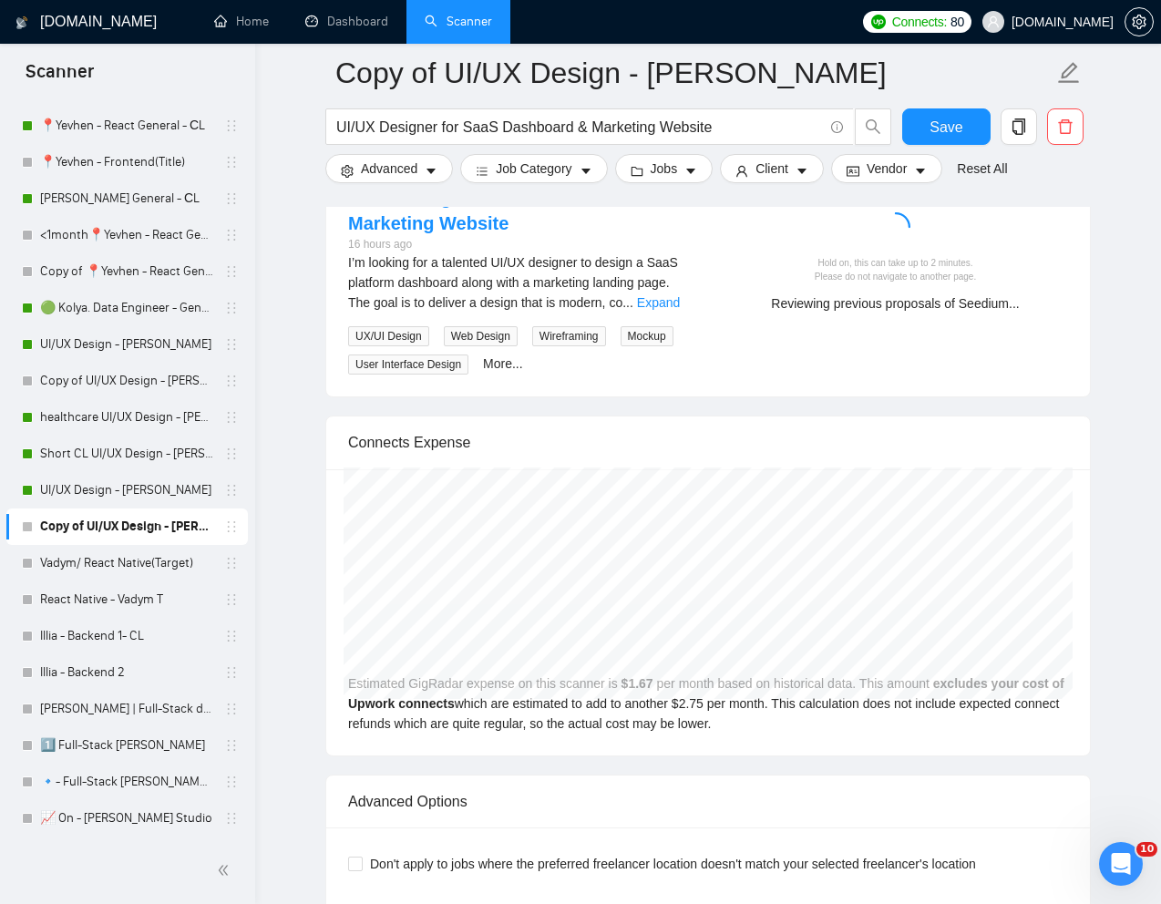
scroll to position [3797, 0]
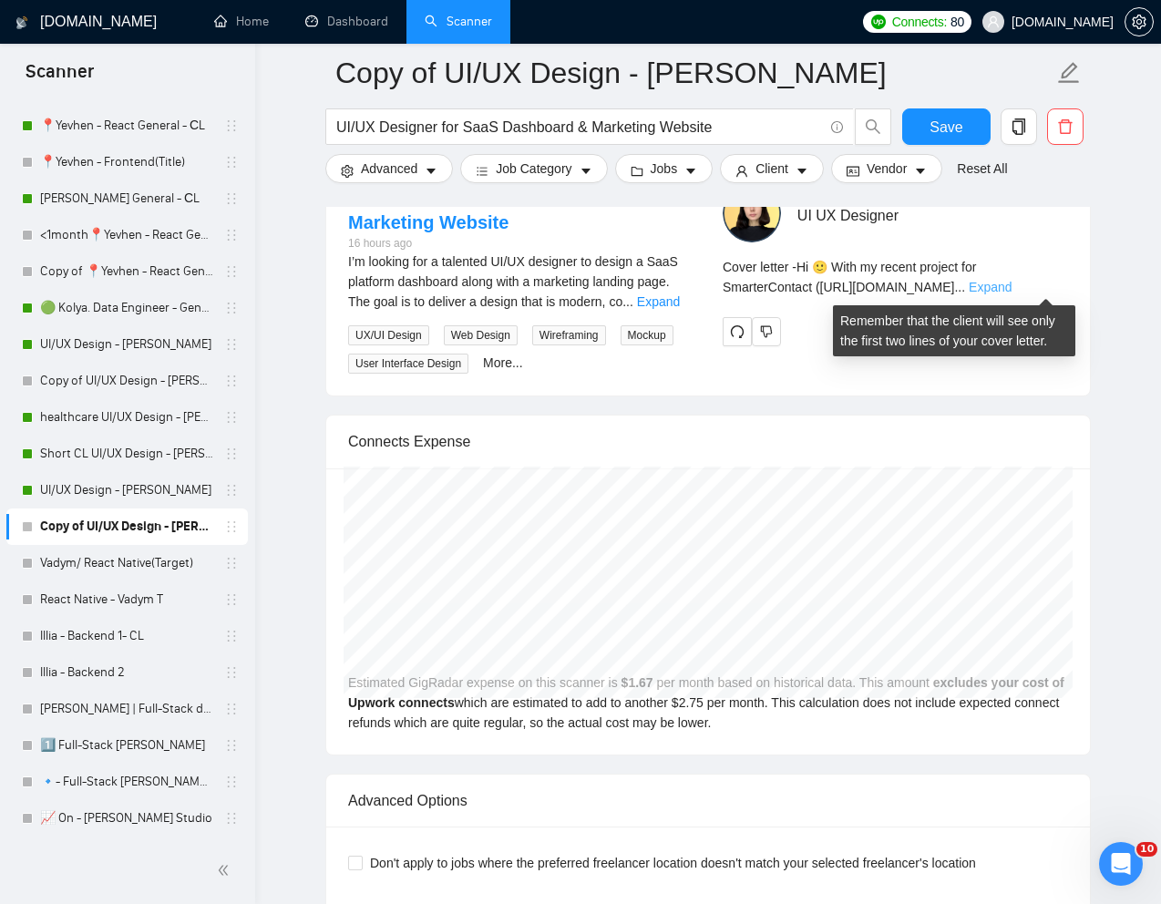
click at [1012, 288] on link "Expand" at bounding box center [990, 287] width 43 height 15
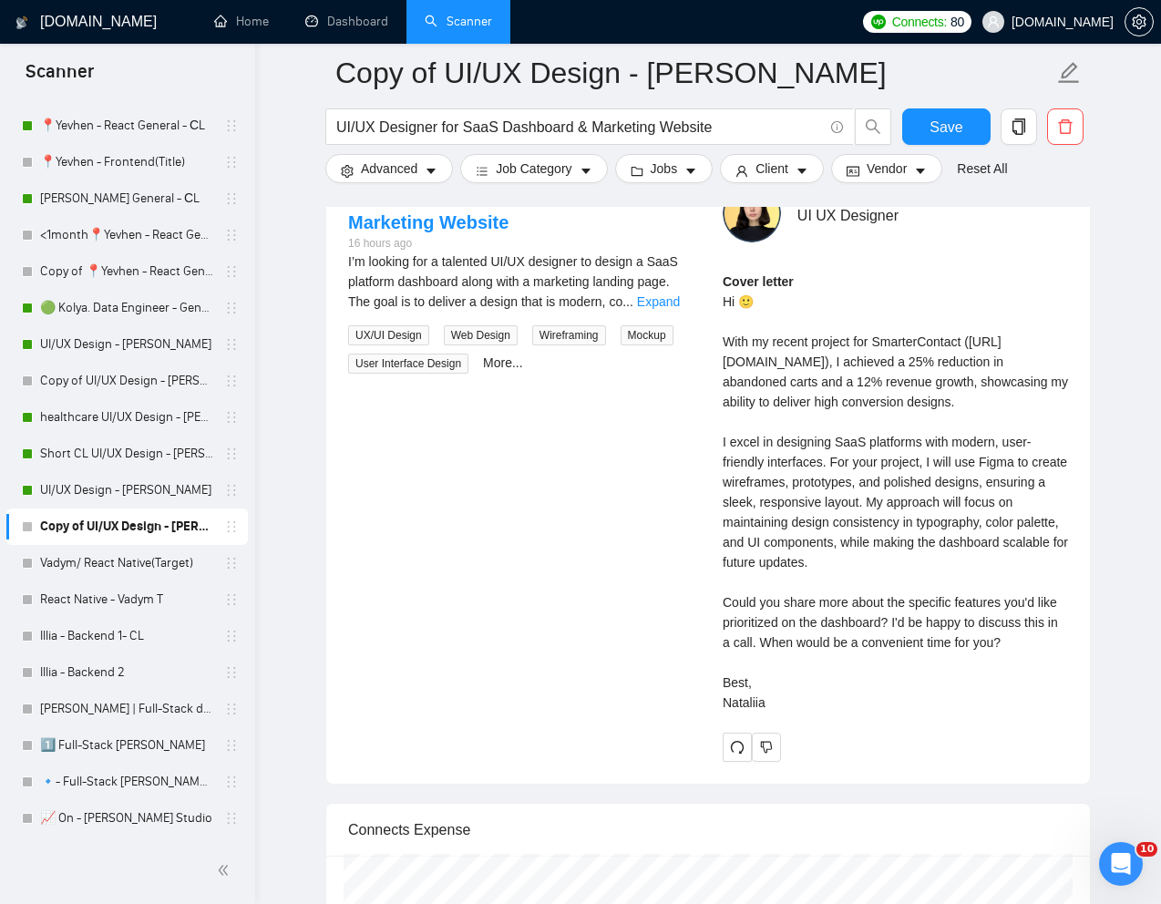
click at [853, 650] on div "Cover letter Hi 🙂 With my recent project for SmarterContact (https://www.upwork…" at bounding box center [895, 492] width 345 height 441
drag, startPoint x: 716, startPoint y: 627, endPoint x: 1054, endPoint y: 655, distance: 339.4
click at [1054, 655] on div "Nataliia B . UI UX Designer Cover letter Hi 🙂 With my recent project for Smarte…" at bounding box center [895, 473] width 375 height 578
click at [1002, 700] on div "Cover letter Hi 🙂 With my recent project for SmarterContact (https://www.upwork…" at bounding box center [895, 492] width 345 height 441
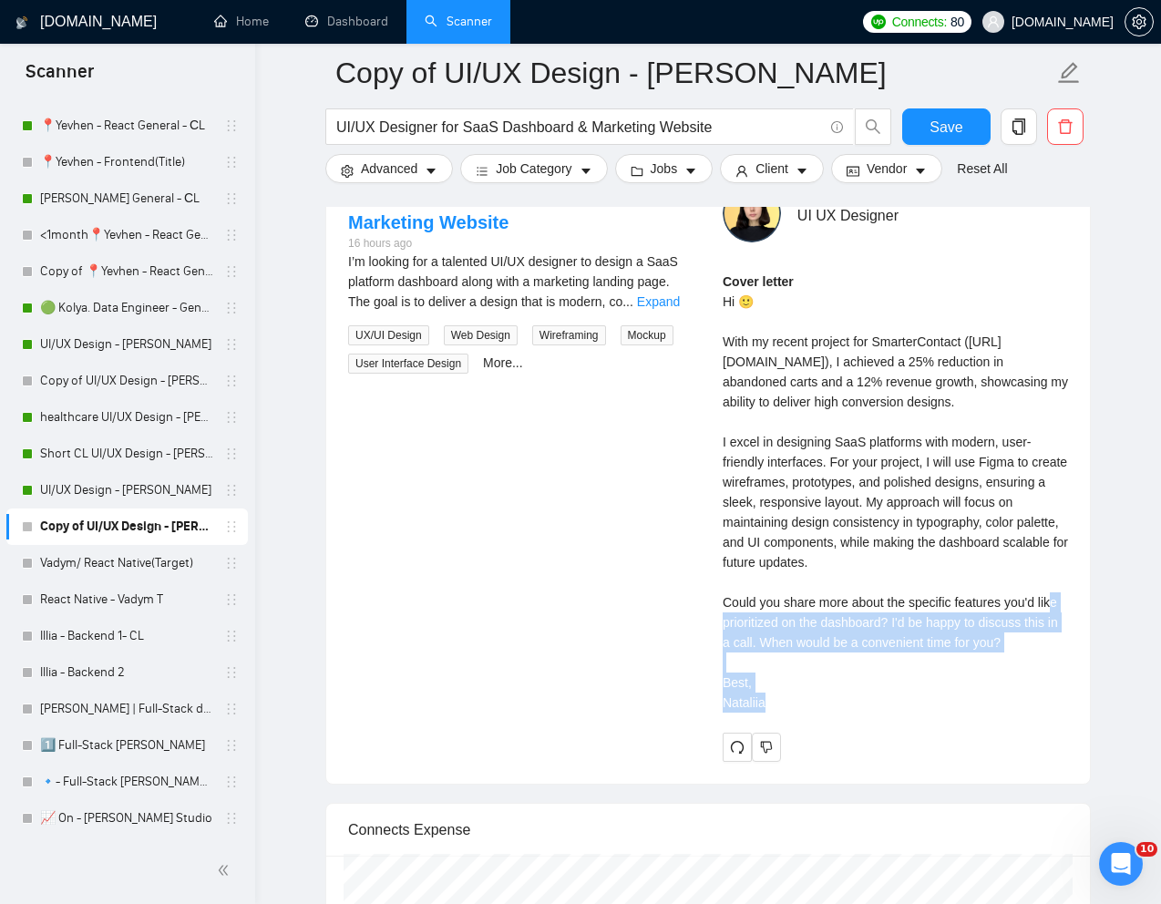
drag, startPoint x: 724, startPoint y: 625, endPoint x: 834, endPoint y: 768, distance: 180.7
click at [834, 762] on div "Nataliia B . UI UX Designer Cover letter Hi 🙂 With my recent project for Smarte…" at bounding box center [895, 473] width 375 height 578
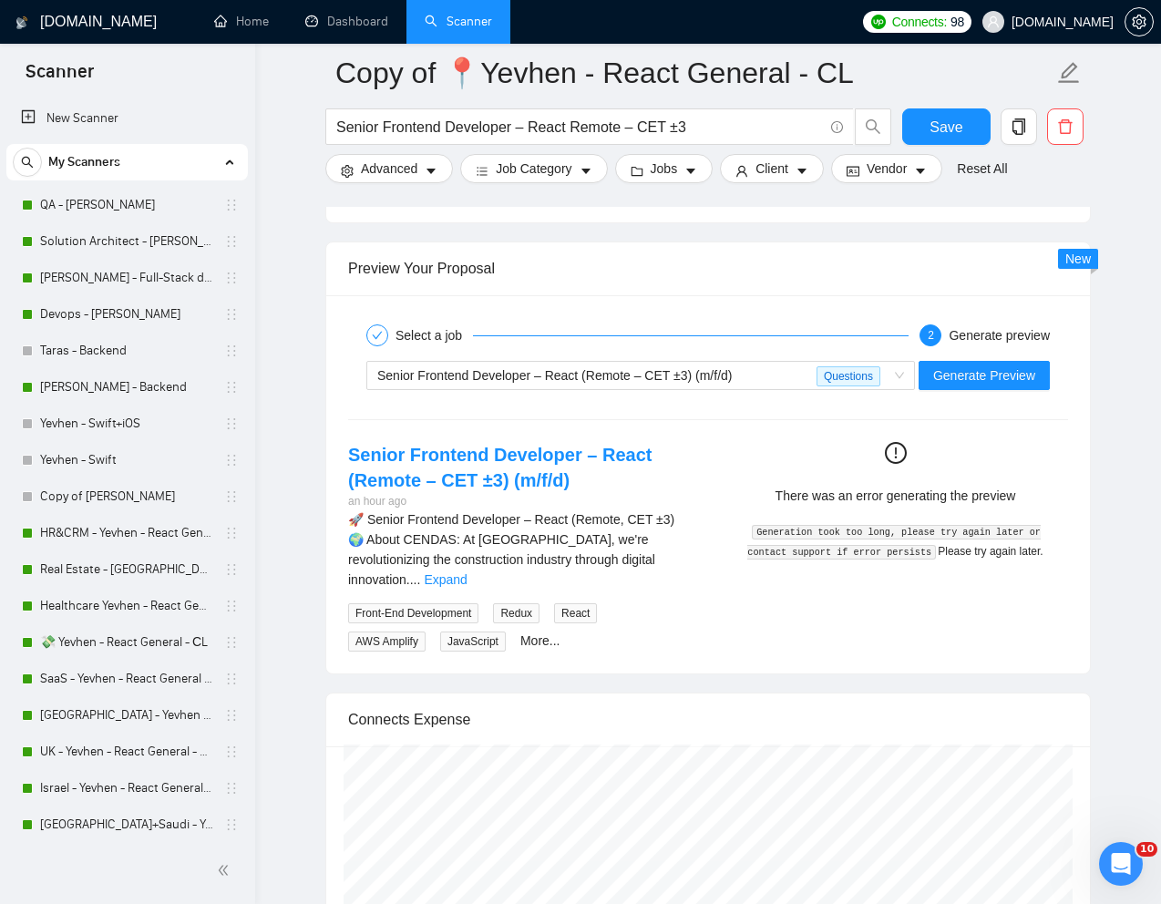
scroll to position [321, 0]
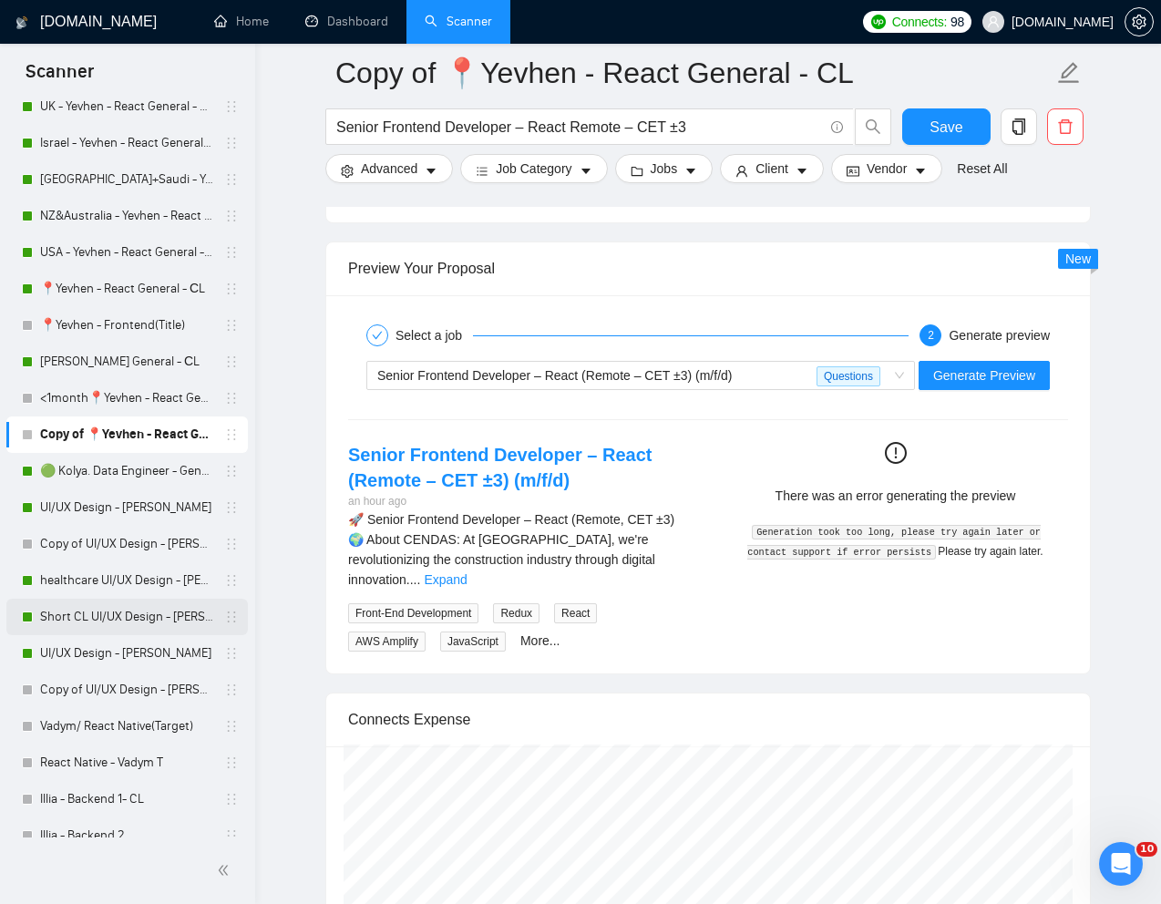
click at [78, 614] on link "Short CL UI/UX Design - [PERSON_NAME]" at bounding box center [126, 617] width 173 height 36
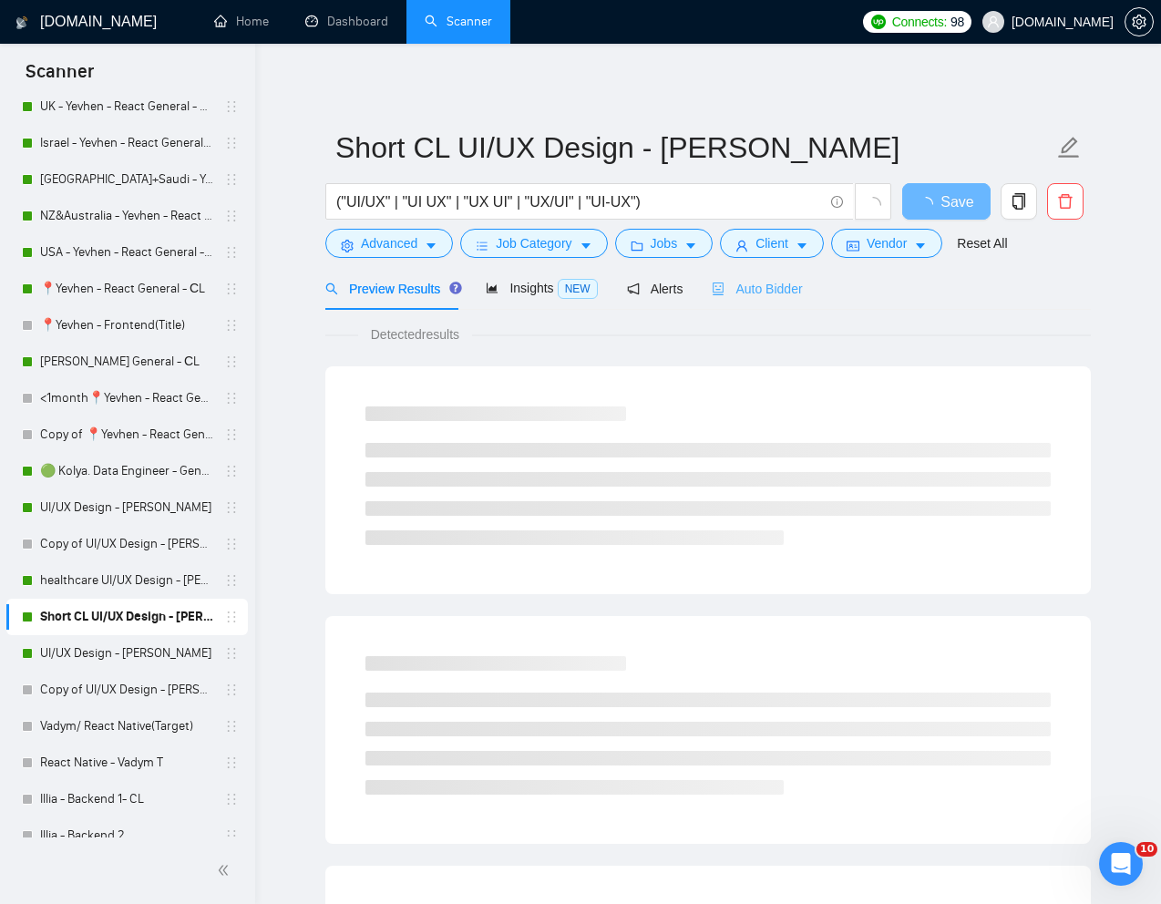
click at [795, 277] on div "Auto Bidder" at bounding box center [757, 288] width 90 height 43
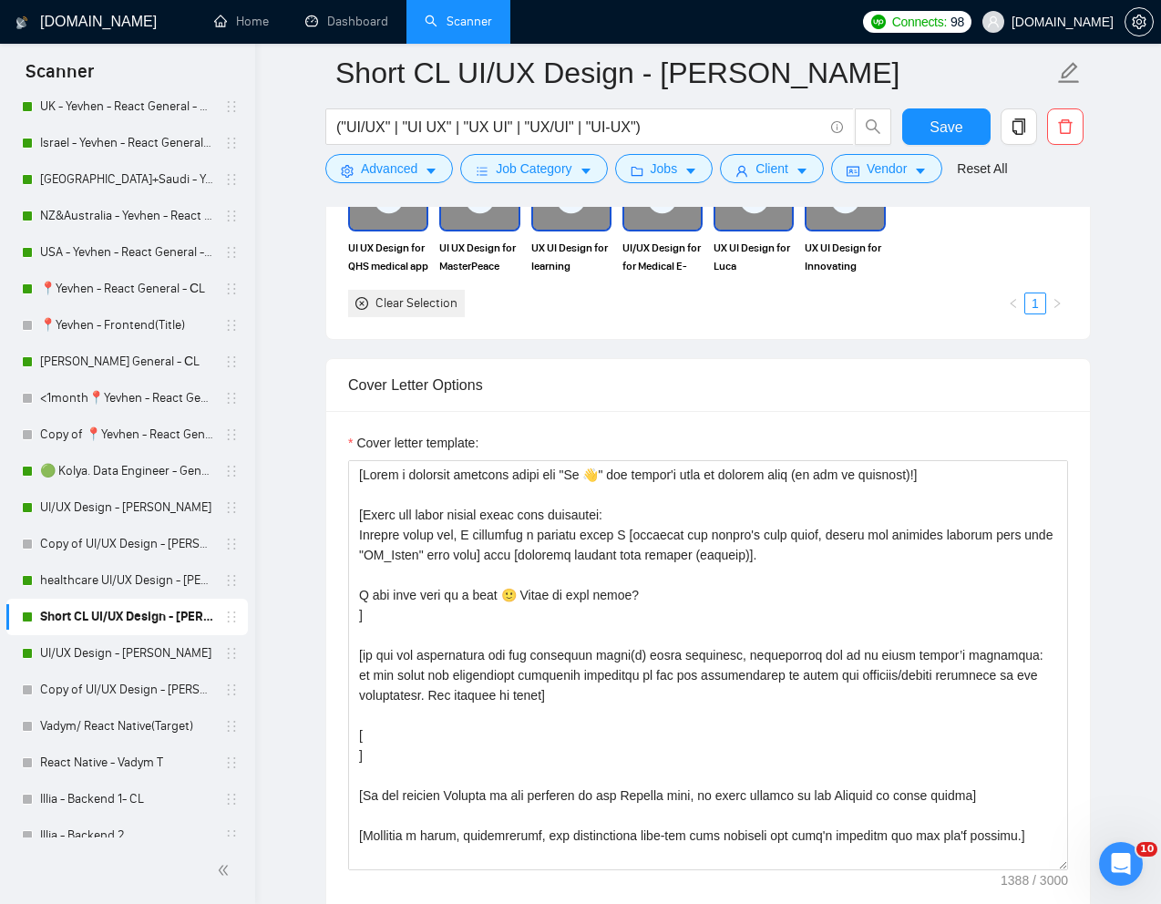
scroll to position [1981, 0]
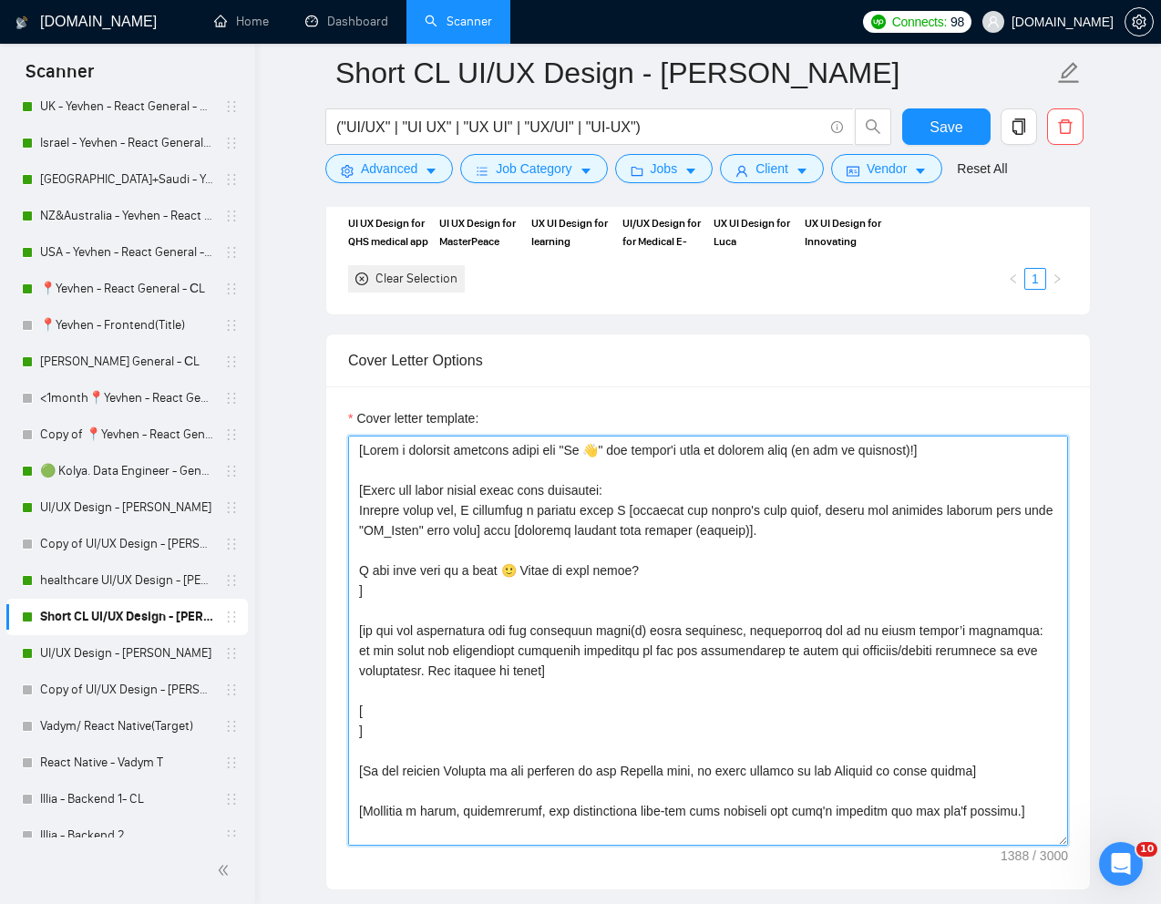
click at [1010, 507] on textarea "Cover letter template:" at bounding box center [708, 641] width 720 height 410
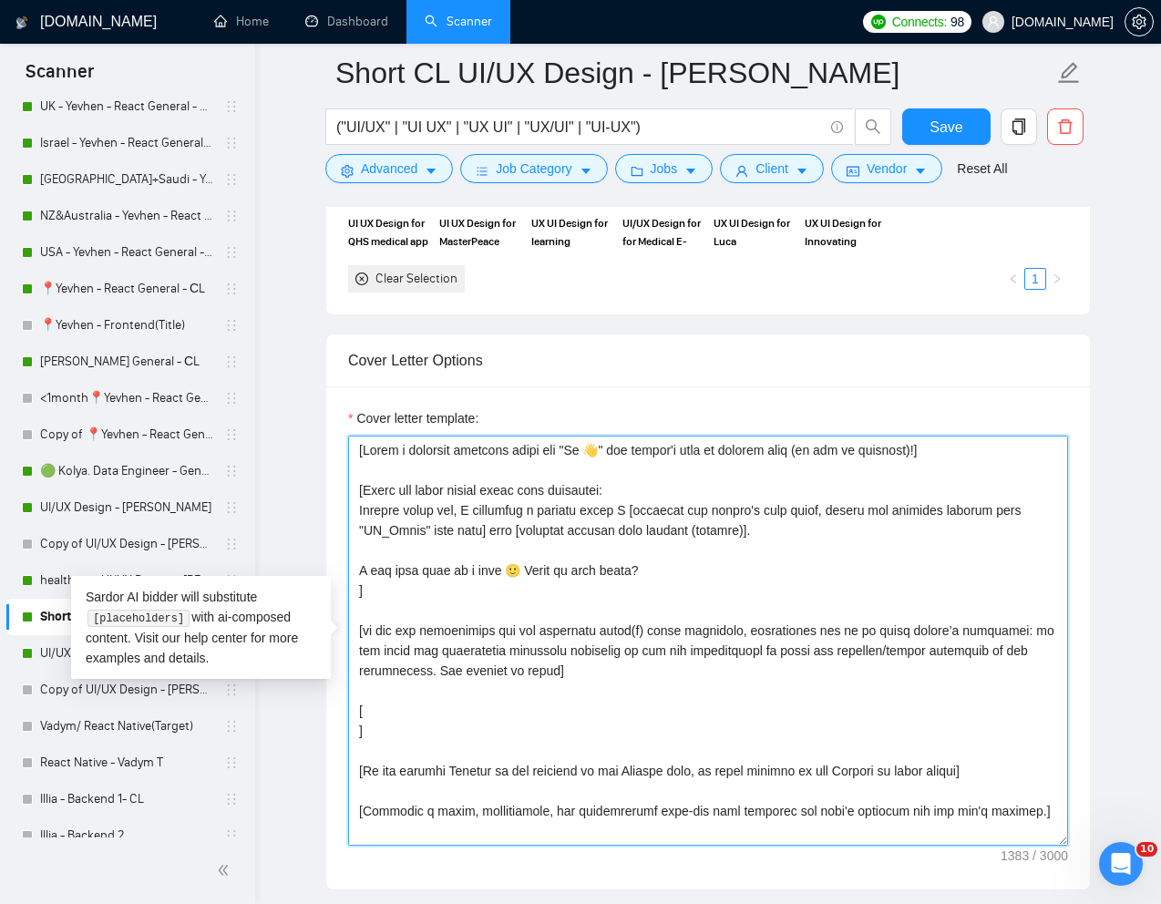
click at [1031, 513] on textarea "Cover letter template:" at bounding box center [708, 641] width 720 height 410
drag, startPoint x: 397, startPoint y: 740, endPoint x: 355, endPoint y: 714, distance: 49.6
click at [355, 714] on textarea "Cover letter template:" at bounding box center [708, 641] width 720 height 410
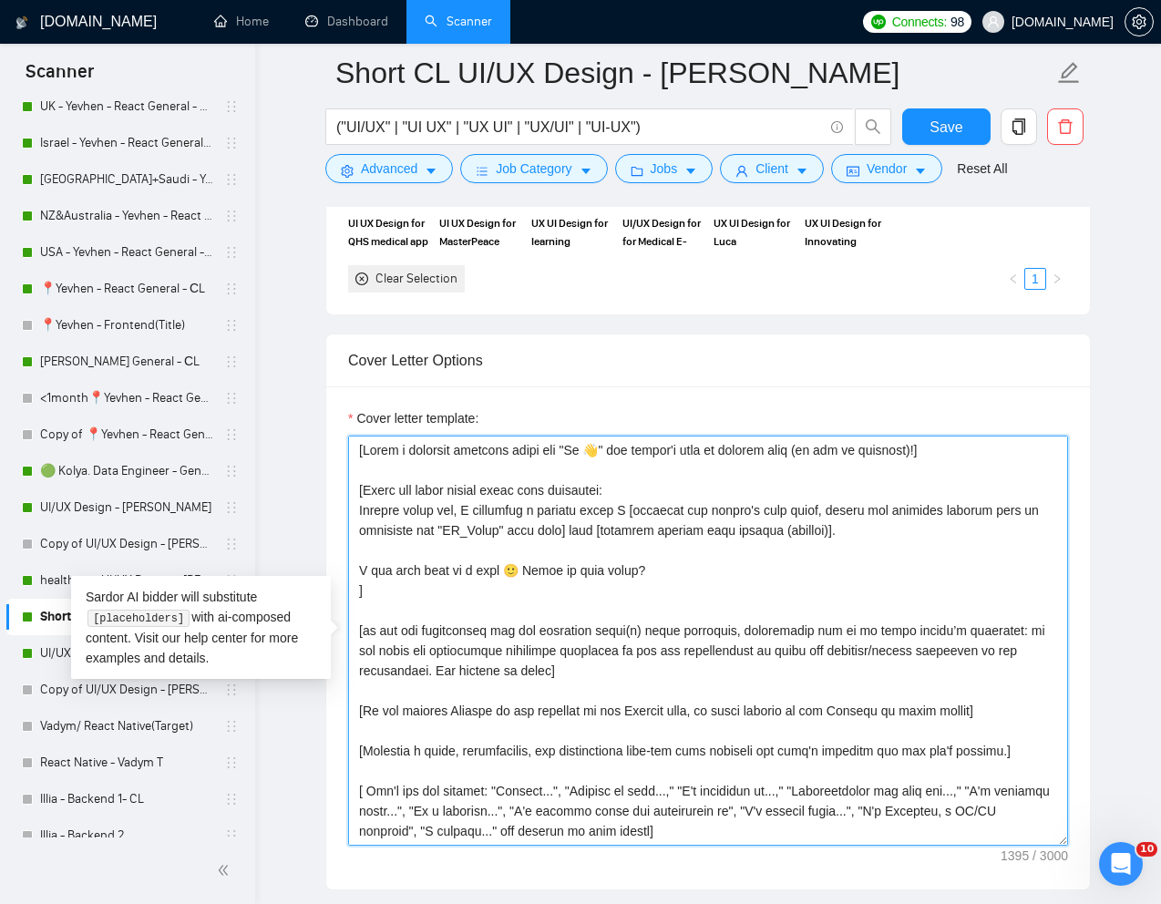
click at [412, 534] on textarea "Cover letter template:" at bounding box center [708, 641] width 720 height 410
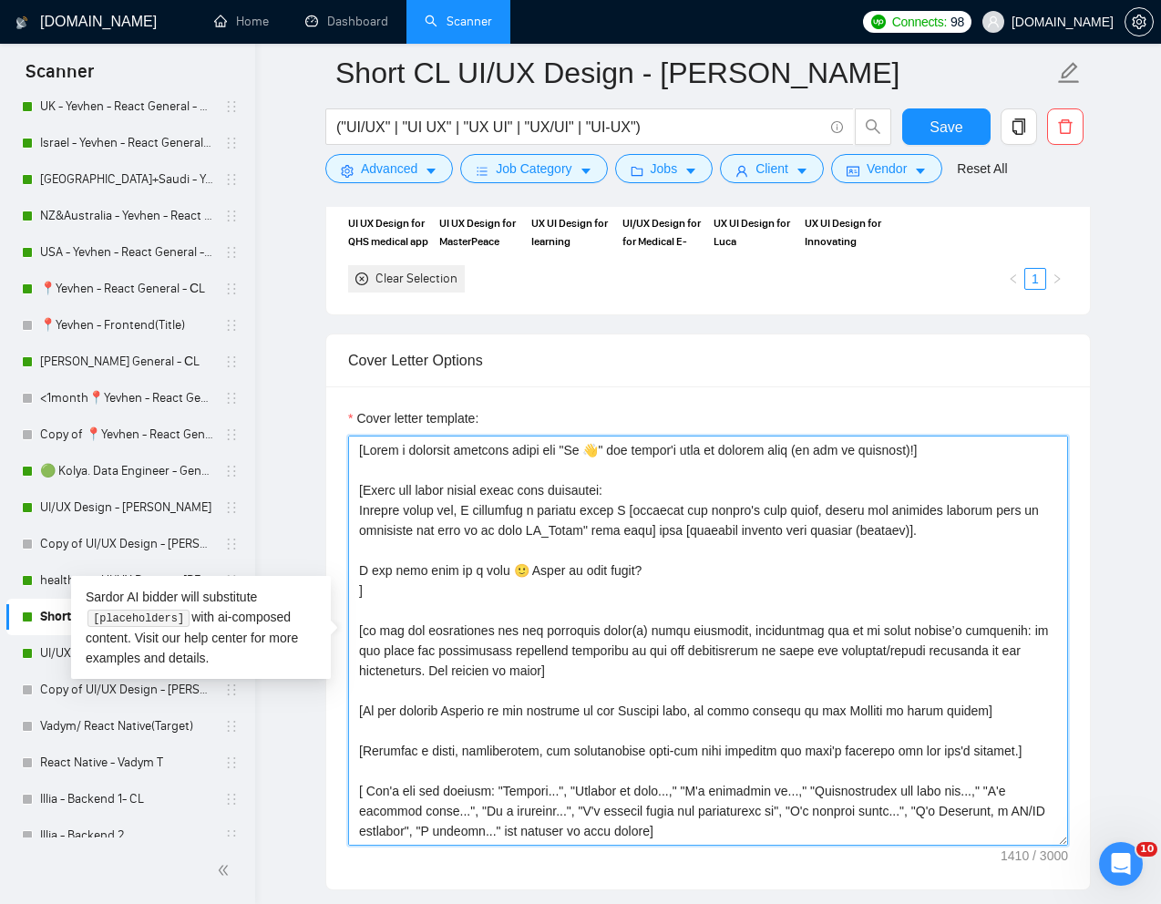
click at [577, 530] on textarea "Cover letter template:" at bounding box center [708, 641] width 720 height 410
drag, startPoint x: 623, startPoint y: 536, endPoint x: 579, endPoint y: 538, distance: 43.8
click at [579, 538] on textarea "Cover letter template:" at bounding box center [708, 641] width 720 height 410
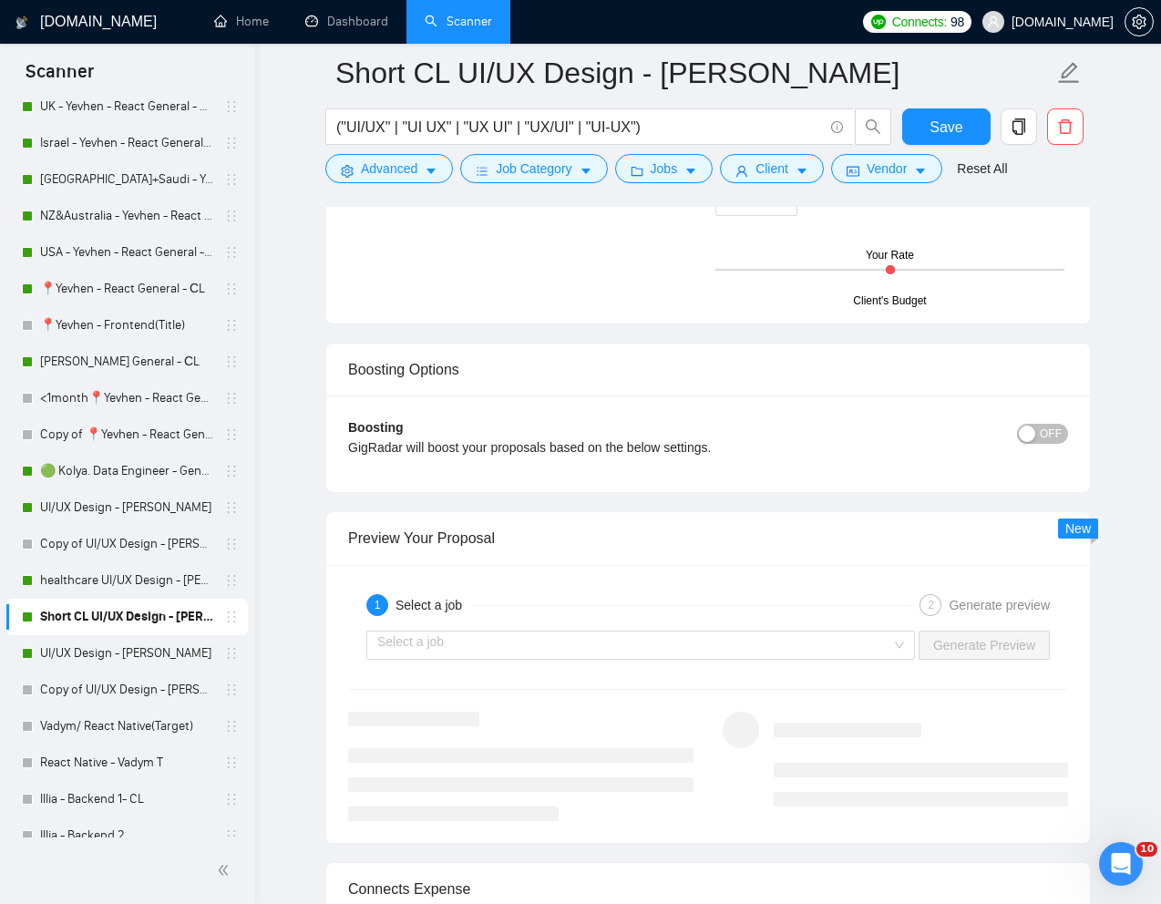
scroll to position [3600, 0]
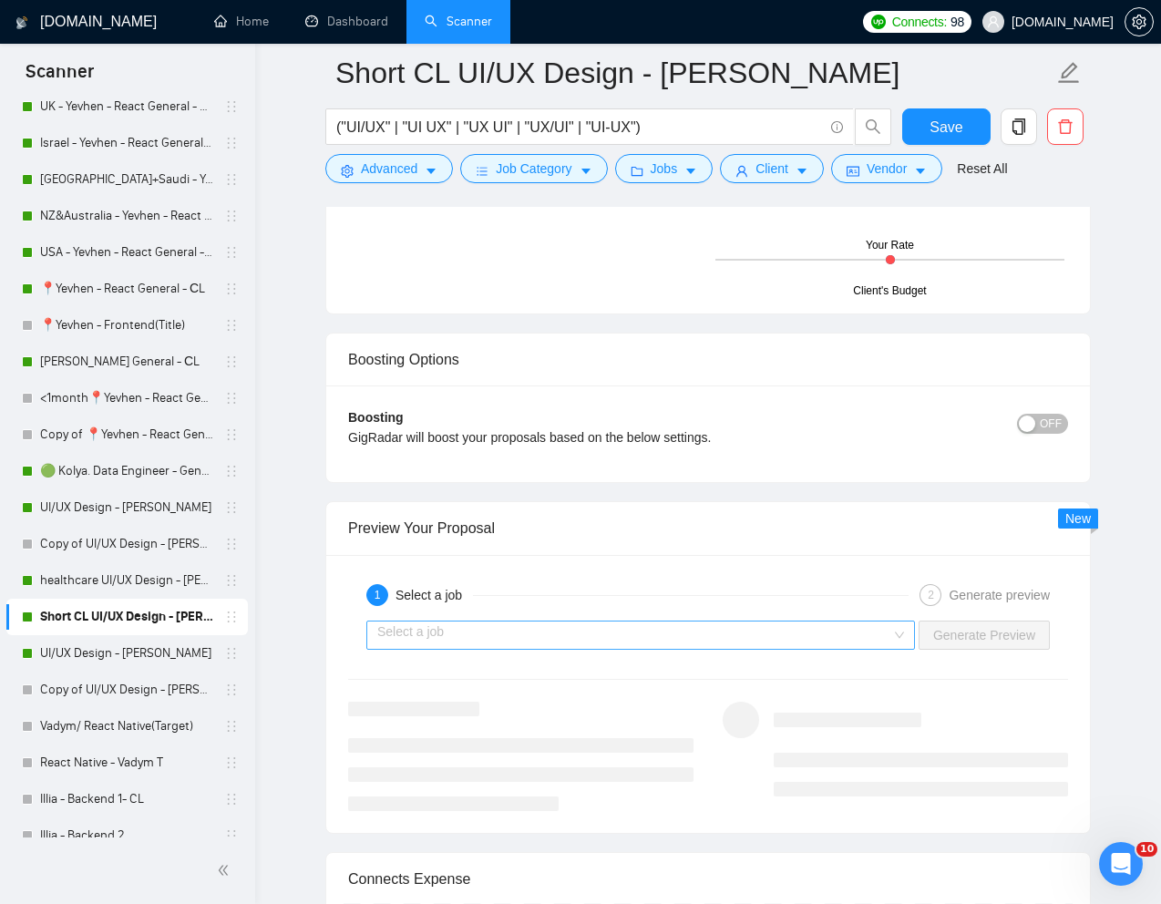
type textarea "[Write a personal greeting using the "Hi 👋" and client's name or company name (…"
click at [835, 636] on input "search" at bounding box center [634, 635] width 514 height 27
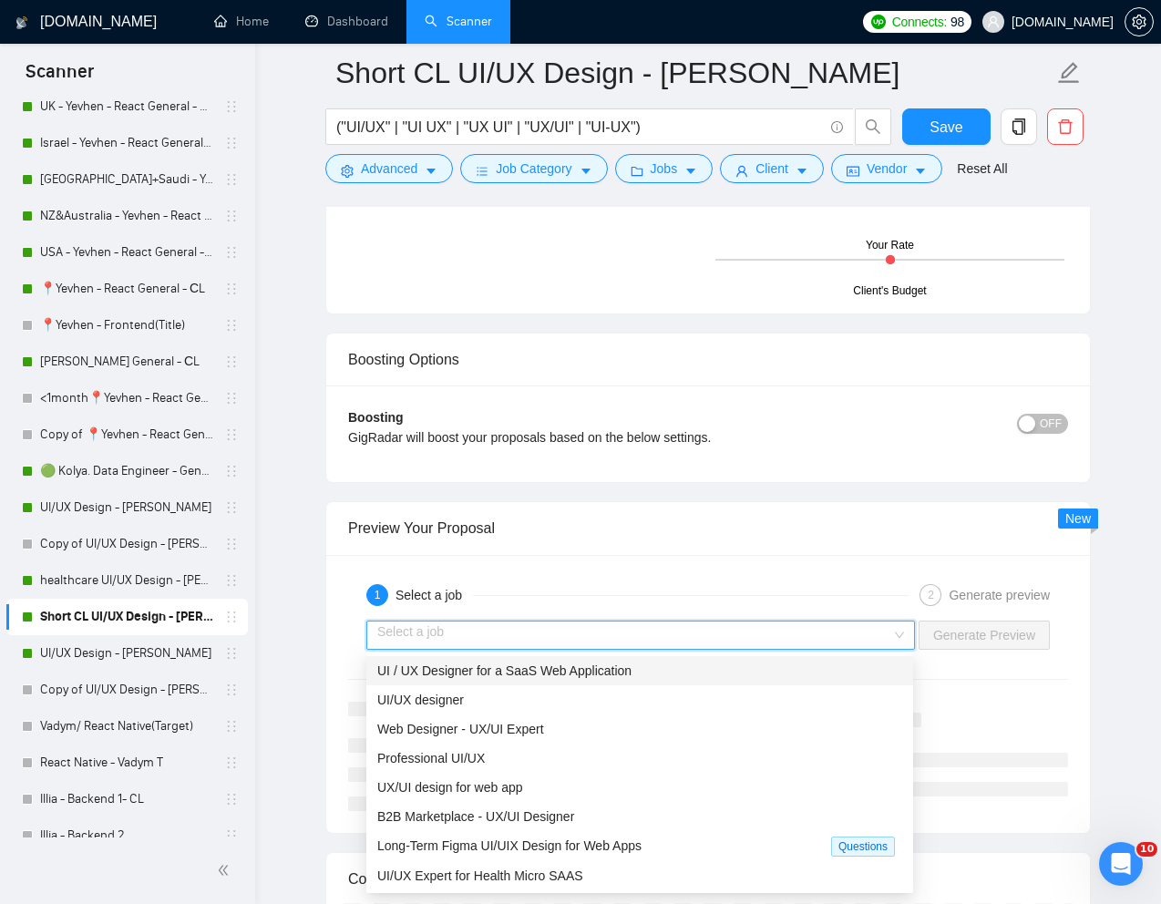
click at [722, 671] on div "UI / UX Designer for a SaaS Web Application" at bounding box center [639, 671] width 525 height 20
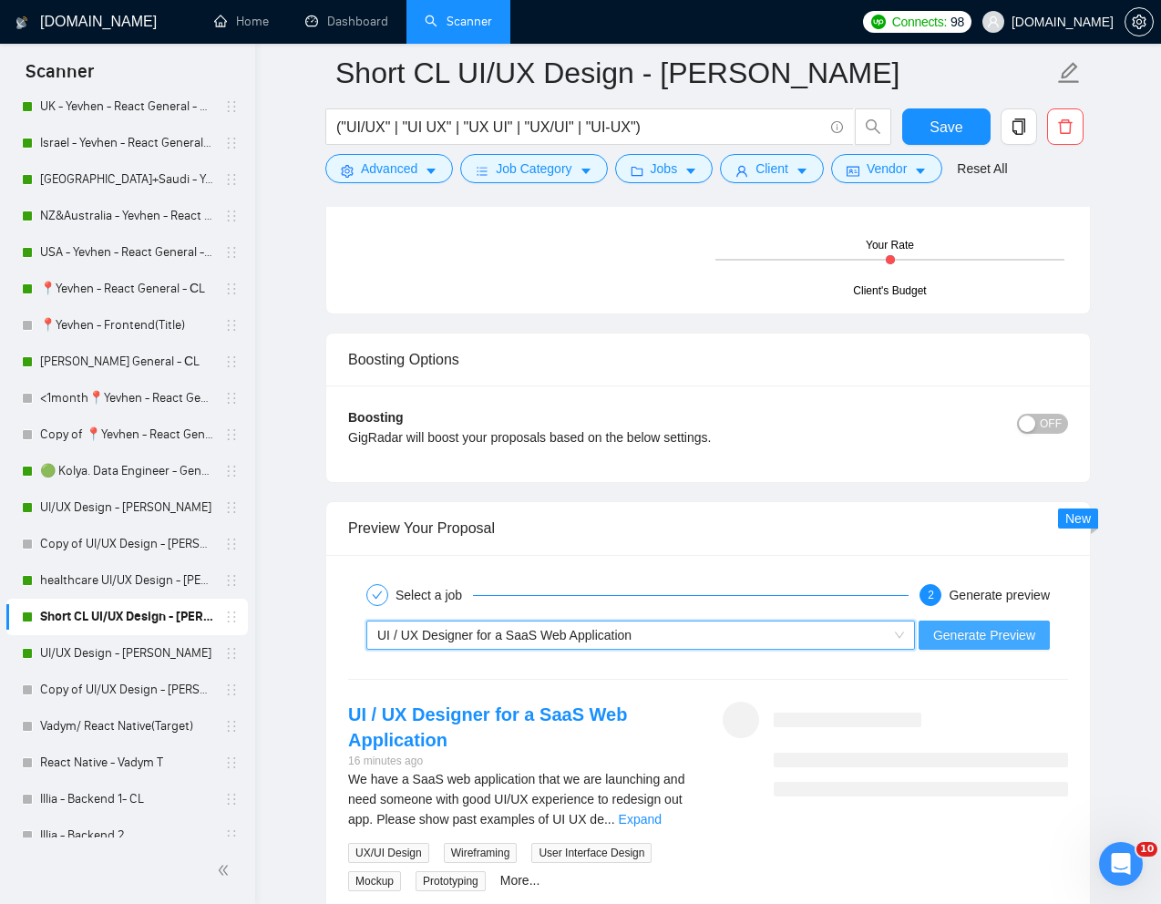
click at [972, 637] on span "Generate Preview" at bounding box center [984, 635] width 102 height 20
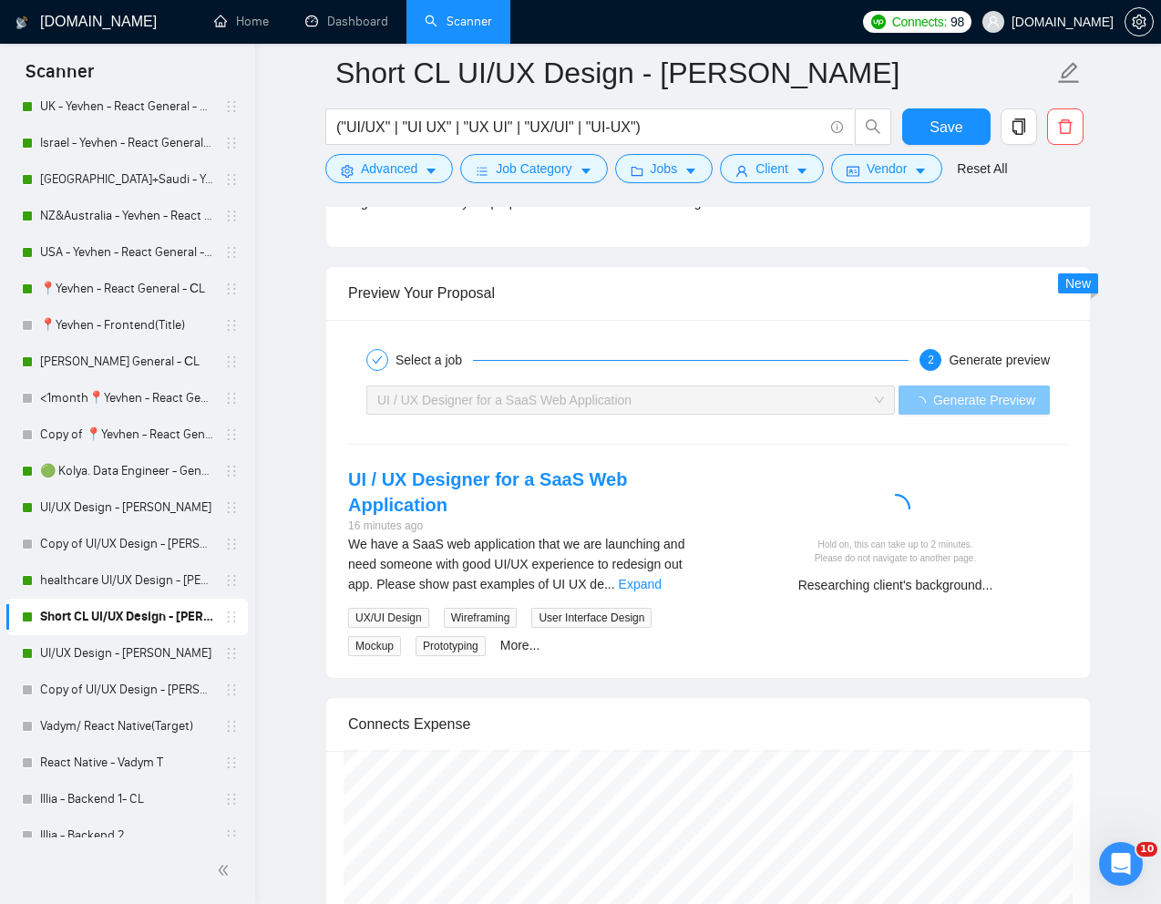
scroll to position [3831, 0]
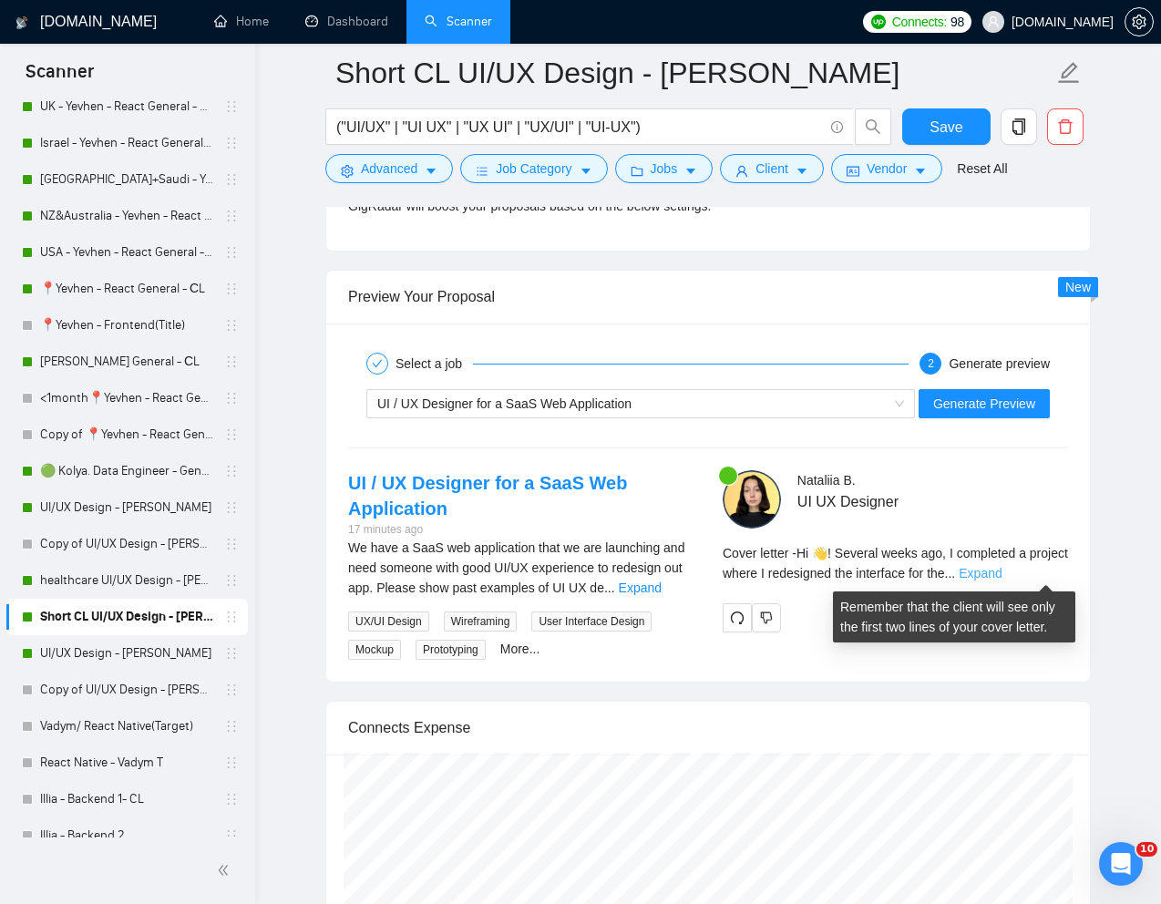
click at [1002, 572] on link "Expand" at bounding box center [980, 573] width 43 height 15
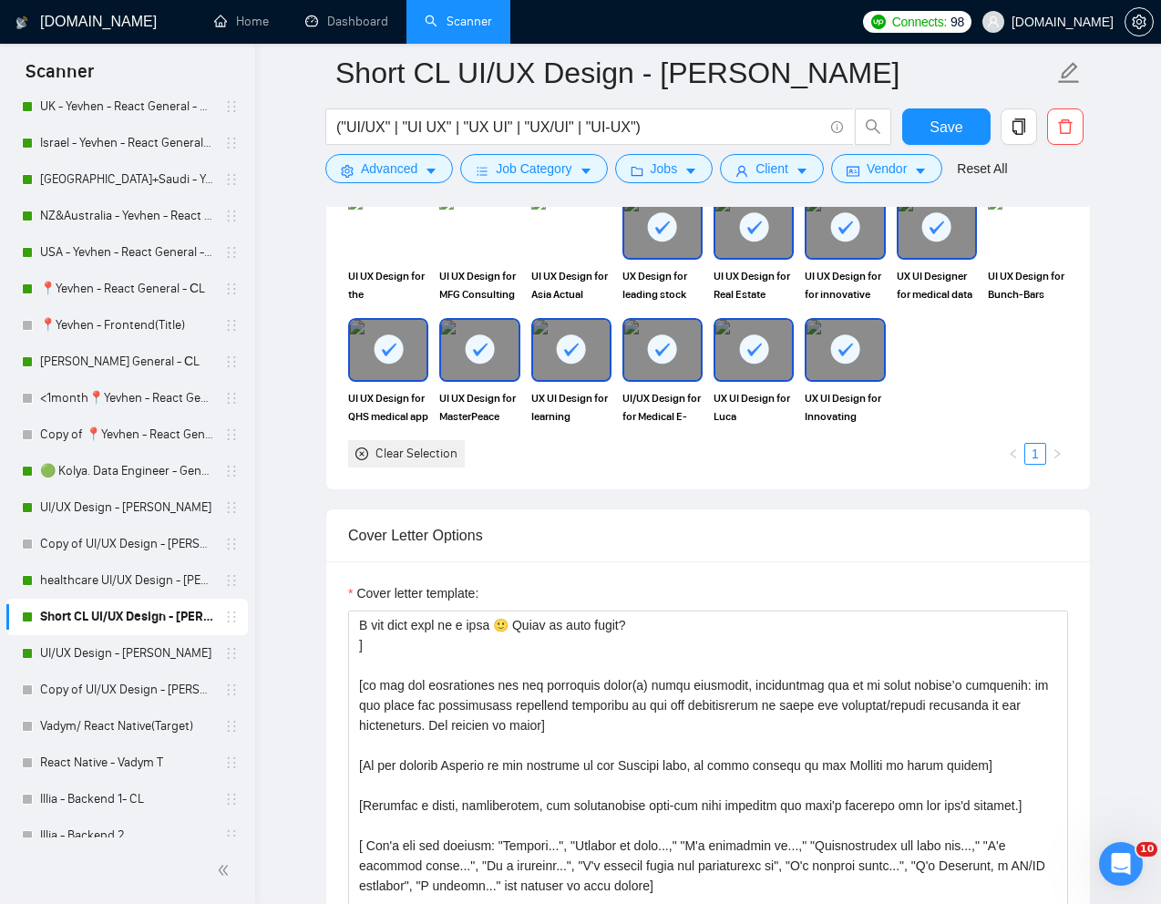
scroll to position [1683, 0]
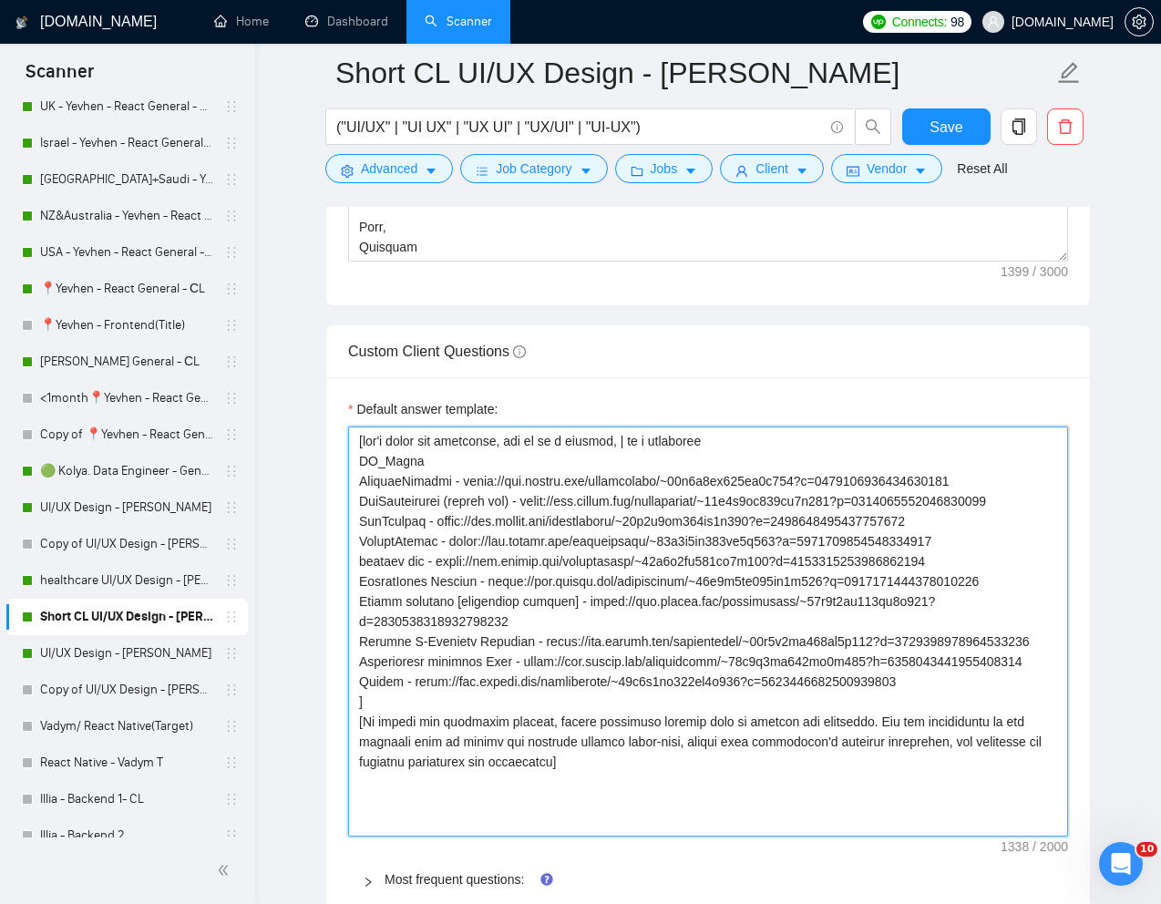
click at [747, 610] on textarea "Default answer template:" at bounding box center [708, 632] width 720 height 410
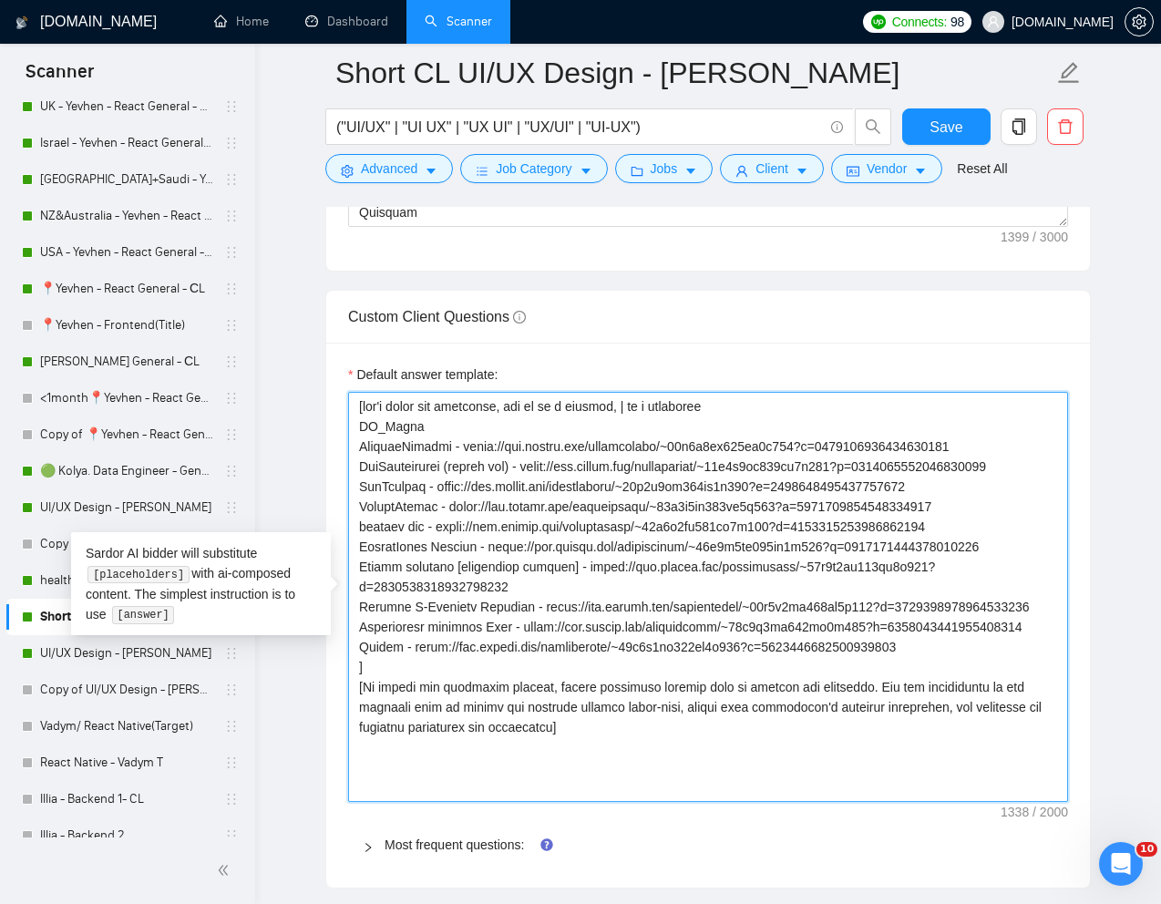
scroll to position [2631, 0]
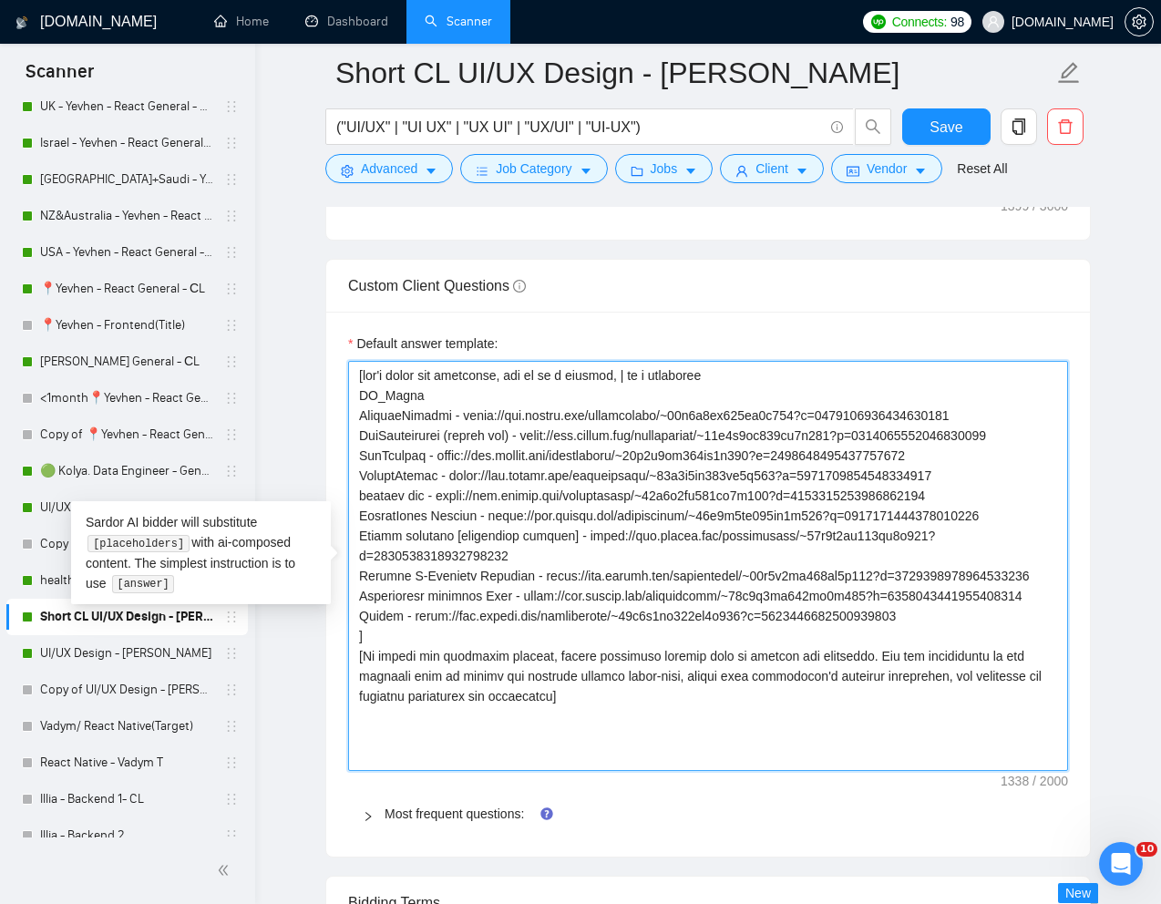
drag, startPoint x: 1066, startPoint y: 763, endPoint x: 1072, endPoint y: 839, distance: 75.9
click at [1072, 839] on div "Default answer template: Most frequent questions: Describe your recent experien…" at bounding box center [708, 584] width 764 height 545
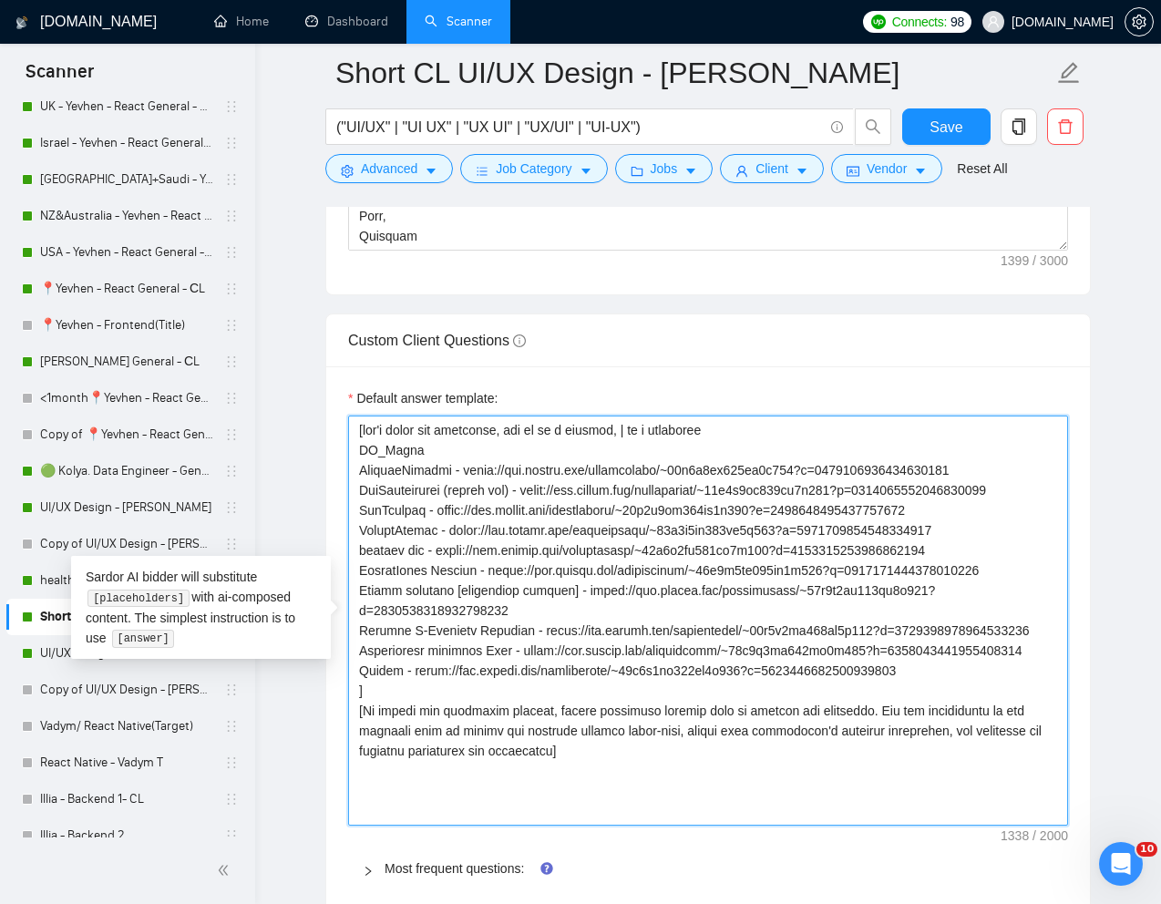
scroll to position [2606, 0]
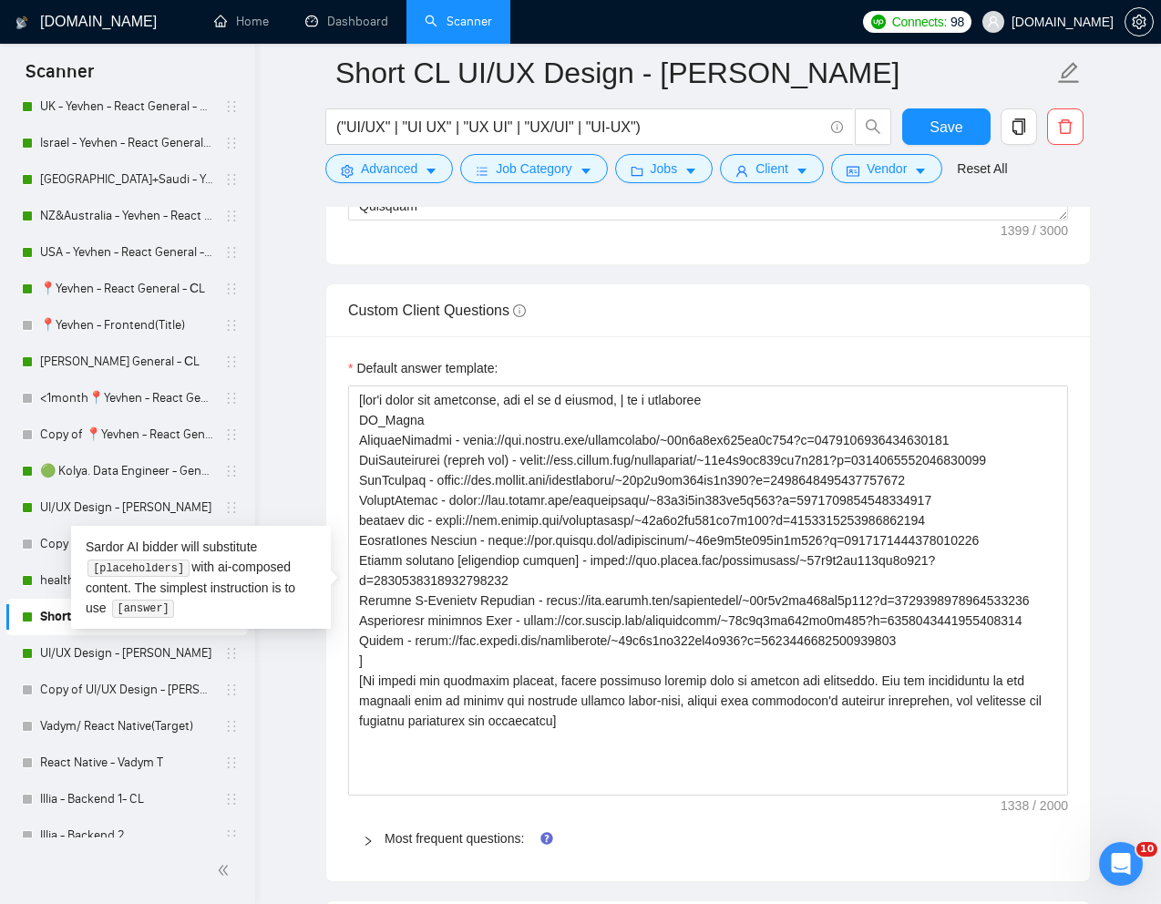
click at [953, 366] on div "Default answer template:" at bounding box center [708, 371] width 720 height 27
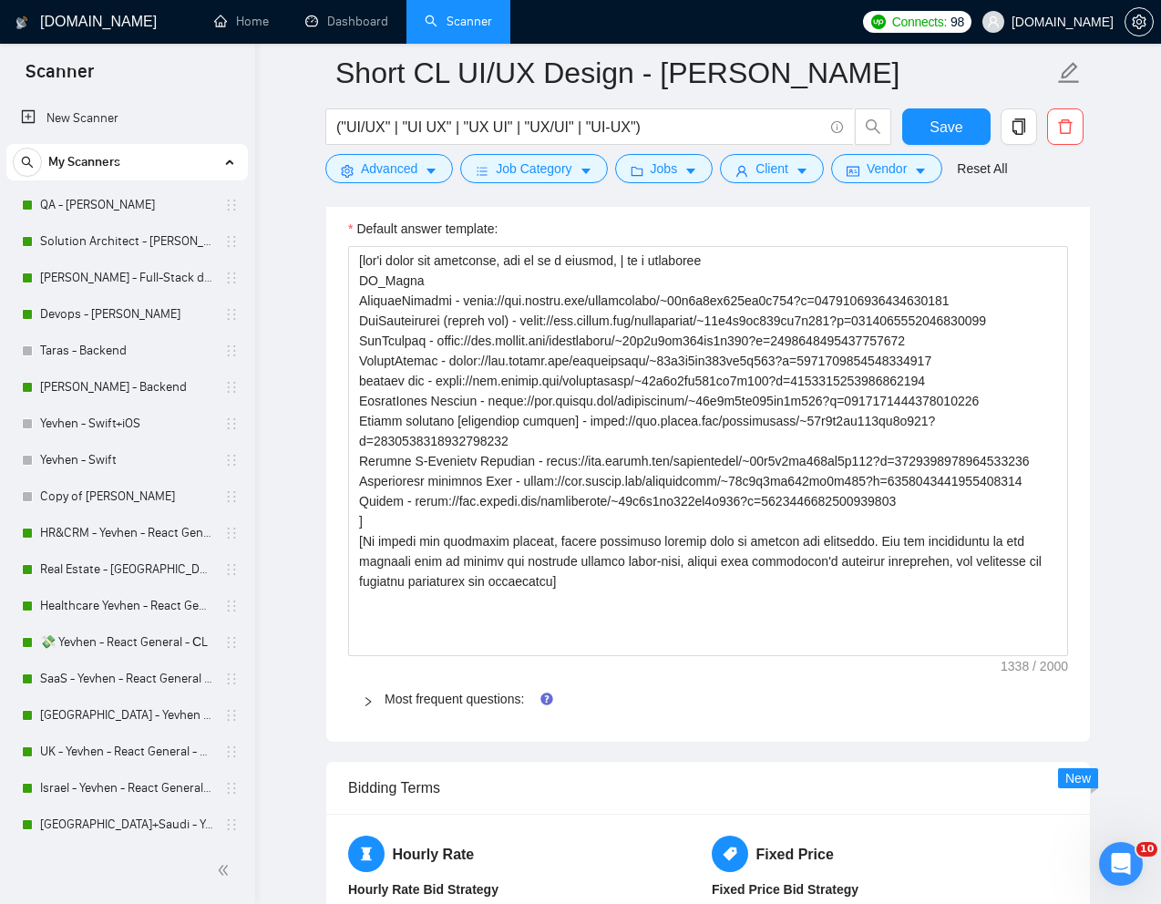
scroll to position [2668, 0]
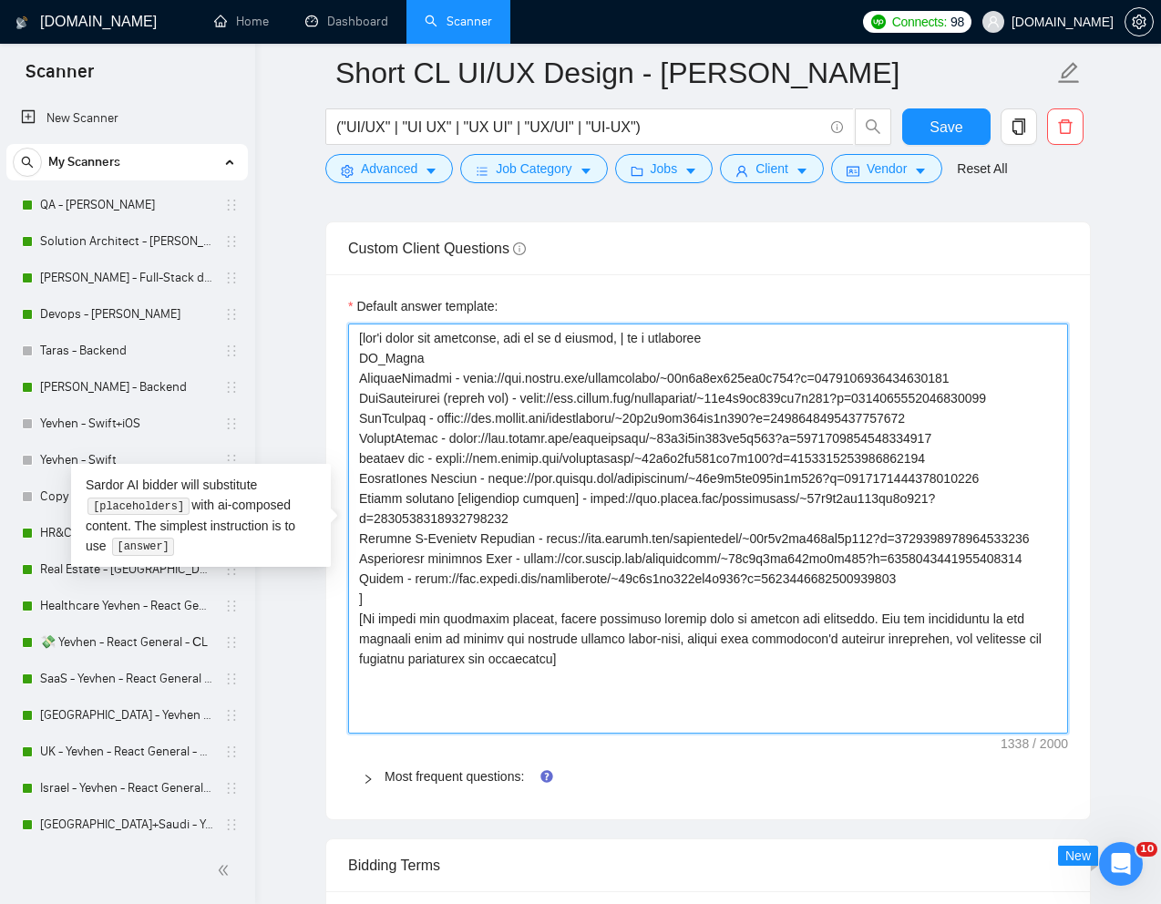
drag, startPoint x: 371, startPoint y: 642, endPoint x: 356, endPoint y: 335, distance: 306.6
click at [356, 336] on textarea "Default answer template:" at bounding box center [708, 529] width 720 height 410
type textarea "[To answer the following inquiry, please integrate details from my profile and …"
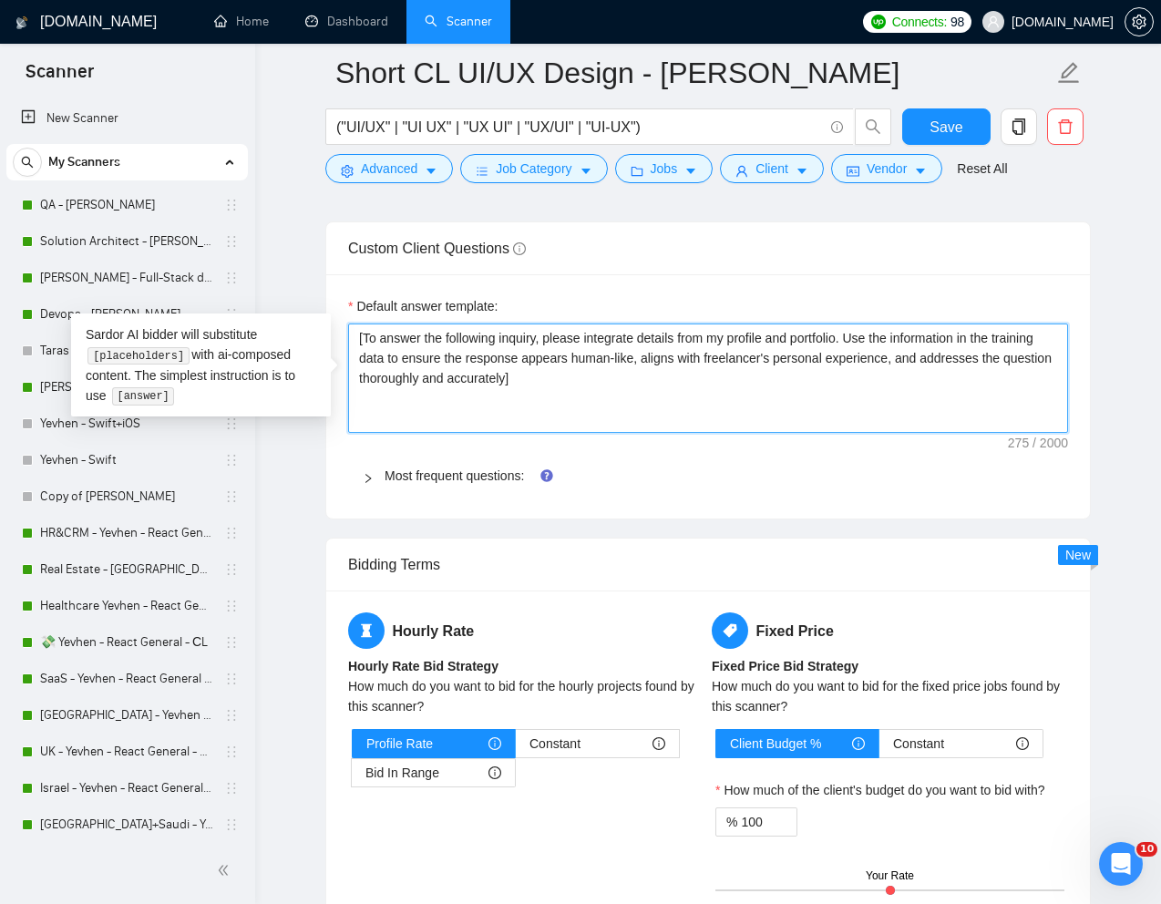
type textarea "[To answer the following inquiry, please integrate details from my profile and …"
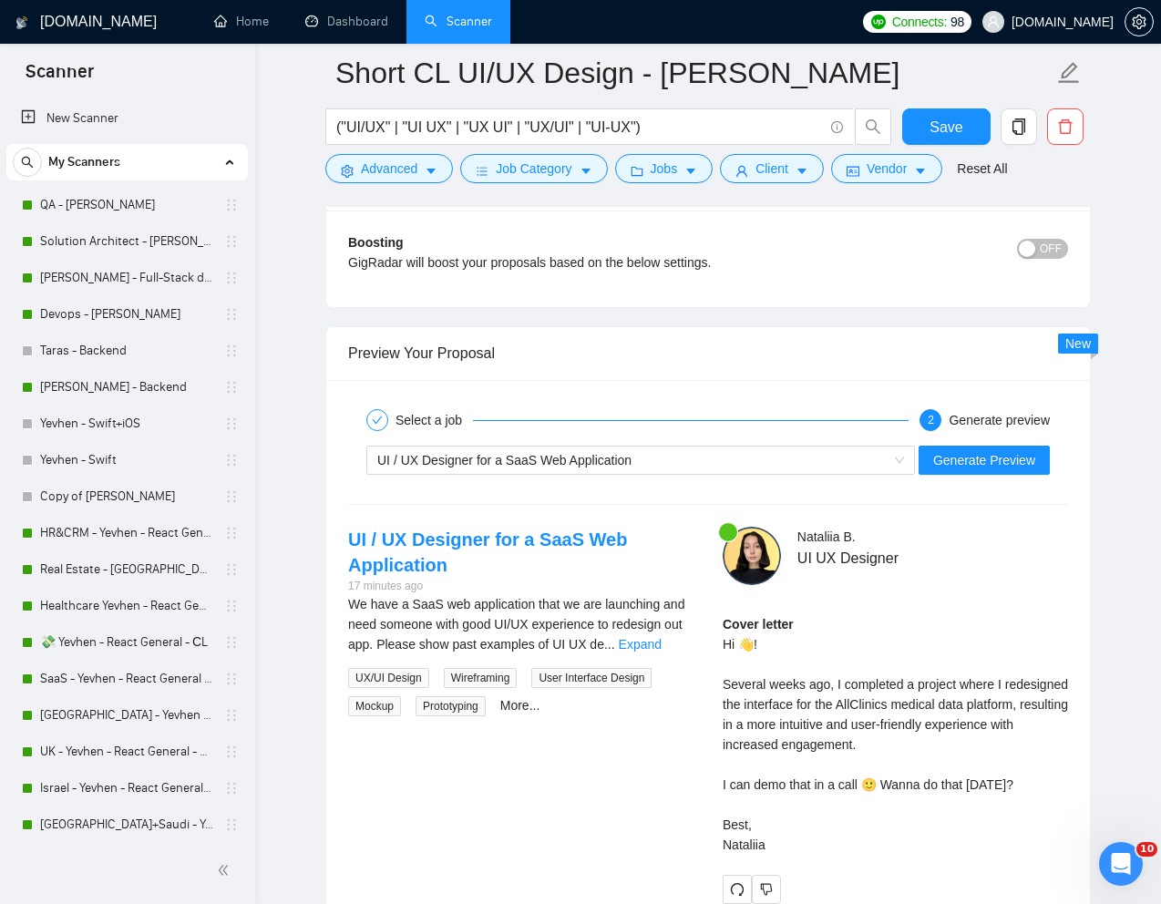
scroll to position [3530, 0]
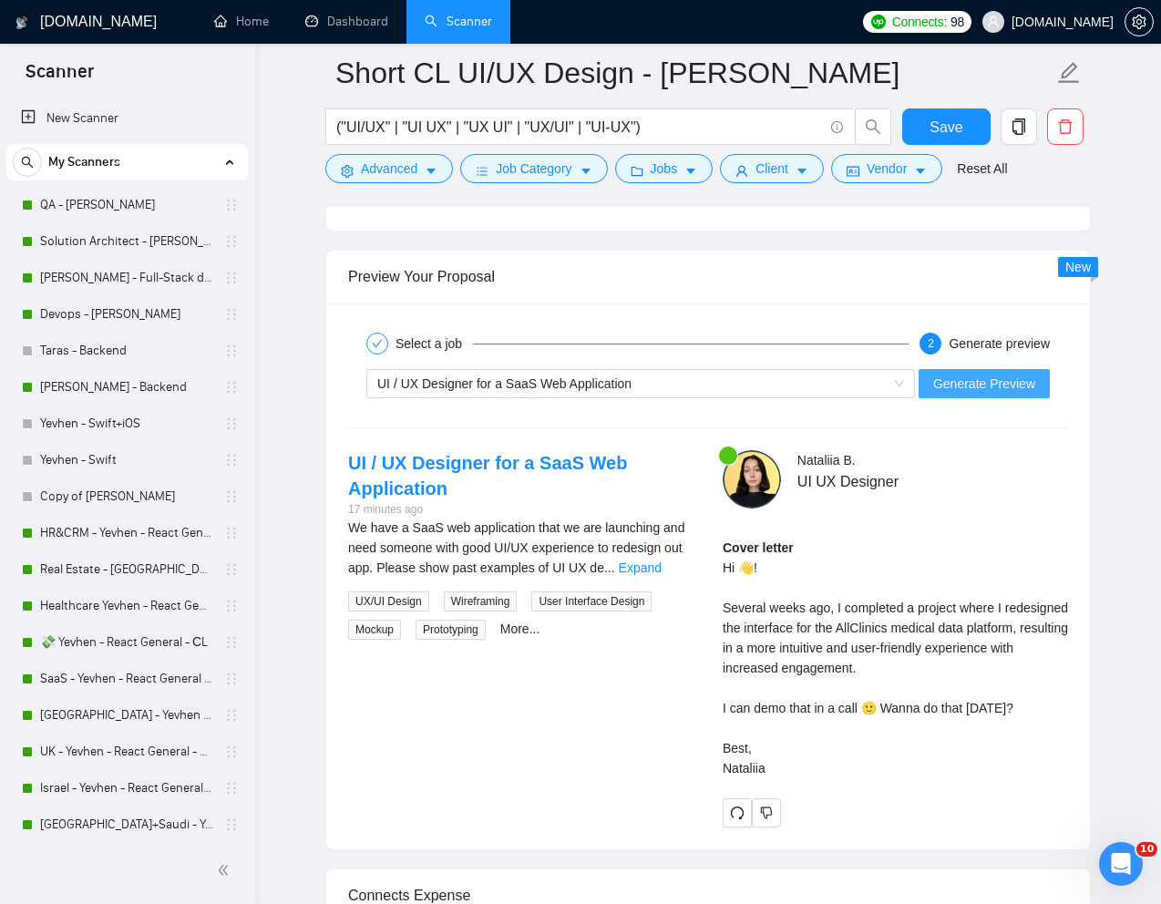
type textarea "[To answer the following inquiry, please integrate details from my profile and …"
click at [974, 380] on span "Generate Preview" at bounding box center [984, 384] width 102 height 20
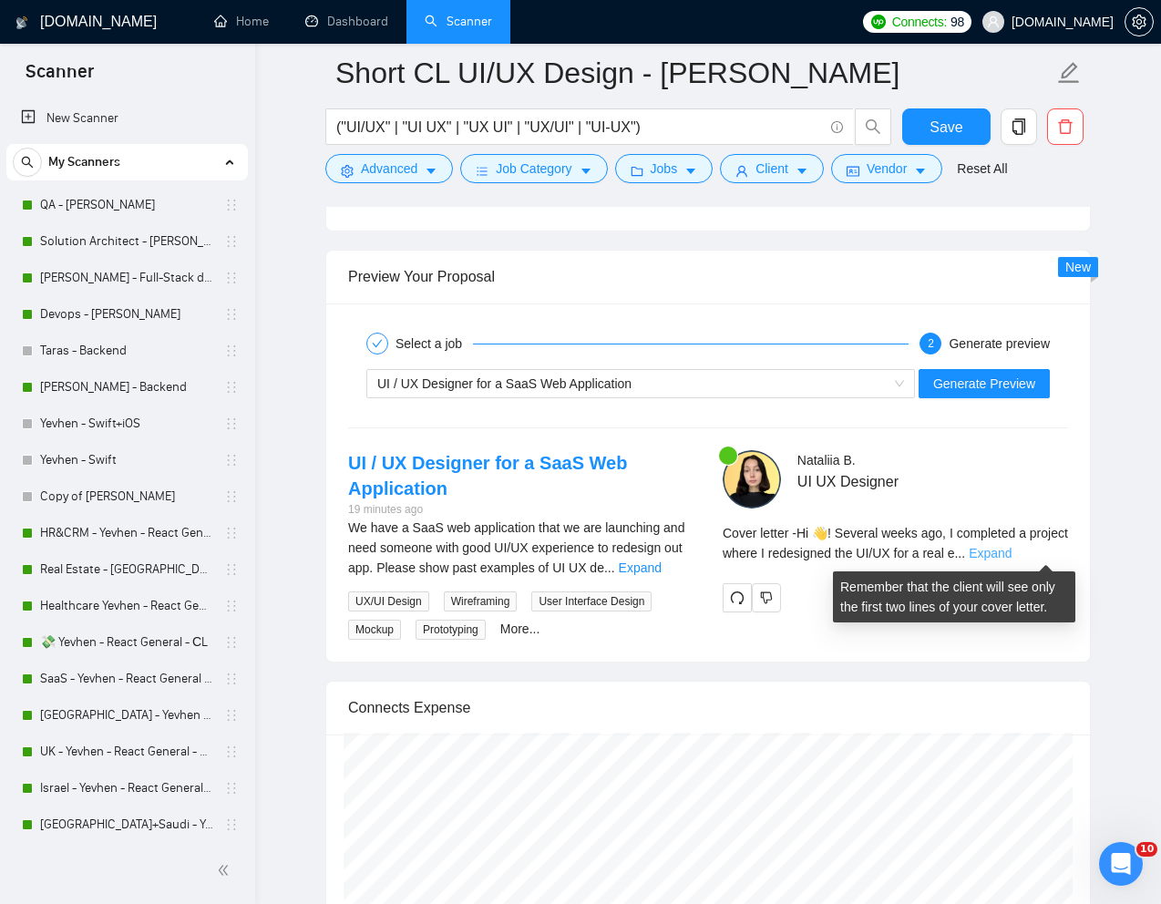
click at [1012, 552] on link "Expand" at bounding box center [990, 553] width 43 height 15
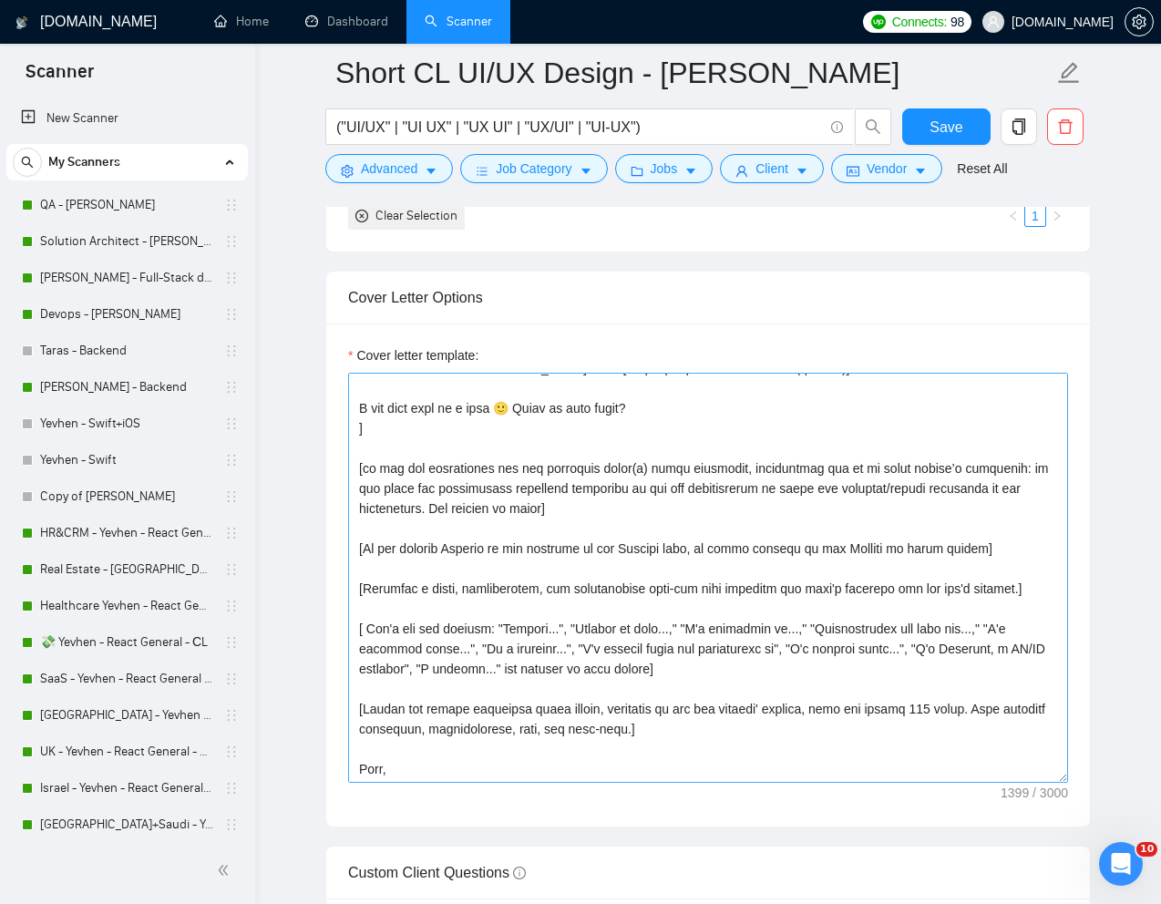
scroll to position [120, 0]
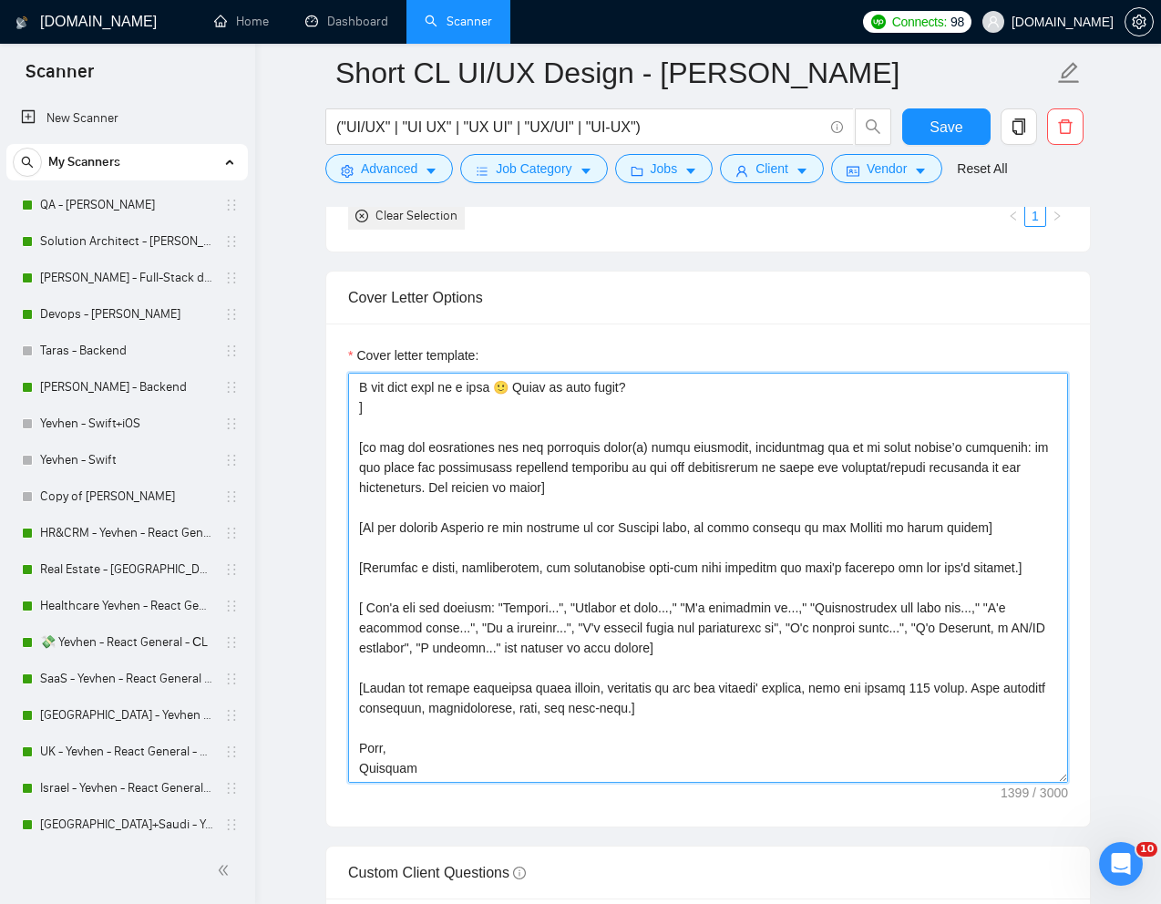
click at [514, 515] on textarea "Cover letter template:" at bounding box center [708, 578] width 720 height 410
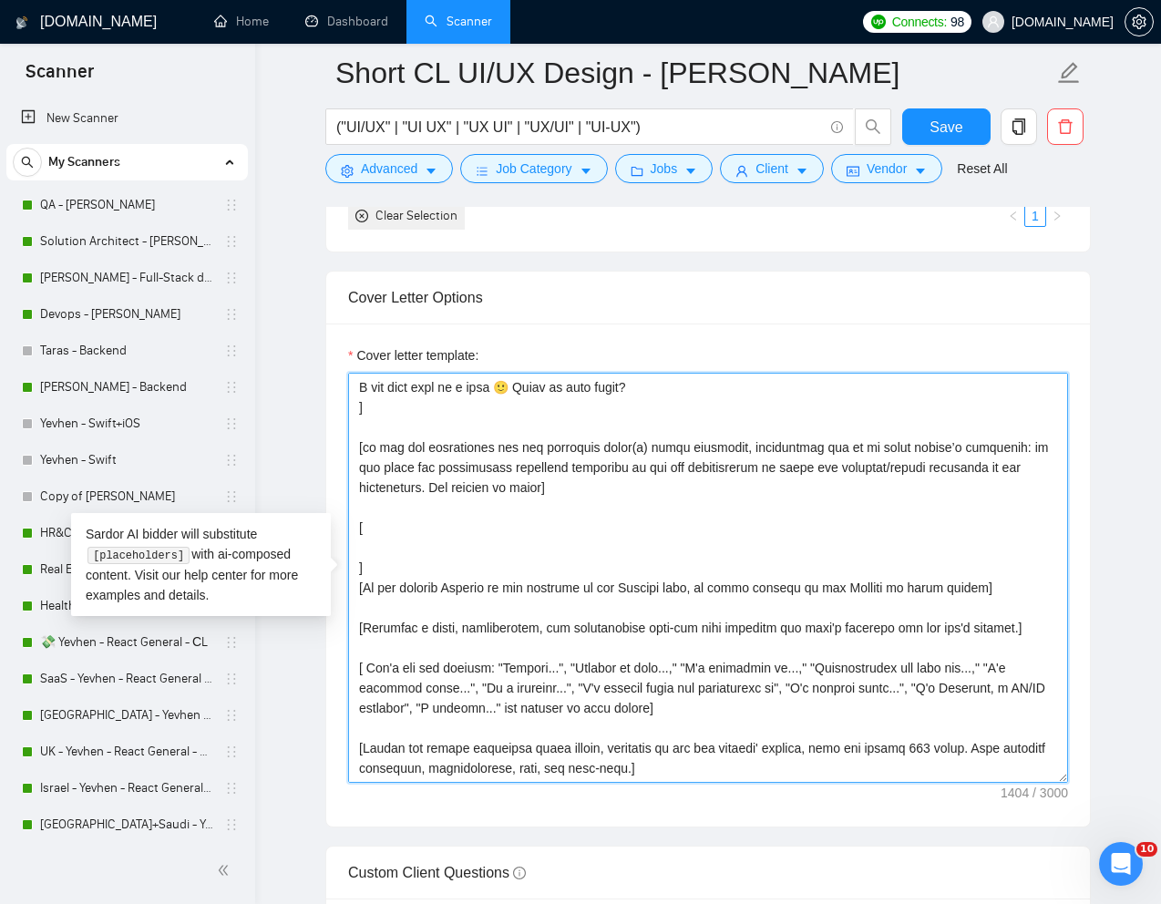
paste textarea "PR_Links SmarterContact - https://www.upwork.com/freelancers/~01e2c1bf762ef9d68…"
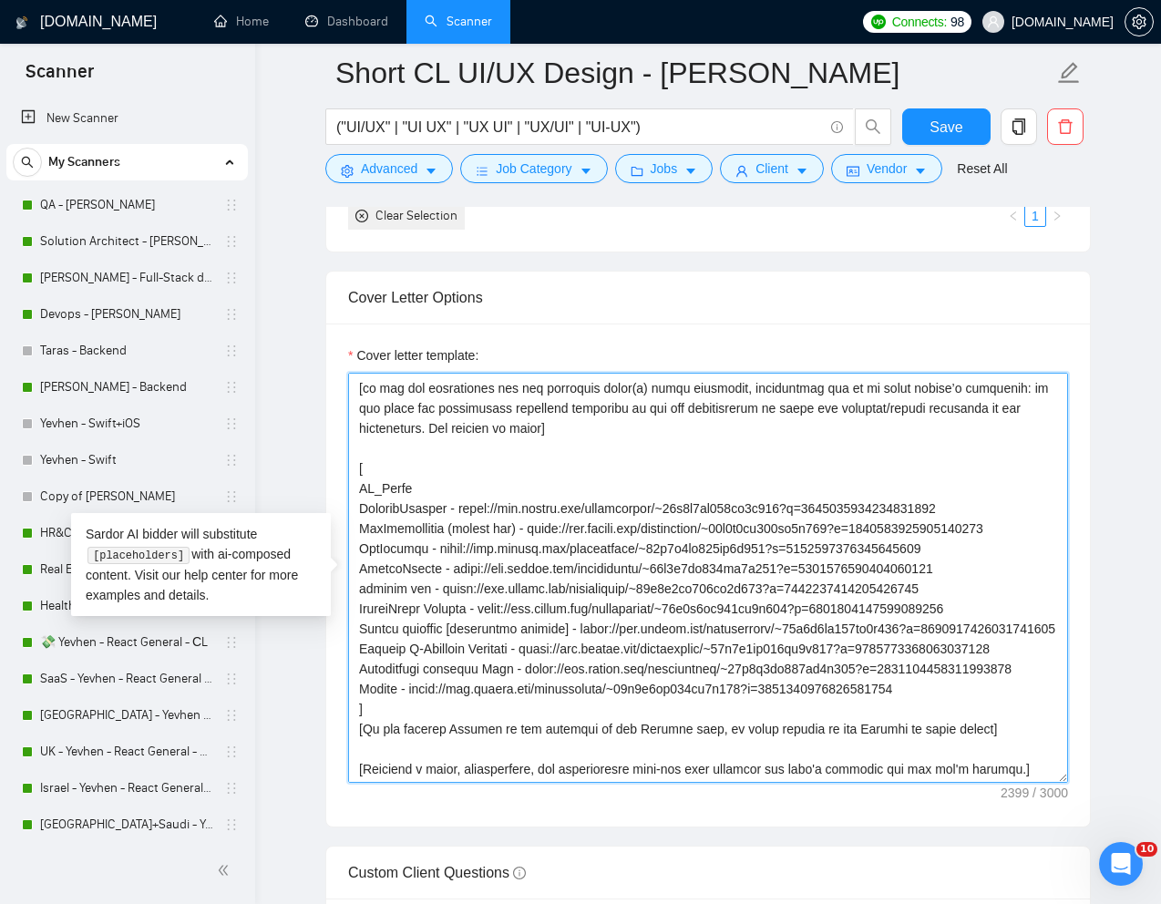
scroll to position [181, 0]
click at [355, 493] on textarea "Cover letter template:" at bounding box center [708, 578] width 720 height 410
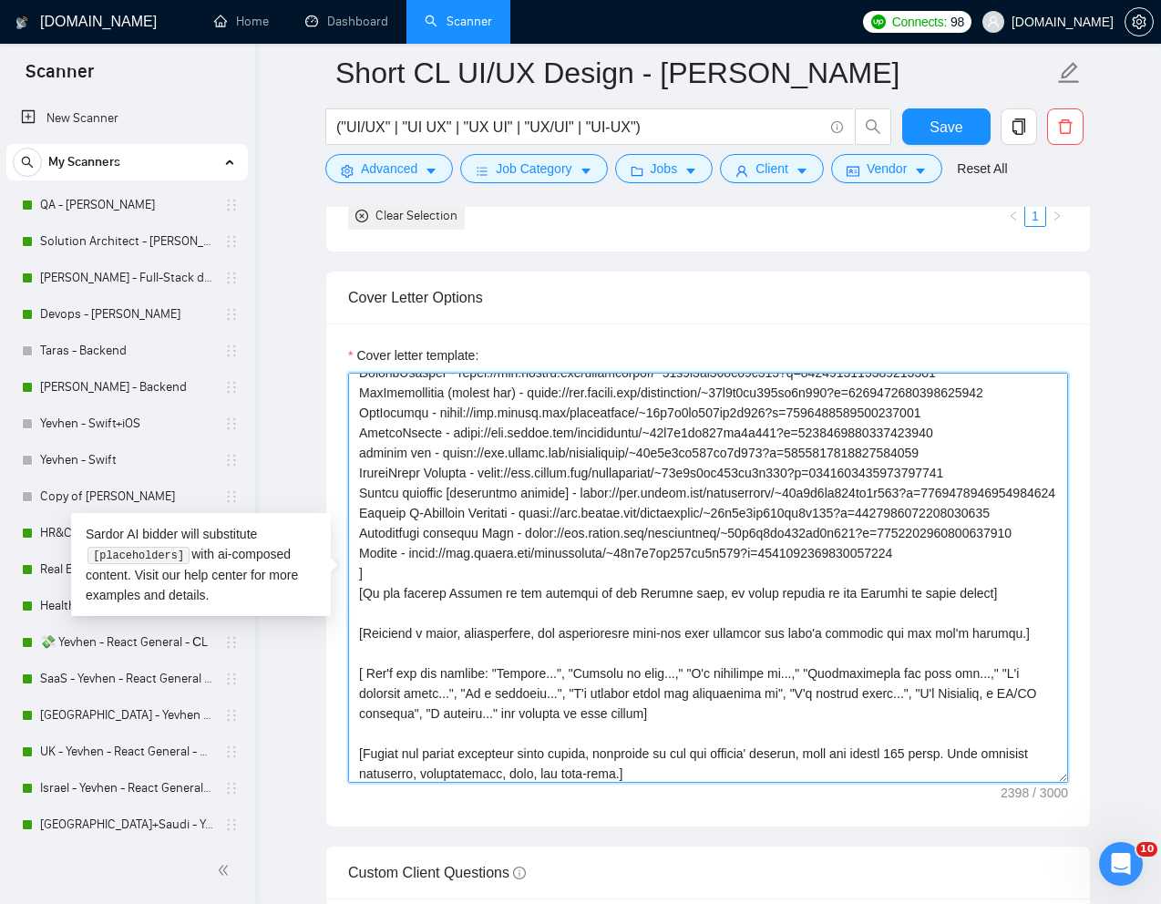
scroll to position [326, 0]
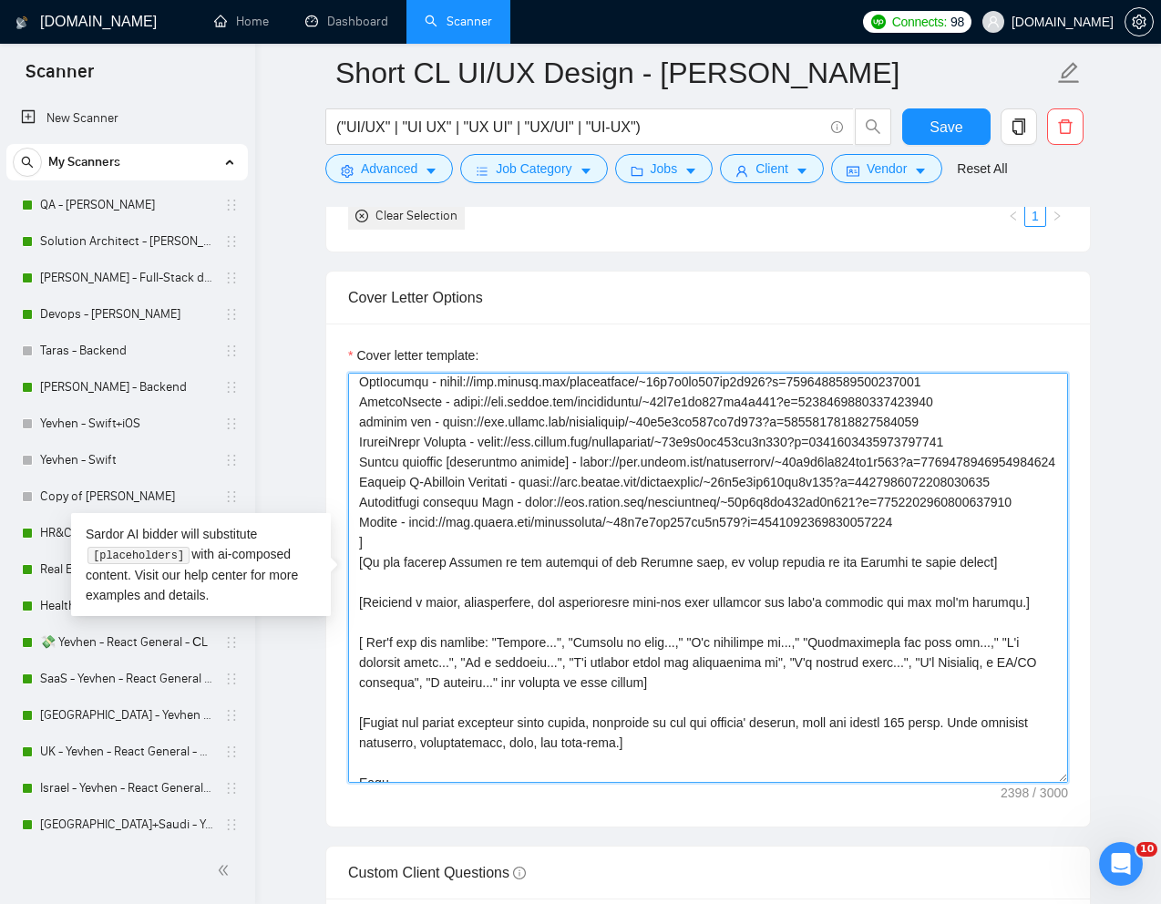
click at [444, 594] on textarea "Cover letter template:" at bounding box center [708, 578] width 720 height 410
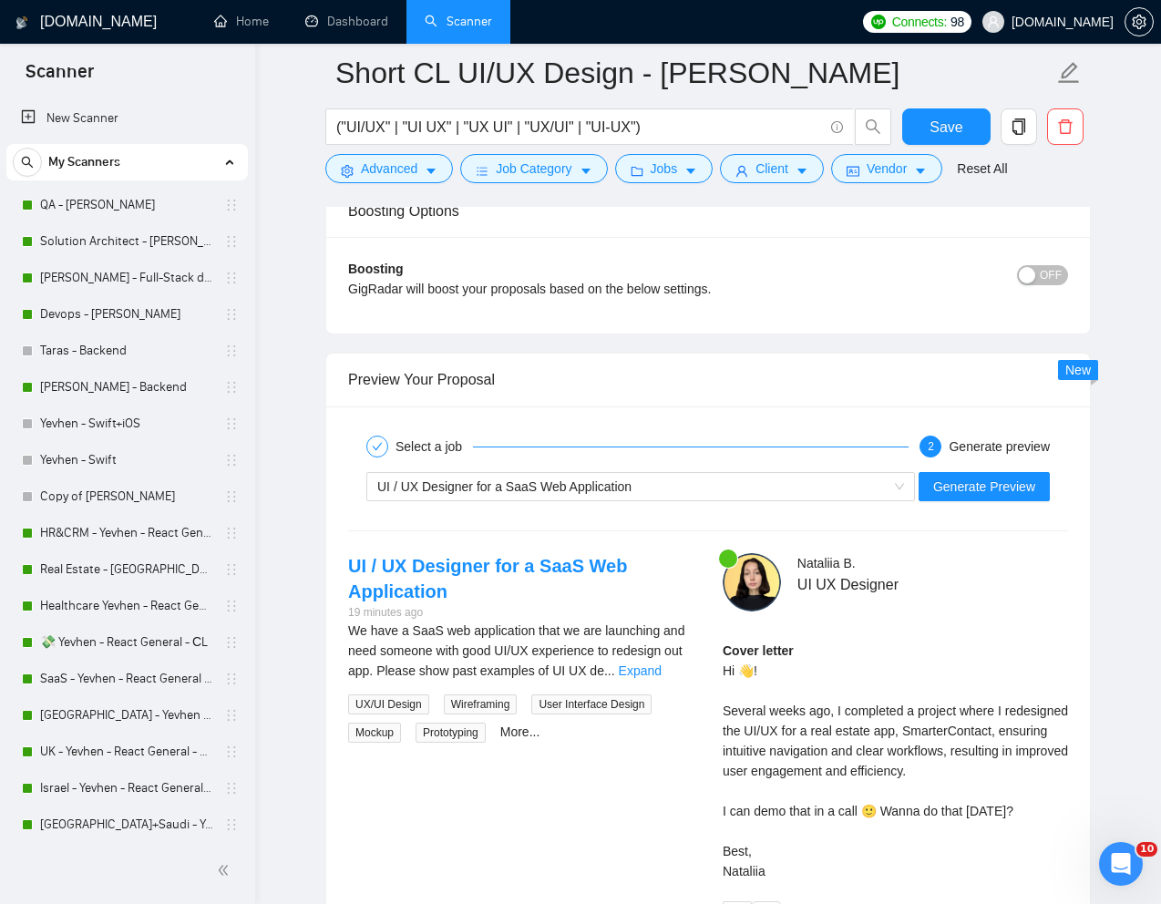
scroll to position [3492, 0]
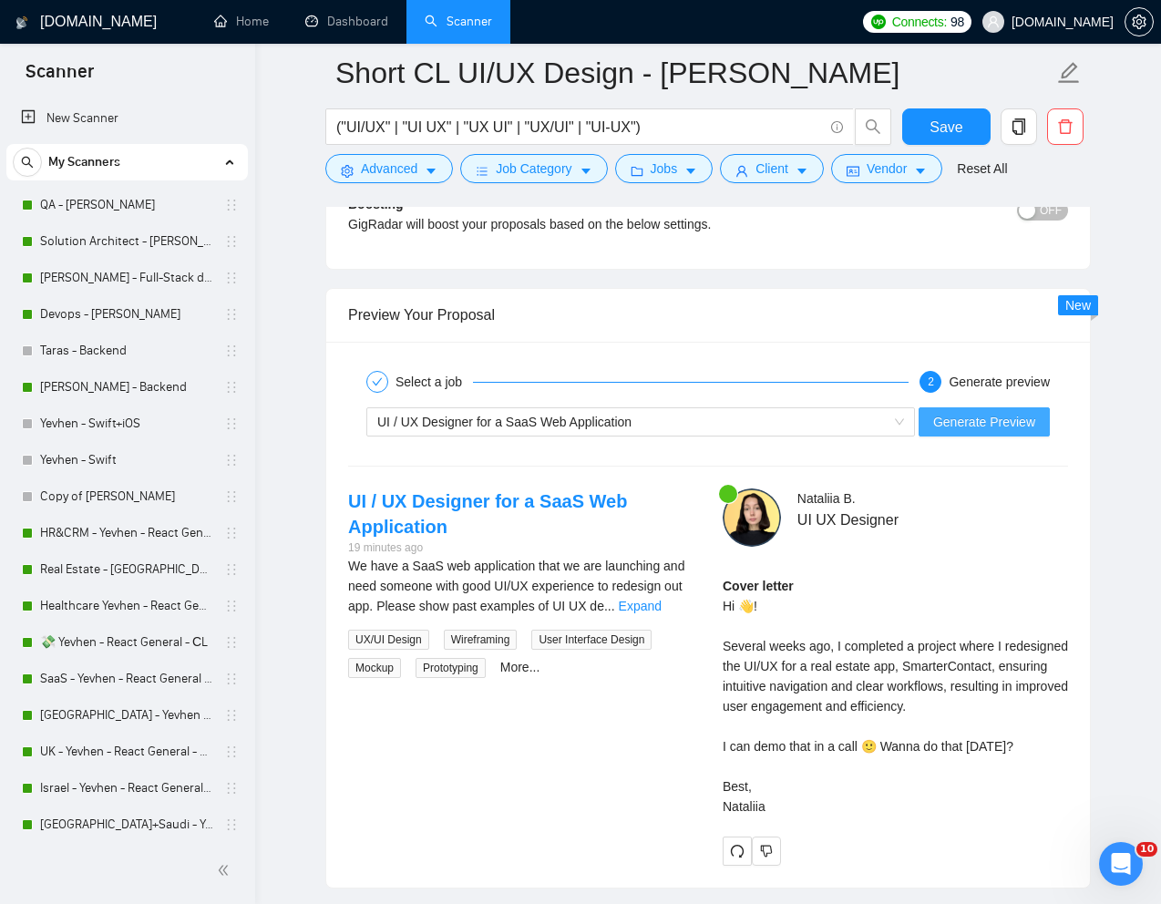
type textarea "[Write a personal greeting using the "Hi 👋" and client's name or company name (…"
click at [954, 430] on span "Generate Preview" at bounding box center [984, 422] width 102 height 20
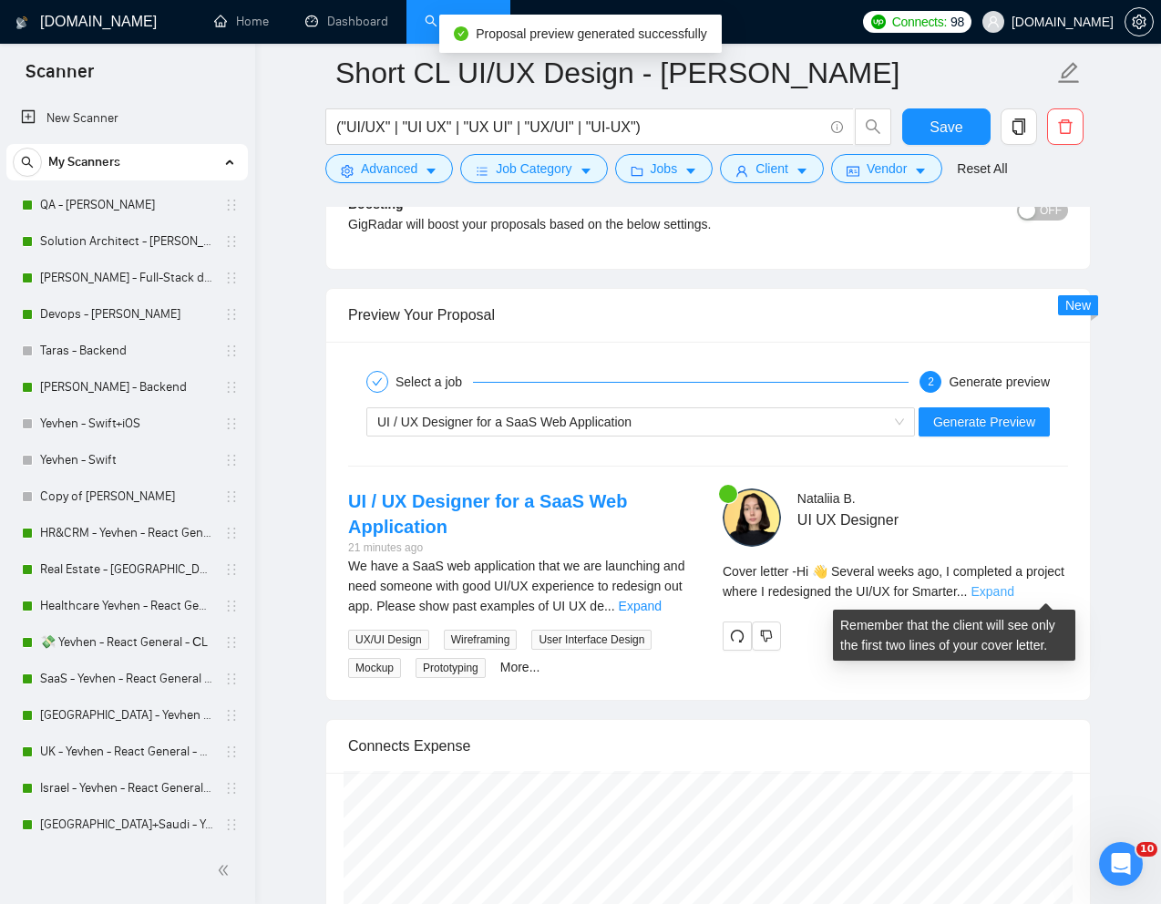
click at [1014, 594] on link "Expand" at bounding box center [992, 591] width 43 height 15
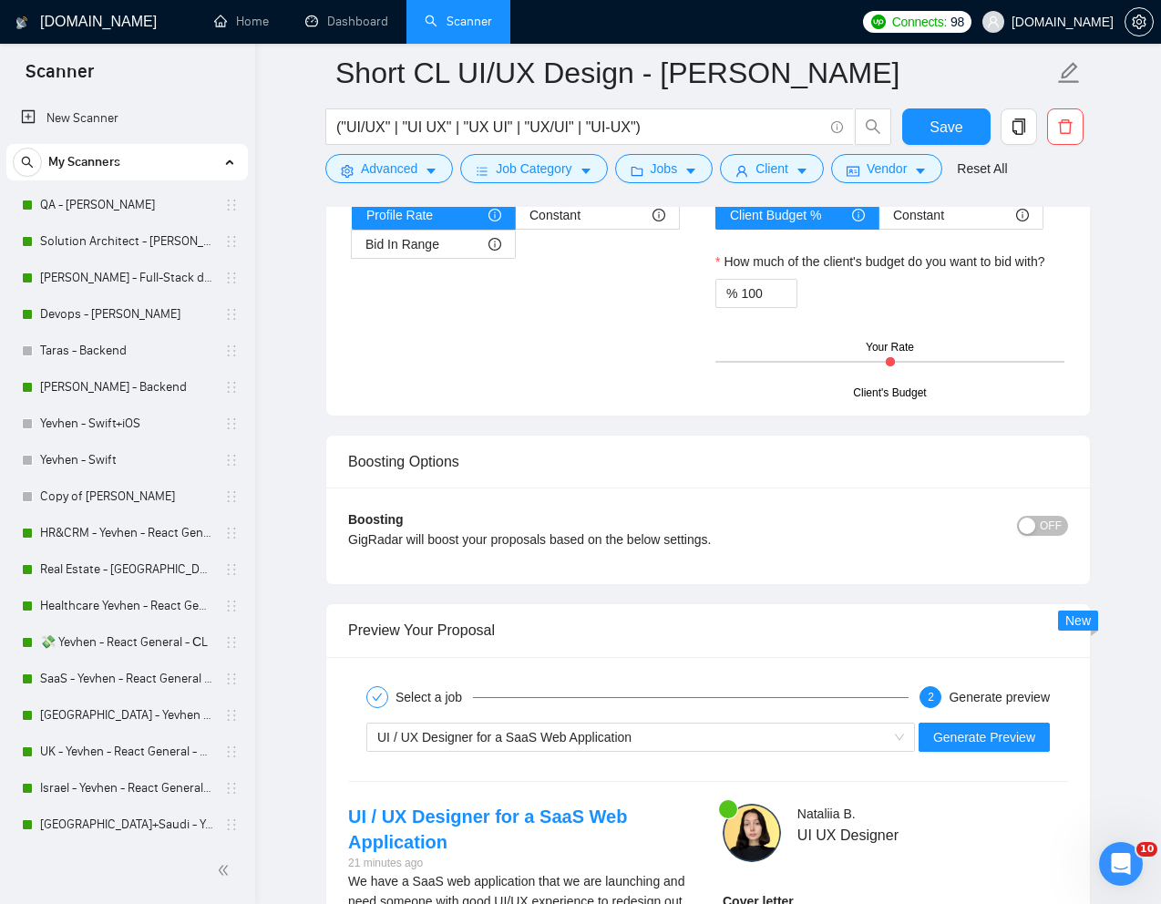
scroll to position [3101, 0]
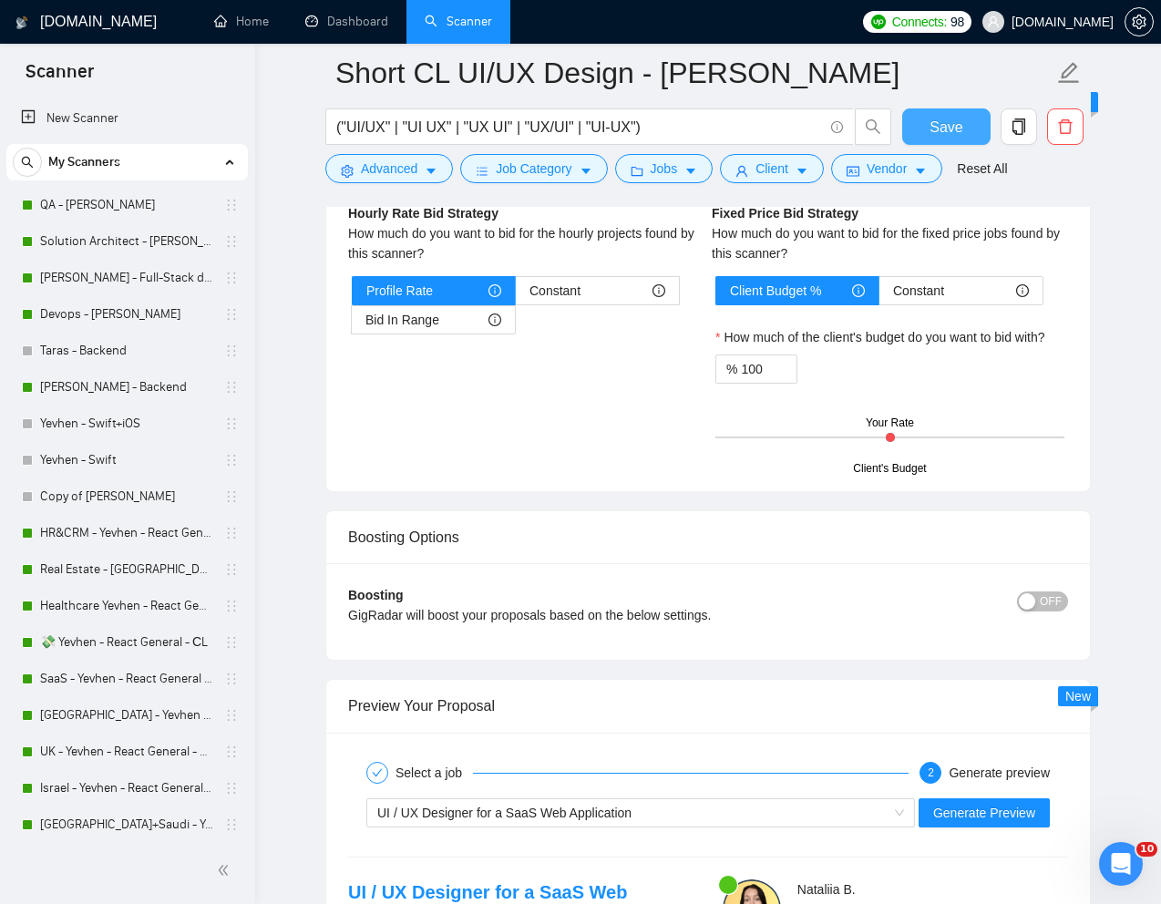
click at [951, 120] on span "Save" at bounding box center [946, 127] width 33 height 23
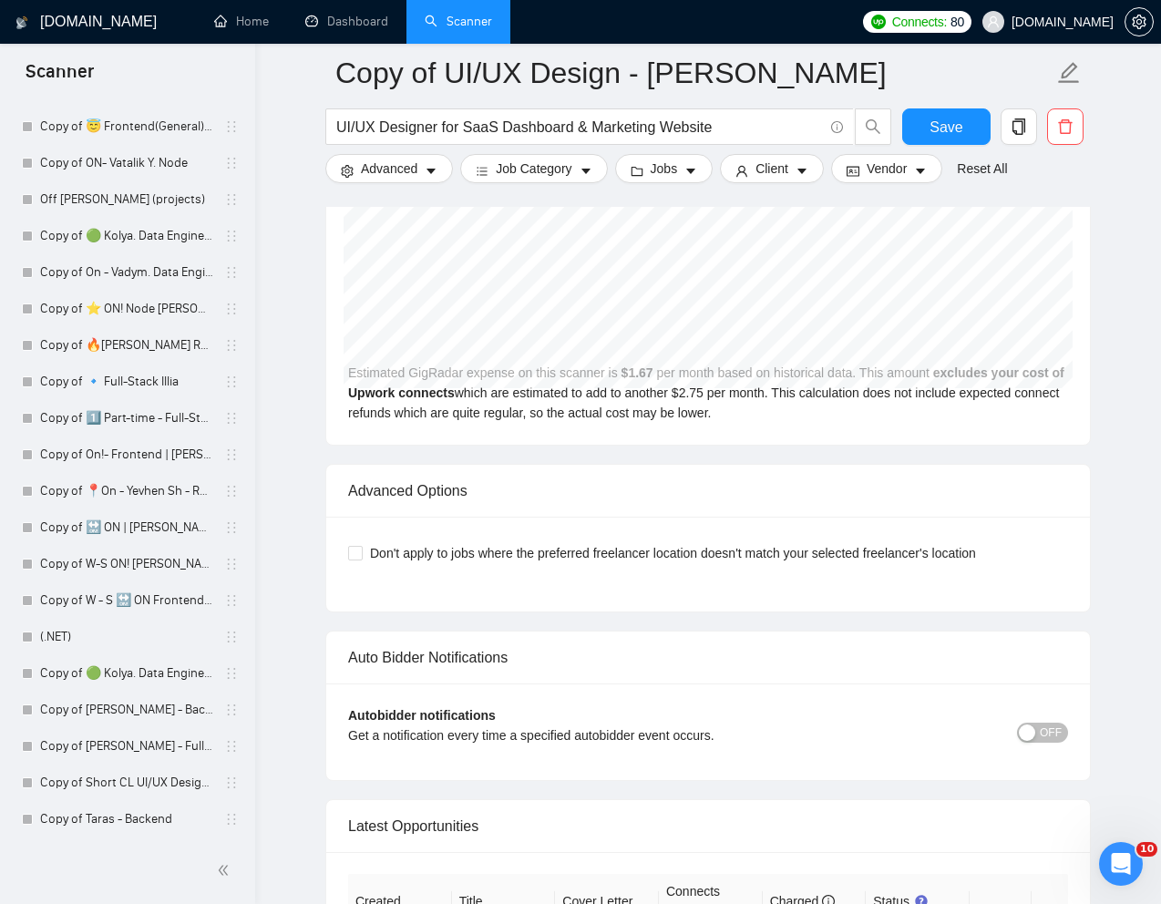
scroll to position [4533, 0]
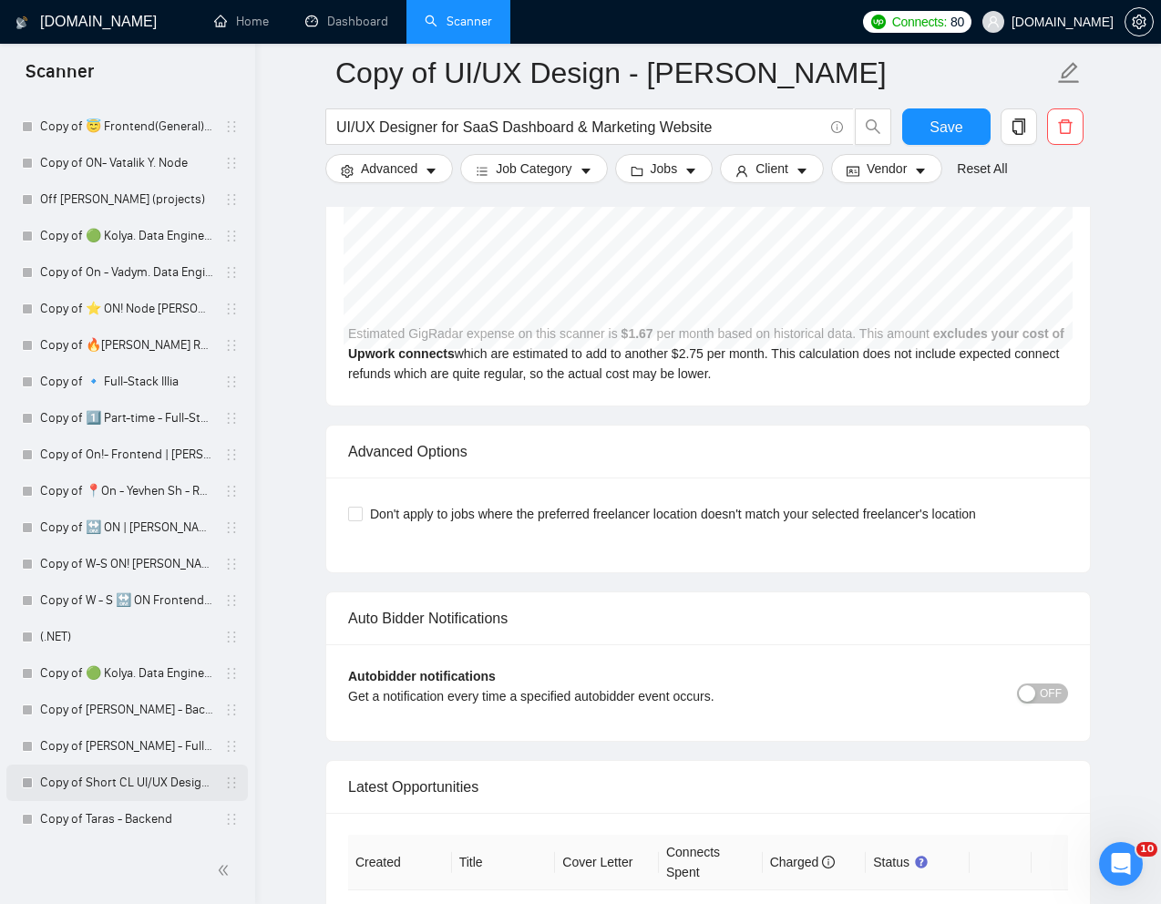
click at [86, 782] on link "Copy of Short CL UI/UX Design - [PERSON_NAME]" at bounding box center [126, 783] width 173 height 36
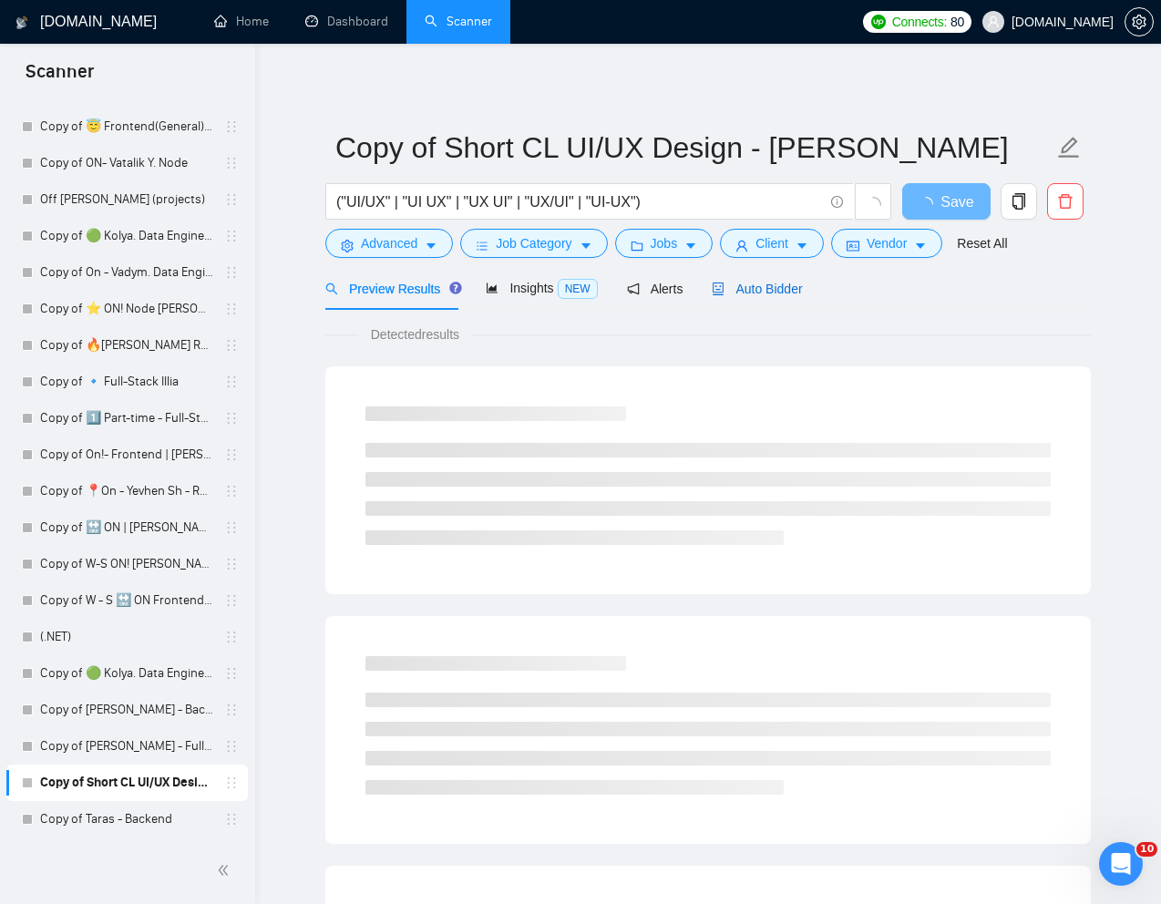
click at [763, 292] on span "Auto Bidder" at bounding box center [757, 289] width 90 height 15
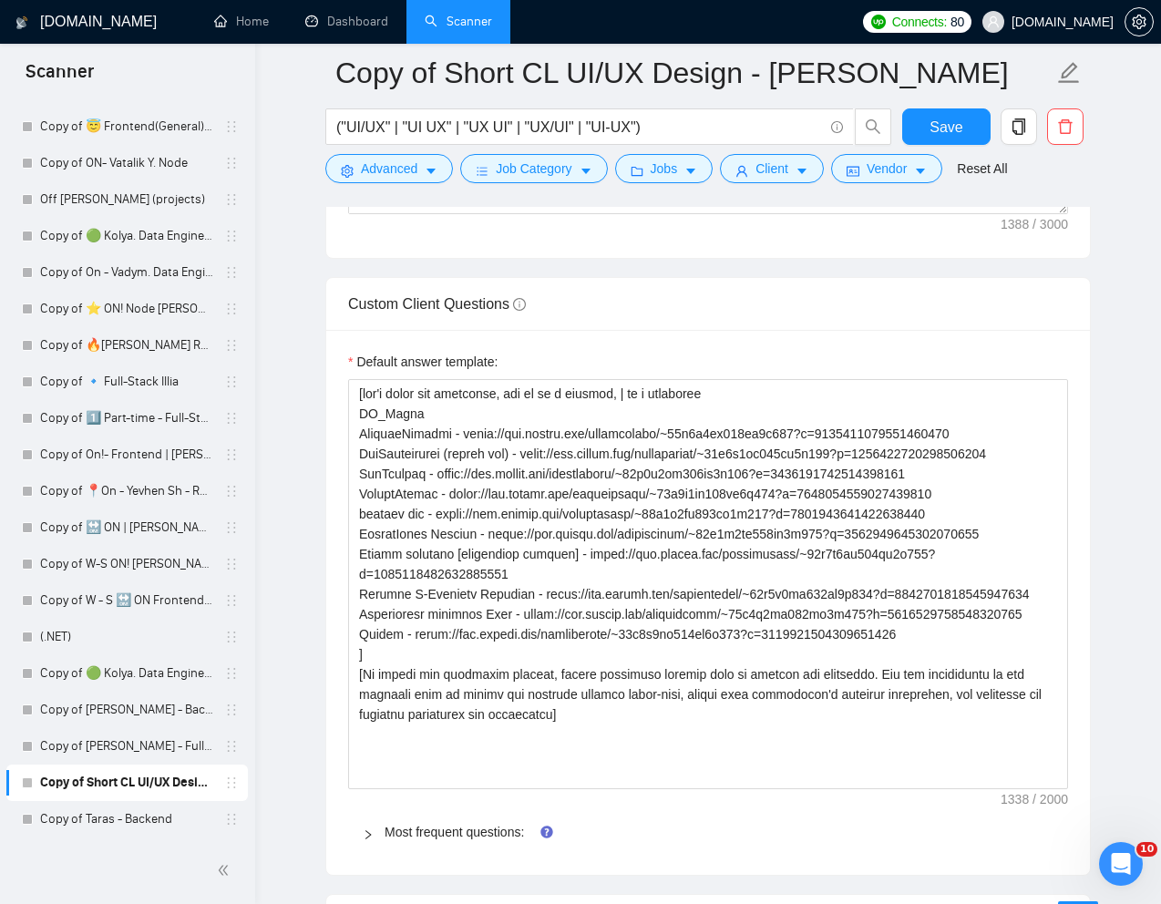
scroll to position [2610, 0]
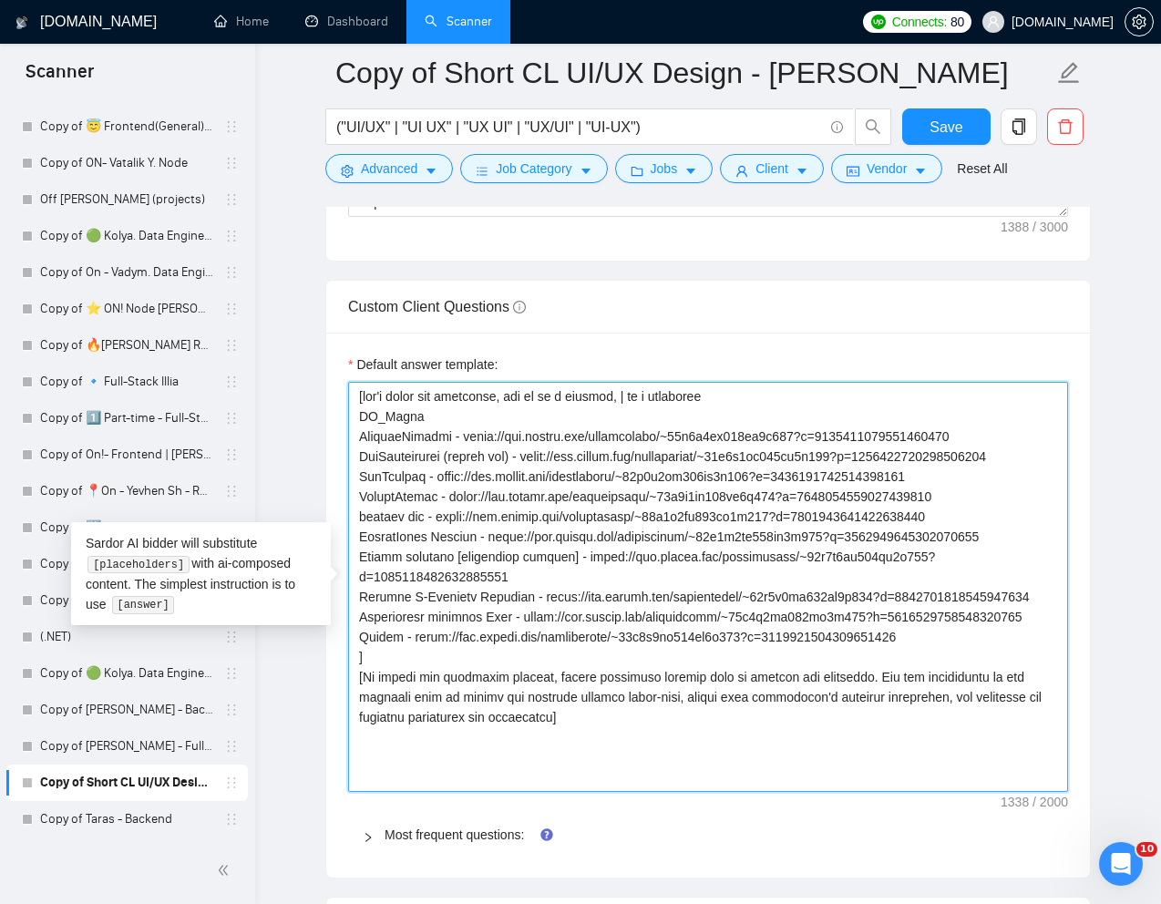
drag, startPoint x: 359, startPoint y: 418, endPoint x: 970, endPoint y: 673, distance: 661.6
click at [970, 673] on textarea "Default answer template:" at bounding box center [708, 587] width 720 height 410
